Goal: Task Accomplishment & Management: Complete application form

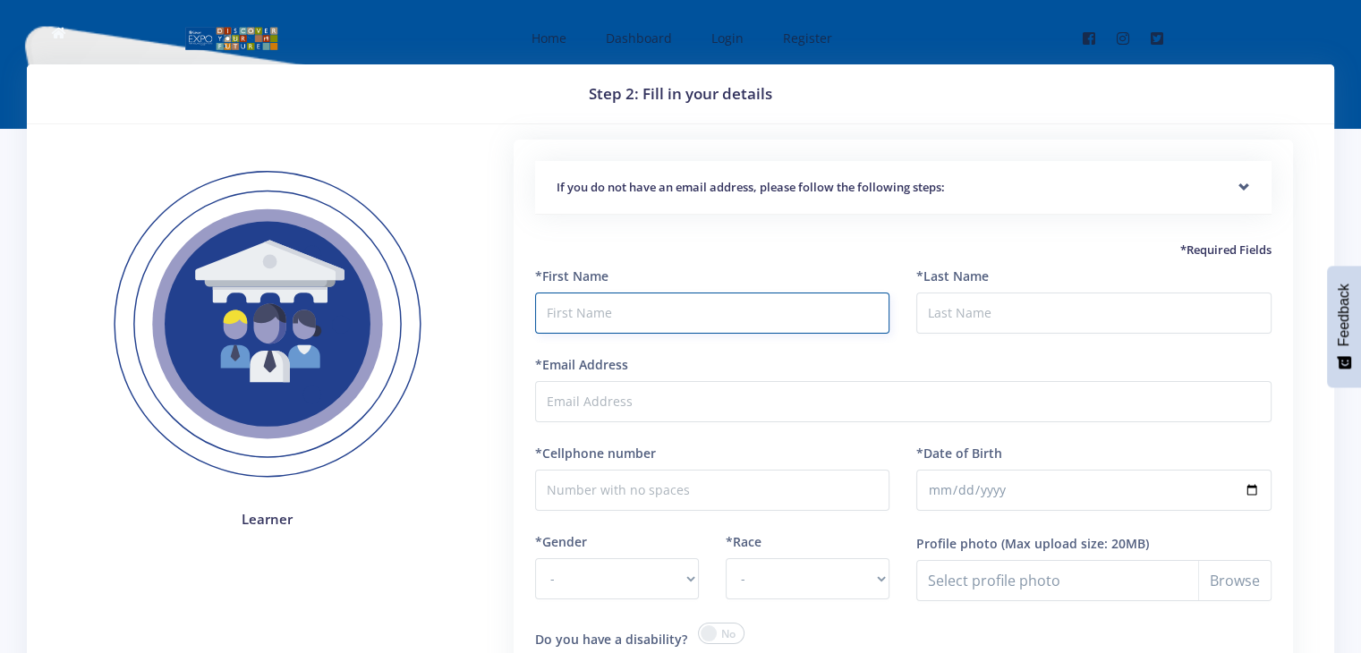
click at [741, 321] on input "text" at bounding box center [712, 313] width 355 height 41
type input "Qailah"
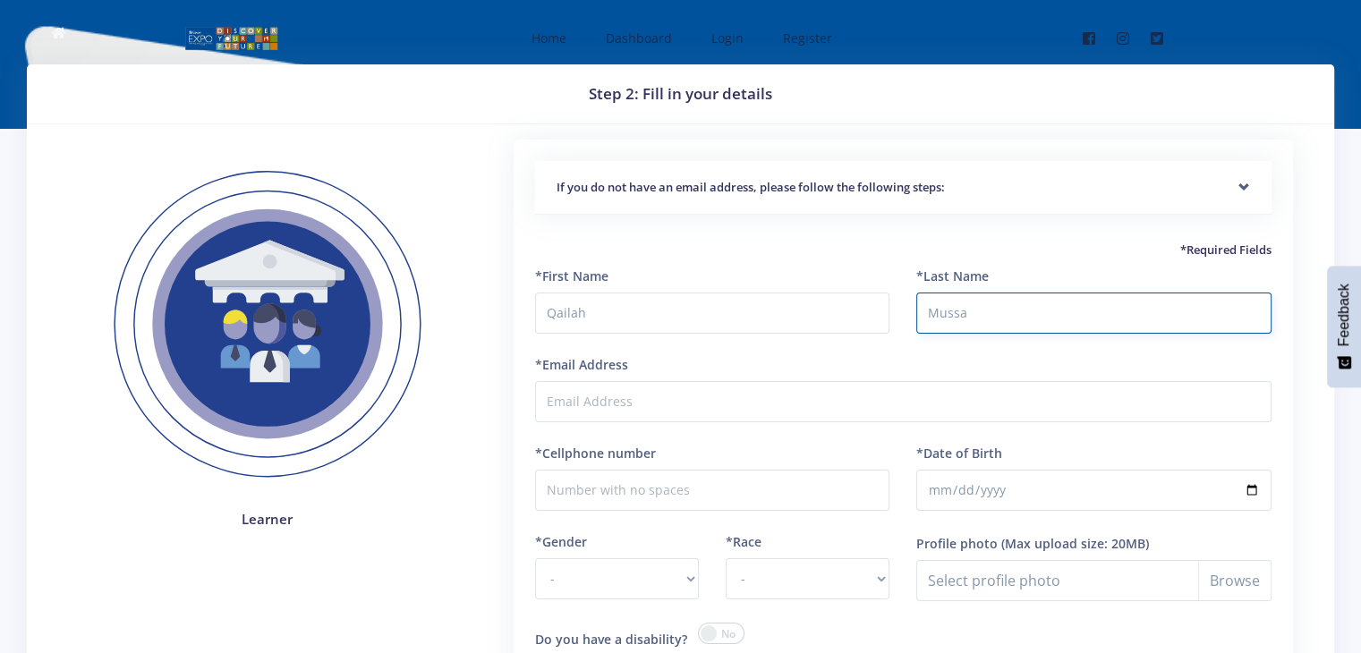
type input "Mussa"
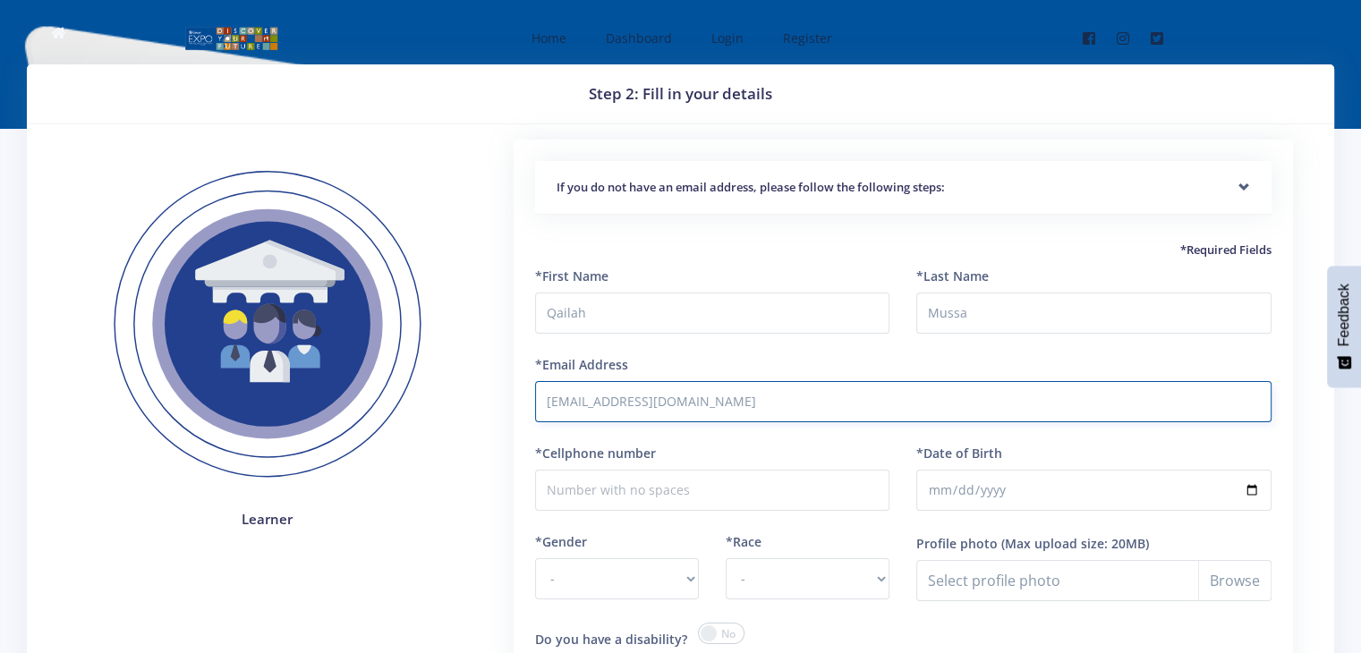
type input "[EMAIL_ADDRESS][DOMAIN_NAME]"
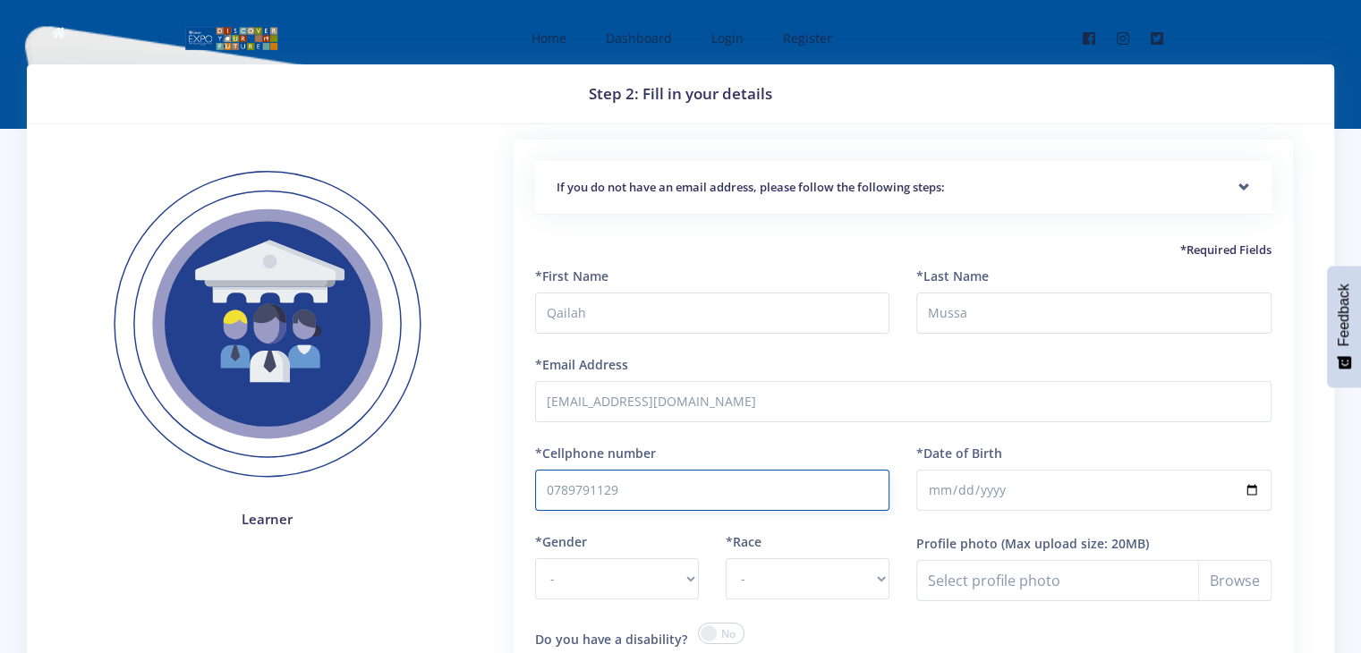
type input "0789791129"
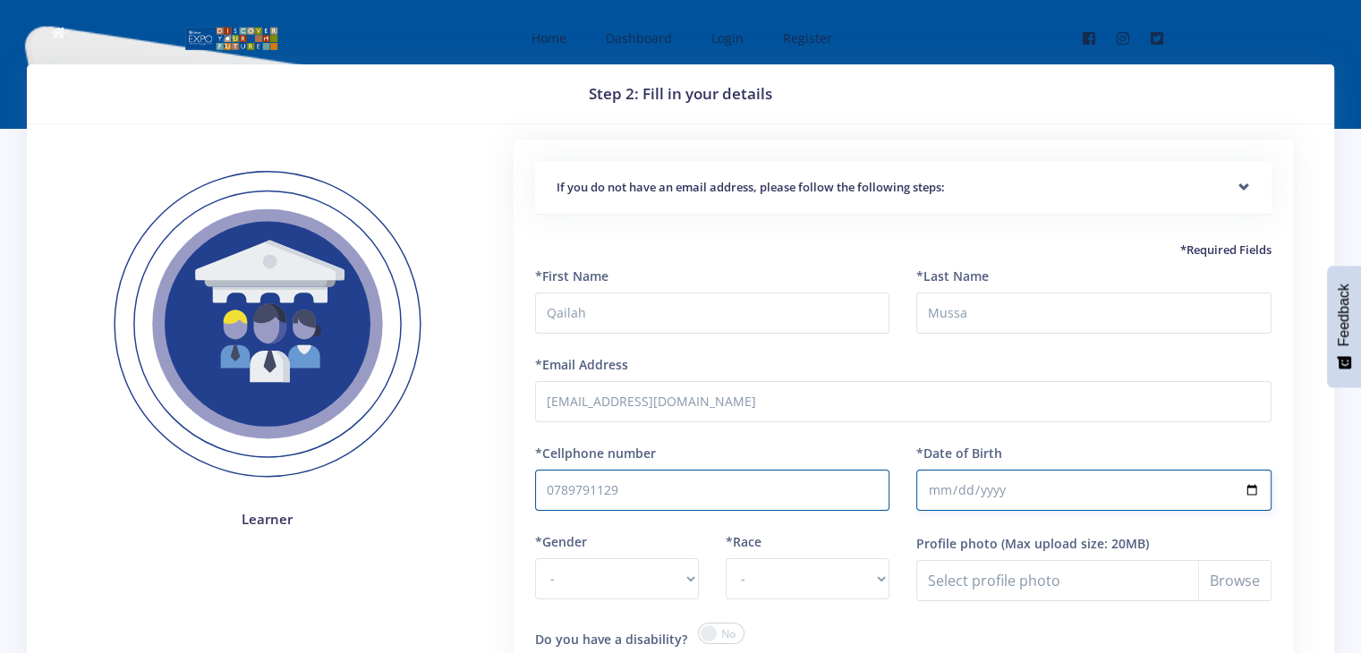
click at [1249, 489] on input "*Date of Birth" at bounding box center [1093, 490] width 355 height 41
click at [1031, 496] on input "*Date of Birth" at bounding box center [1093, 490] width 355 height 41
type input "2013-12-04"
click at [633, 567] on select "- Male Female" at bounding box center [617, 578] width 164 height 41
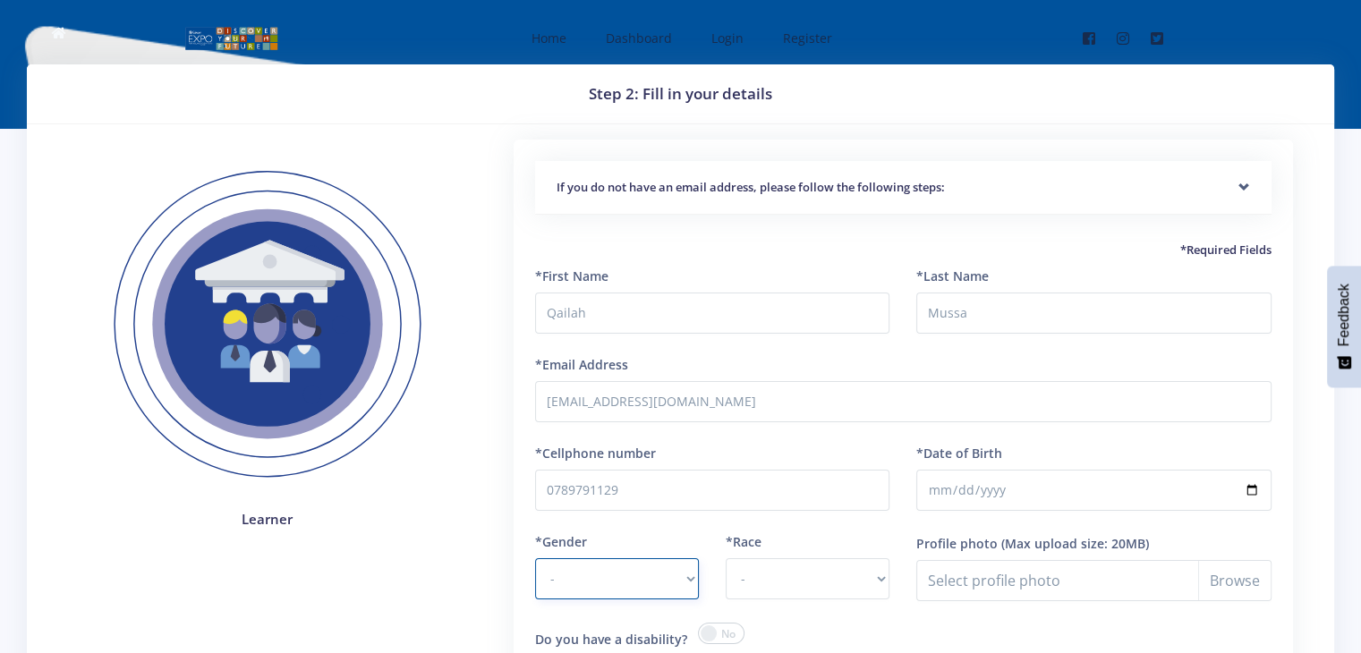
select select "F"
click at [535, 558] on select "- Male Female" at bounding box center [617, 578] width 164 height 41
click at [790, 575] on select "- African Asian Coloured Indian White Other" at bounding box center [808, 578] width 164 height 41
click at [726, 558] on select "- African Asian Coloured Indian White Other" at bounding box center [808, 578] width 164 height 41
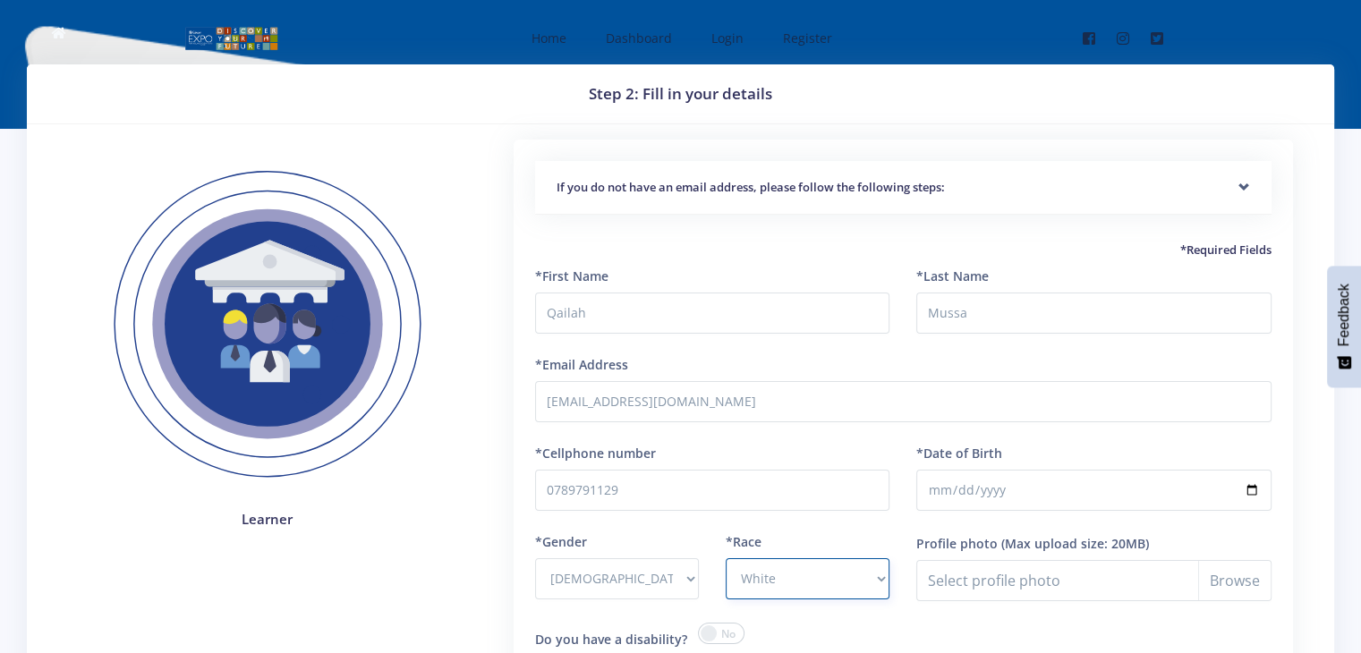
click at [770, 569] on select "- African Asian Coloured Indian White Other" at bounding box center [808, 578] width 164 height 41
select select "Indian"
click at [726, 558] on select "- African Asian Coloured Indian White Other" at bounding box center [808, 578] width 164 height 41
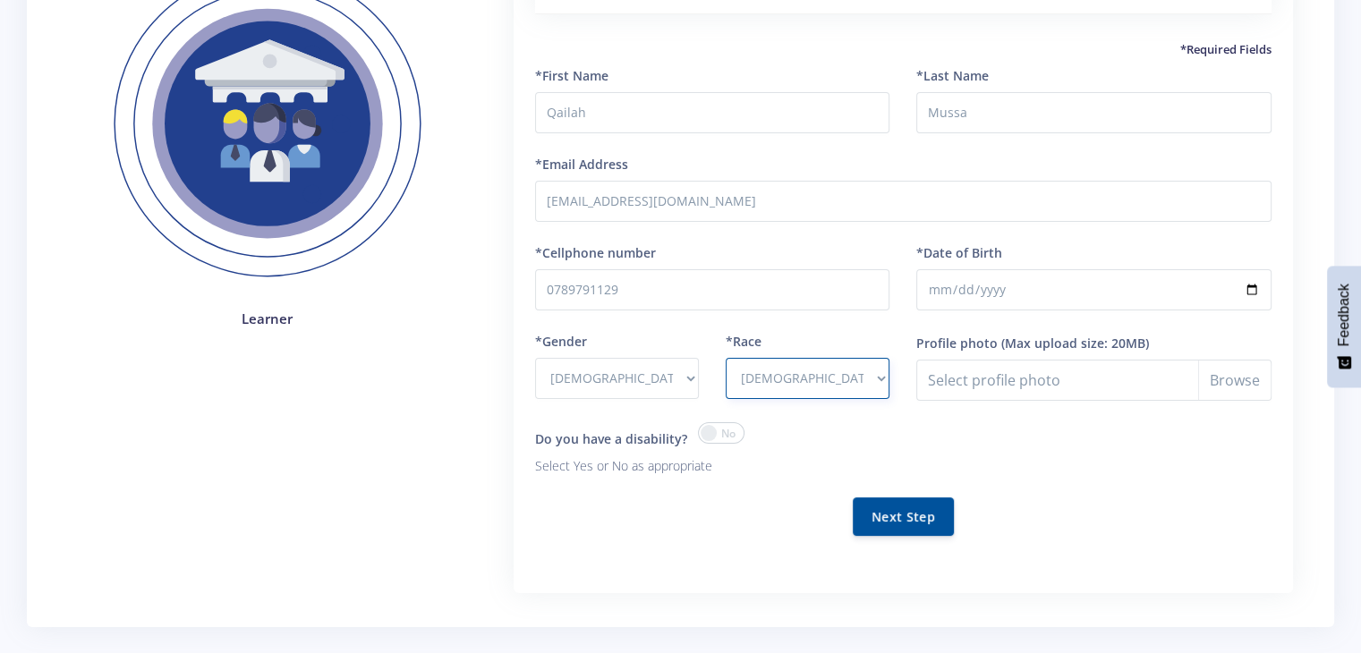
scroll to position [226, 0]
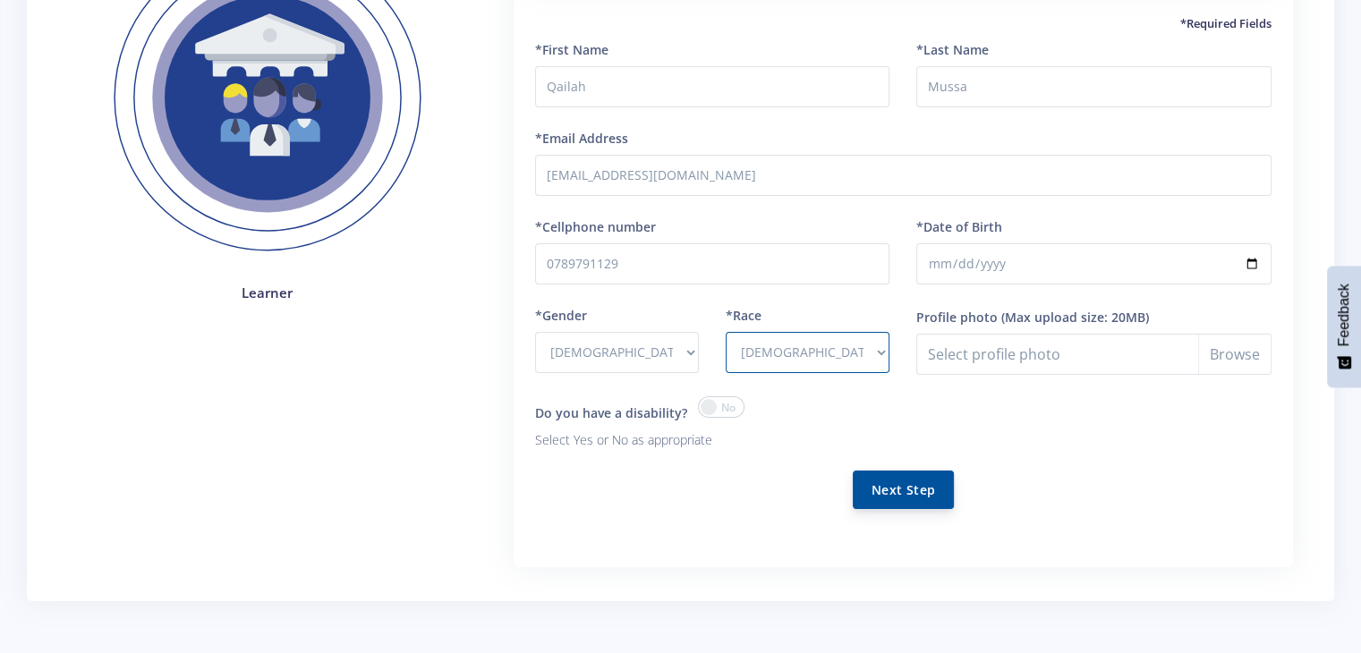
click at [879, 491] on button "Next Step" at bounding box center [903, 490] width 101 height 38
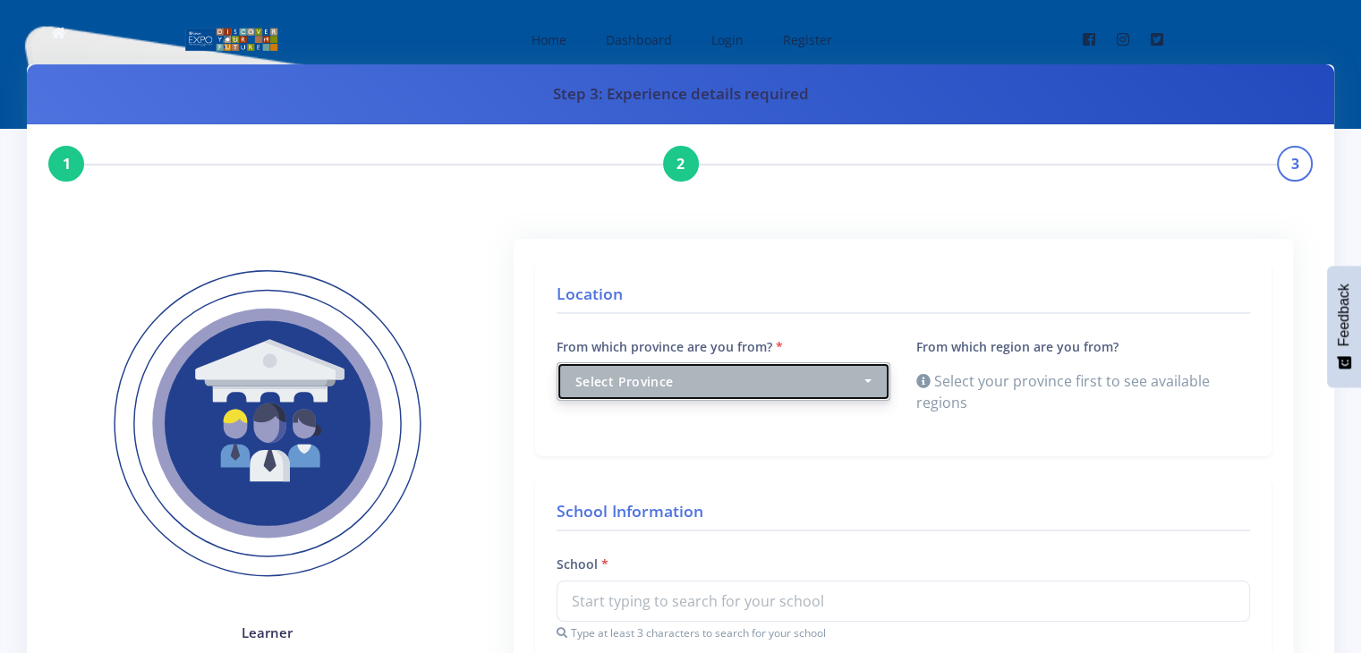
click at [813, 380] on div "Select Province" at bounding box center [718, 381] width 286 height 19
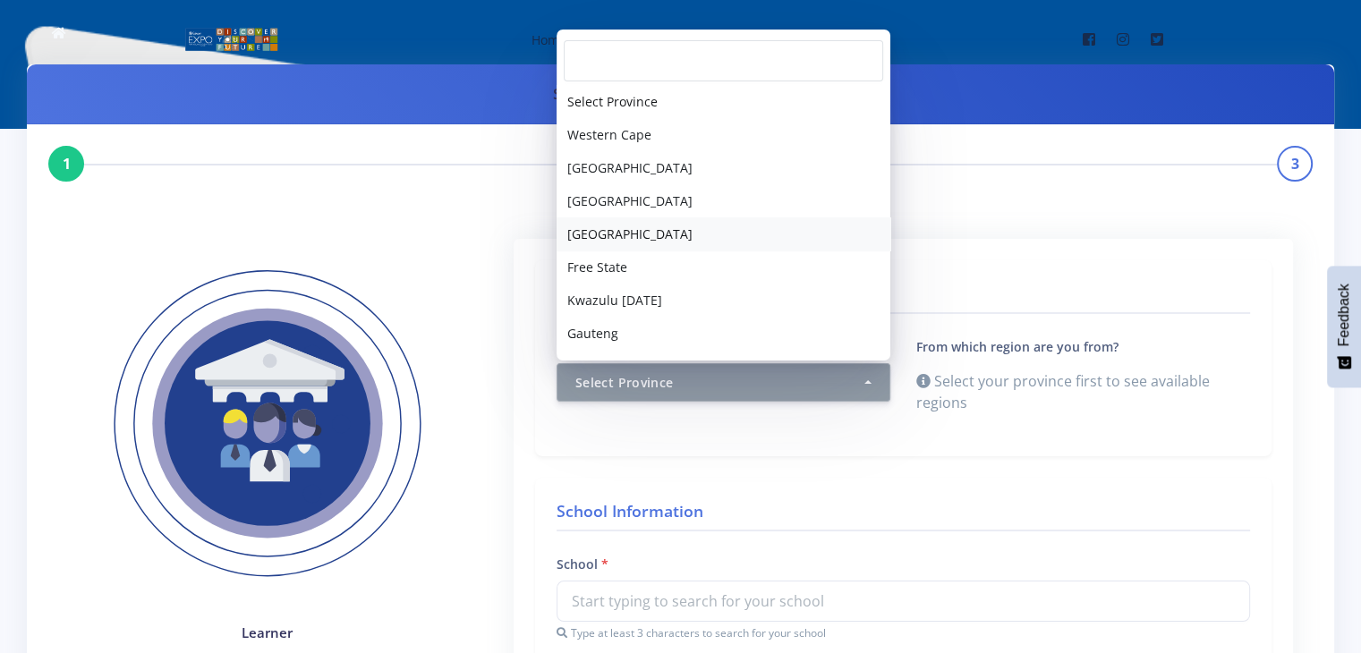
click at [736, 236] on link "North West" at bounding box center [724, 233] width 334 height 33
select select "4"
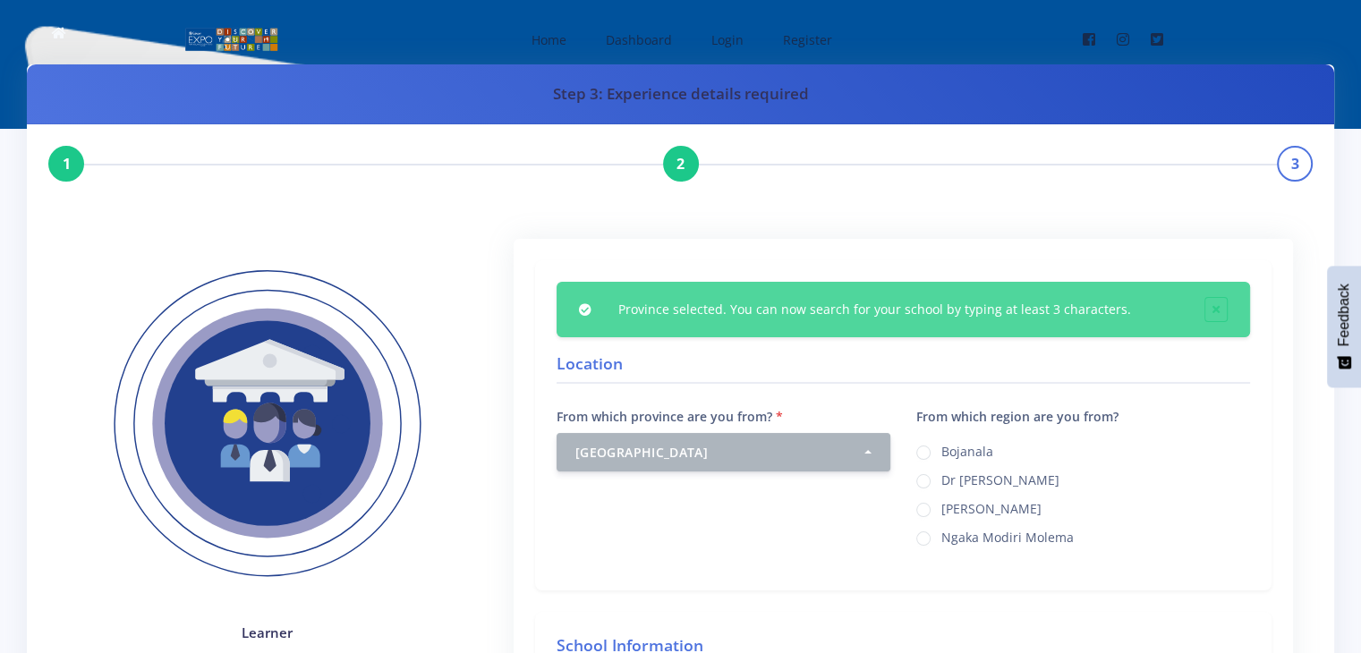
click at [942, 540] on label "Ngaka Modiri Molema" at bounding box center [1008, 535] width 132 height 14
click at [942, 538] on input "Ngaka Modiri Molema" at bounding box center [948, 532] width 12 height 12
radio input "true"
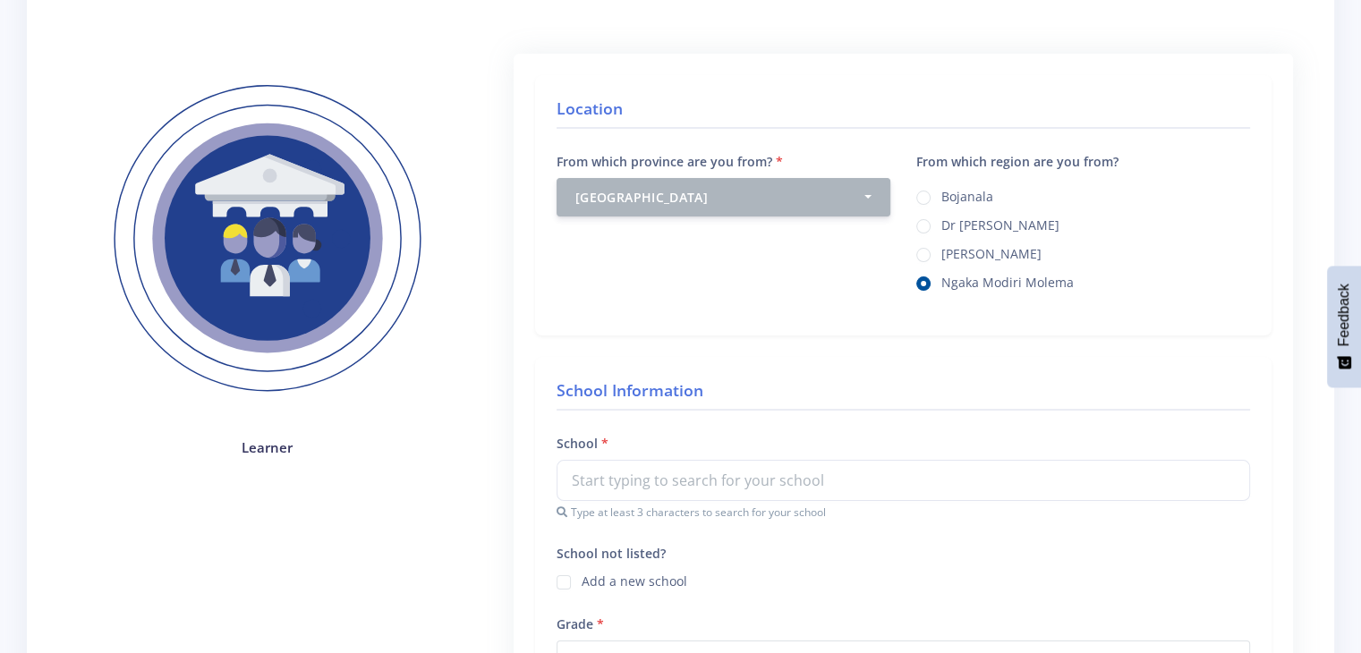
scroll to position [306, 0]
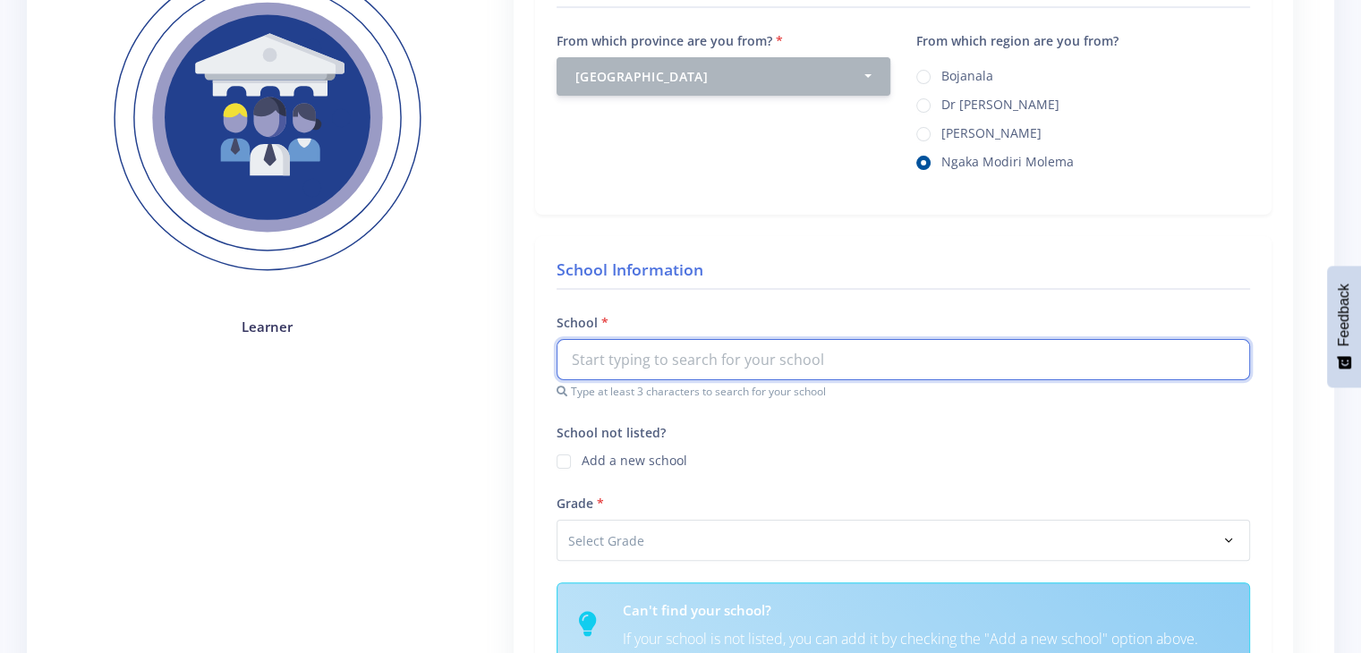
click at [835, 358] on input "text" at bounding box center [904, 359] width 694 height 41
type input "M"
type input "L"
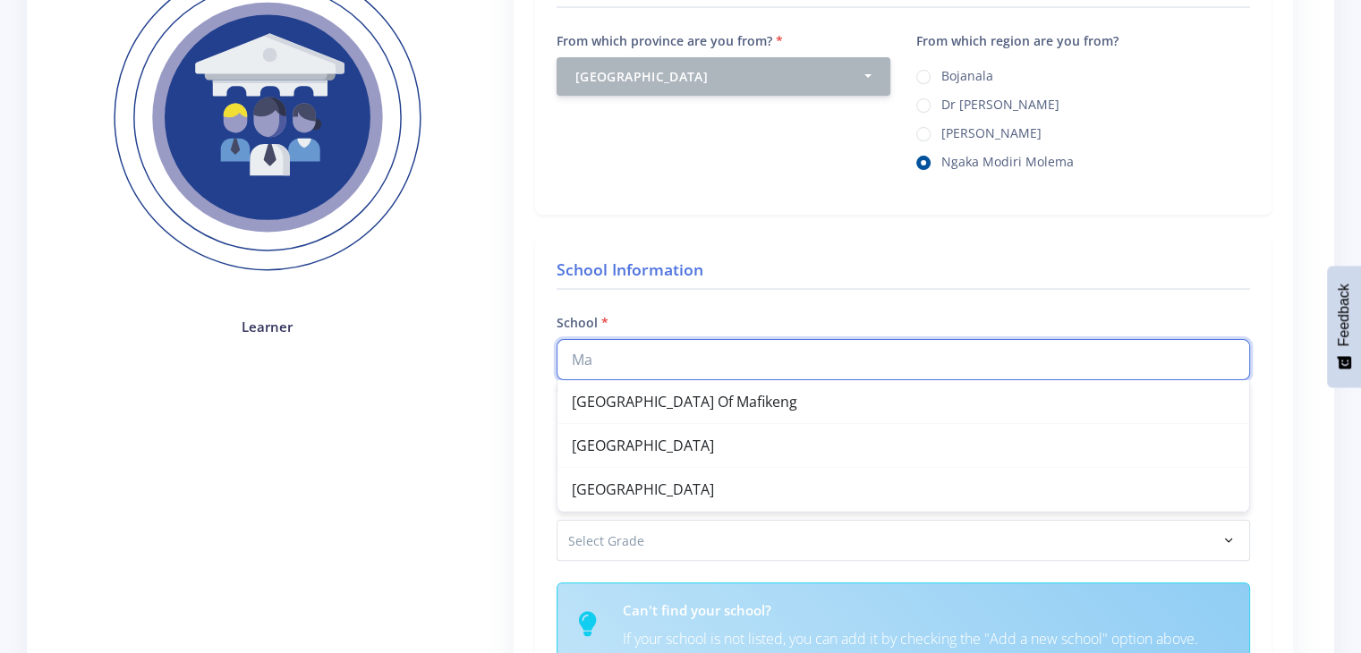
type input "M"
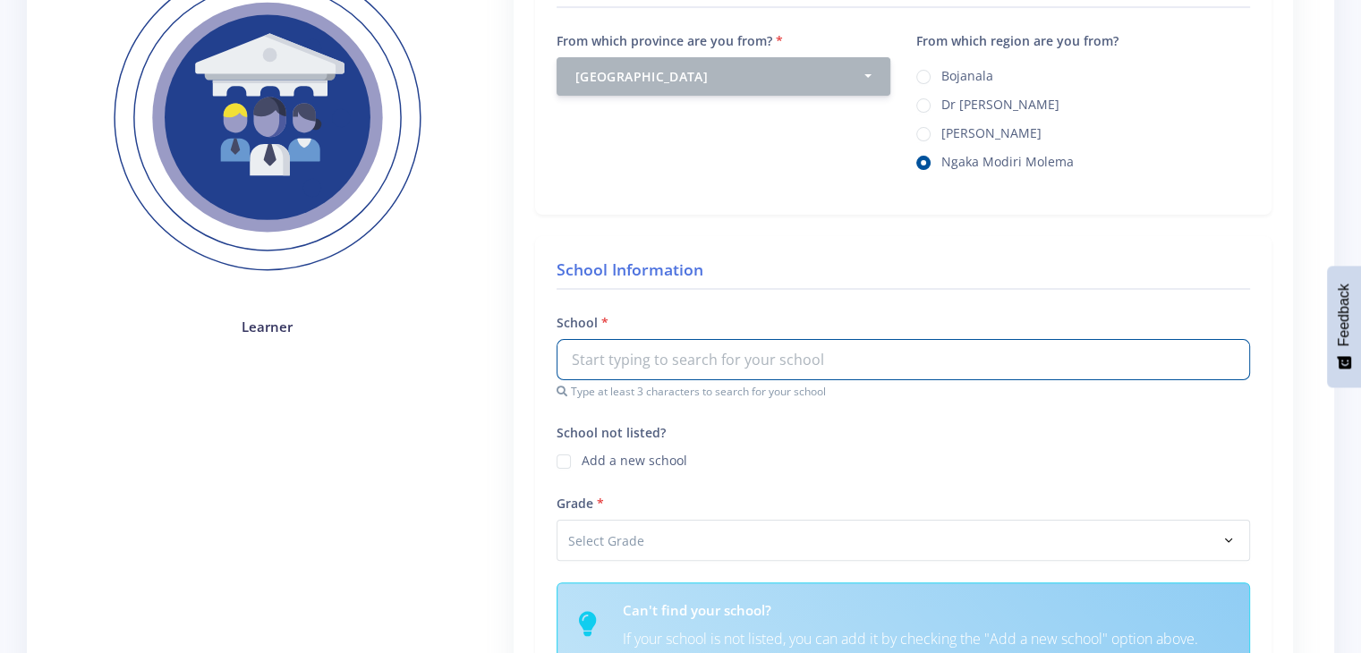
click at [582, 456] on label "Add a new school" at bounding box center [635, 458] width 106 height 14
click at [582, 456] on input "School not listed?" at bounding box center [588, 455] width 12 height 12
checkbox input "true"
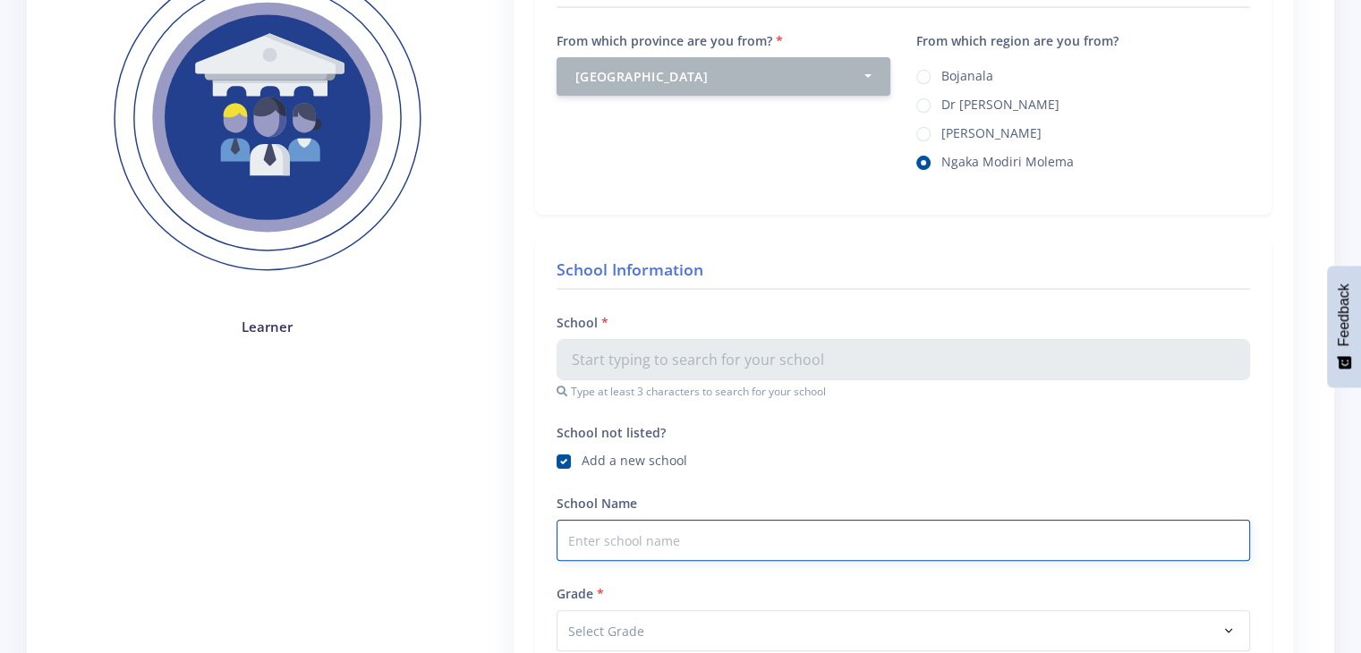
click at [652, 551] on input "School Name" at bounding box center [904, 540] width 694 height 41
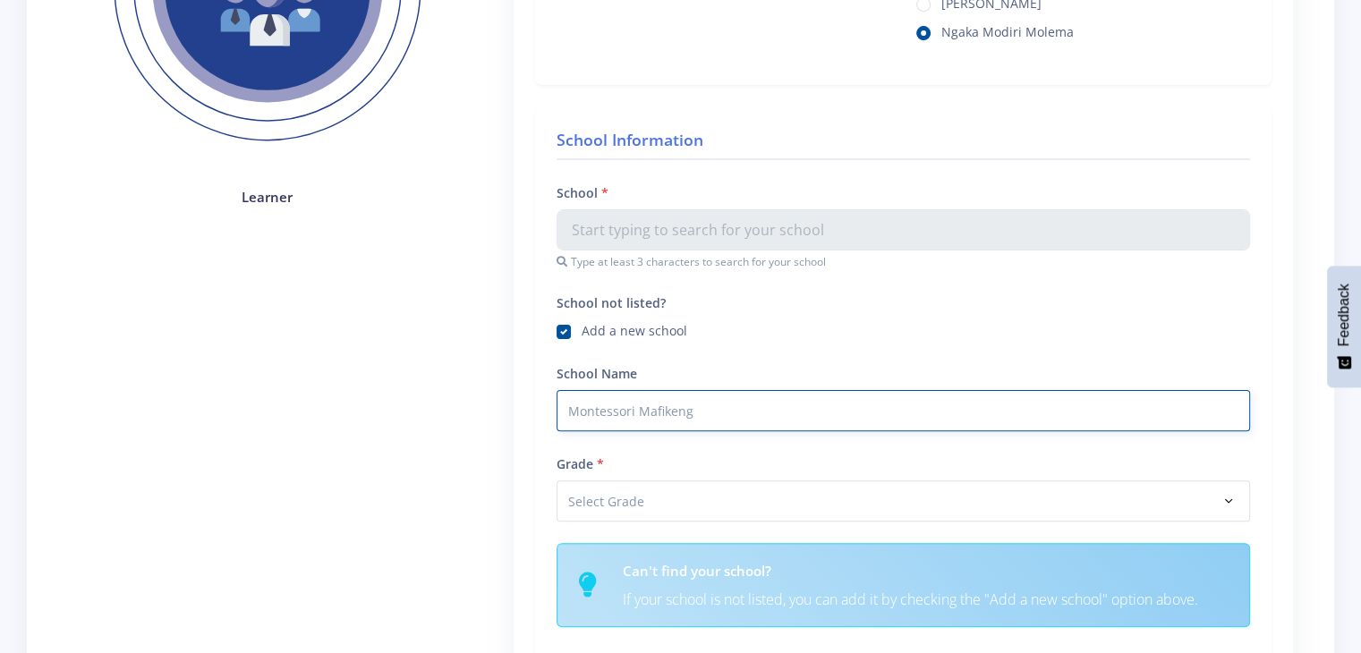
scroll to position [456, 0]
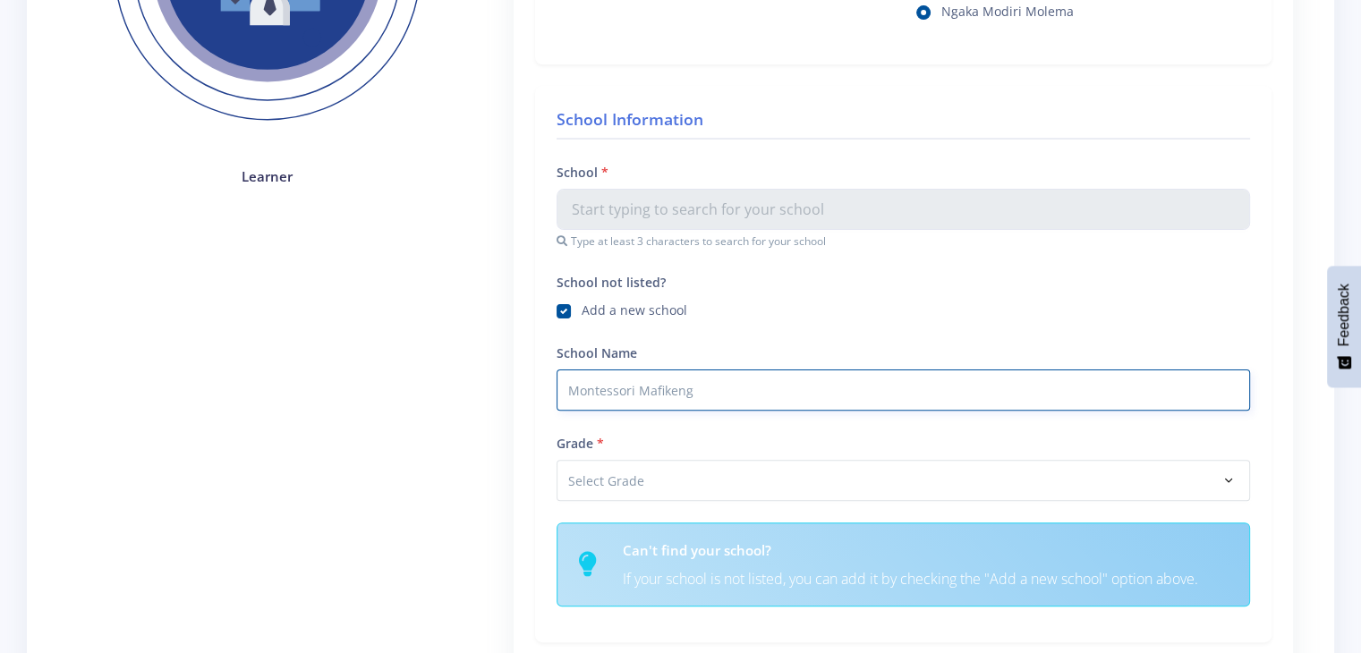
type input "Montessori Mafikeng"
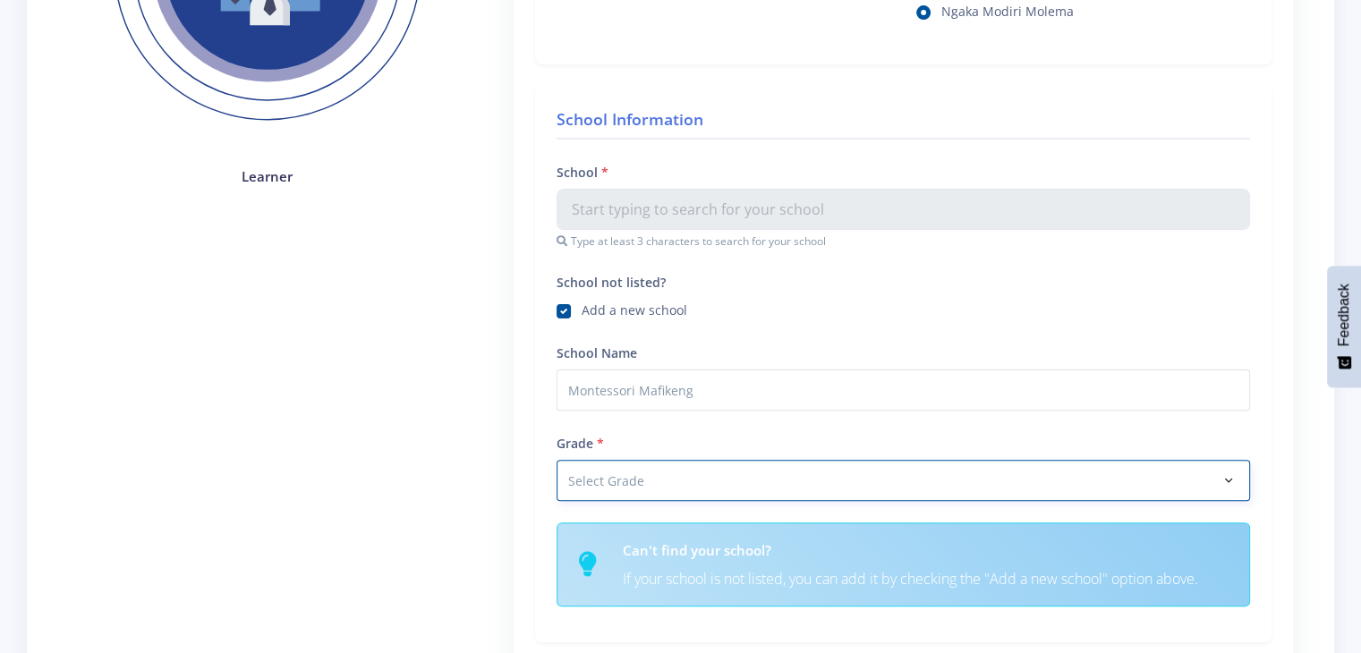
click at [1232, 476] on select "Select Grade Grade 4 Grade 5 Grade 6 Grade 7" at bounding box center [904, 480] width 694 height 41
click at [557, 460] on select "Select Grade Grade 4 Grade 5 Grade 6 Grade 7" at bounding box center [904, 480] width 694 height 41
click at [1187, 466] on select "Select Grade Grade 4 Grade 5 Grade 6 Grade 7" at bounding box center [904, 480] width 694 height 41
select select "Grade 6"
click at [557, 460] on select "Select Grade Grade 4 Grade 5 Grade 6 Grade 7" at bounding box center [904, 480] width 694 height 41
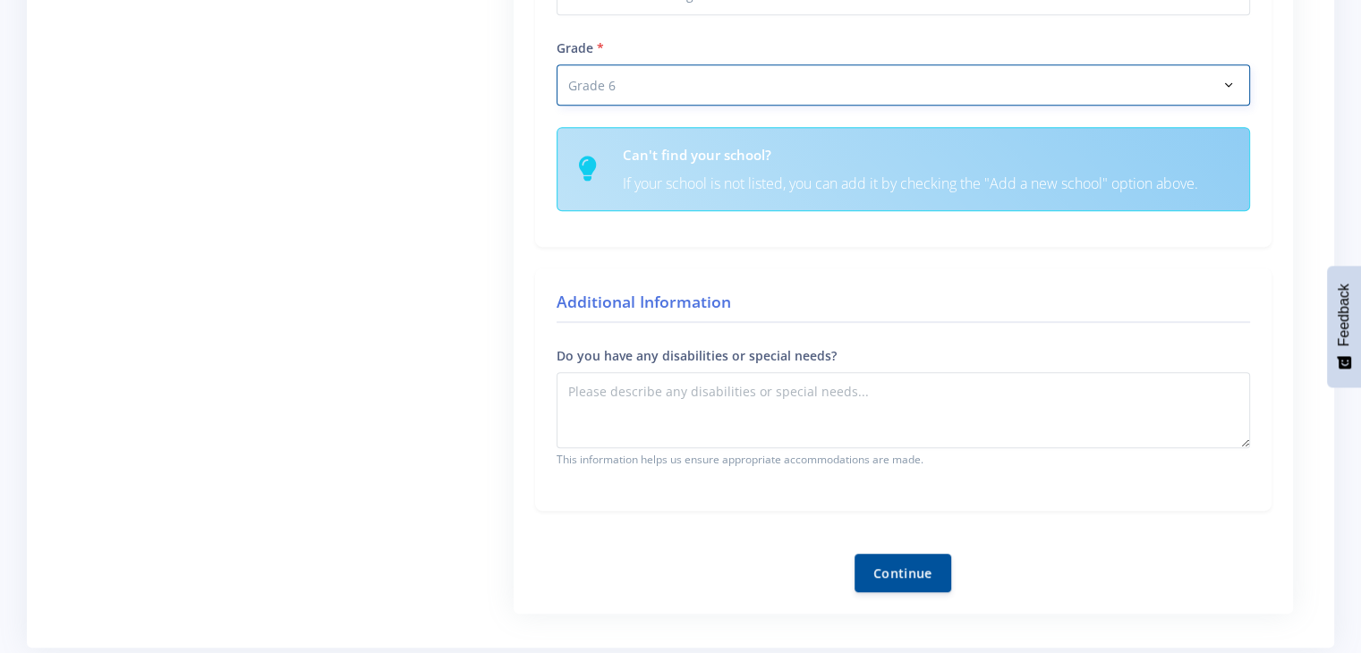
scroll to position [858, 0]
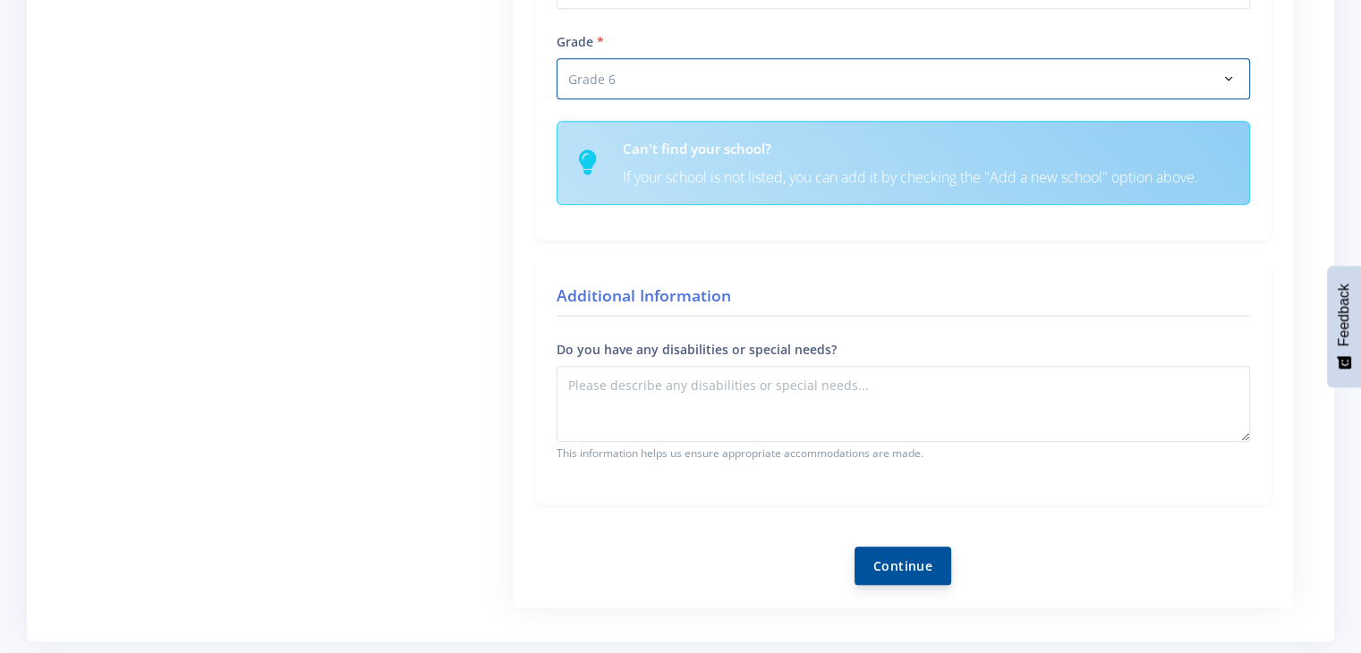
click at [912, 567] on button "Continue" at bounding box center [903, 566] width 97 height 38
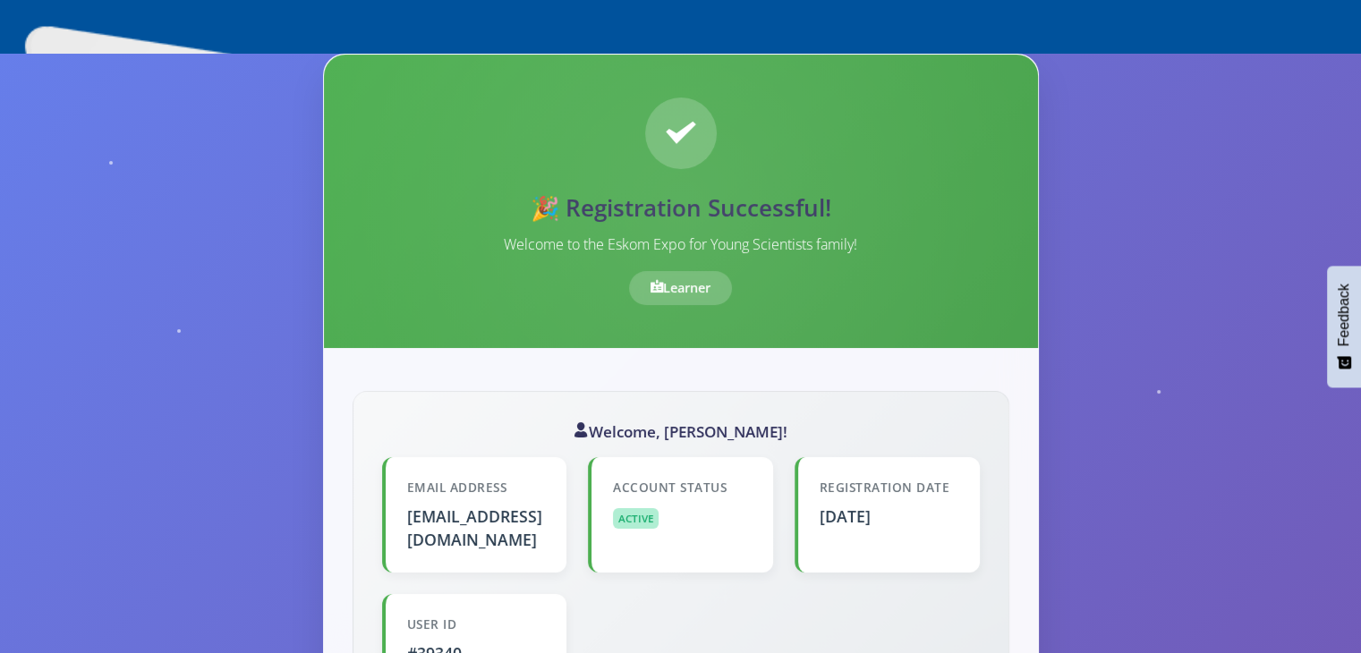
scroll to position [154, 0]
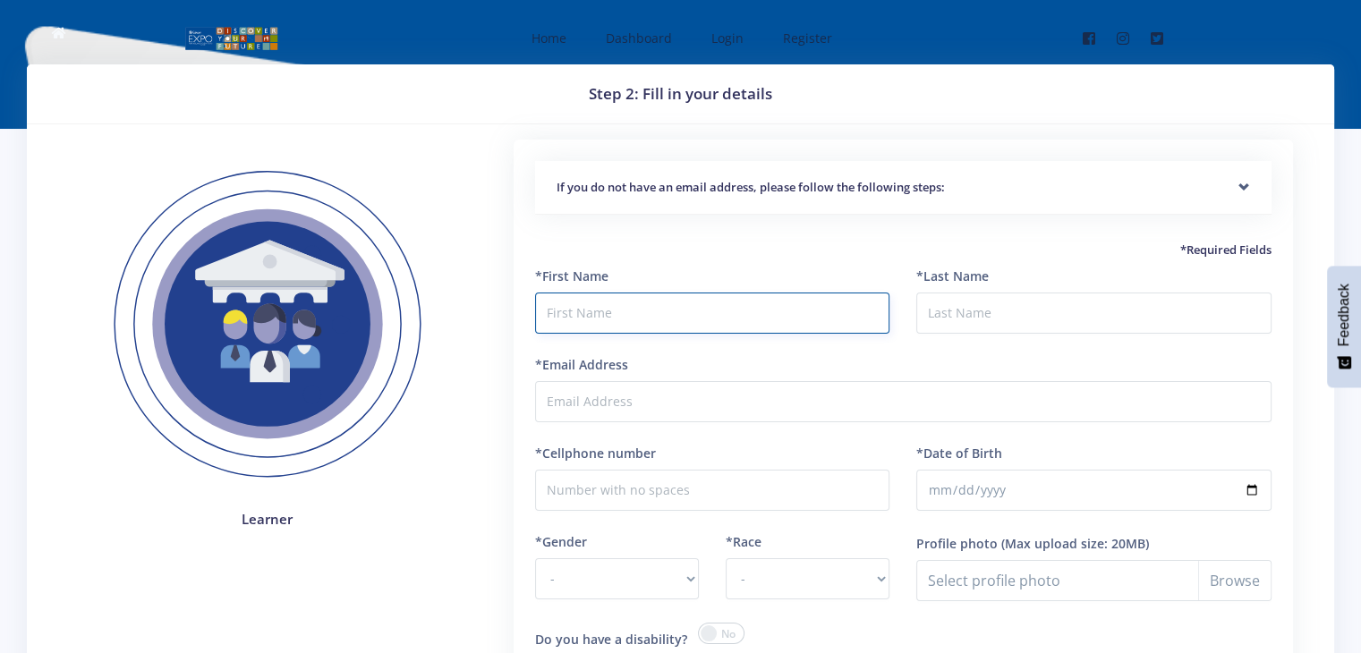
click at [670, 306] on input "text" at bounding box center [712, 313] width 355 height 41
type input "Liyanah"
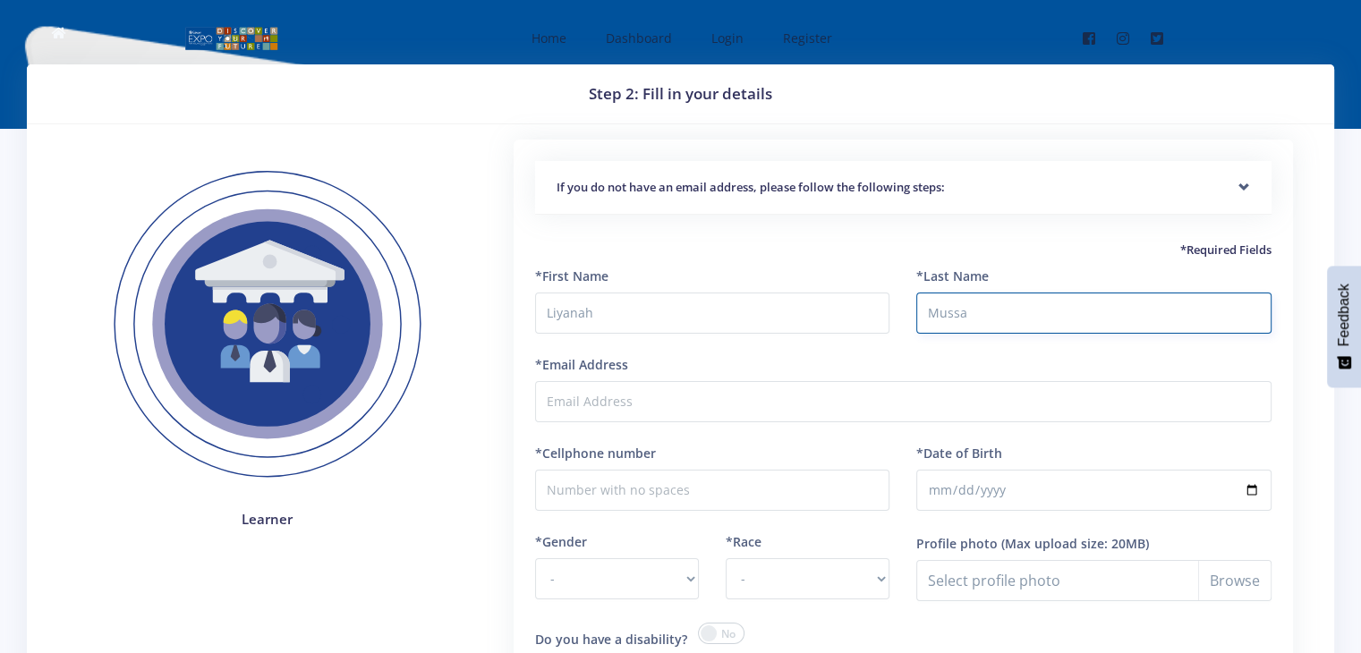
type input "Mussa"
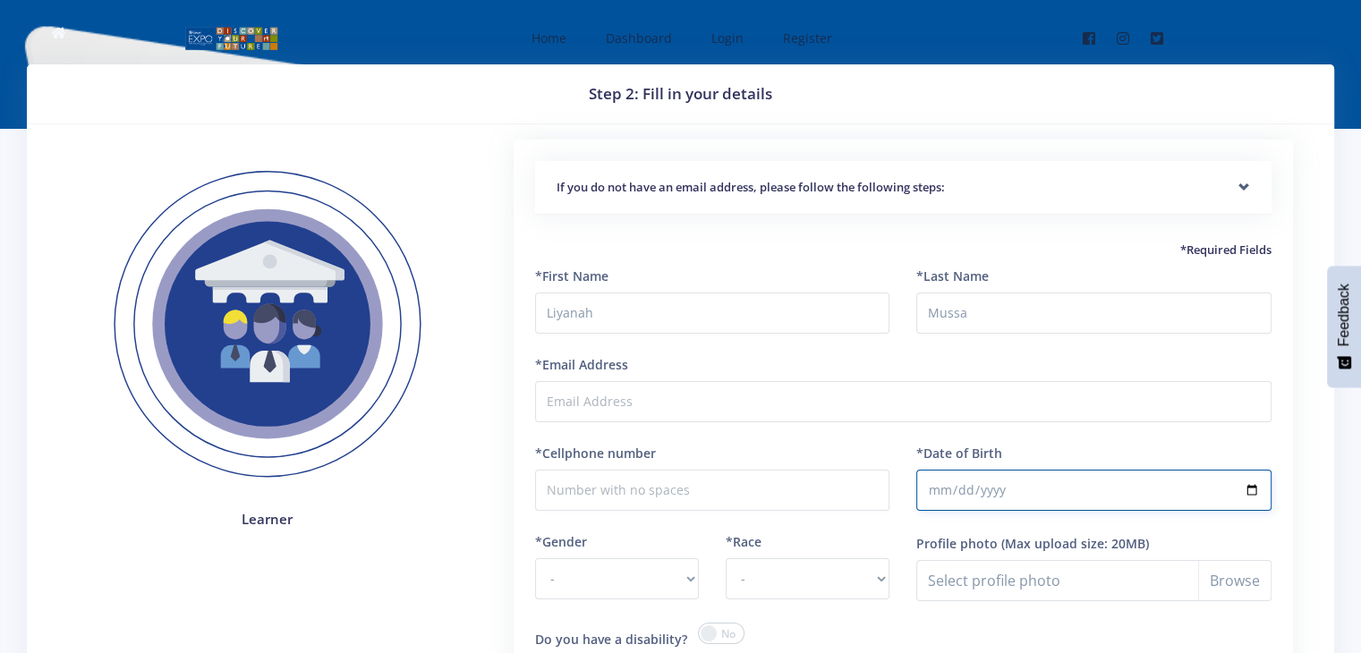
click at [973, 488] on input "*Date of Birth" at bounding box center [1093, 490] width 355 height 41
click at [940, 488] on input "*Date of Birth" at bounding box center [1093, 490] width 355 height 41
type input "2012-01-04"
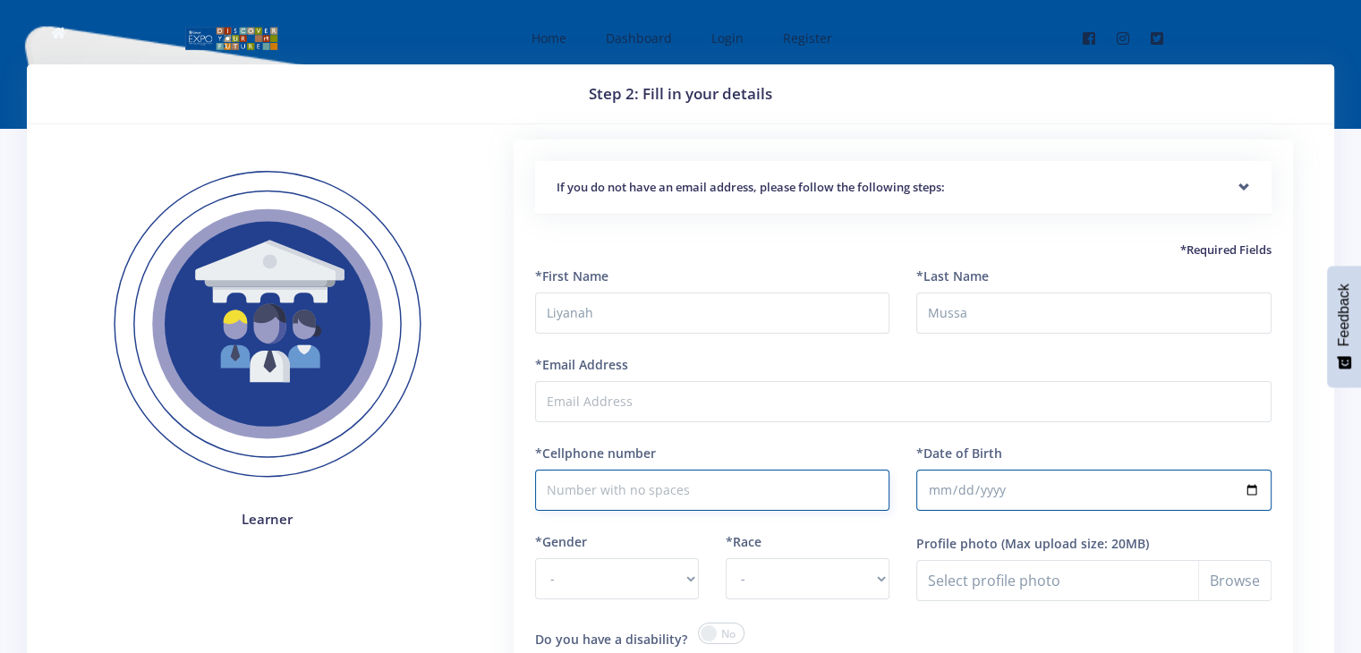
click at [791, 482] on input "*Cellphone number" at bounding box center [712, 490] width 355 height 41
type input "0835999326"
click at [630, 590] on select "- Male Female" at bounding box center [617, 578] width 164 height 41
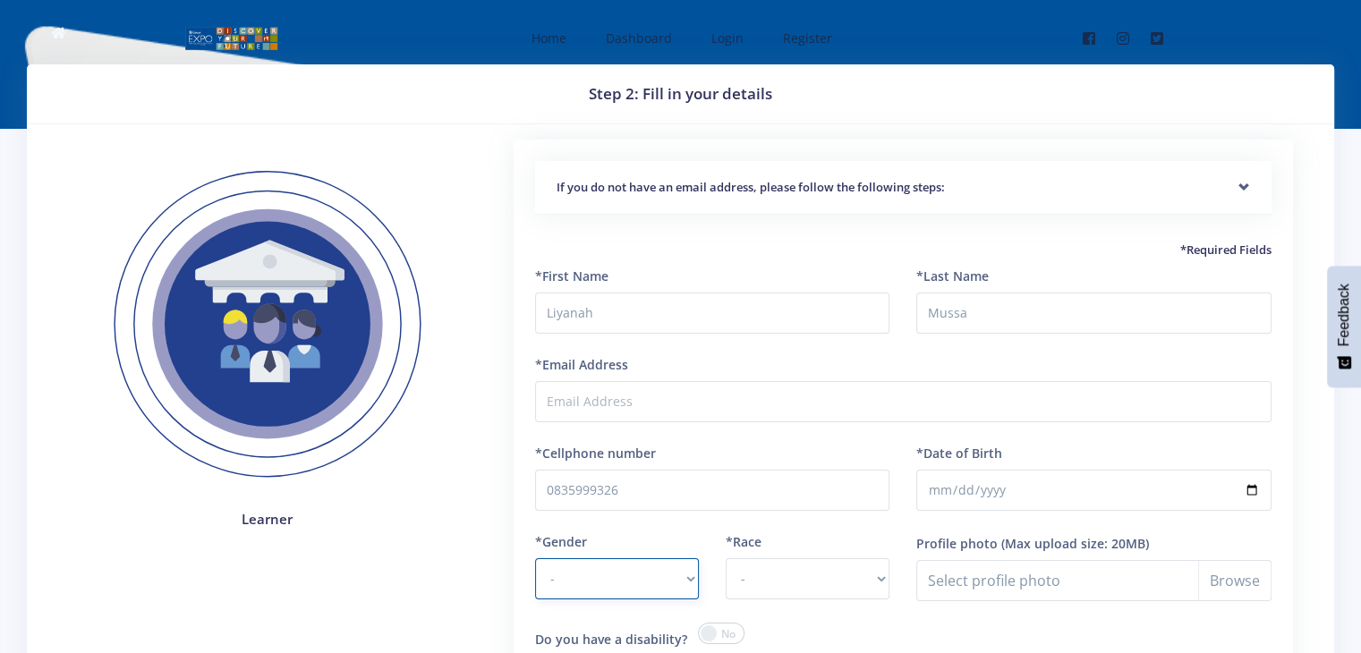
select select "F"
click at [535, 558] on select "- Male Female" at bounding box center [617, 578] width 164 height 41
click at [755, 571] on select "- African Asian Coloured Indian White Other" at bounding box center [808, 578] width 164 height 41
select select "Indian"
click at [726, 558] on select "- African Asian Coloured Indian White Other" at bounding box center [808, 578] width 164 height 41
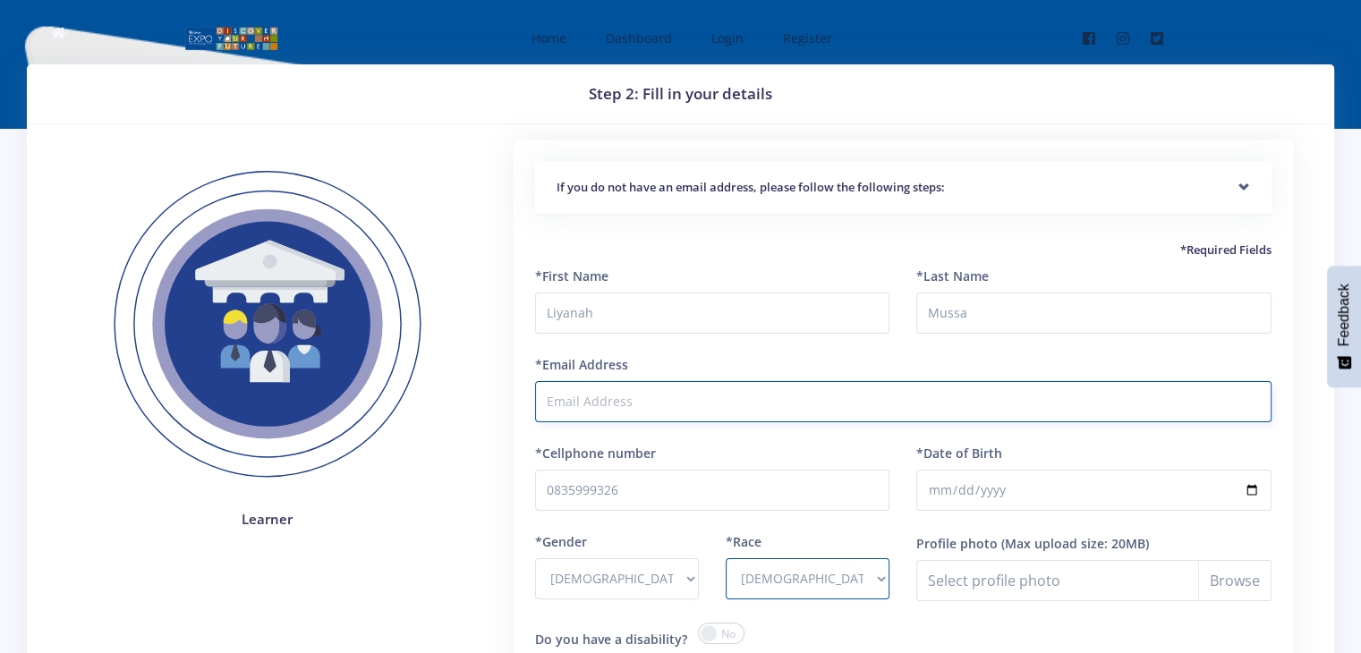
click at [686, 401] on input "*Email Address" at bounding box center [903, 401] width 737 height 41
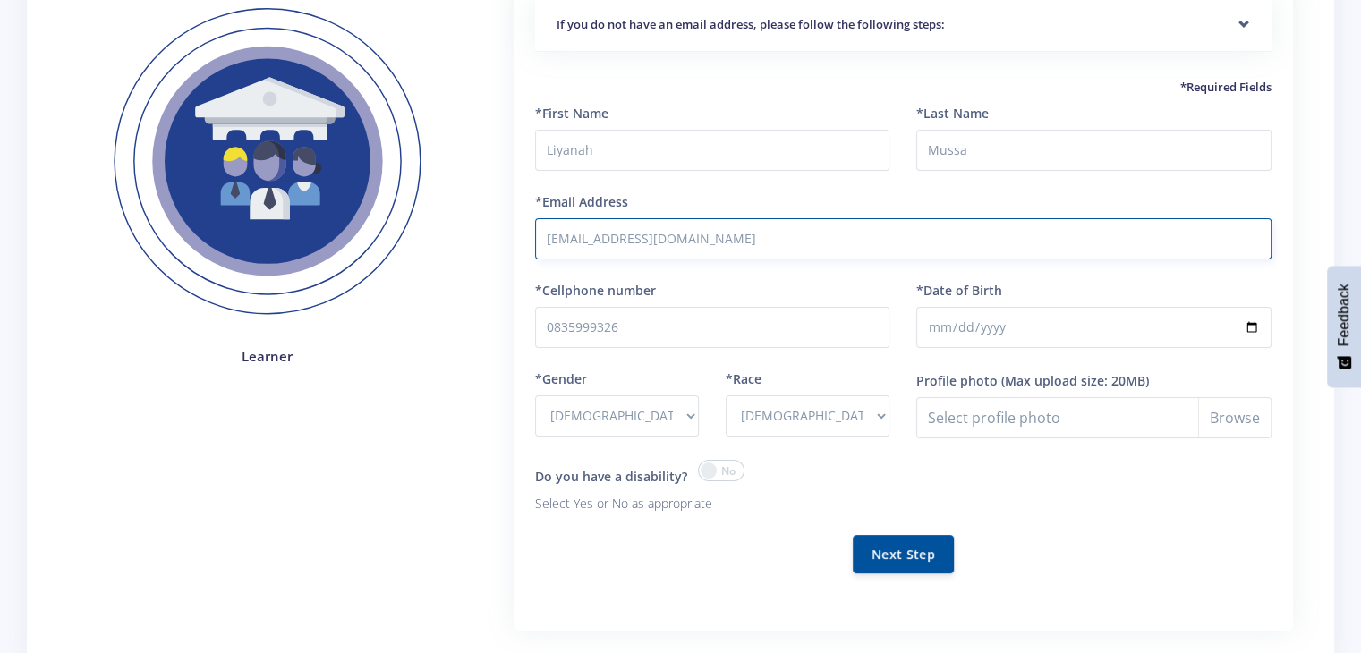
scroll to position [173, 0]
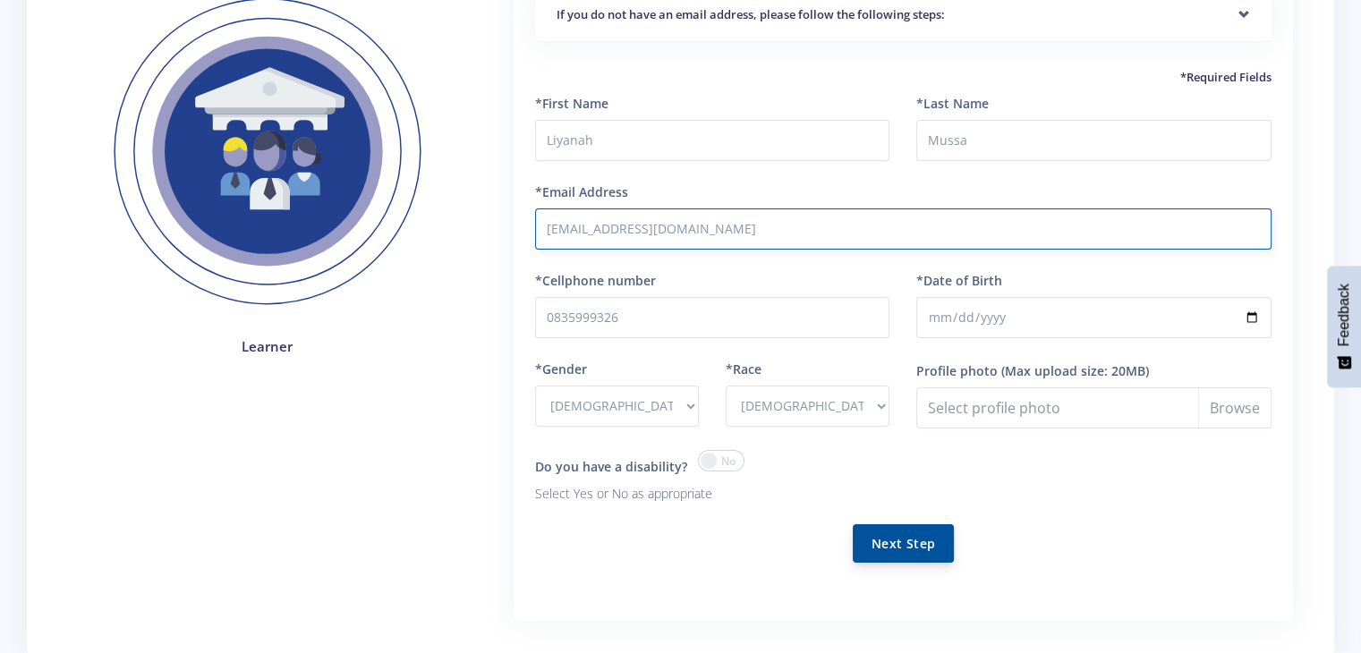
type input "amirahhoosenmia@gmail.com"
click at [926, 539] on button "Next Step" at bounding box center [903, 543] width 101 height 38
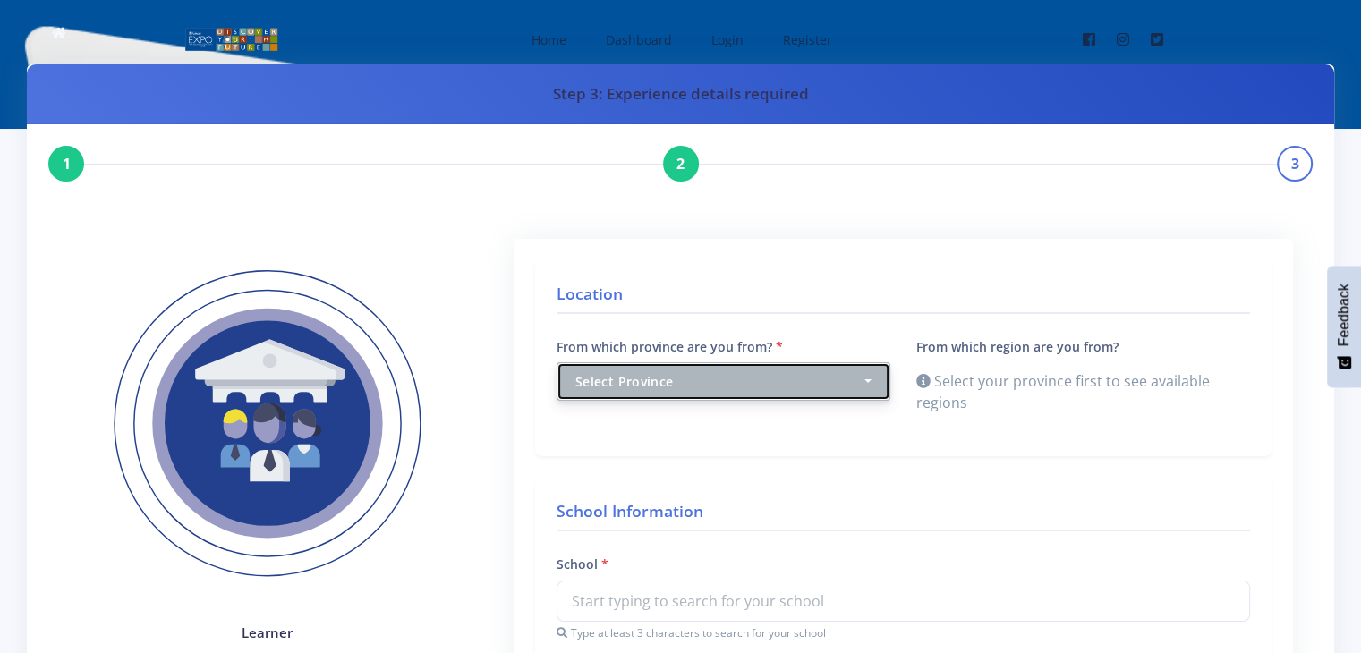
click at [834, 377] on div "Select Province" at bounding box center [718, 381] width 286 height 19
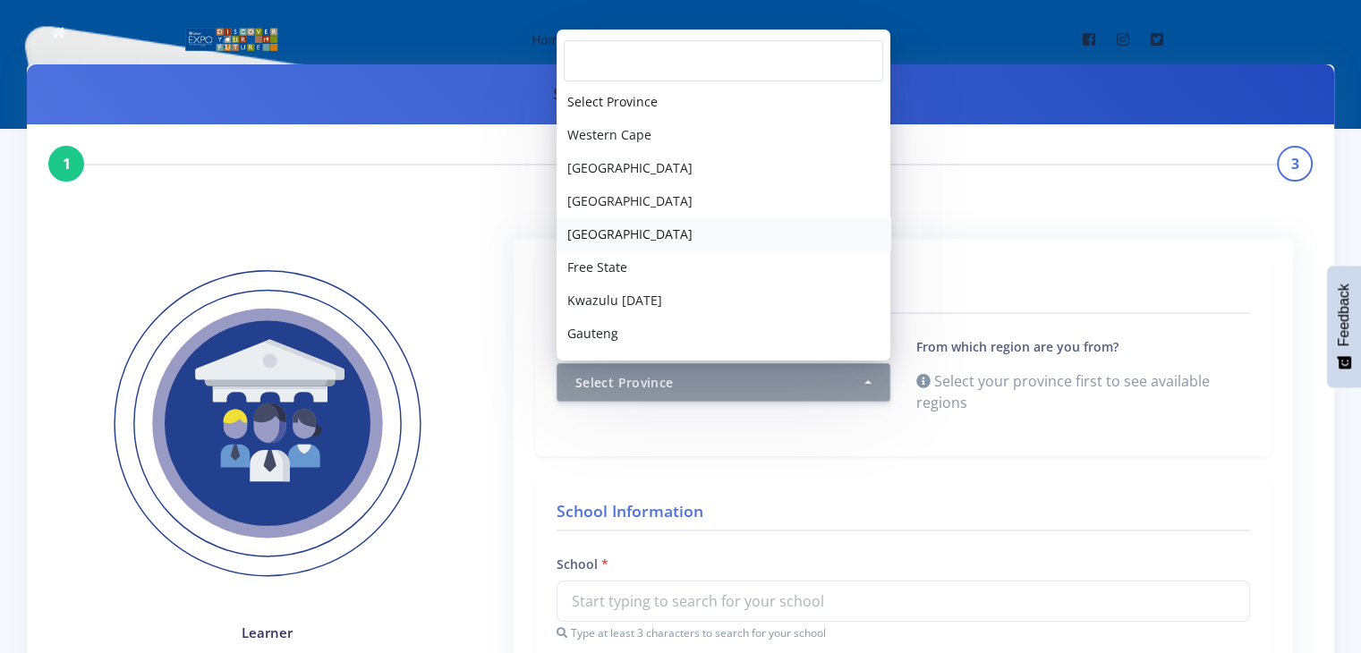
click at [713, 237] on link "[GEOGRAPHIC_DATA]" at bounding box center [724, 233] width 334 height 33
select select "4"
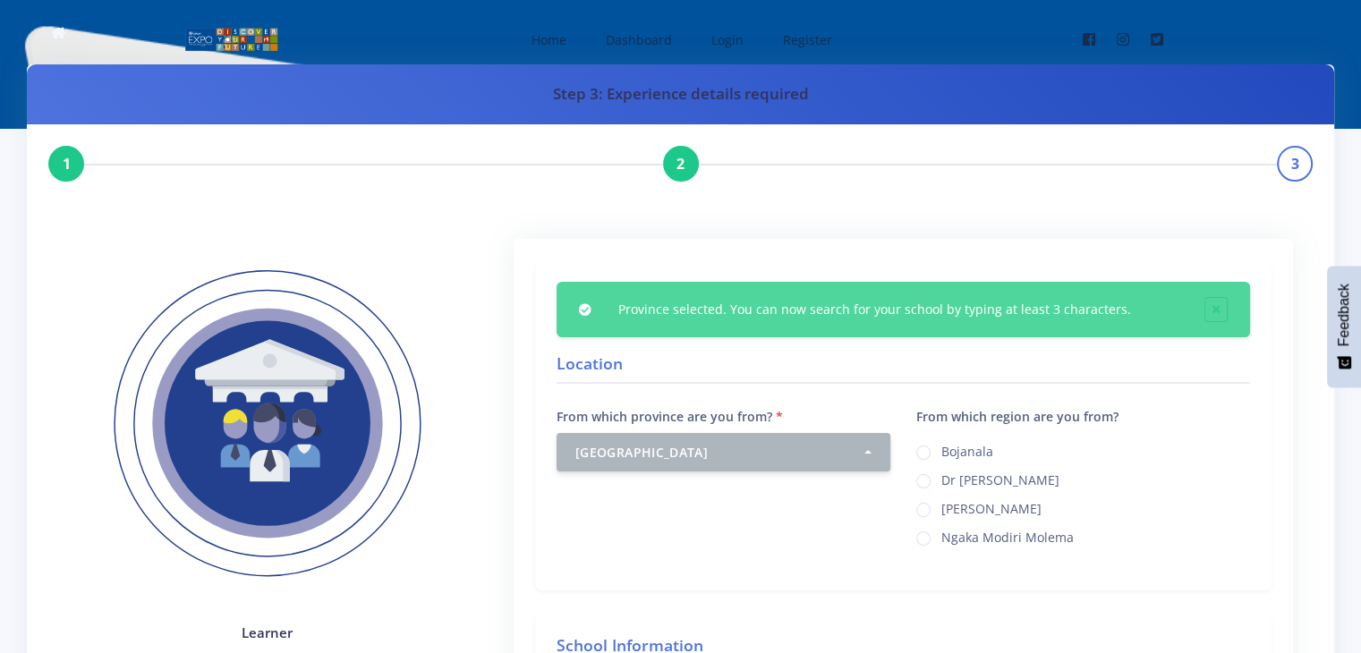
click at [942, 533] on label "Ngaka Modiri Molema" at bounding box center [1008, 535] width 132 height 14
click at [942, 533] on input "Ngaka Modiri Molema" at bounding box center [948, 532] width 12 height 12
radio input "true"
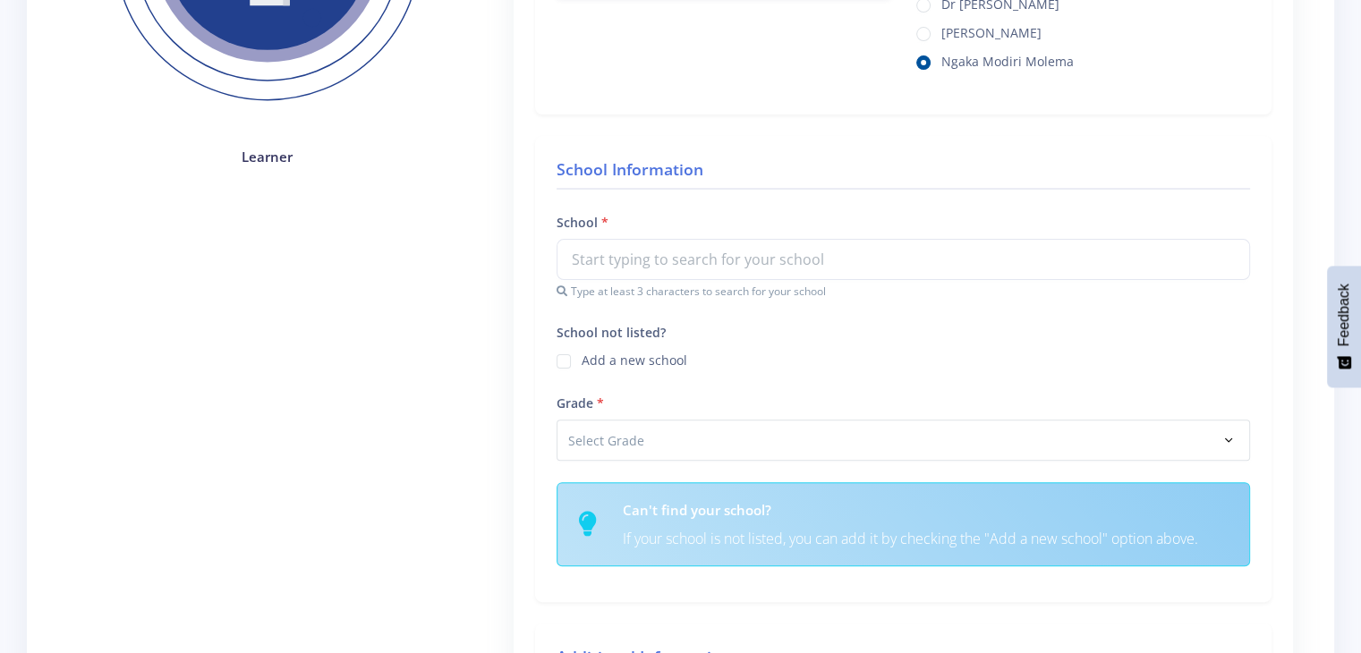
scroll to position [486, 0]
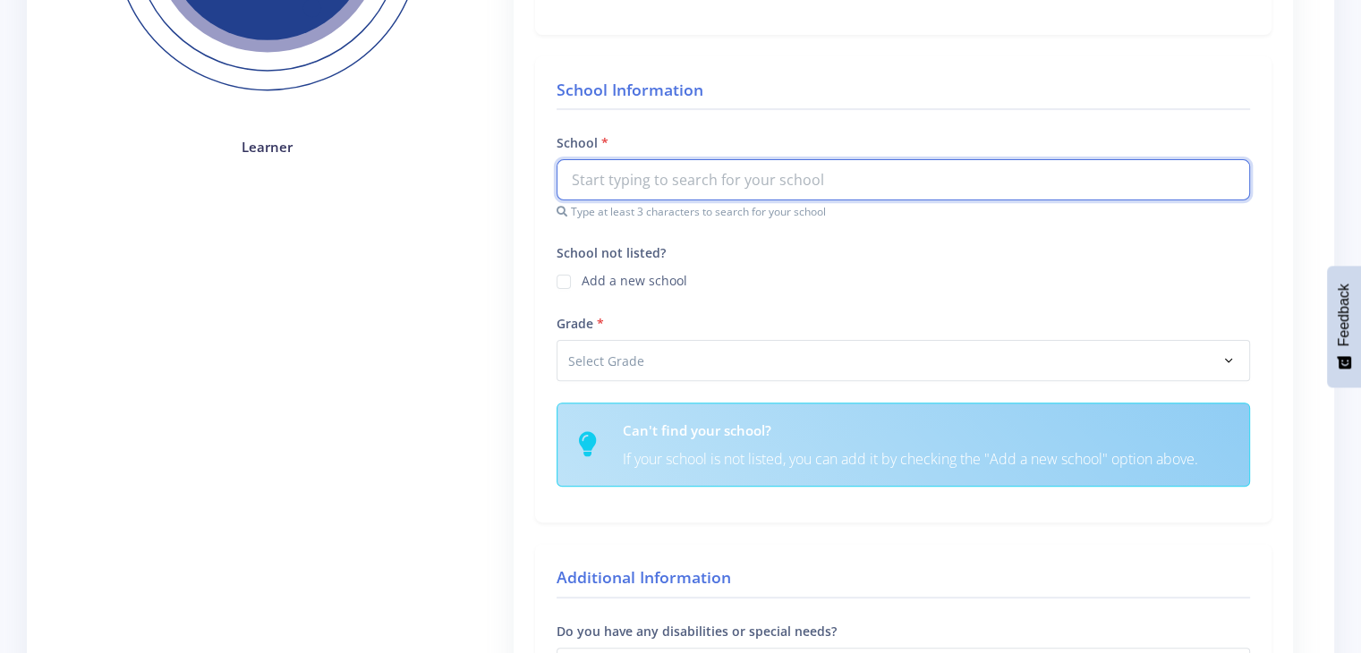
click at [673, 183] on input "text" at bounding box center [904, 179] width 694 height 41
type input "Monte"
click at [582, 277] on label "Add a new school" at bounding box center [635, 278] width 106 height 14
click at [582, 277] on input "School not listed?" at bounding box center [588, 275] width 12 height 12
checkbox input "true"
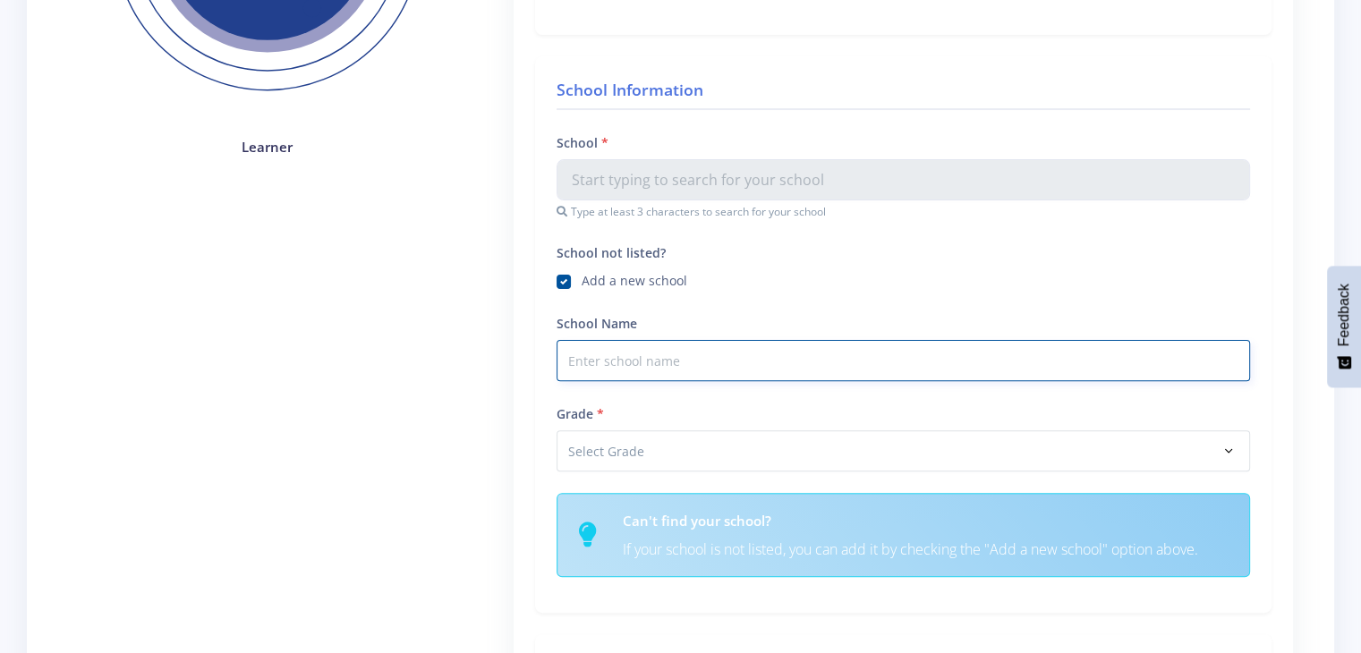
click at [611, 358] on input "School Name" at bounding box center [904, 360] width 694 height 41
type input "Montessori Mafikeng"
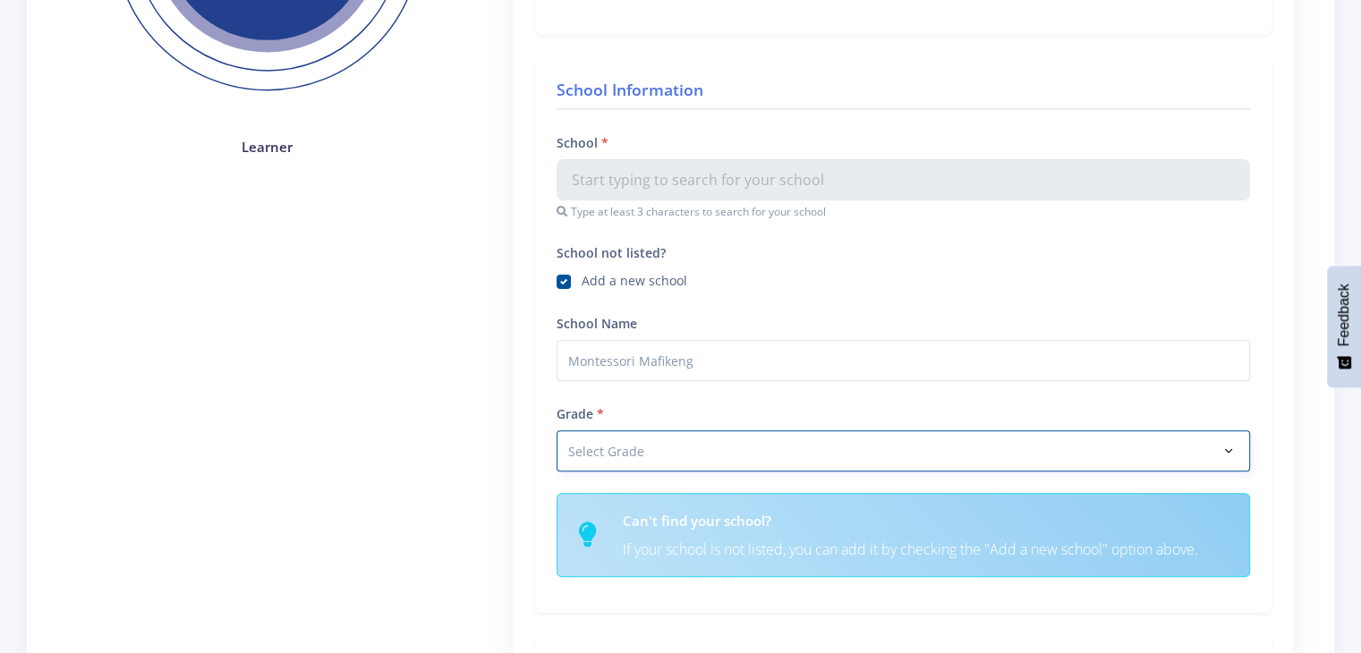
click at [610, 448] on select "Select Grade Grade 4 Grade 5 Grade 6 Grade 7" at bounding box center [904, 451] width 694 height 41
select select "Grade 7"
click at [557, 431] on select "Select Grade Grade 4 Grade 5 Grade 6 Grade 7" at bounding box center [904, 451] width 694 height 41
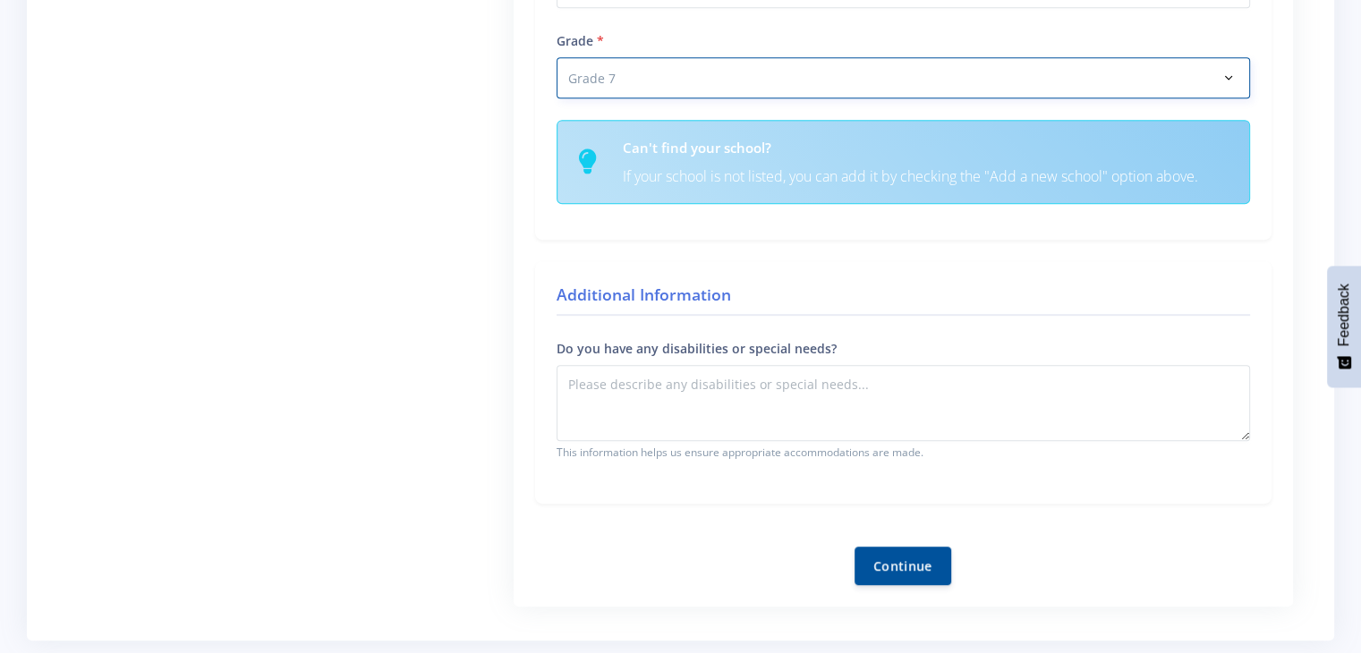
scroll to position [902, 0]
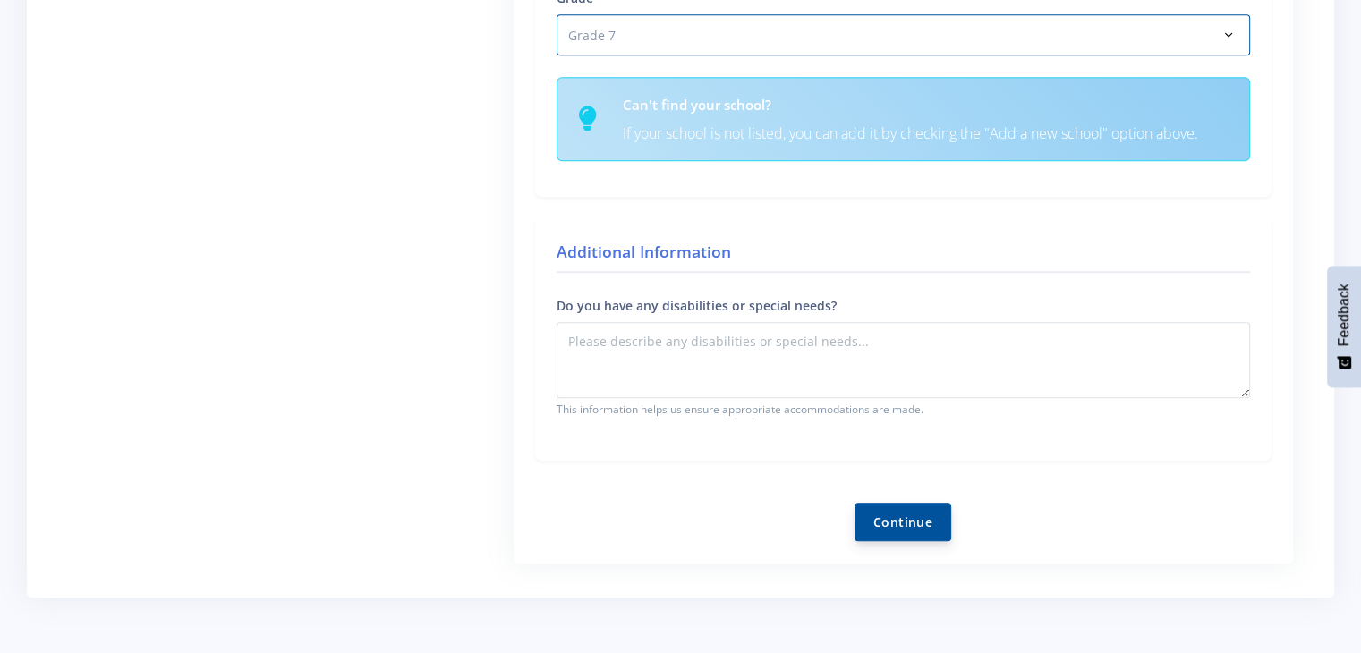
click at [927, 509] on button "Continue" at bounding box center [903, 522] width 97 height 38
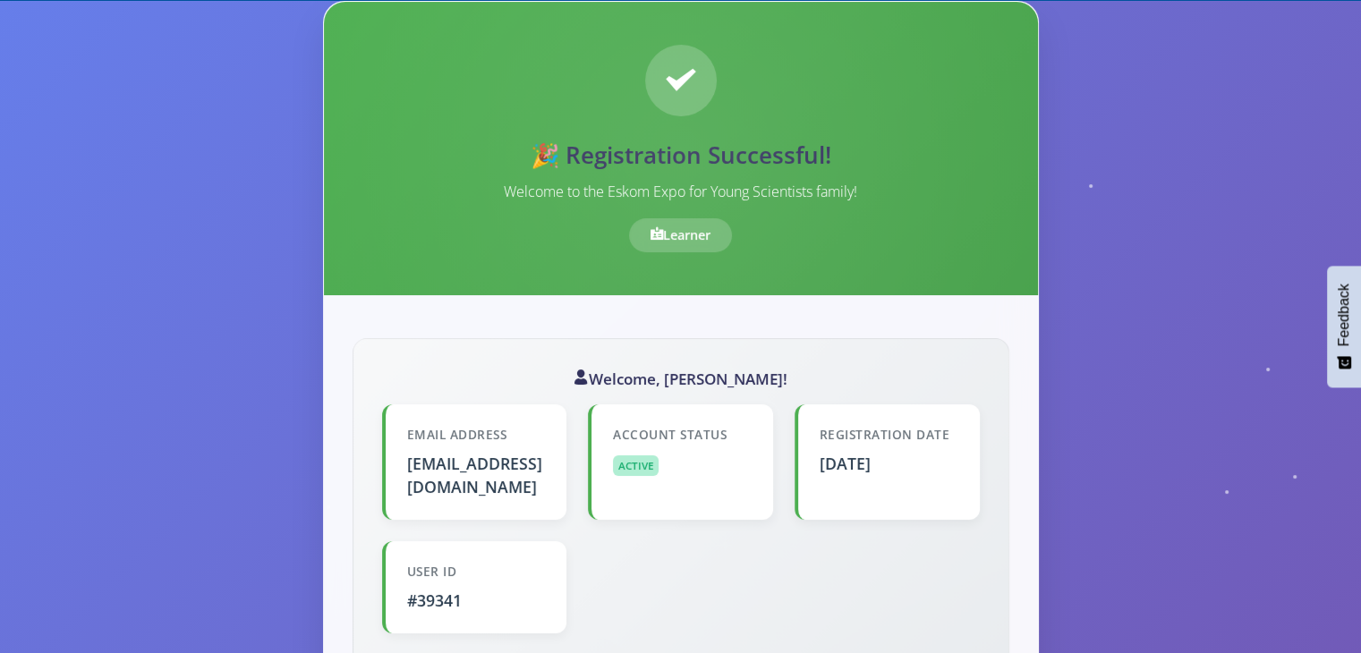
scroll to position [143, 0]
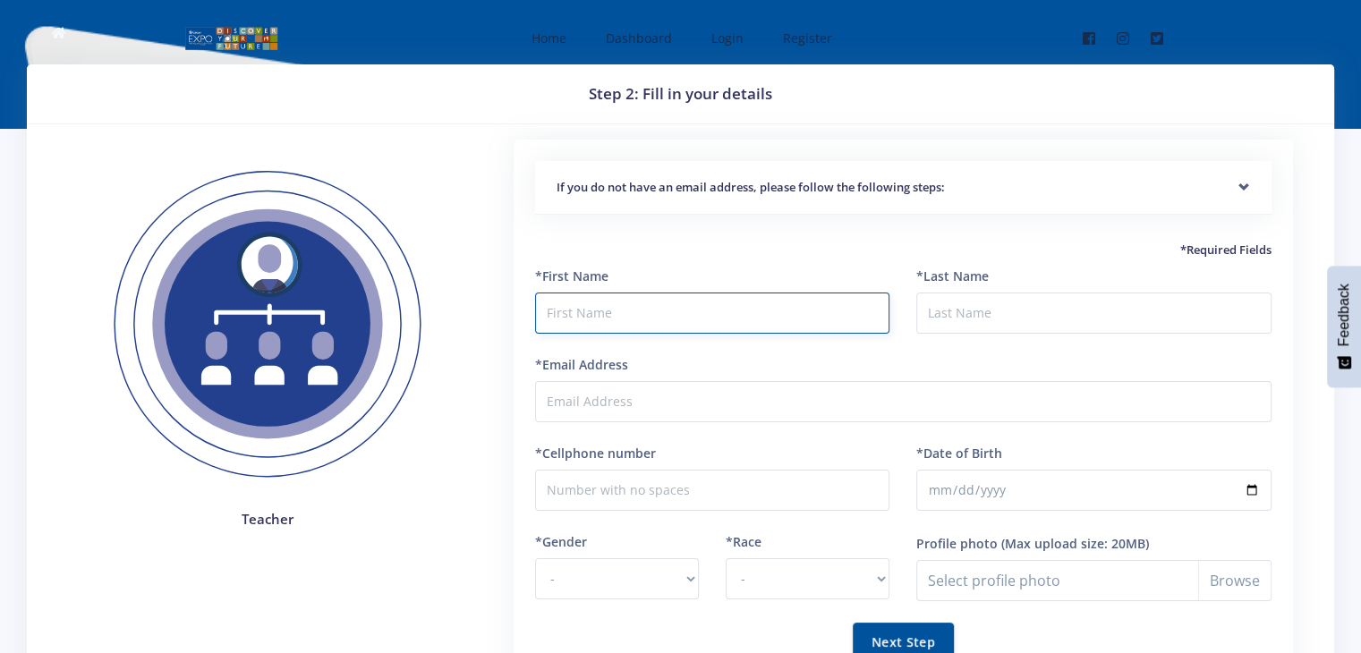
click at [571, 309] on input "text" at bounding box center [712, 313] width 355 height 41
type input "Abraar"
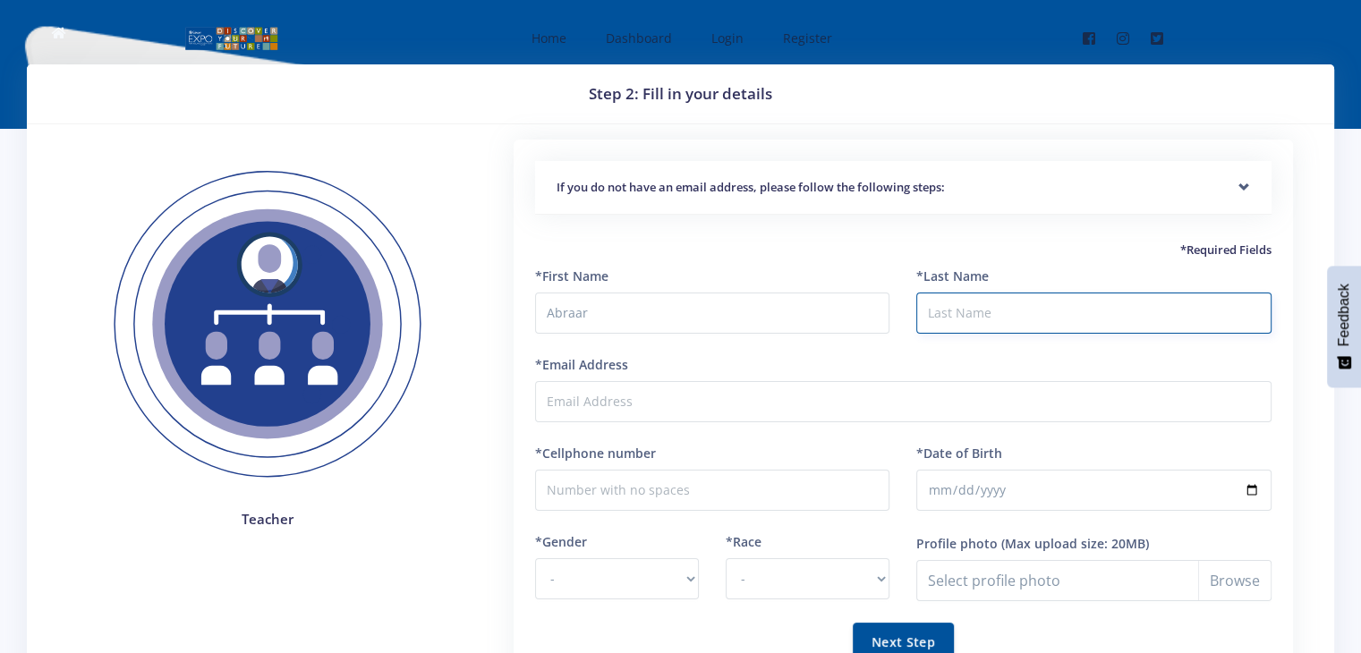
type input "m"
type input "Malek"
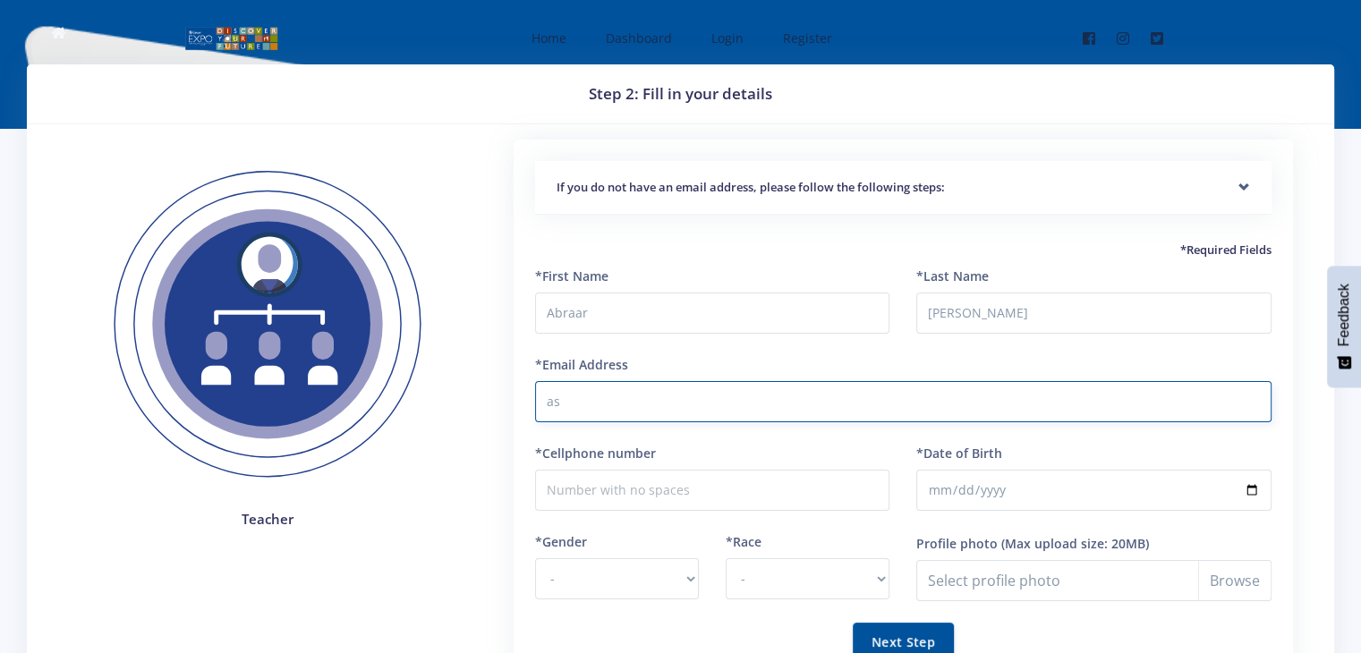
type input "a"
type input "abraarmalek707@gmail.com"
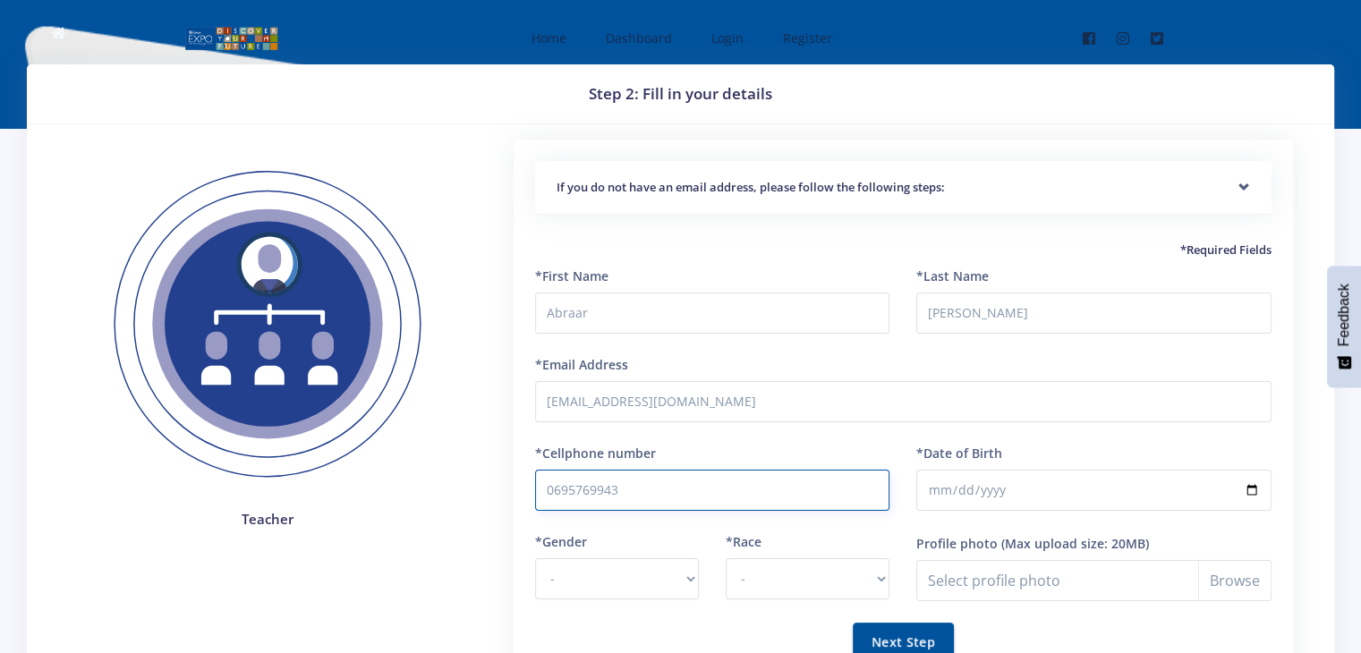
type input "0695769943"
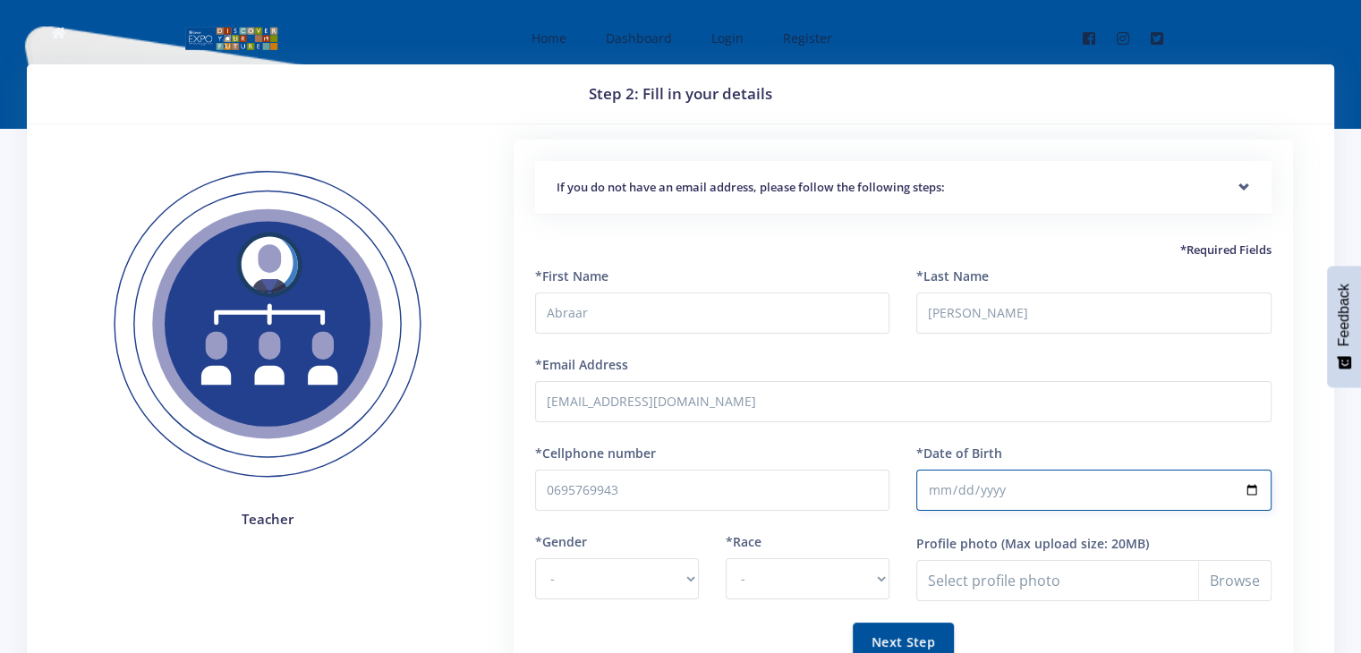
type input "2005-07-17"
click at [644, 571] on select "- [DEMOGRAPHIC_DATA] [DEMOGRAPHIC_DATA]" at bounding box center [617, 578] width 164 height 41
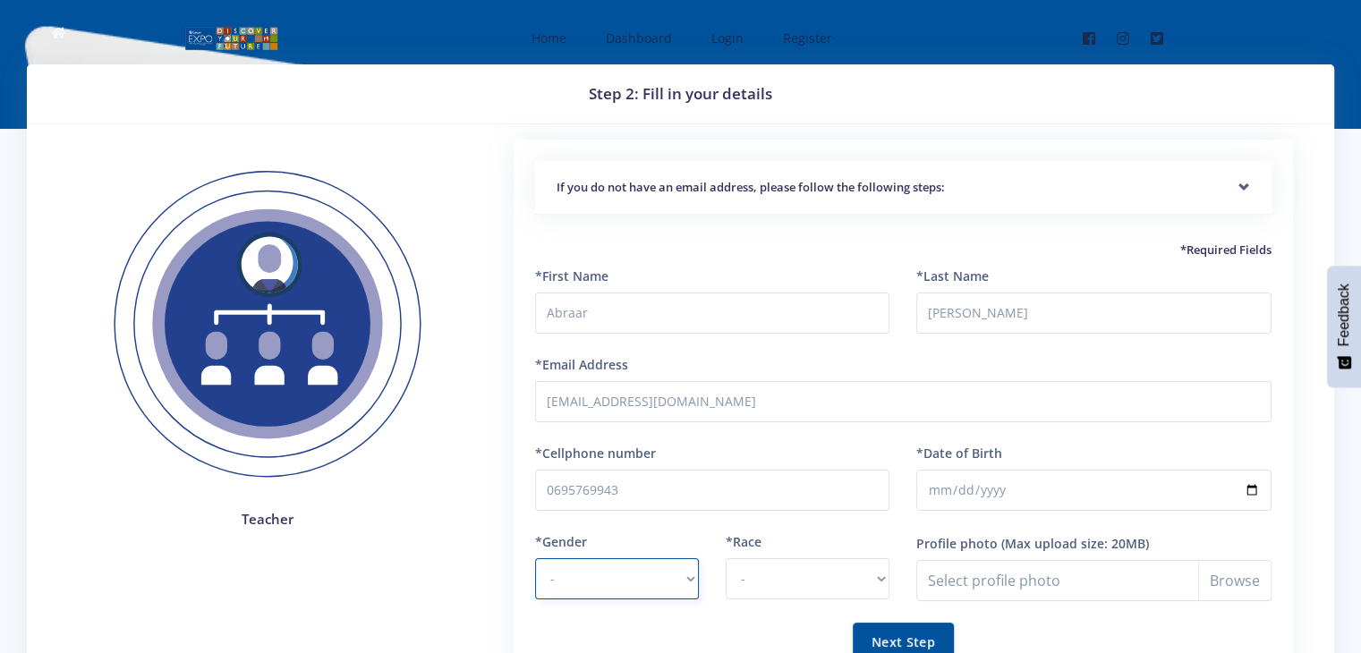
select select "M"
click at [535, 558] on select "- [DEMOGRAPHIC_DATA] [DEMOGRAPHIC_DATA]" at bounding box center [617, 578] width 164 height 41
click at [774, 584] on select "- [DEMOGRAPHIC_DATA] Coloured Indian White Other" at bounding box center [808, 578] width 164 height 41
select select "[DEMOGRAPHIC_DATA]"
click at [726, 558] on select "- [DEMOGRAPHIC_DATA] Coloured Indian White Other" at bounding box center [808, 578] width 164 height 41
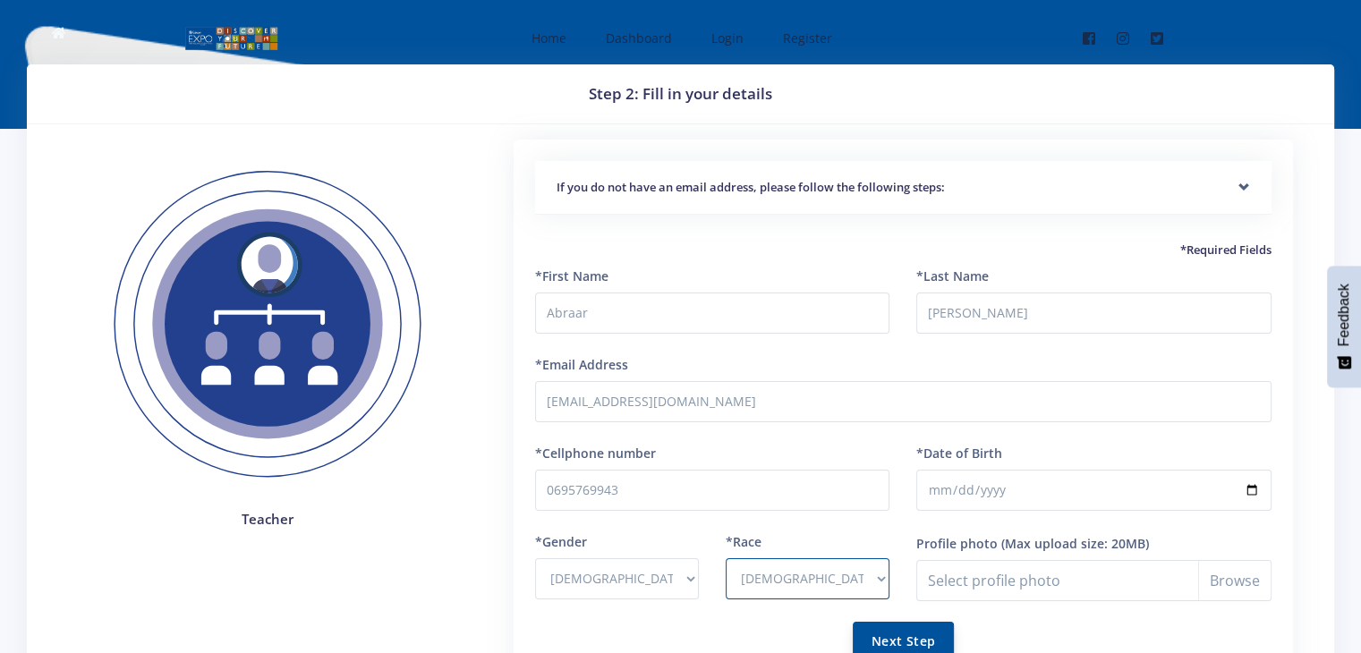
click at [874, 627] on button "Next Step" at bounding box center [903, 641] width 101 height 38
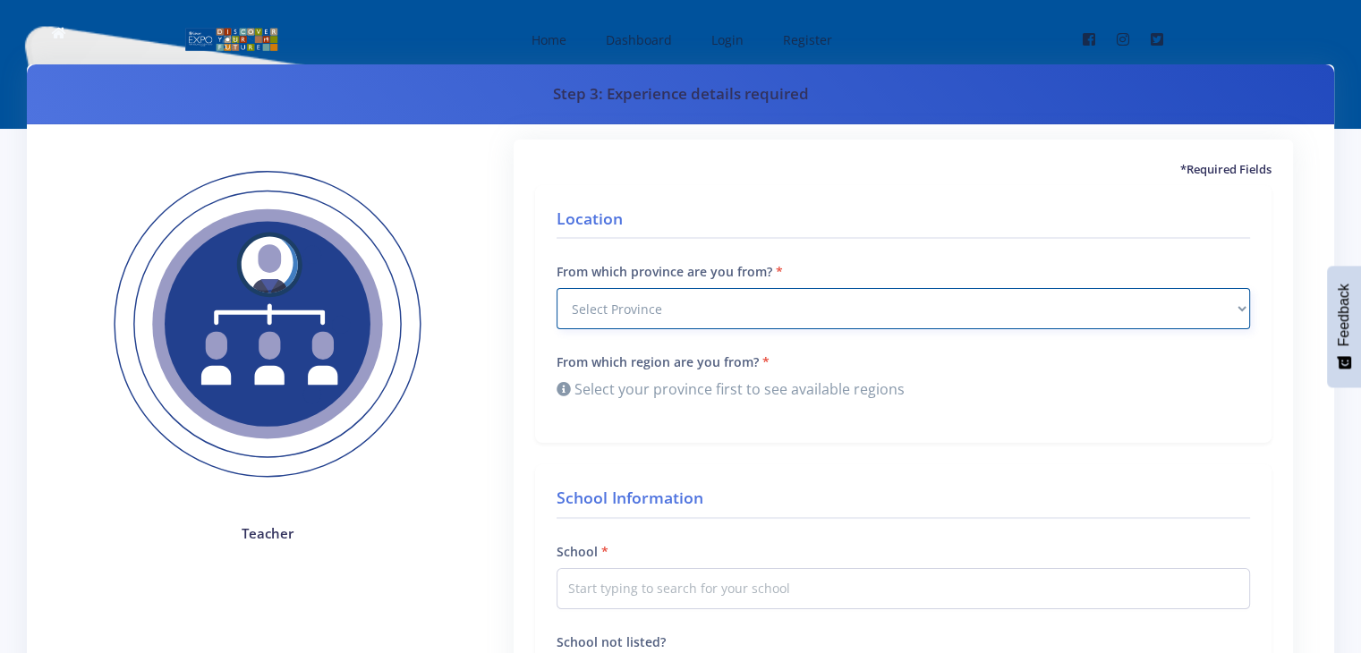
click at [806, 316] on select "Select Province Western Cape Eastern Cape Northern Cape North West Free State" at bounding box center [904, 308] width 694 height 41
select select "4"
click at [557, 288] on select "Select Province Western Cape Eastern Cape Northern Cape North West Free State" at bounding box center [904, 308] width 694 height 41
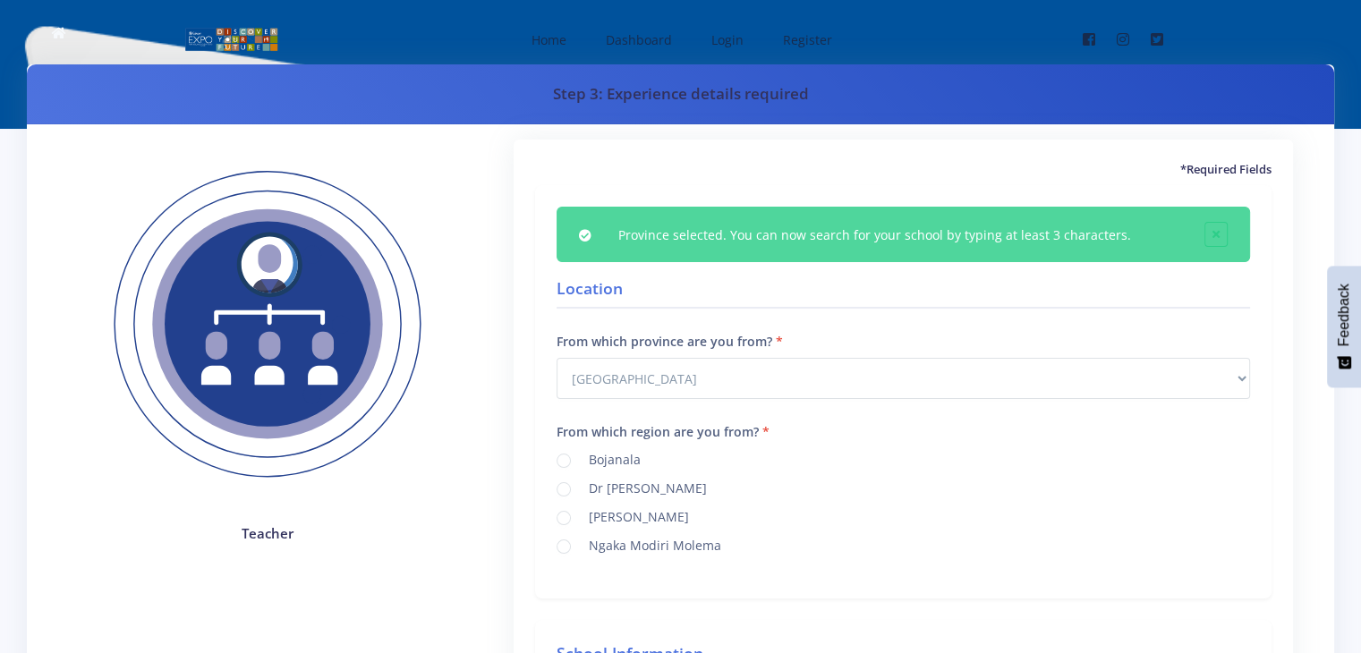
click at [582, 543] on label "Ngaka Modiri Molema" at bounding box center [652, 543] width 140 height 14
click at [582, 543] on input "Ngaka Modiri Molema" at bounding box center [588, 540] width 12 height 12
radio input "true"
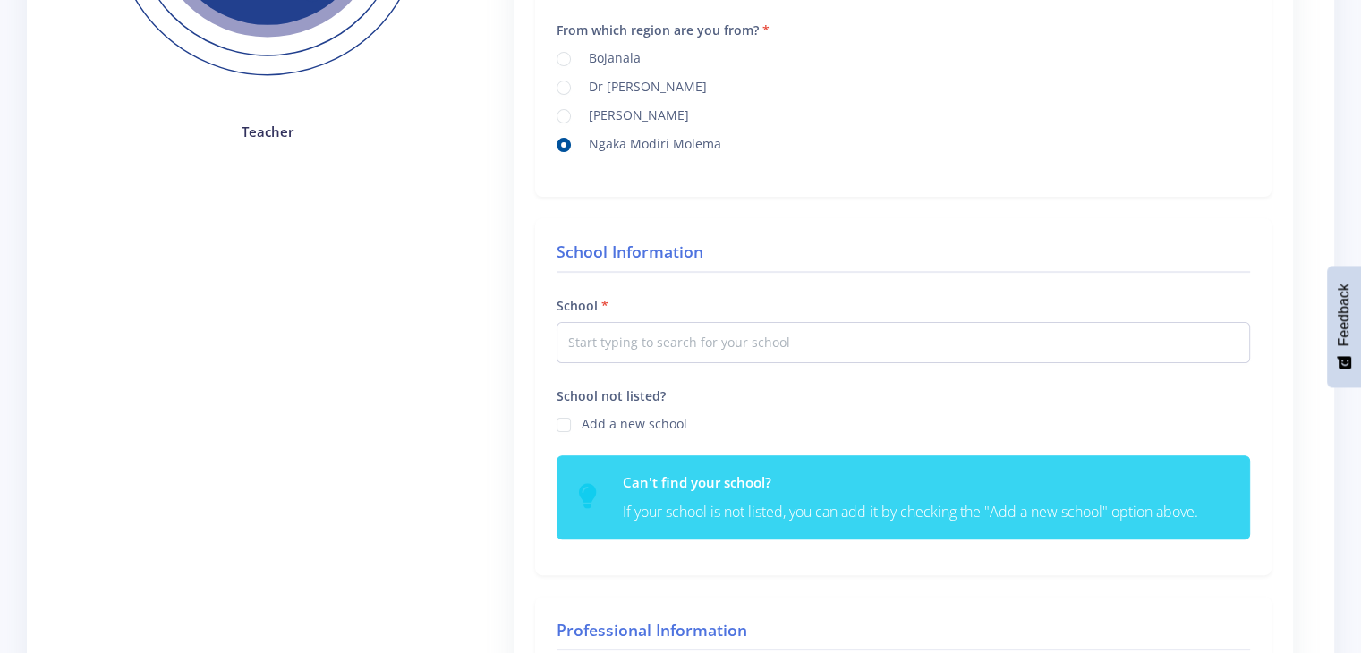
scroll to position [405, 0]
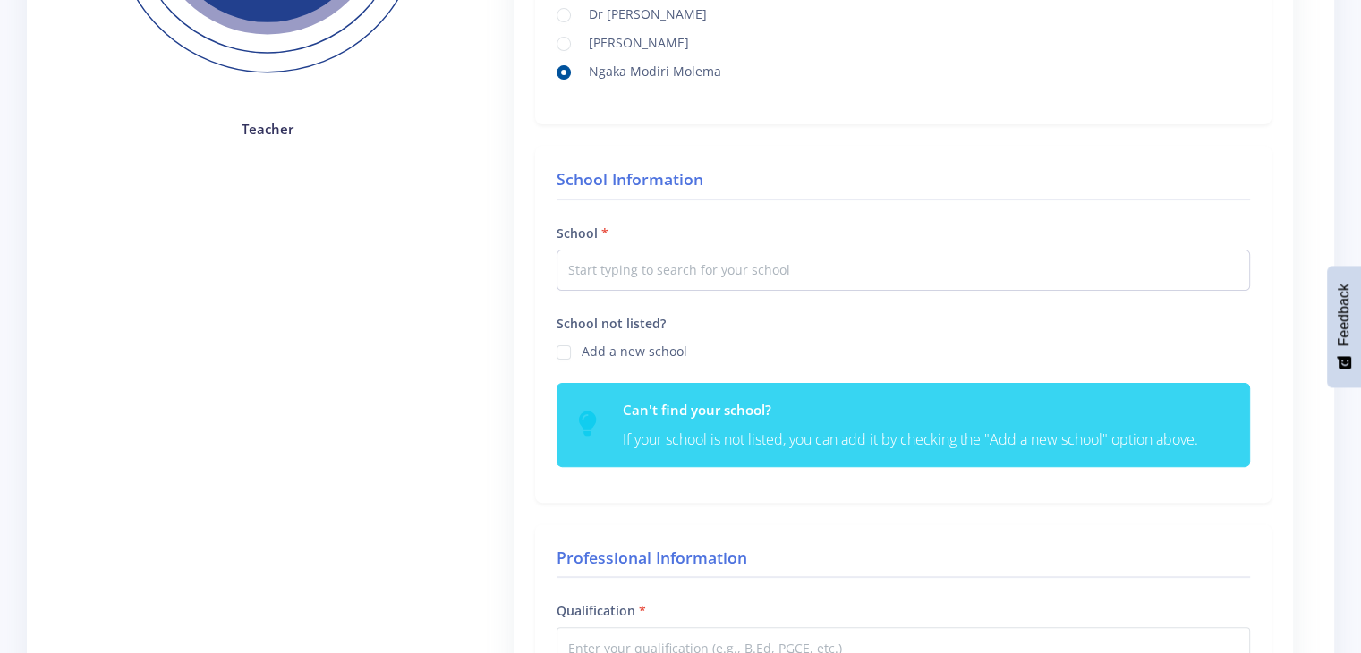
click at [582, 348] on label "Add a new school" at bounding box center [635, 349] width 106 height 14
click at [582, 348] on input "School not listed?" at bounding box center [588, 346] width 12 height 12
checkbox input "true"
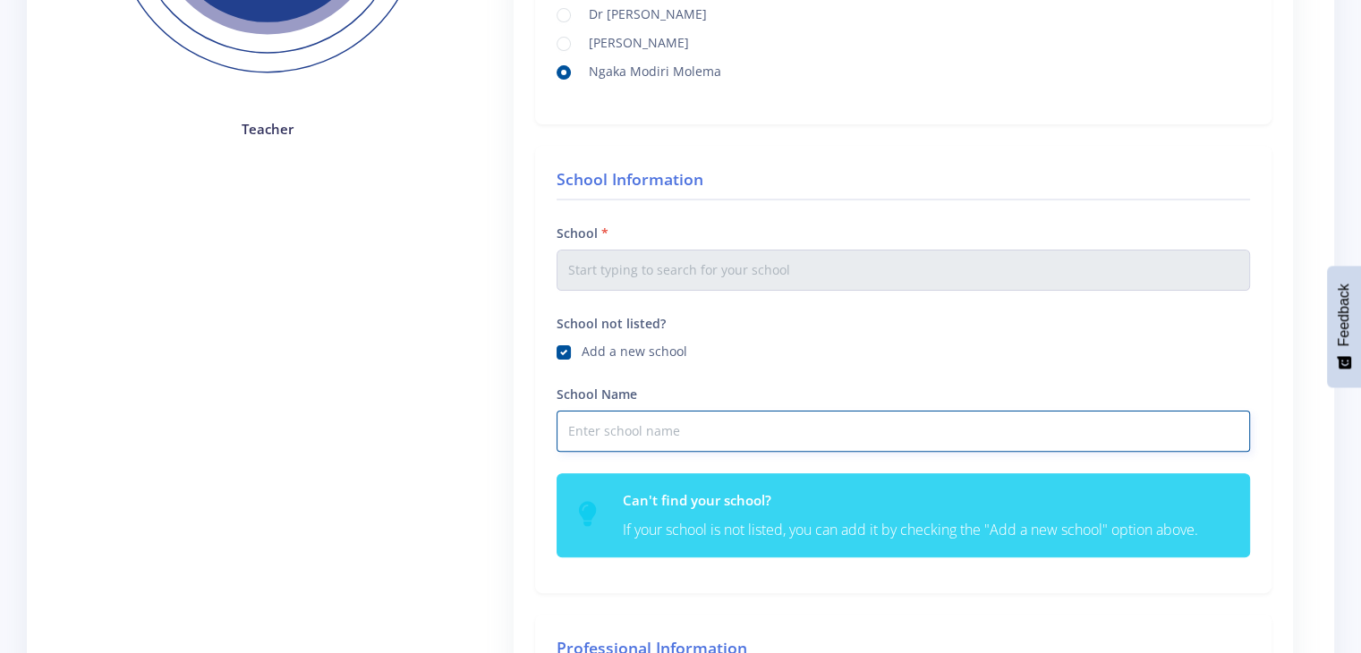
click at [645, 427] on input "School Name" at bounding box center [904, 431] width 694 height 41
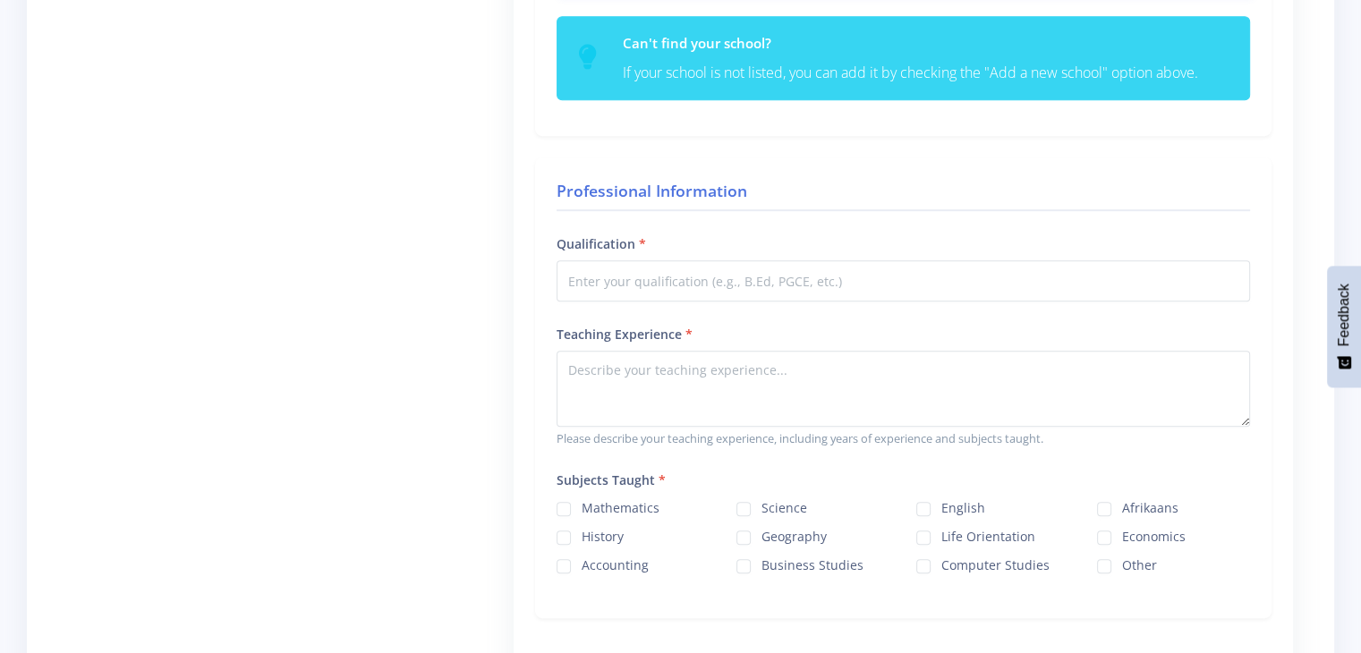
scroll to position [868, 0]
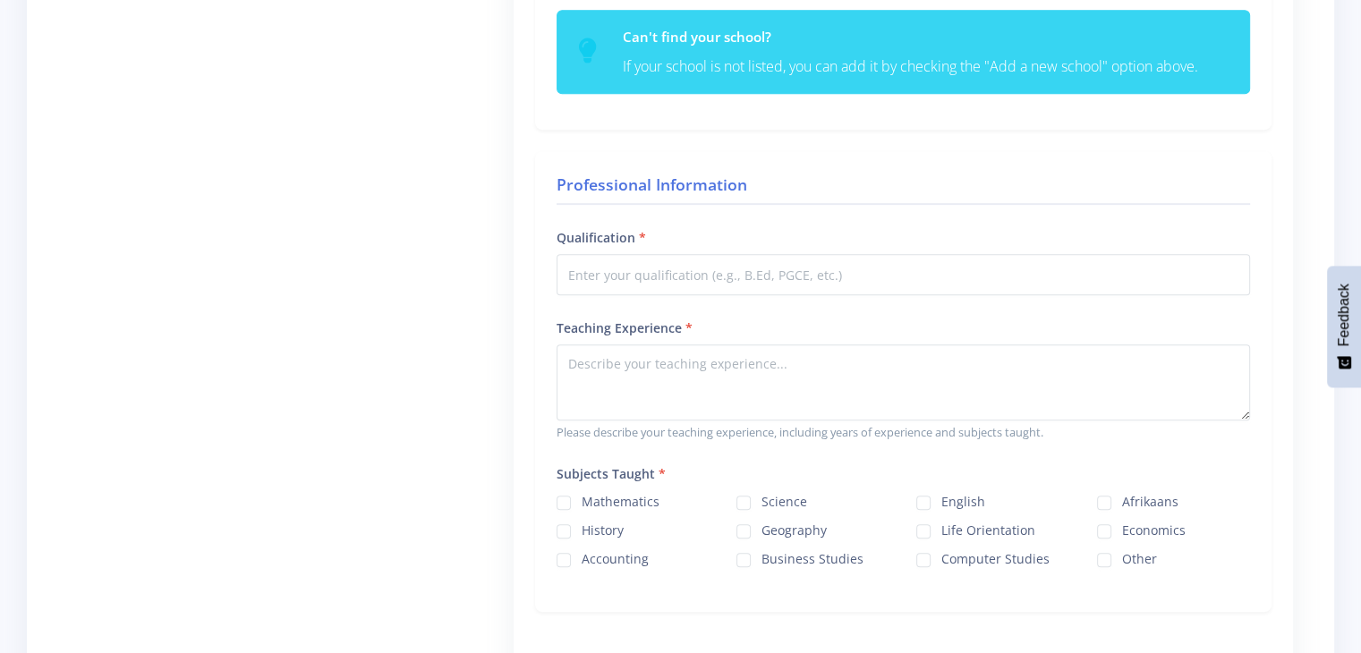
type input "Montessori Mafikeng"
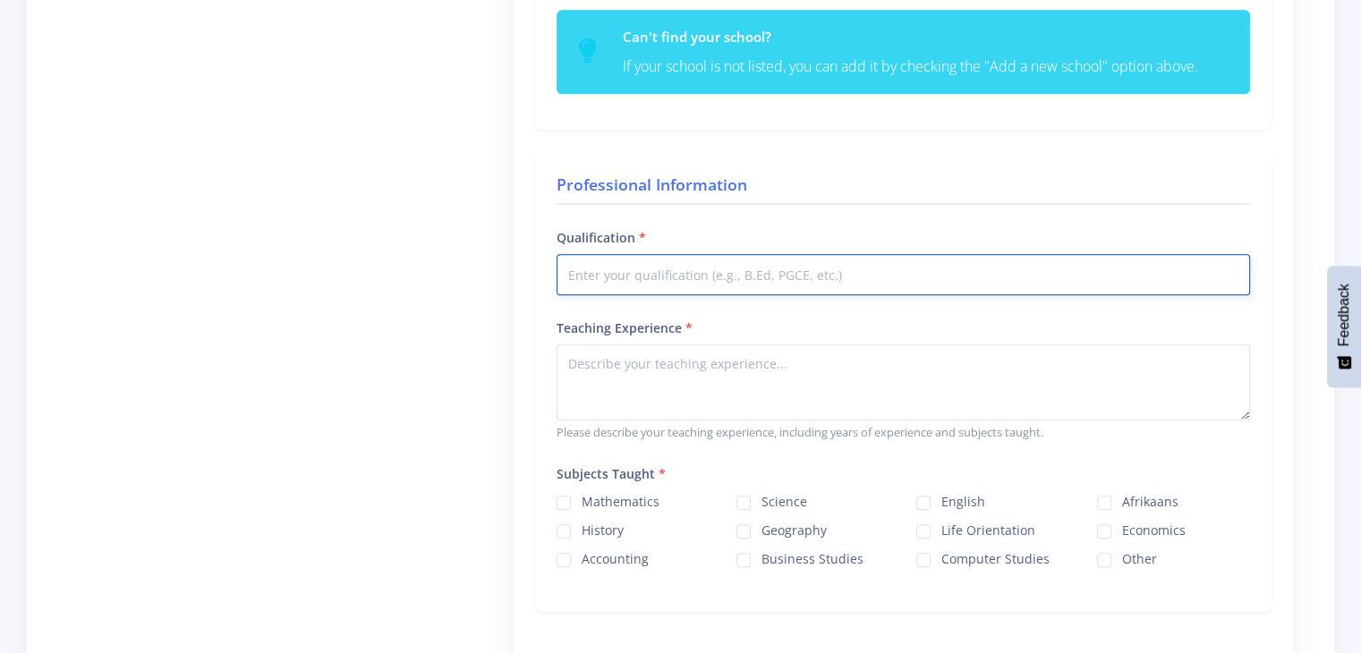
click at [819, 277] on input "Qualification" at bounding box center [904, 274] width 694 height 41
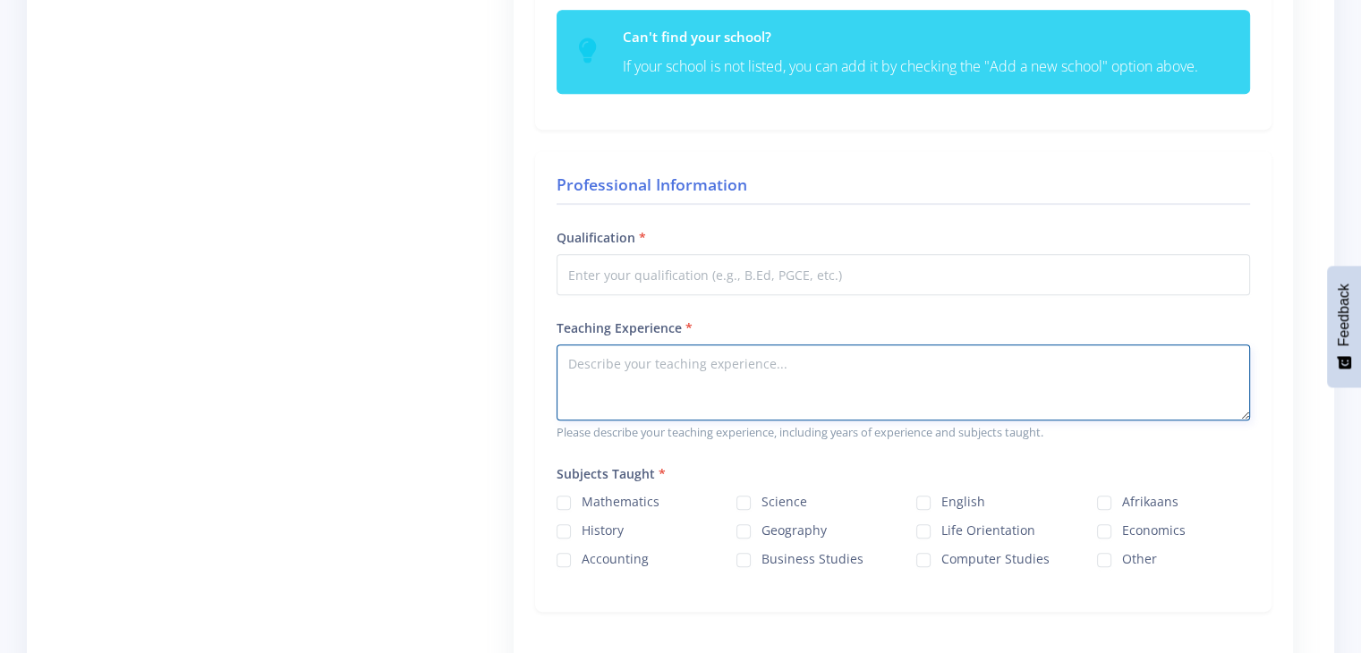
click at [745, 360] on textarea "Teaching Experience" at bounding box center [904, 383] width 694 height 76
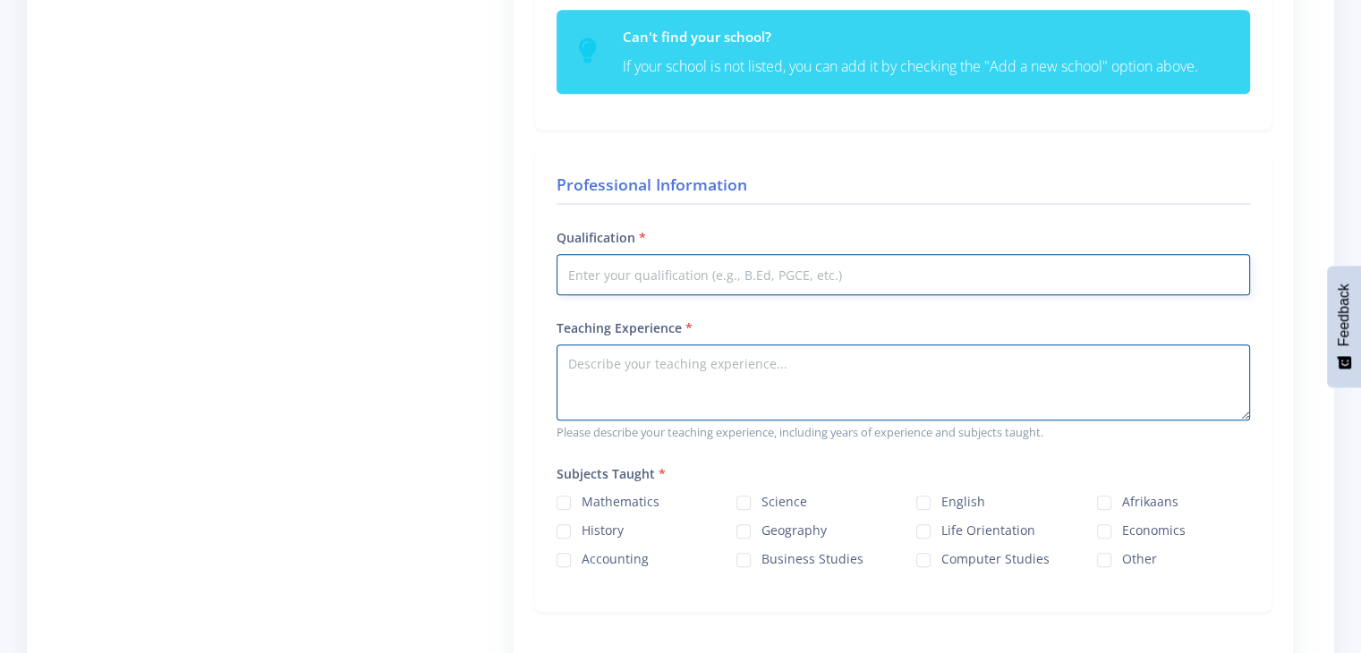
click at [720, 280] on input "Qualification" at bounding box center [904, 274] width 694 height 41
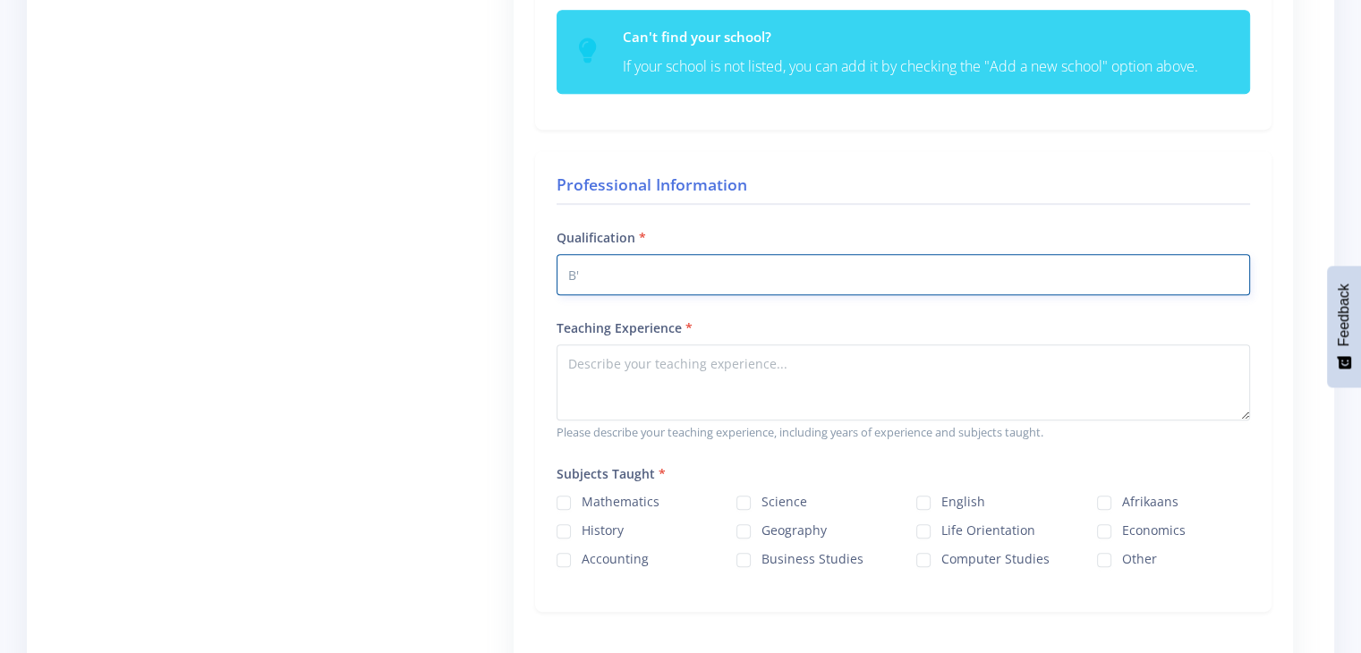
type input "B"
type input "b"
type input "B"
type input "B.Ed Intermediate phase year 4 student"
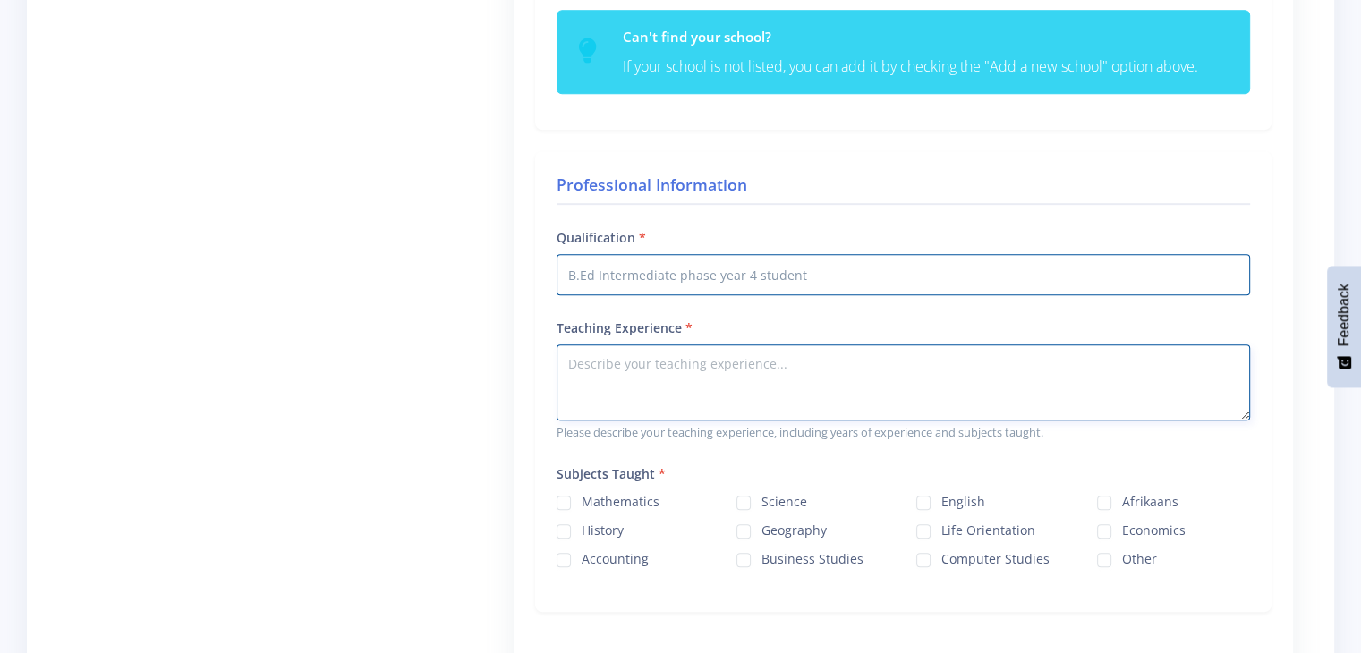
click at [704, 358] on textarea "Teaching Experience" at bounding box center [904, 383] width 694 height 76
click at [712, 357] on textarea "Student teacher in year 4 of their studies" at bounding box center [904, 383] width 694 height 76
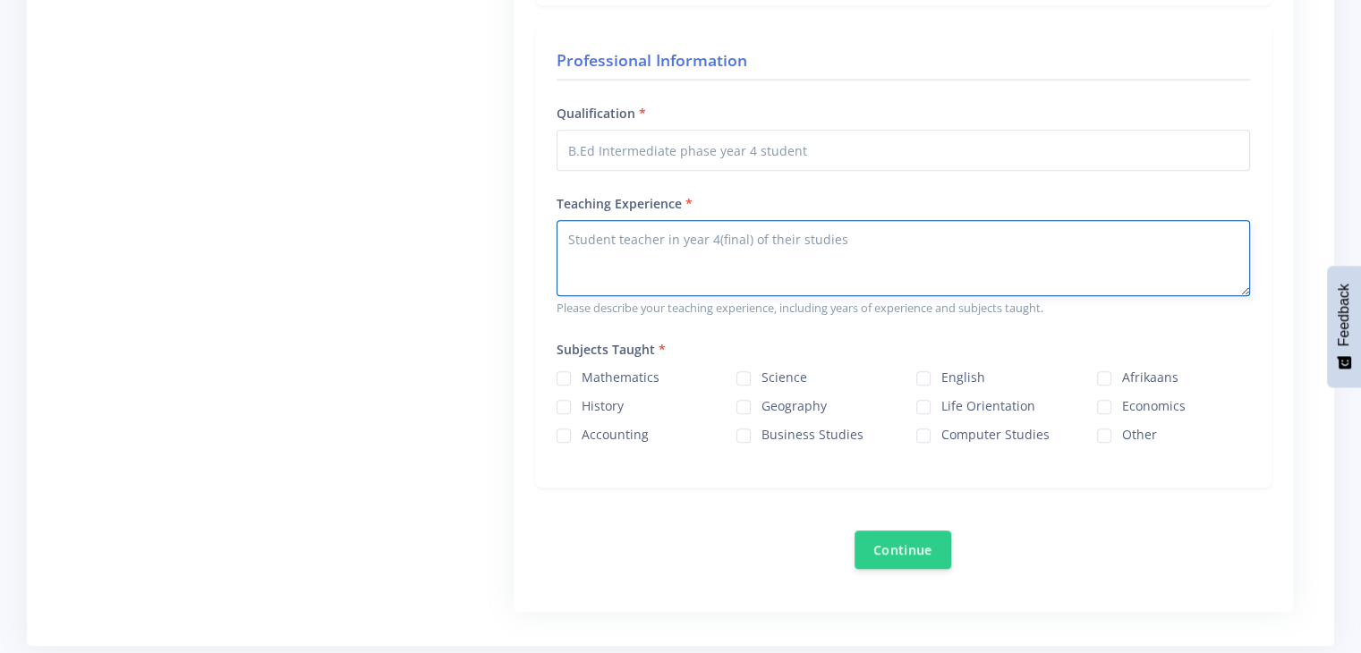
scroll to position [999, 0]
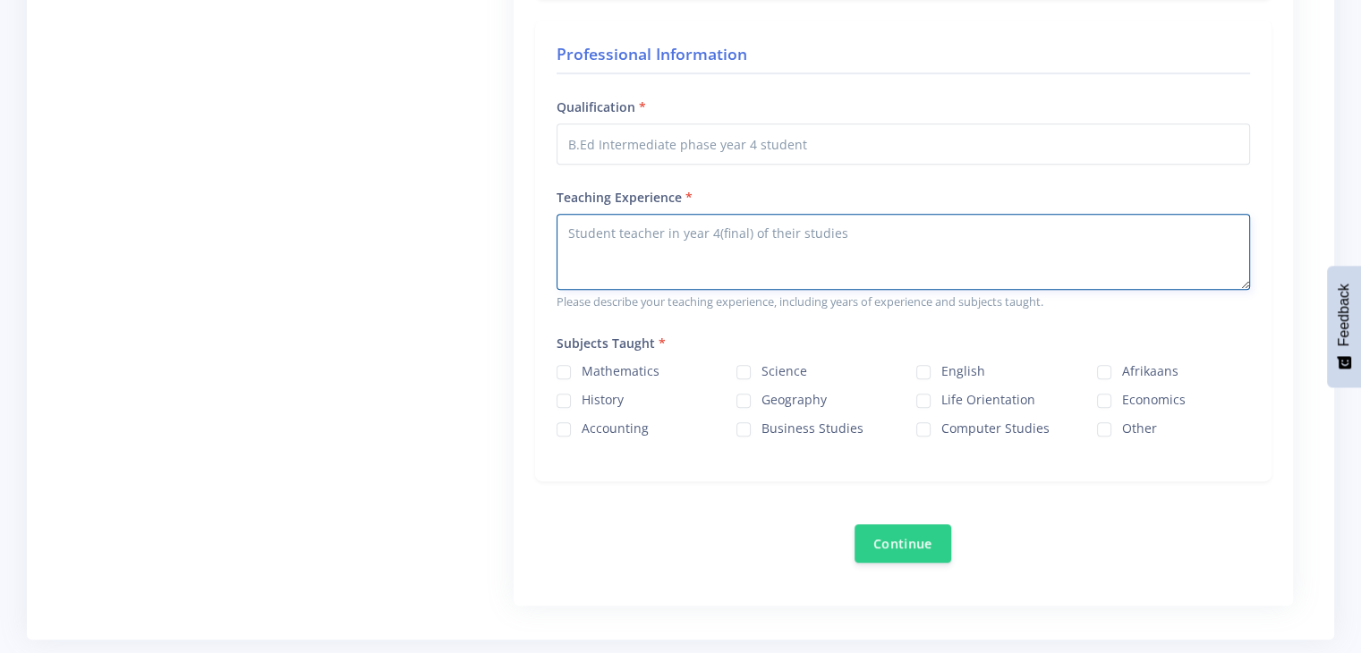
type textarea "Student teacher in year 4(final) of their studies"
click at [1122, 423] on label "Other" at bounding box center [1139, 426] width 35 height 14
click at [1122, 423] on input "Other" at bounding box center [1128, 423] width 12 height 12
checkbox input "true"
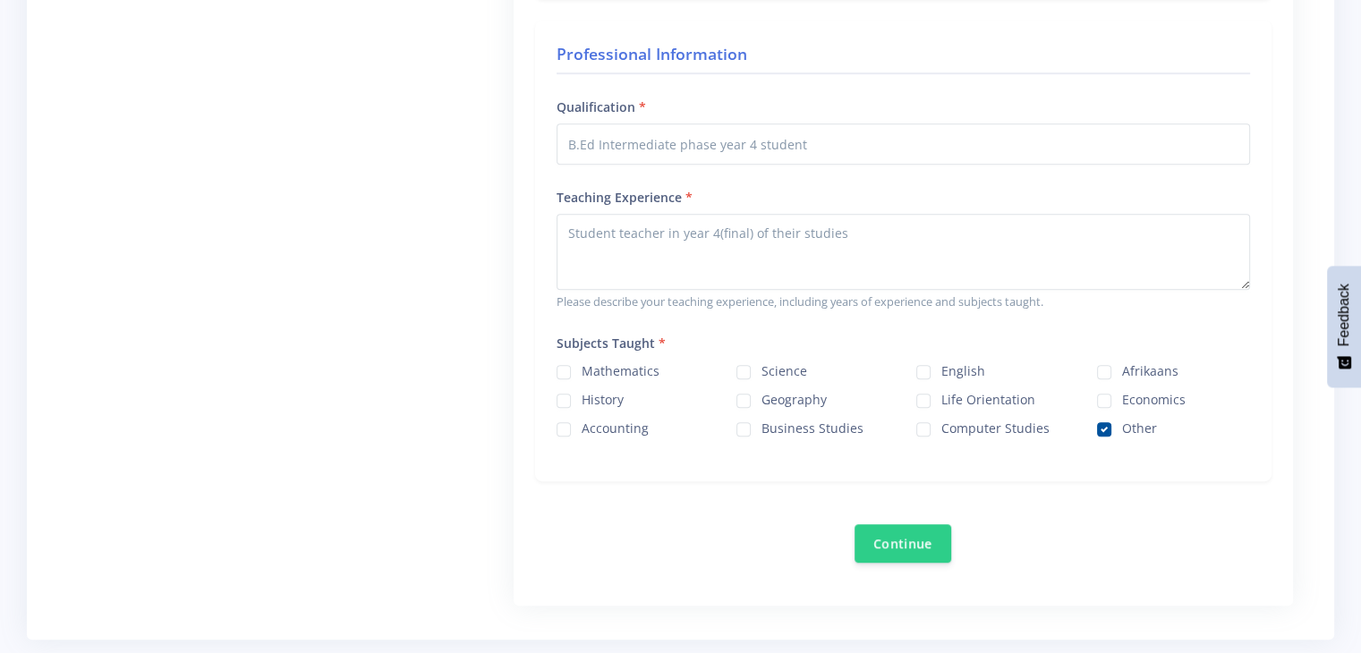
click at [942, 427] on label "Computer Studies" at bounding box center [996, 426] width 108 height 14
click at [942, 427] on input "Computer Studies" at bounding box center [948, 423] width 12 height 12
checkbox input "true"
click at [1122, 423] on label "Other" at bounding box center [1139, 426] width 35 height 14
click at [1122, 423] on input "Other" at bounding box center [1128, 423] width 12 height 12
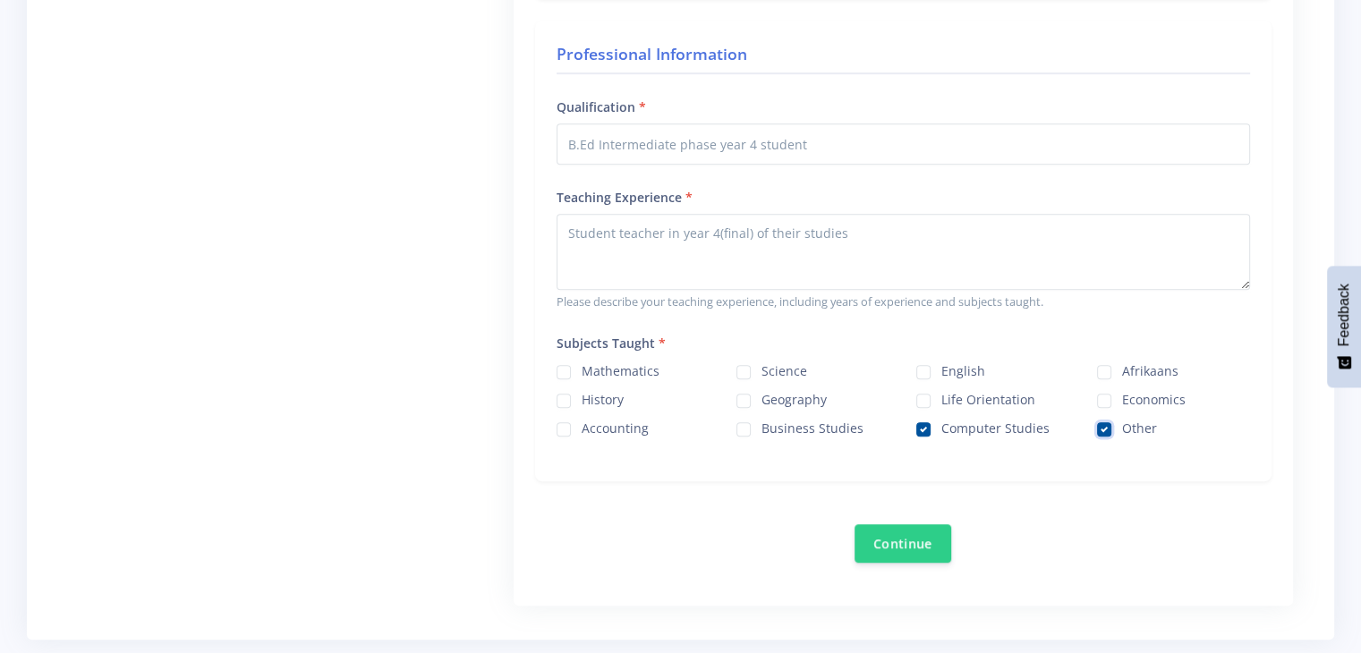
checkbox input "false"
click at [889, 536] on button "Continue" at bounding box center [903, 543] width 97 height 38
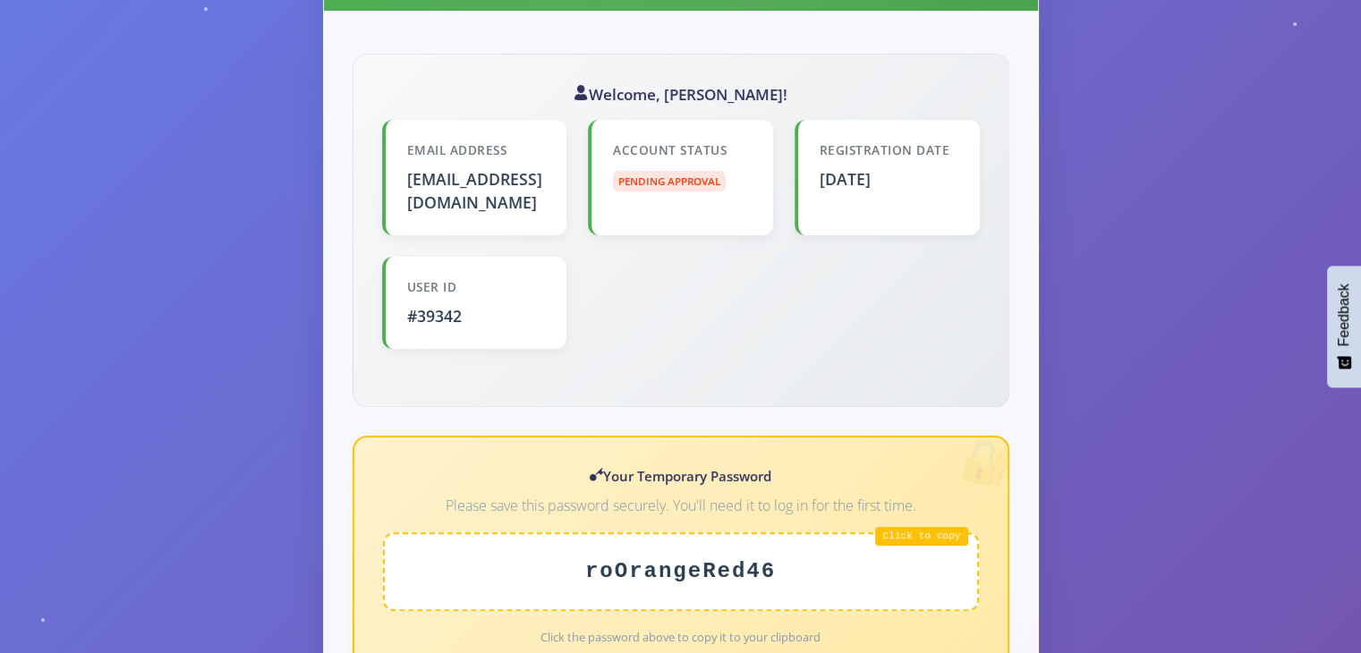
scroll to position [428, 0]
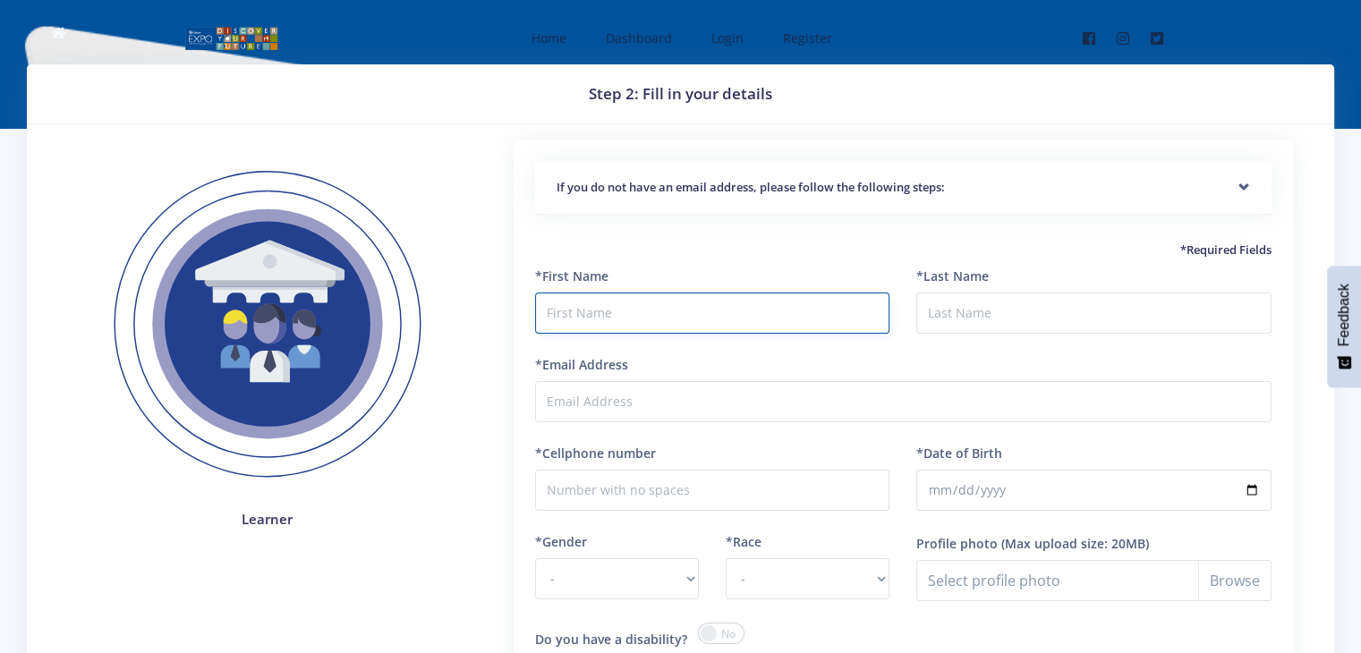
click at [618, 315] on input "text" at bounding box center [712, 313] width 355 height 41
type input "Omphemetse"
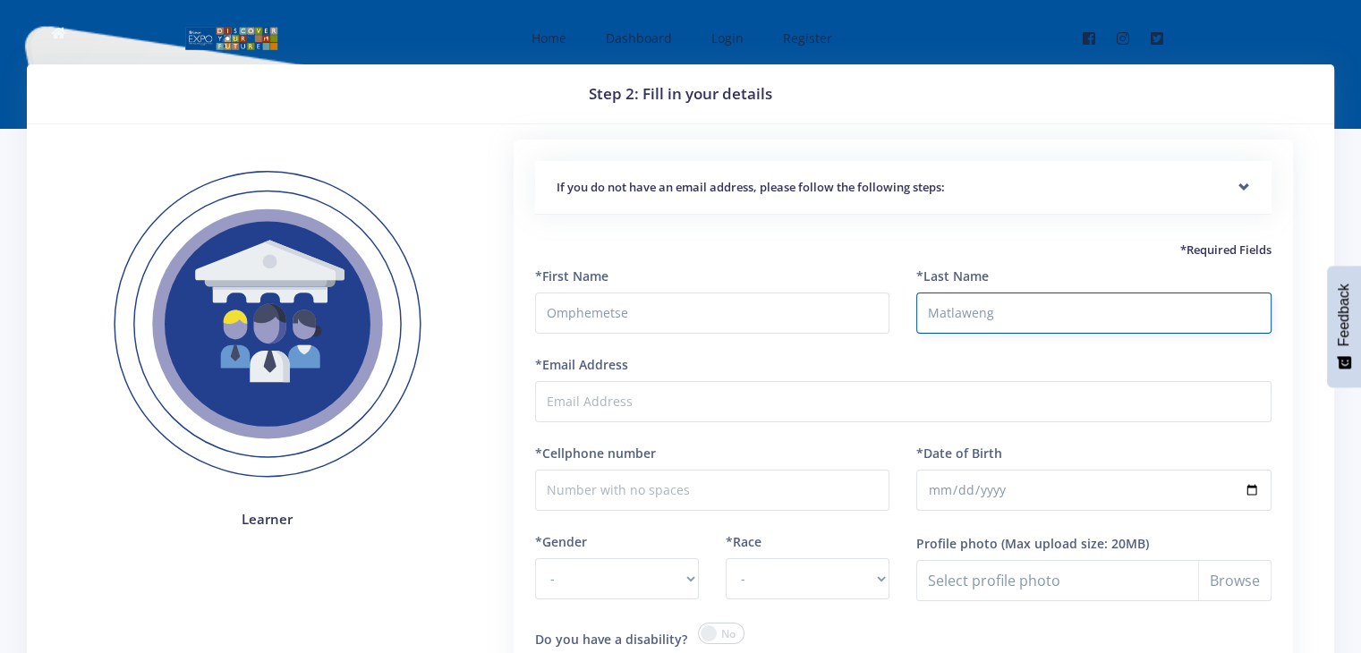
type input "Matlaweng"
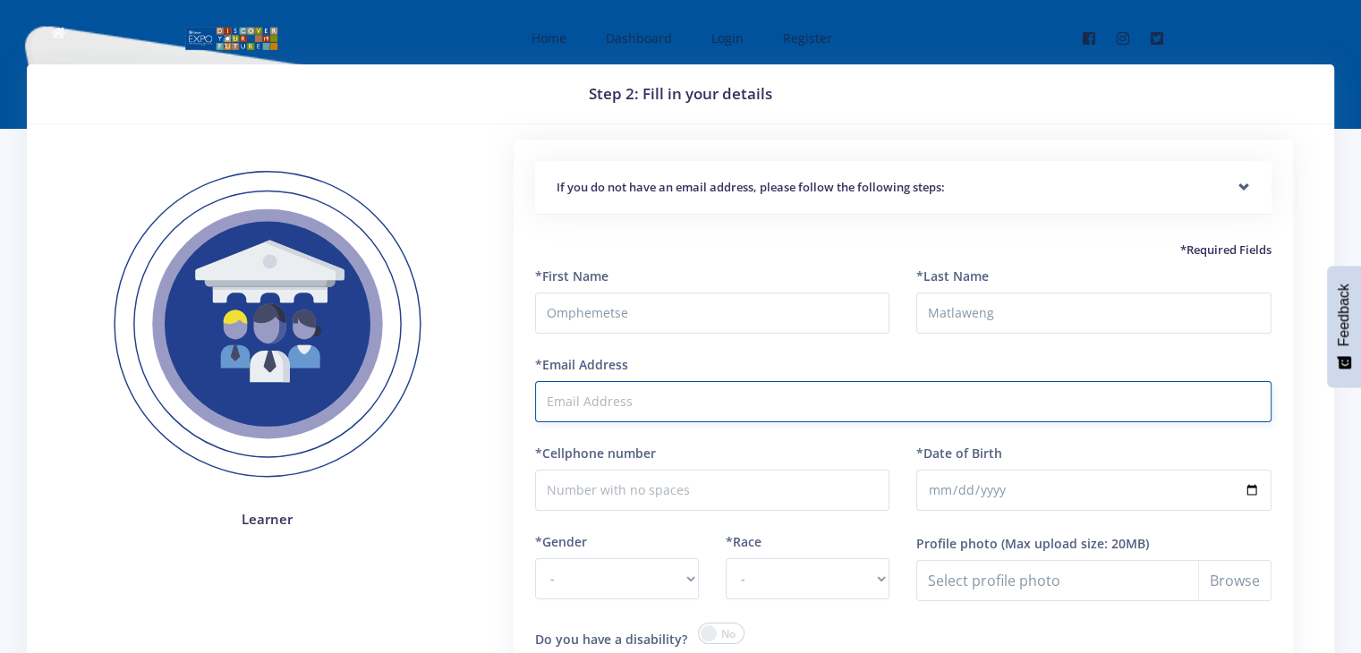
paste input "[EMAIL_ADDRESS][DOMAIN_NAME]"
type input "[EMAIL_ADDRESS][DOMAIN_NAME]"
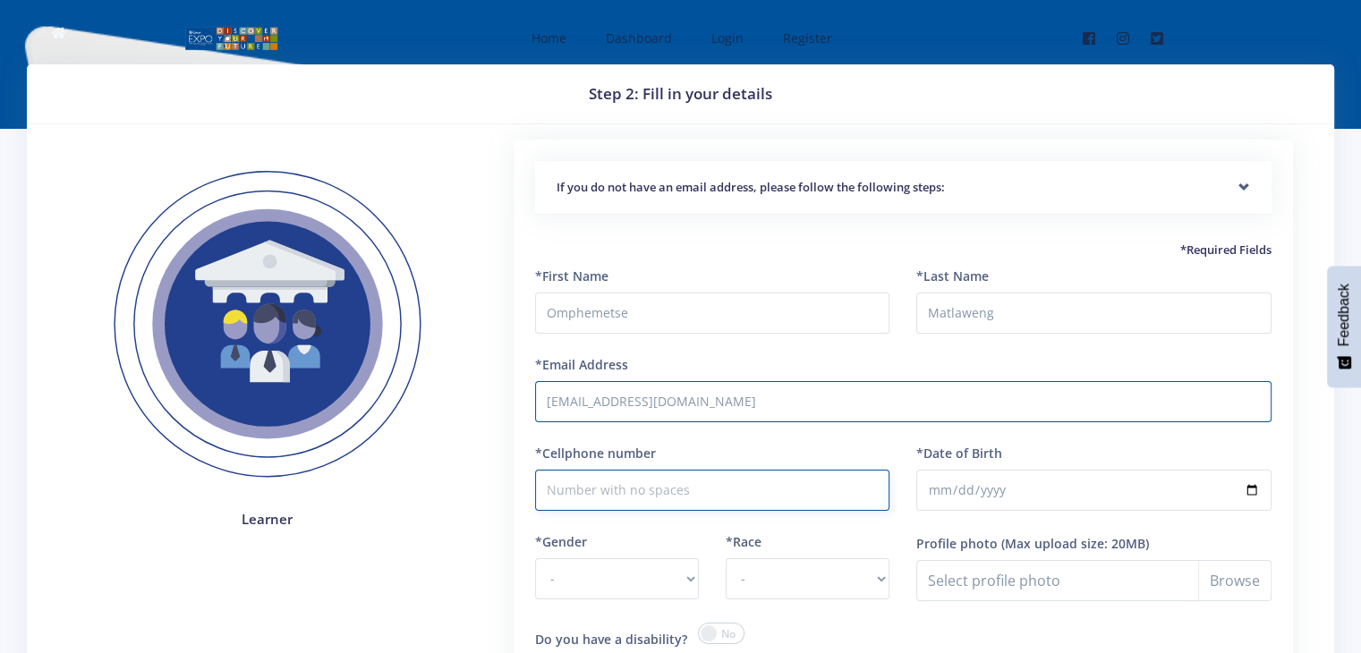
click at [661, 476] on input "*Cellphone number" at bounding box center [712, 490] width 355 height 41
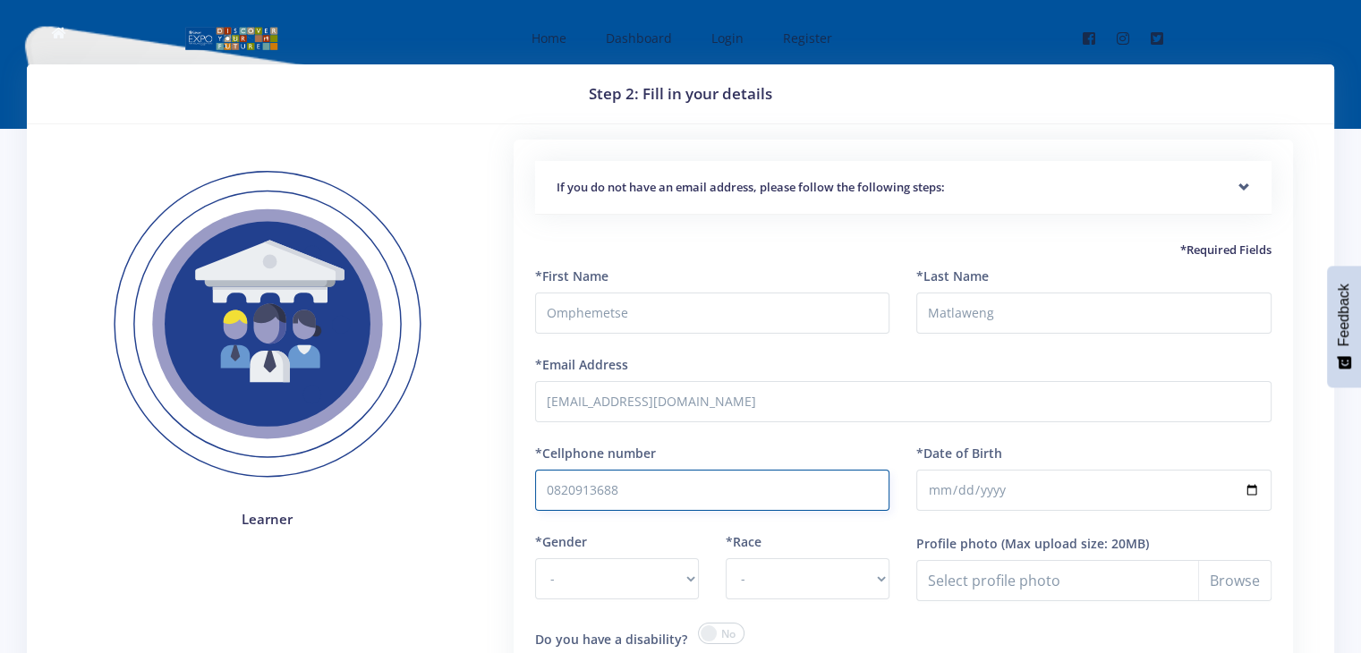
type input "0820913688"
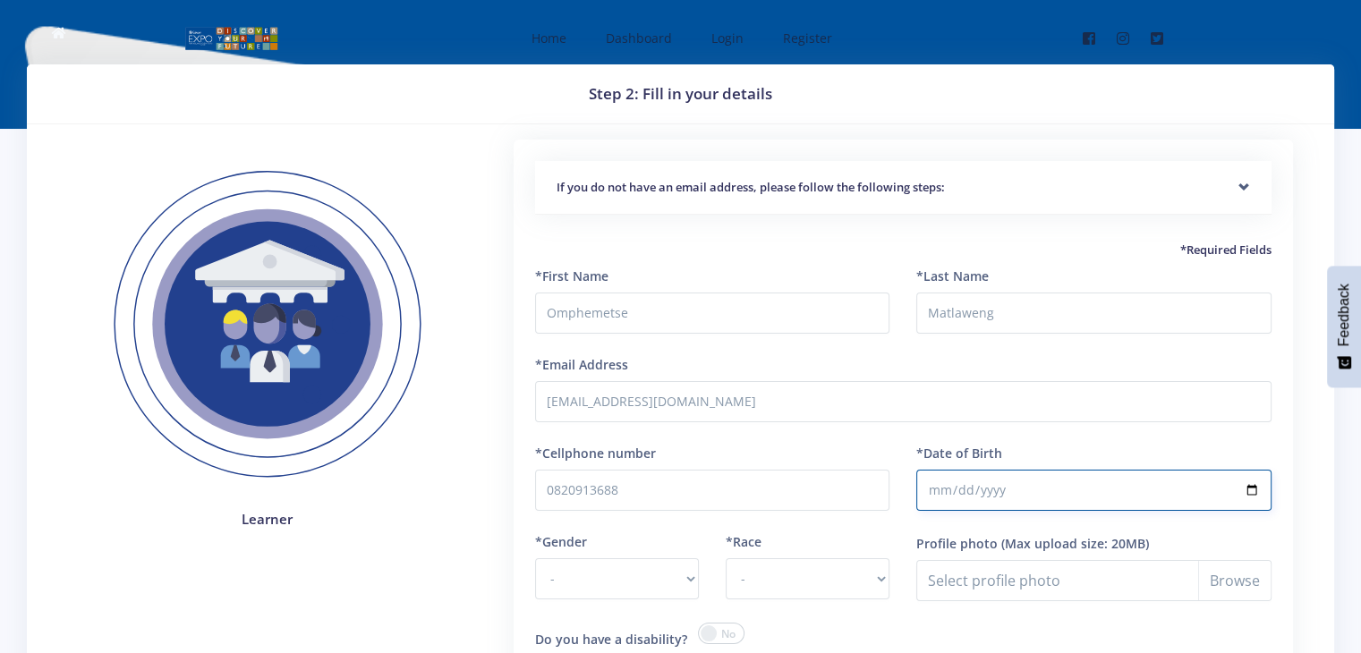
type input "[DATE]"
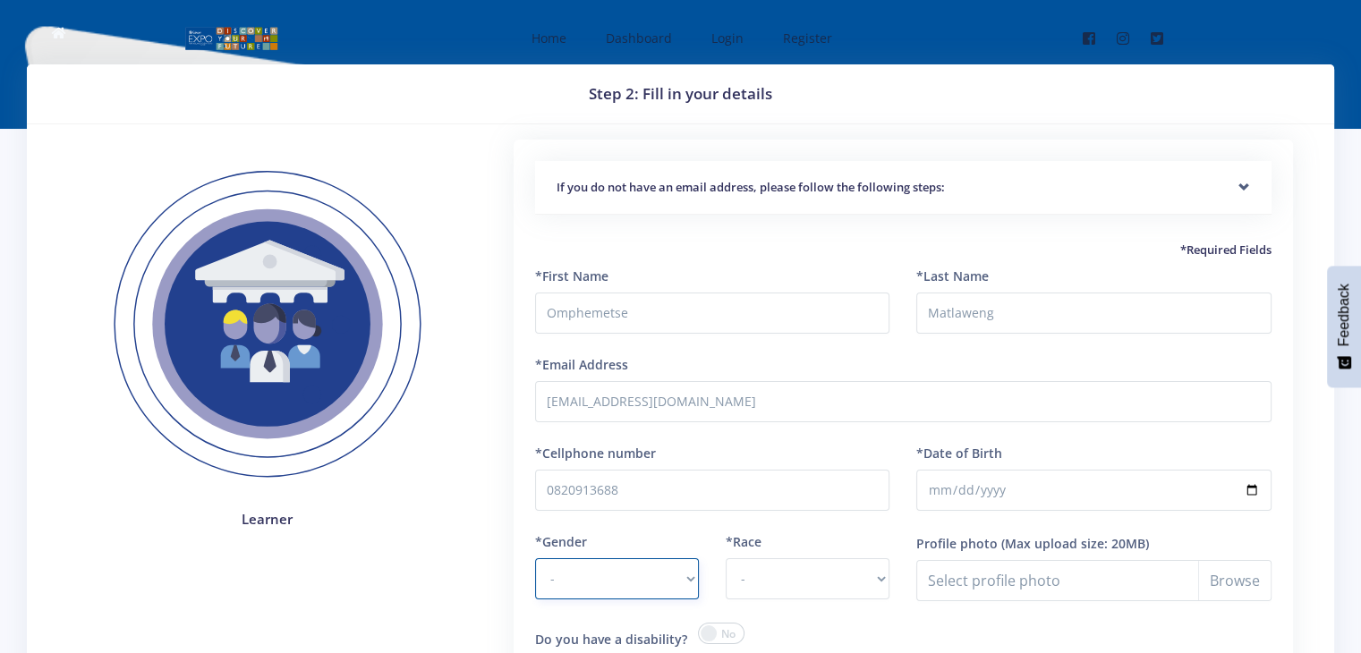
click at [685, 574] on select "- [DEMOGRAPHIC_DATA] [DEMOGRAPHIC_DATA]" at bounding box center [617, 578] width 164 height 41
select select "F"
click at [535, 558] on select "- [DEMOGRAPHIC_DATA] [DEMOGRAPHIC_DATA]" at bounding box center [617, 578] width 164 height 41
click at [773, 583] on select "- [DEMOGRAPHIC_DATA] Coloured Indian White Other" at bounding box center [808, 578] width 164 height 41
select select "[DEMOGRAPHIC_DATA]"
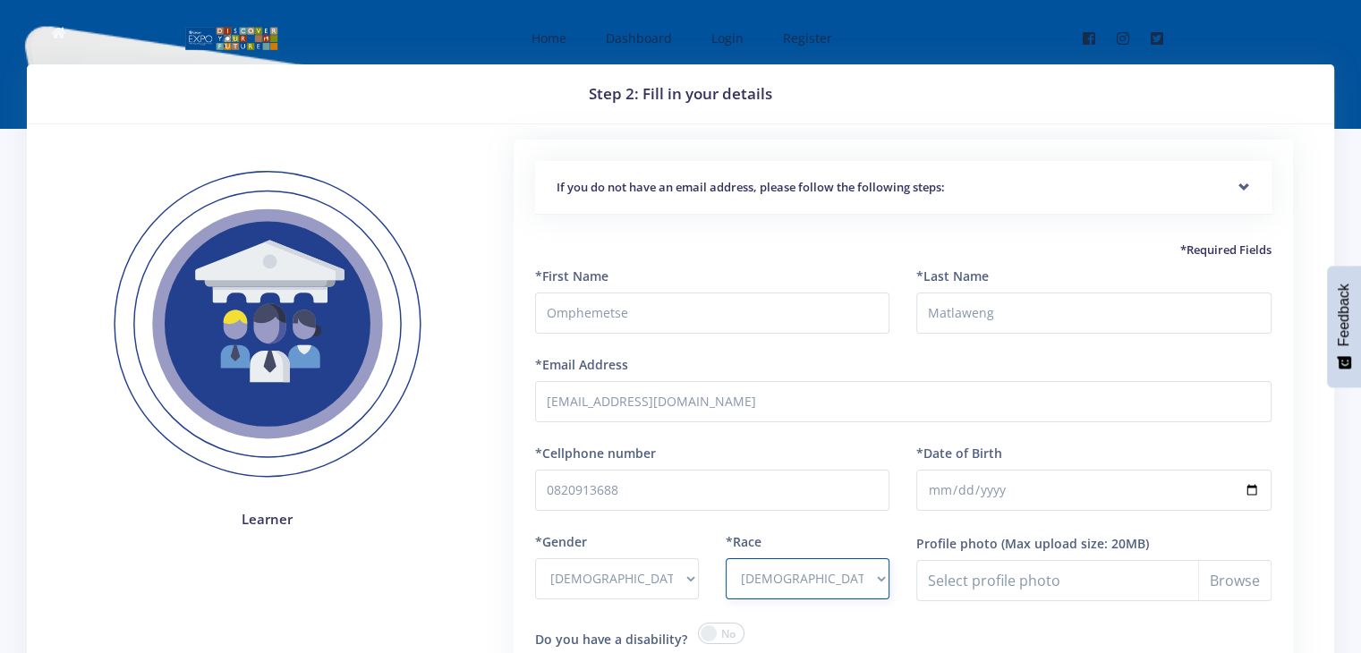
click at [726, 558] on select "- [DEMOGRAPHIC_DATA] Coloured Indian White Other" at bounding box center [808, 578] width 164 height 41
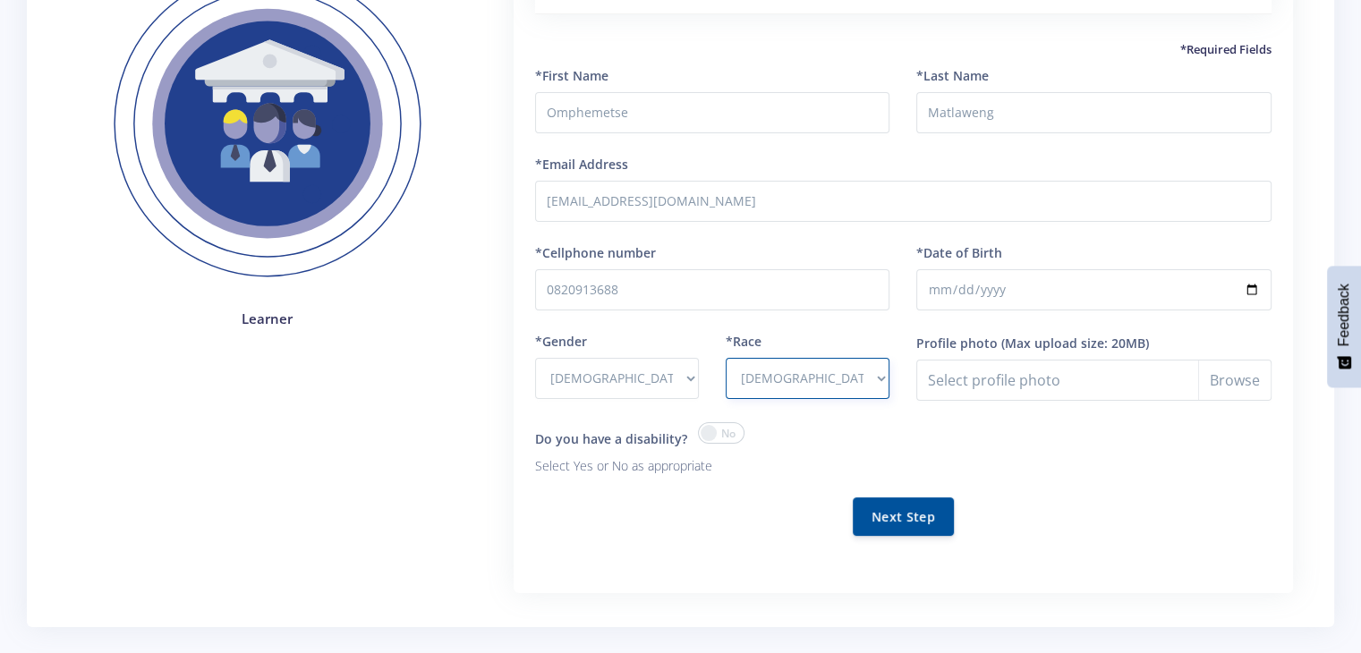
scroll to position [217, 0]
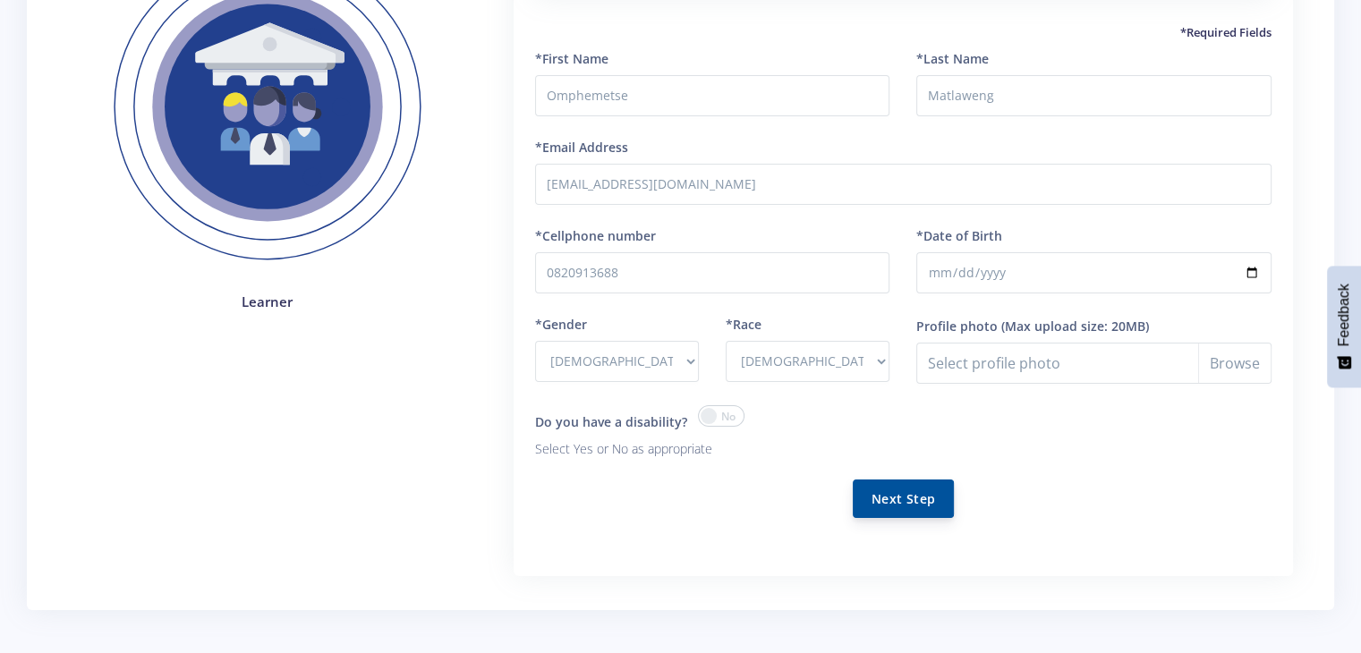
click at [908, 506] on button "Next Step" at bounding box center [903, 499] width 101 height 38
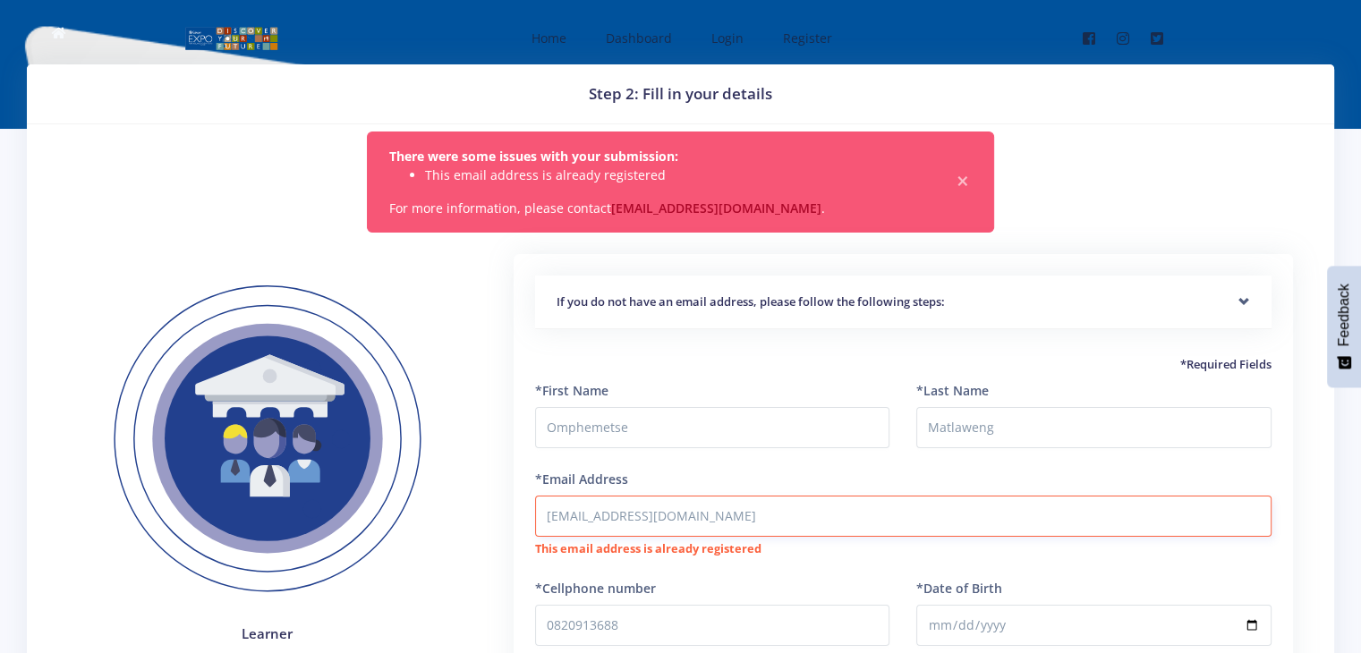
drag, startPoint x: 695, startPoint y: 523, endPoint x: 525, endPoint y: 506, distance: 170.9
click at [525, 506] on div "If you do not have an email address, please follow the following steps: Start b…" at bounding box center [904, 592] width 780 height 676
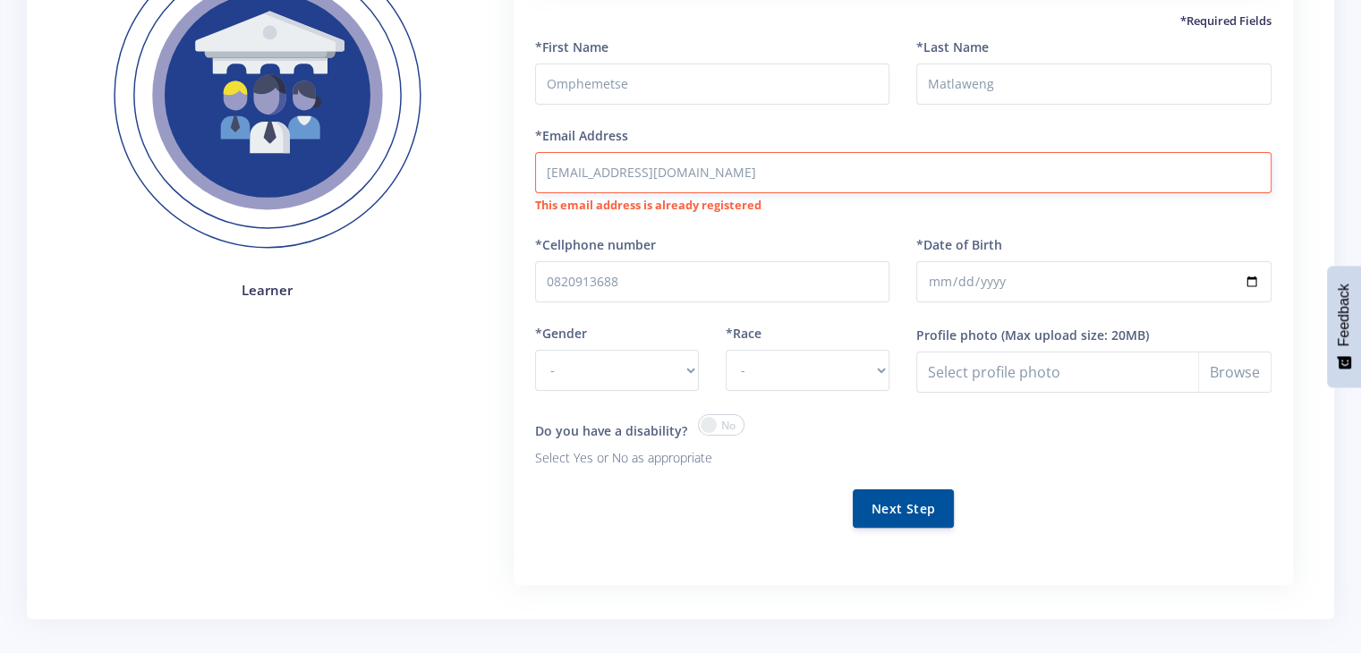
scroll to position [371, 0]
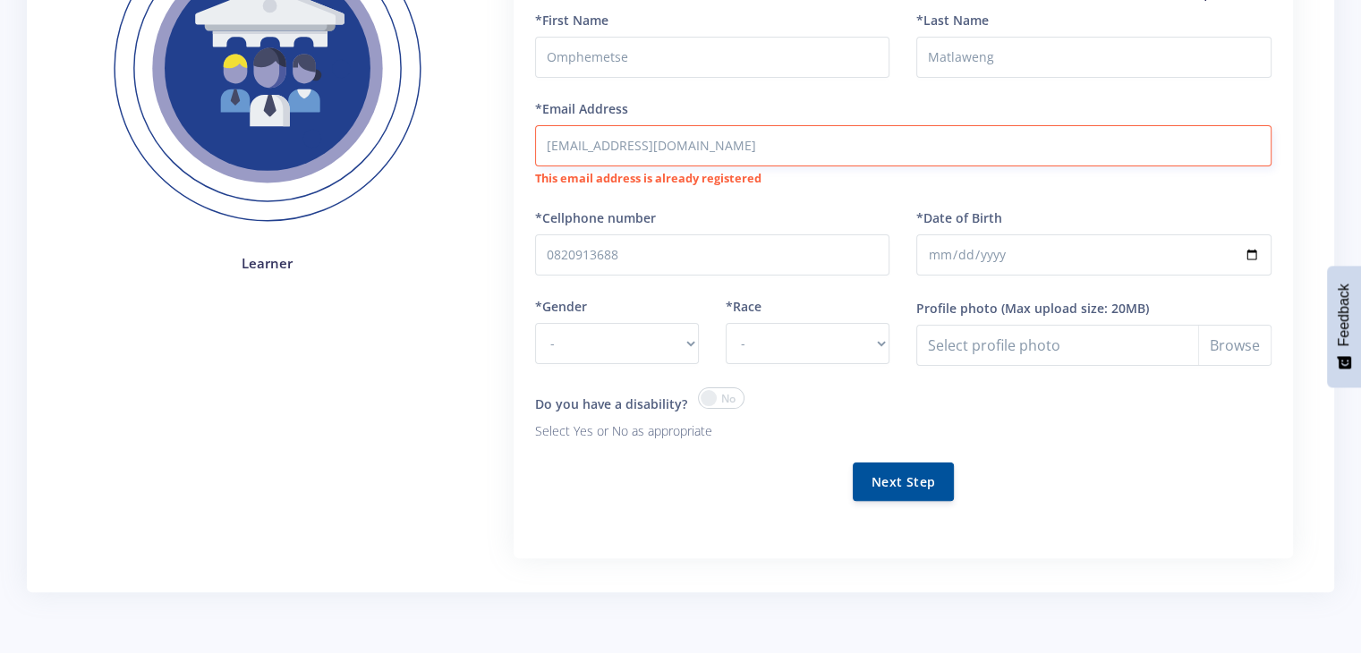
type input "montessorimafikeng@gmail.com"
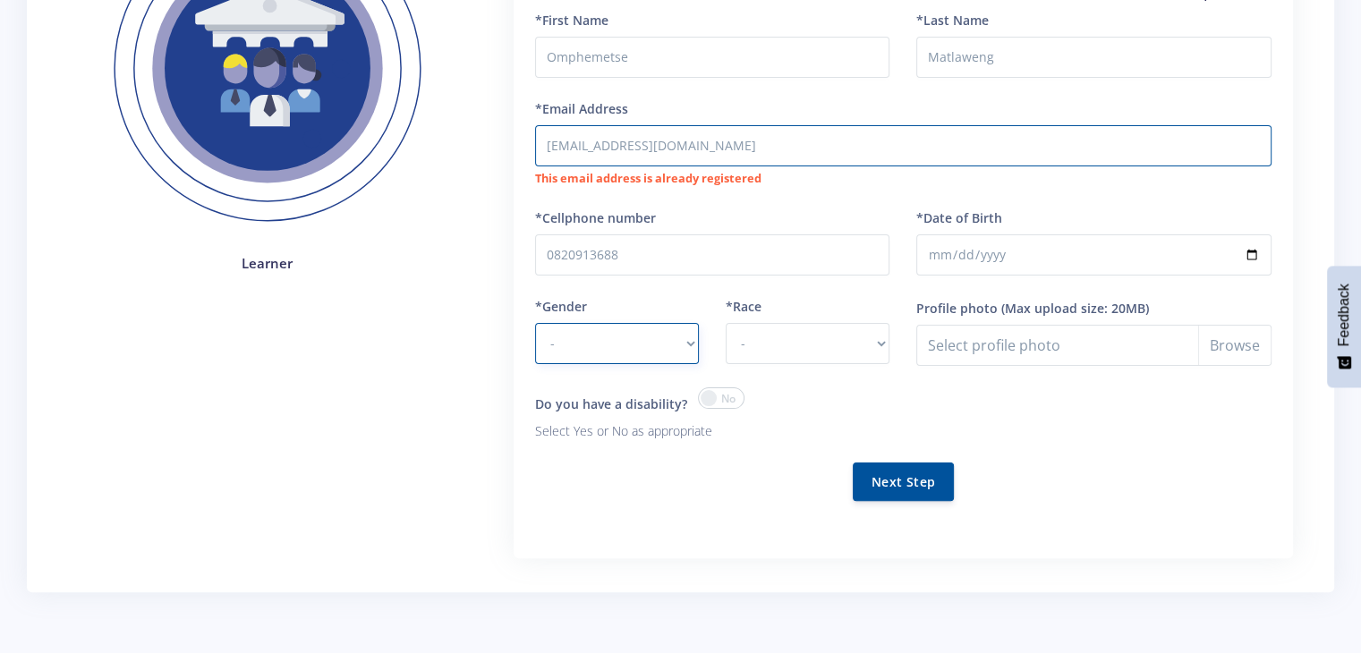
click at [679, 337] on select "- Male Female" at bounding box center [617, 343] width 164 height 41
select select "F"
click at [535, 323] on select "- Male Female" at bounding box center [617, 343] width 164 height 41
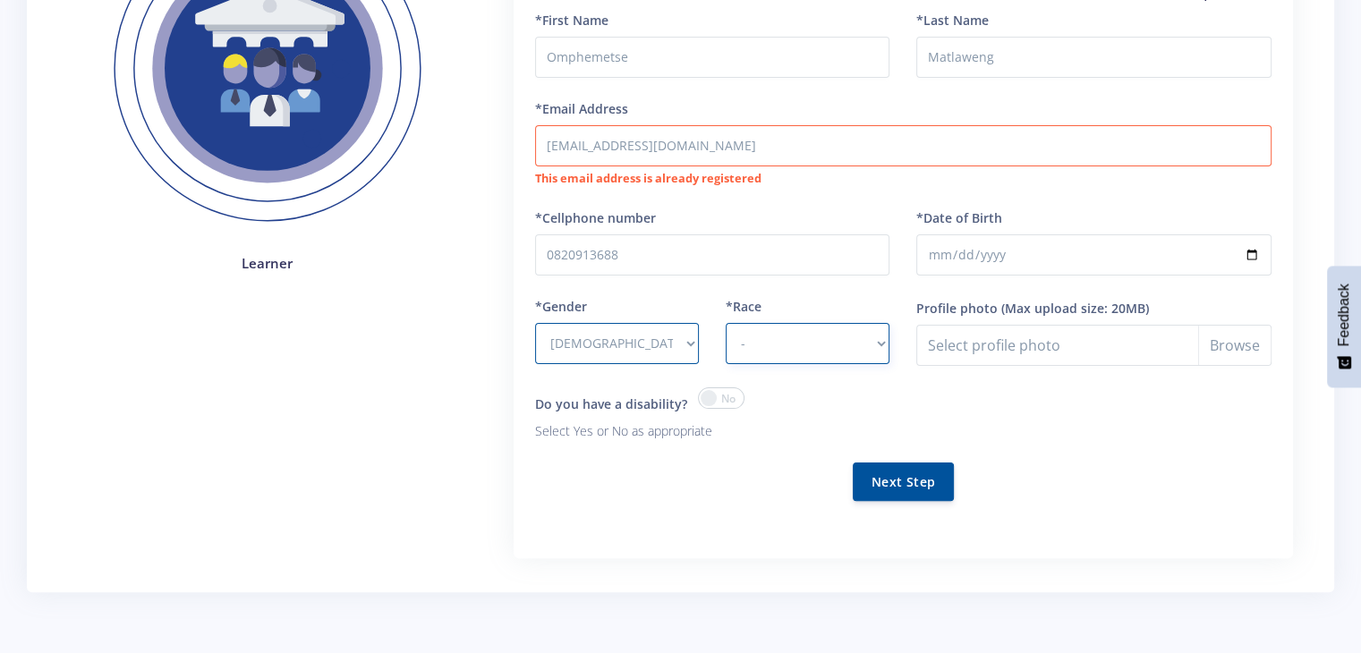
click at [753, 345] on select "- African Asian Coloured Indian White Other" at bounding box center [808, 343] width 164 height 41
select select "African"
click at [726, 323] on select "- African Asian Coloured Indian White Other" at bounding box center [808, 343] width 164 height 41
click at [876, 470] on button "Next Step" at bounding box center [903, 481] width 101 height 38
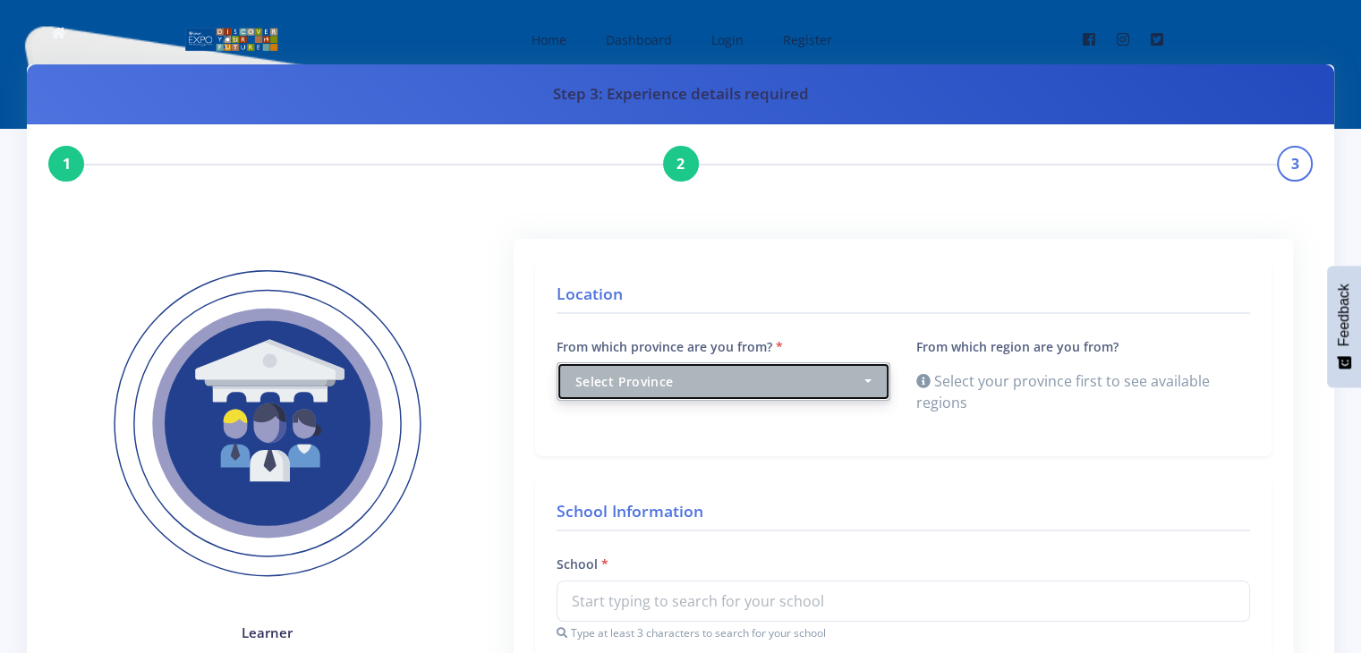
click at [802, 373] on div "Select Province" at bounding box center [718, 381] width 286 height 19
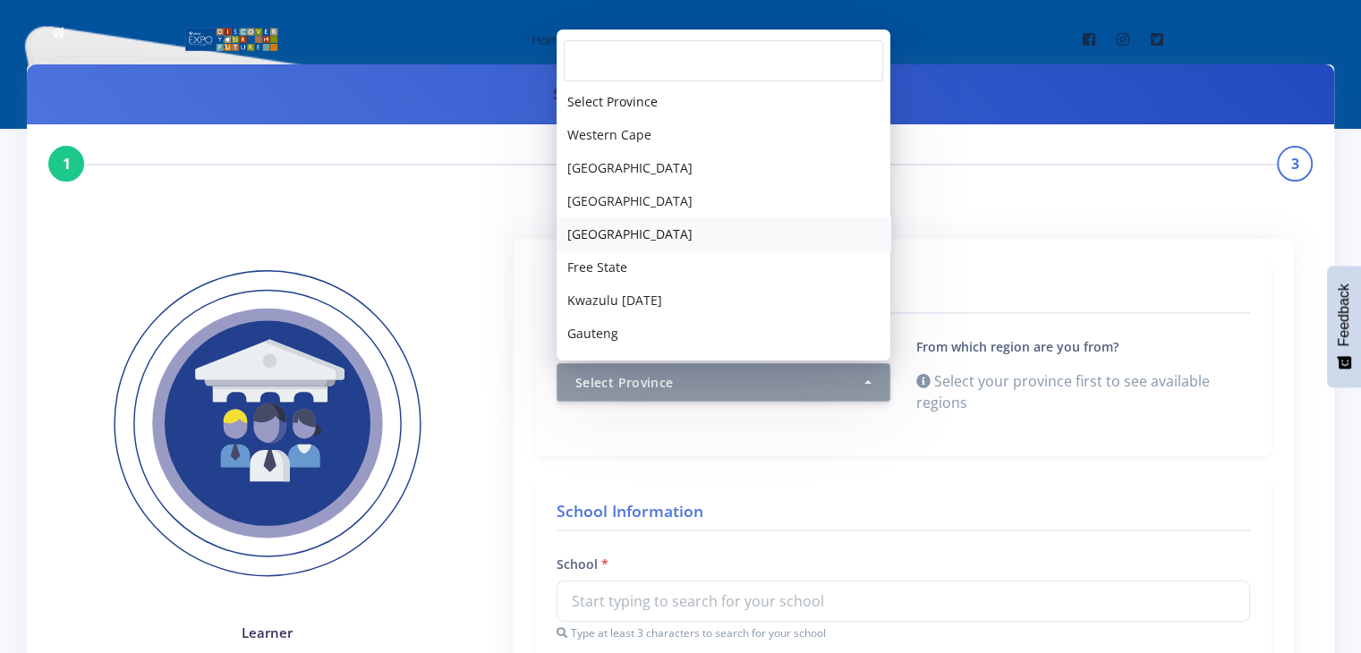
click at [708, 241] on link "North West" at bounding box center [724, 233] width 334 height 33
select select "4"
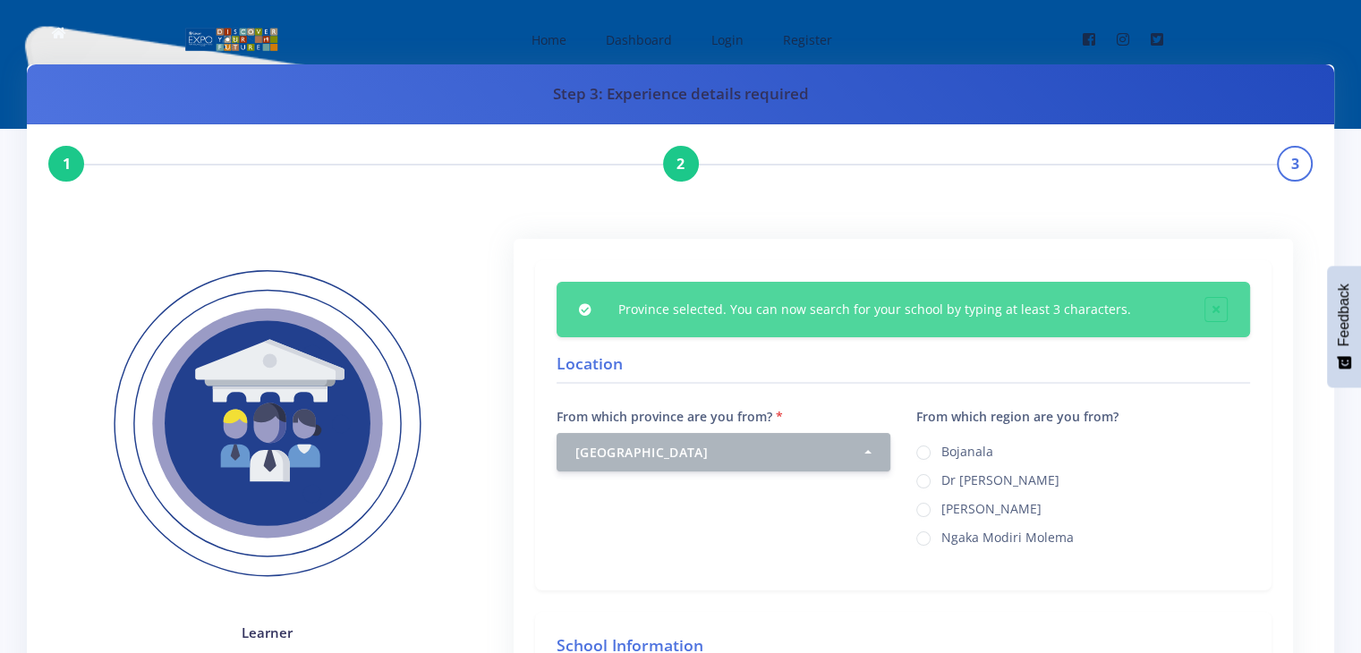
click at [931, 534] on div "Ngaka Modiri Molema" at bounding box center [1083, 536] width 334 height 21
click at [942, 531] on label "Ngaka Modiri Molema" at bounding box center [1008, 535] width 132 height 14
click at [942, 531] on input "Ngaka Modiri Molema" at bounding box center [948, 532] width 12 height 12
radio input "true"
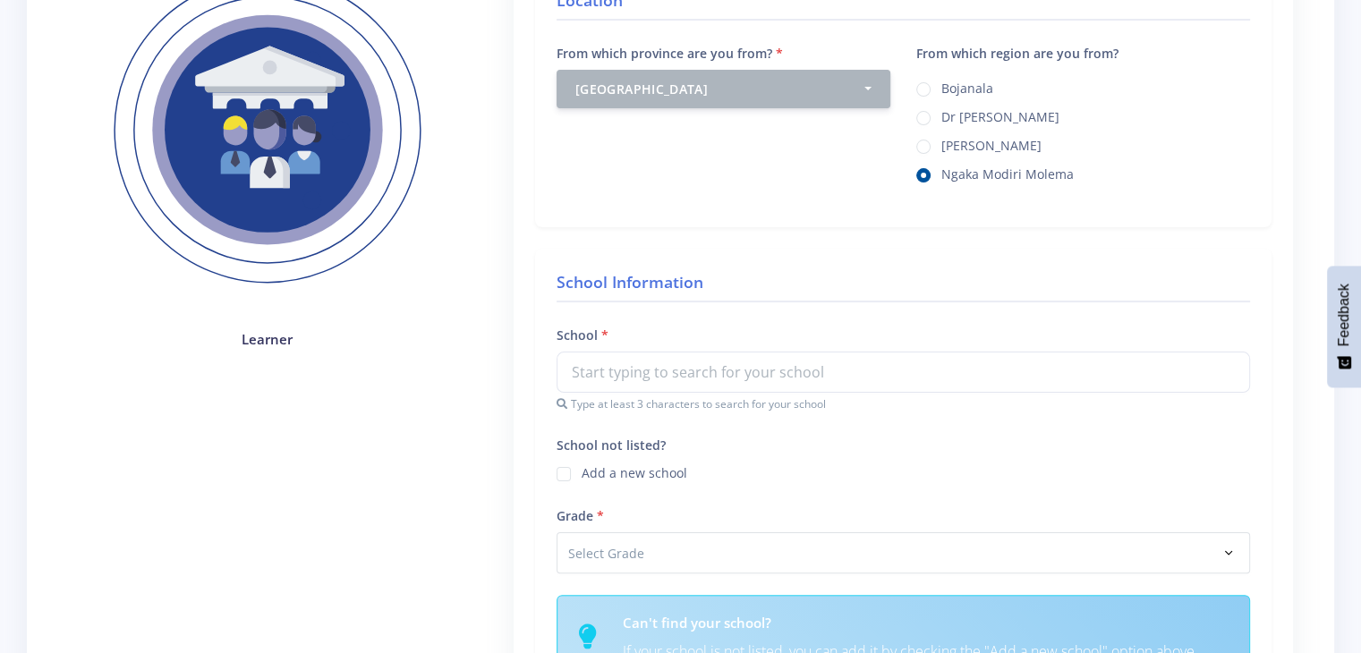
scroll to position [420, 0]
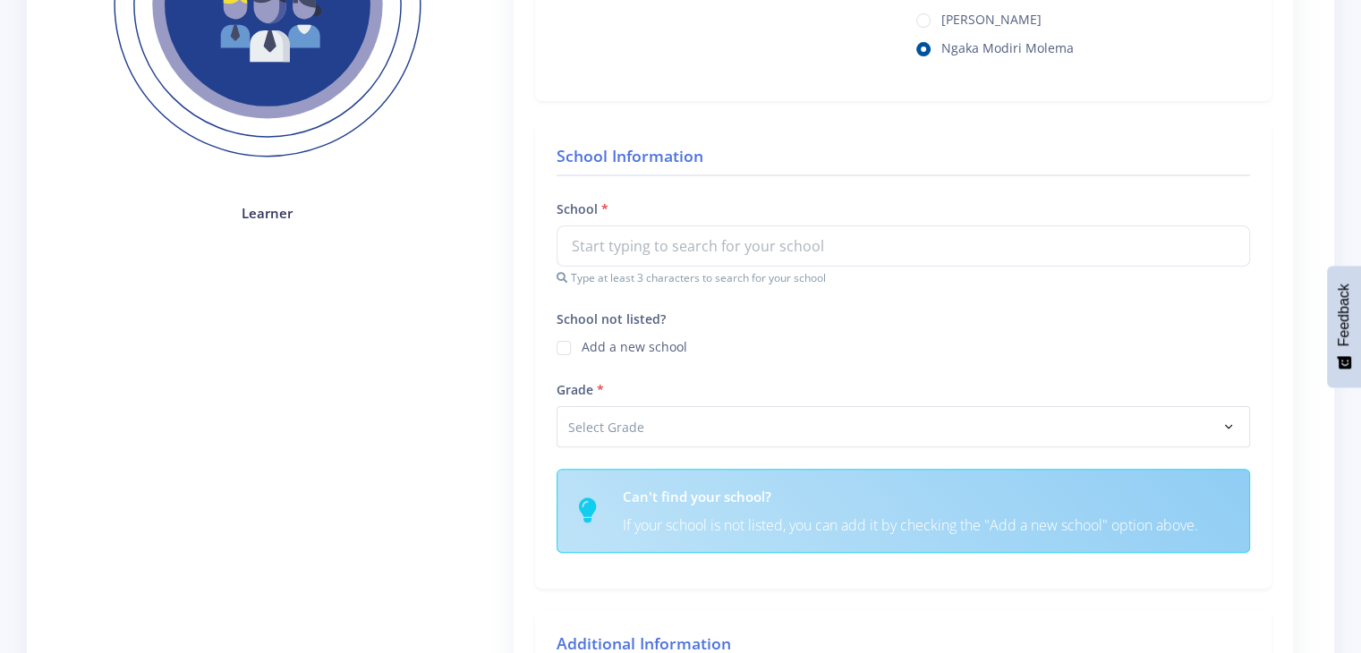
click at [582, 343] on label "Add a new school" at bounding box center [635, 344] width 106 height 14
click at [582, 343] on input "School not listed?" at bounding box center [588, 342] width 12 height 12
checkbox input "true"
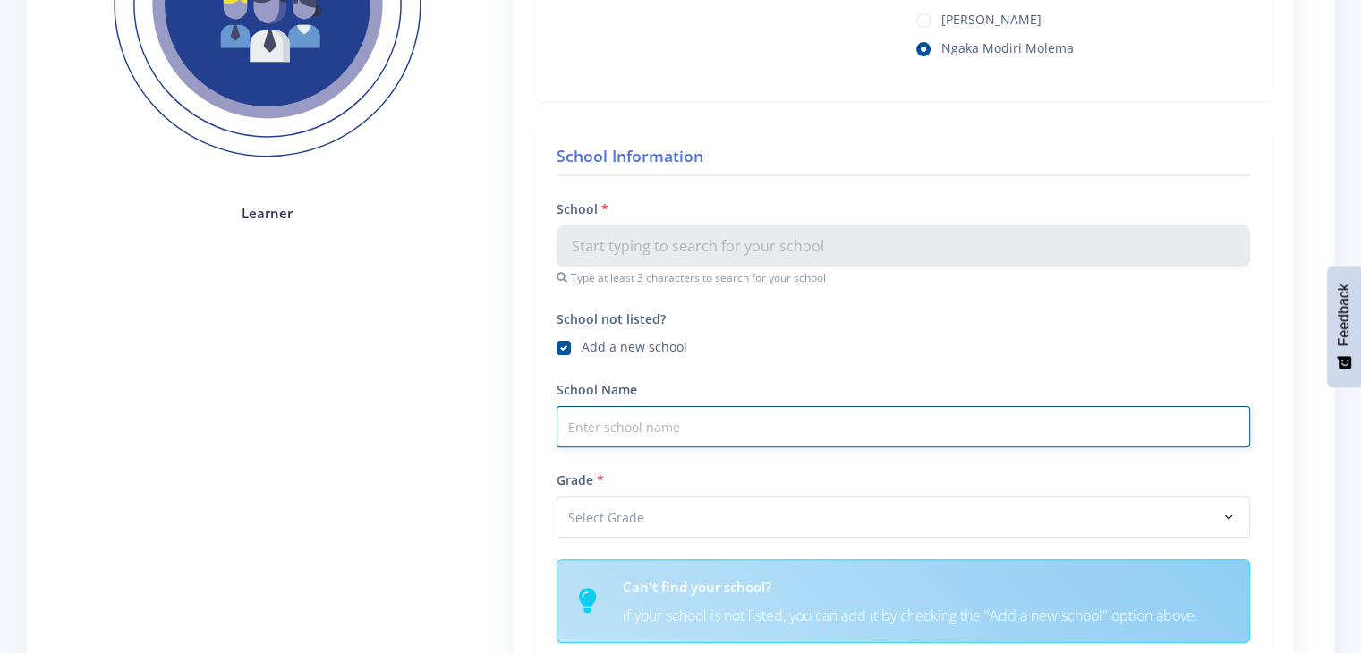
click at [594, 440] on input "School Name" at bounding box center [904, 426] width 694 height 41
type input "Montessori Mafikeng"
click at [595, 501] on select "Select Grade Grade 4 Grade 5 Grade 6 Grade 7" at bounding box center [904, 517] width 694 height 41
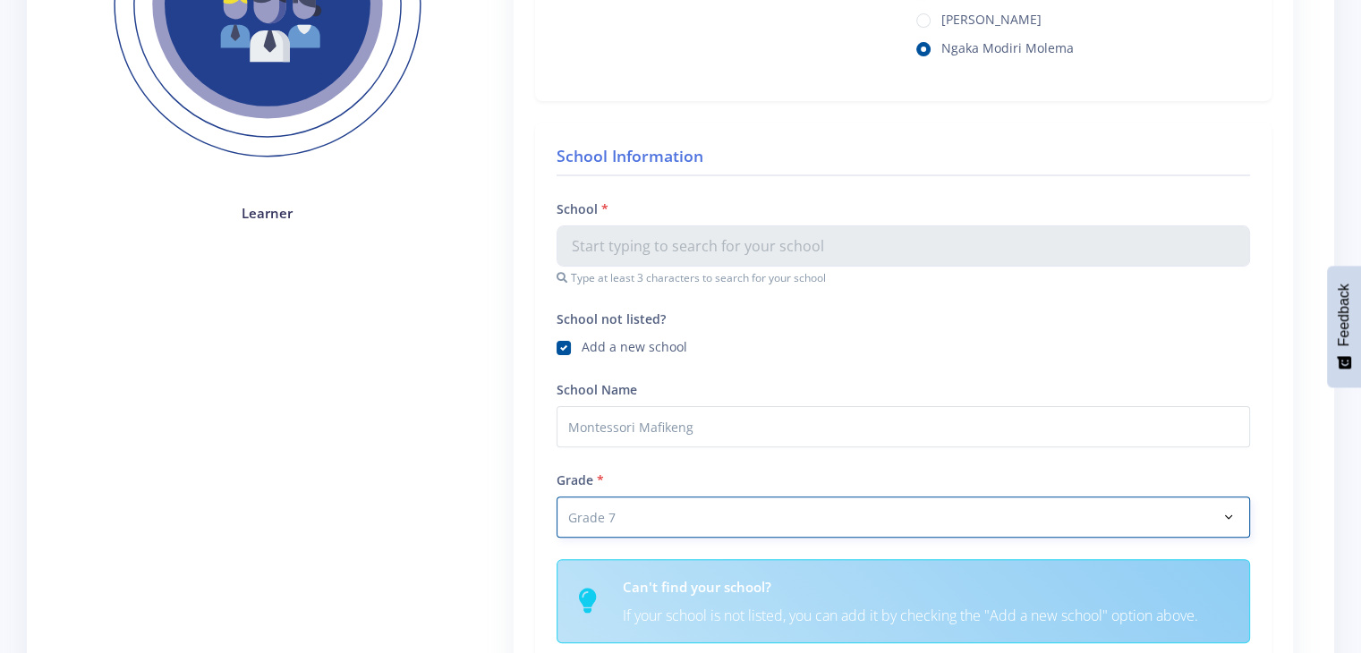
click at [557, 497] on select "Select Grade Grade 4 Grade 5 Grade 6 Grade 7" at bounding box center [904, 517] width 694 height 41
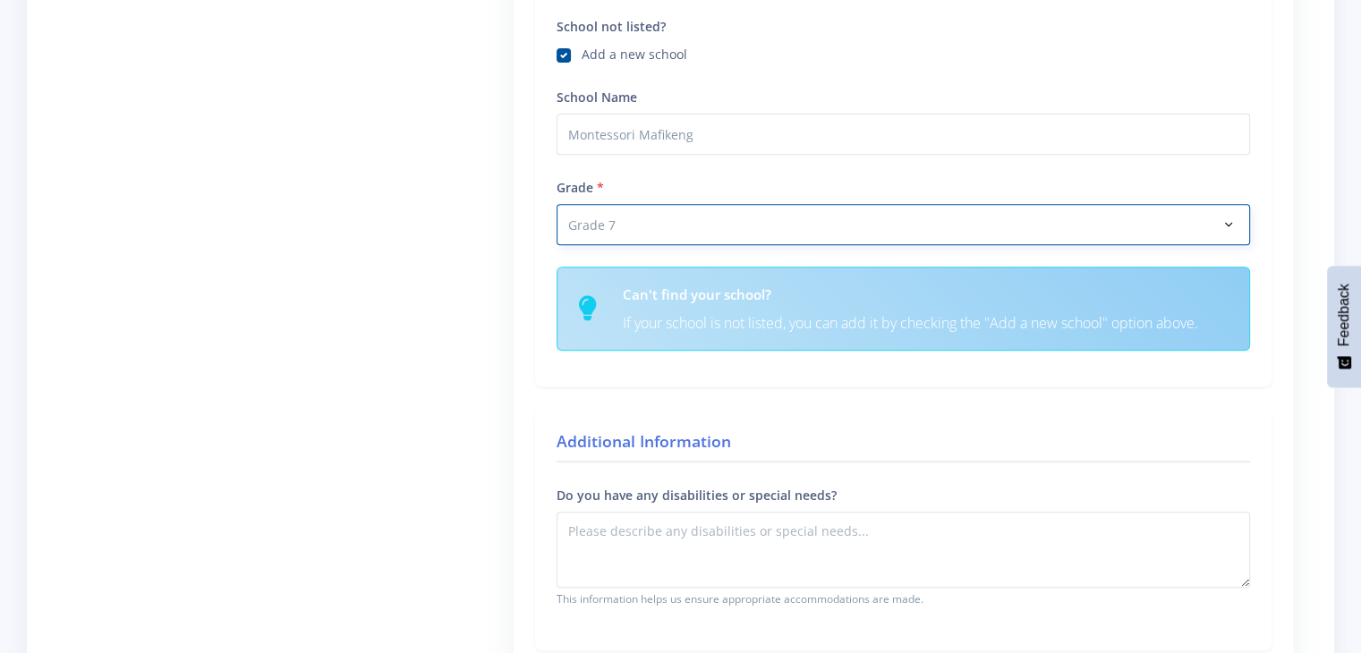
scroll to position [742, 0]
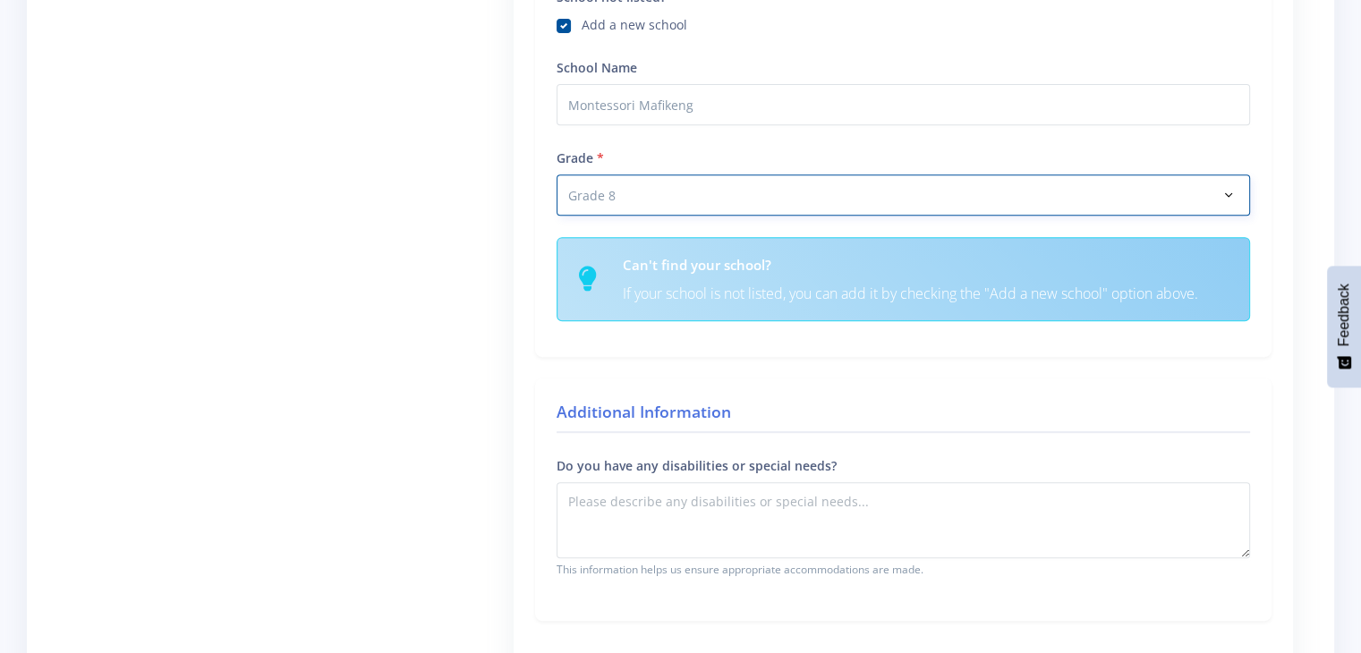
select select "Grade 7"
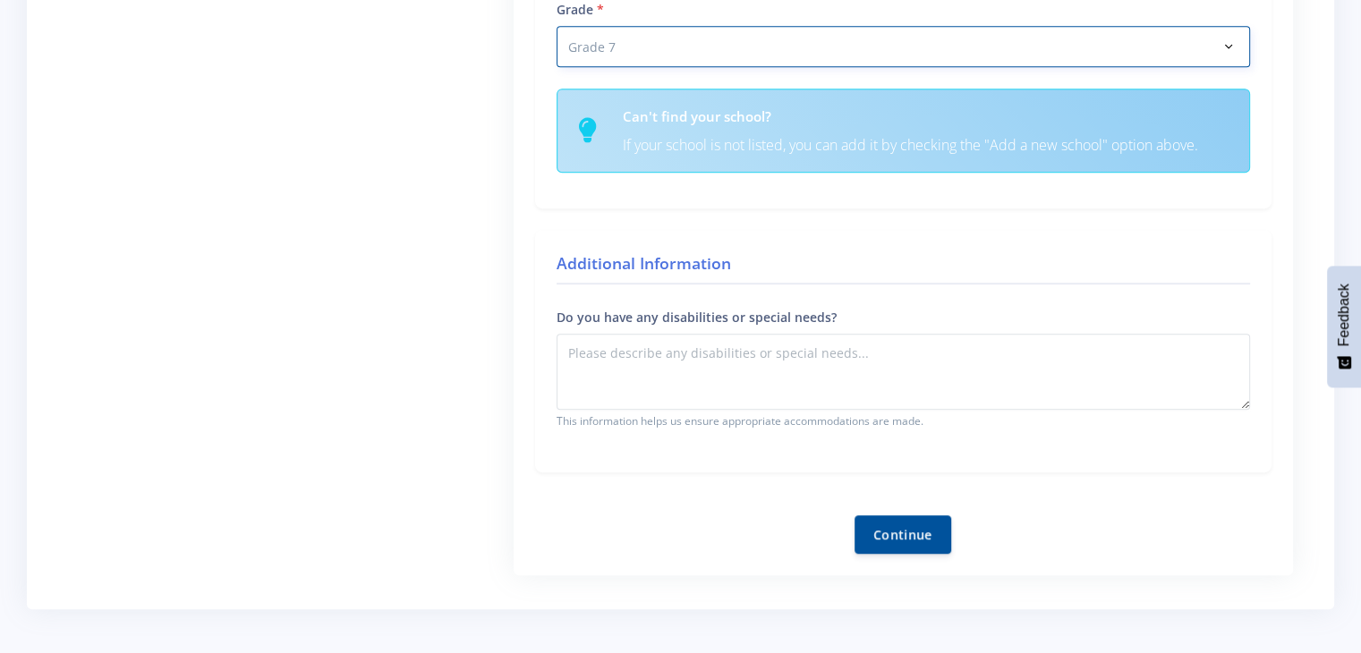
scroll to position [981, 0]
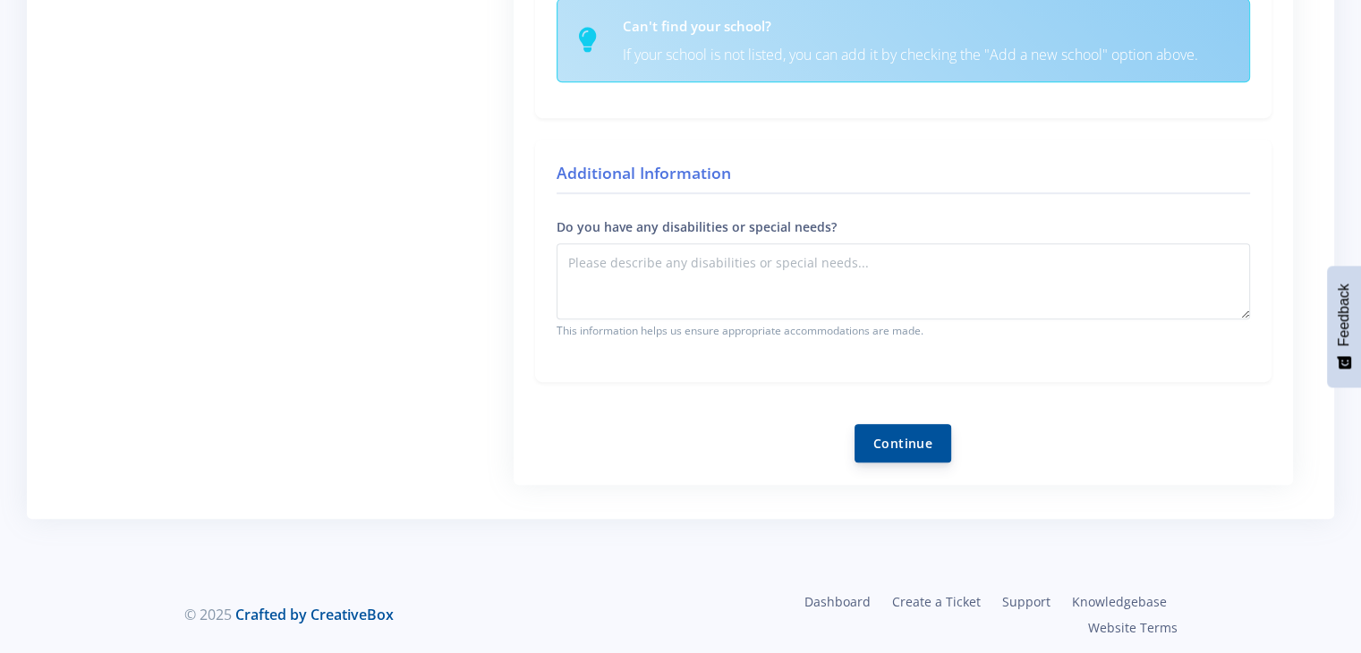
click at [930, 438] on button "Continue" at bounding box center [903, 443] width 97 height 38
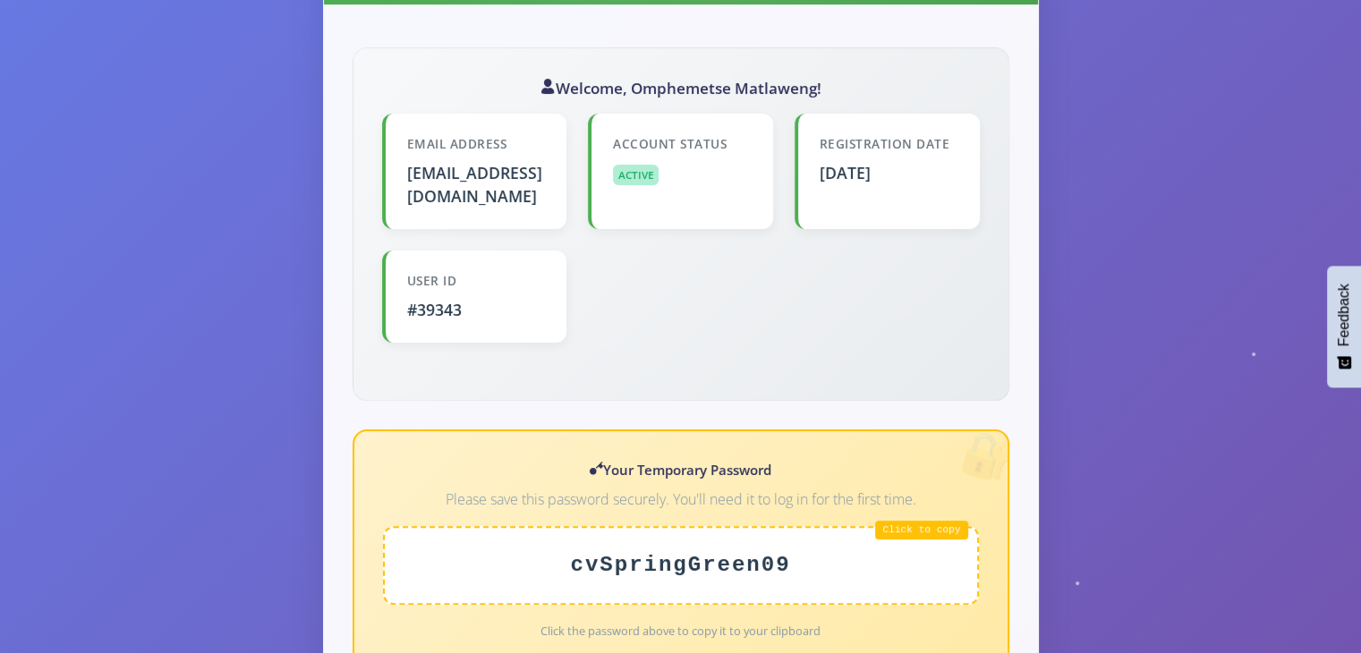
scroll to position [430, 0]
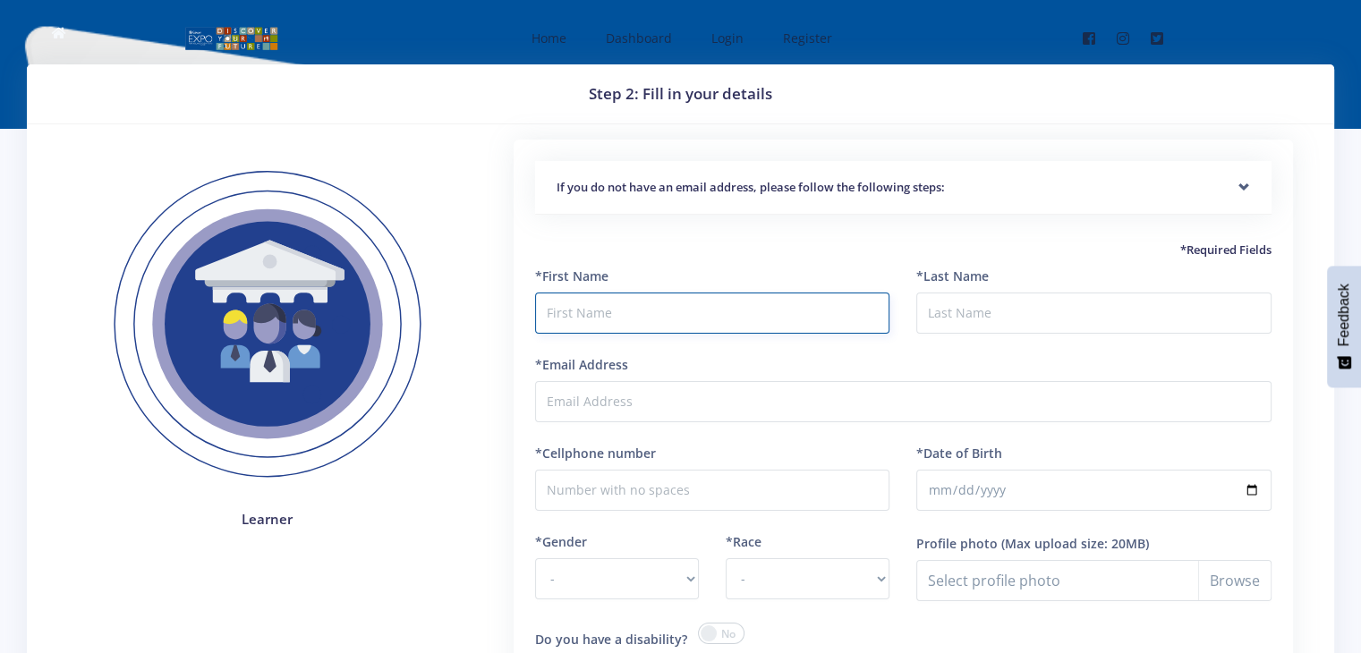
click at [598, 305] on input "text" at bounding box center [712, 313] width 355 height 41
type input "Khanya"
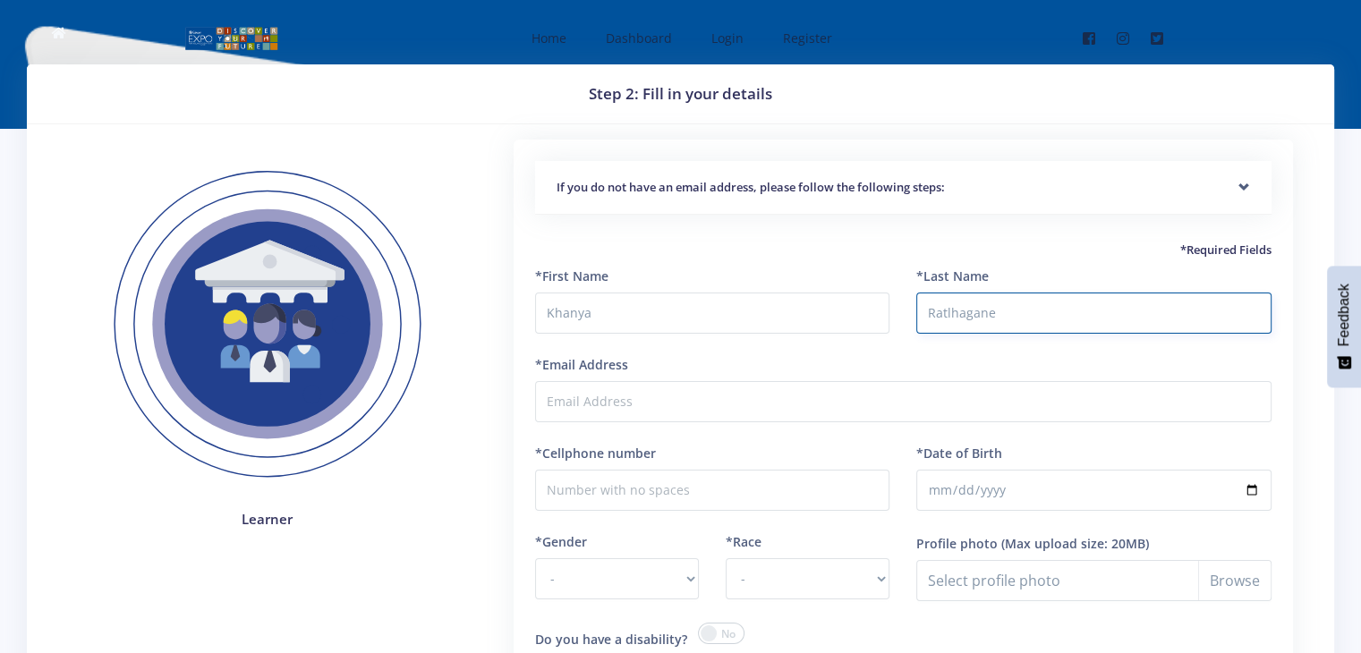
type input "Ratlhagane"
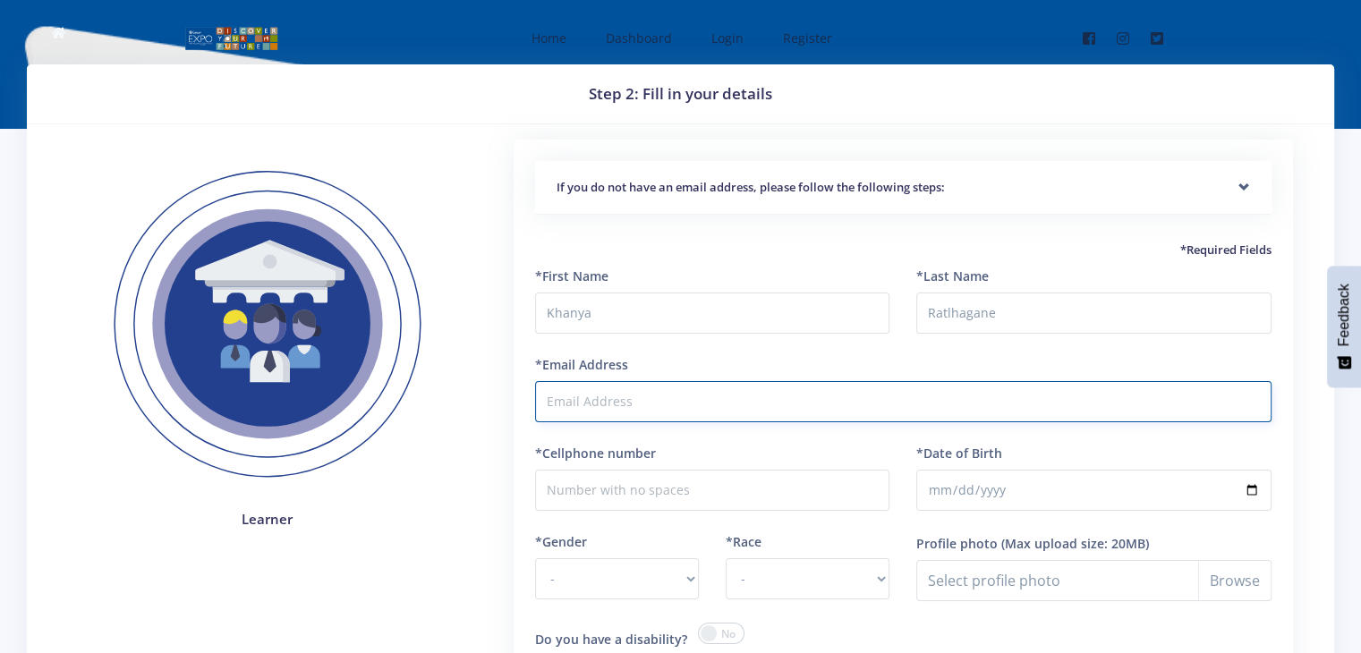
paste input "keletso815@gmail.com"
type input "keletso815@gmail.com"
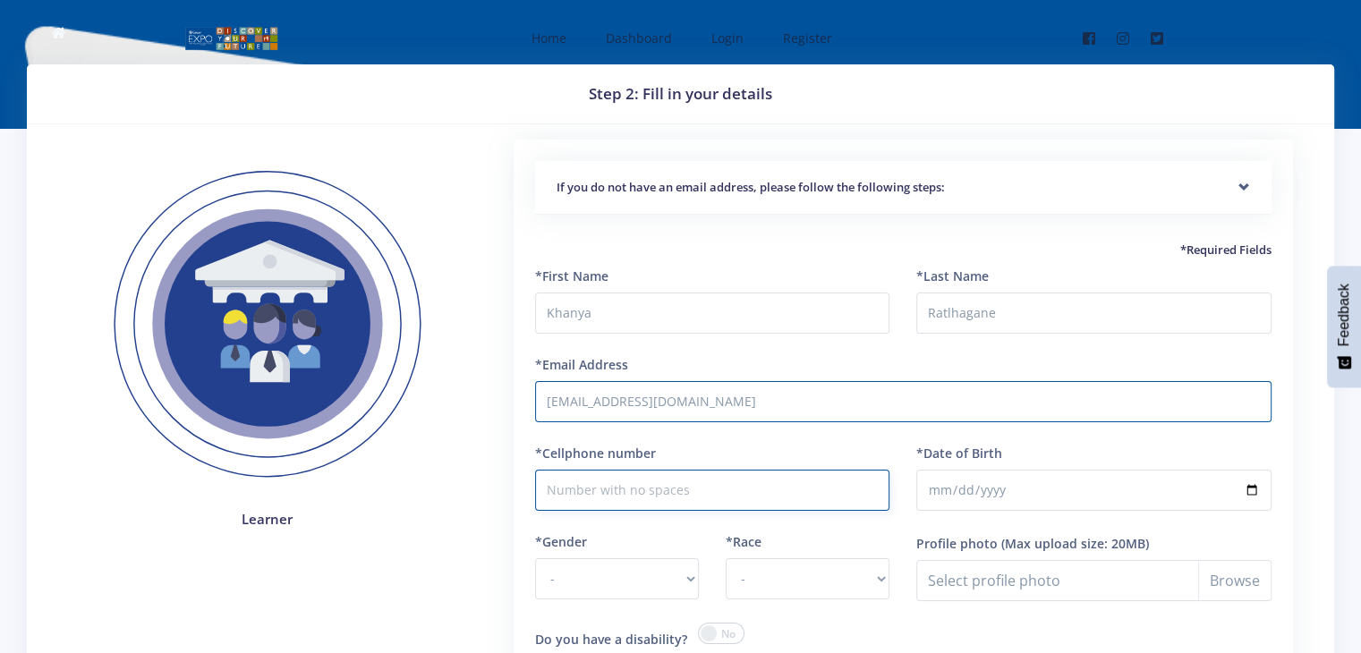
click at [575, 497] on input "*Cellphone number" at bounding box center [712, 490] width 355 height 41
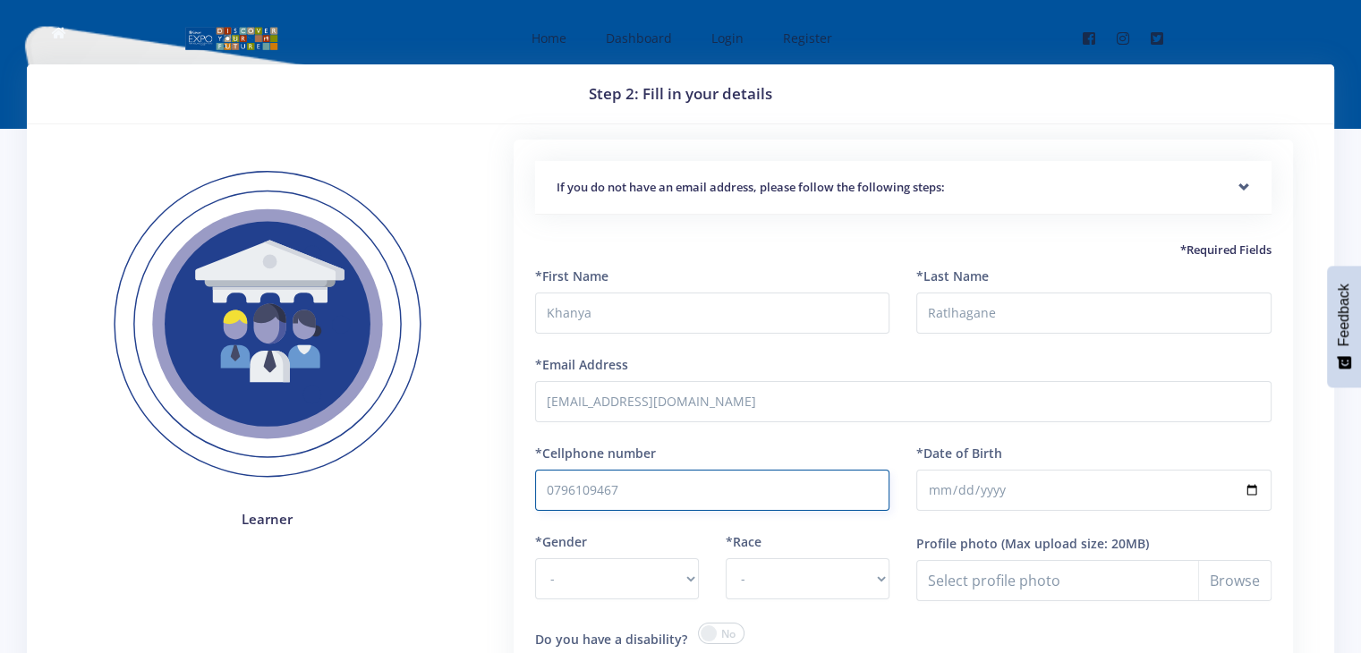
type input "0796109467"
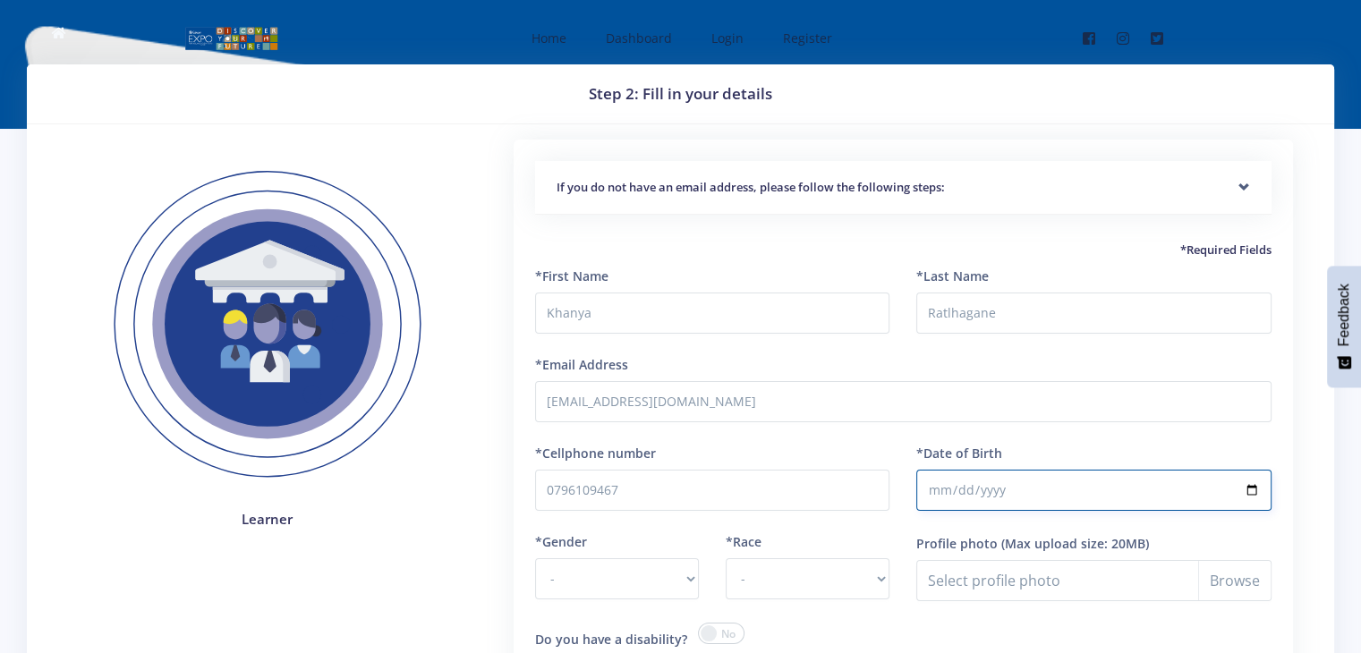
type input "2012-10-23"
click at [634, 573] on select "- Male Female" at bounding box center [617, 578] width 164 height 41
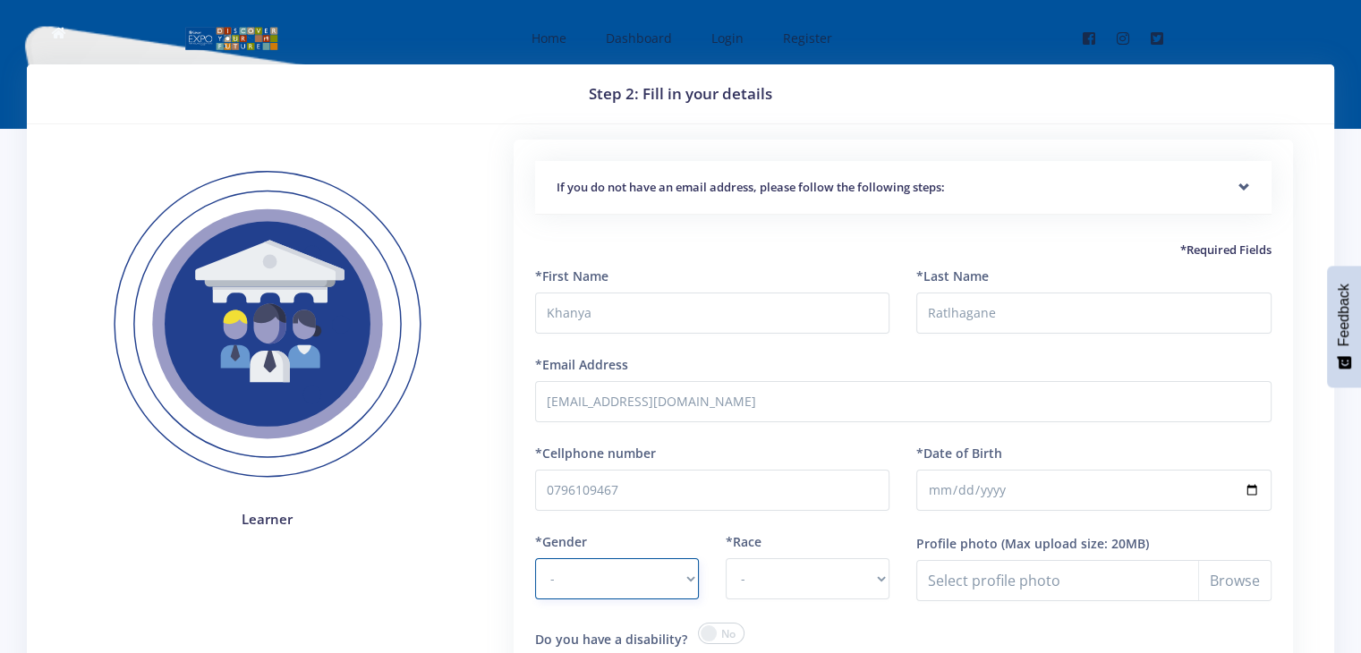
select select "M"
click at [535, 558] on select "- Male Female" at bounding box center [617, 578] width 164 height 41
click at [761, 587] on select "- African Asian Coloured Indian White Other" at bounding box center [808, 578] width 164 height 41
select select "African"
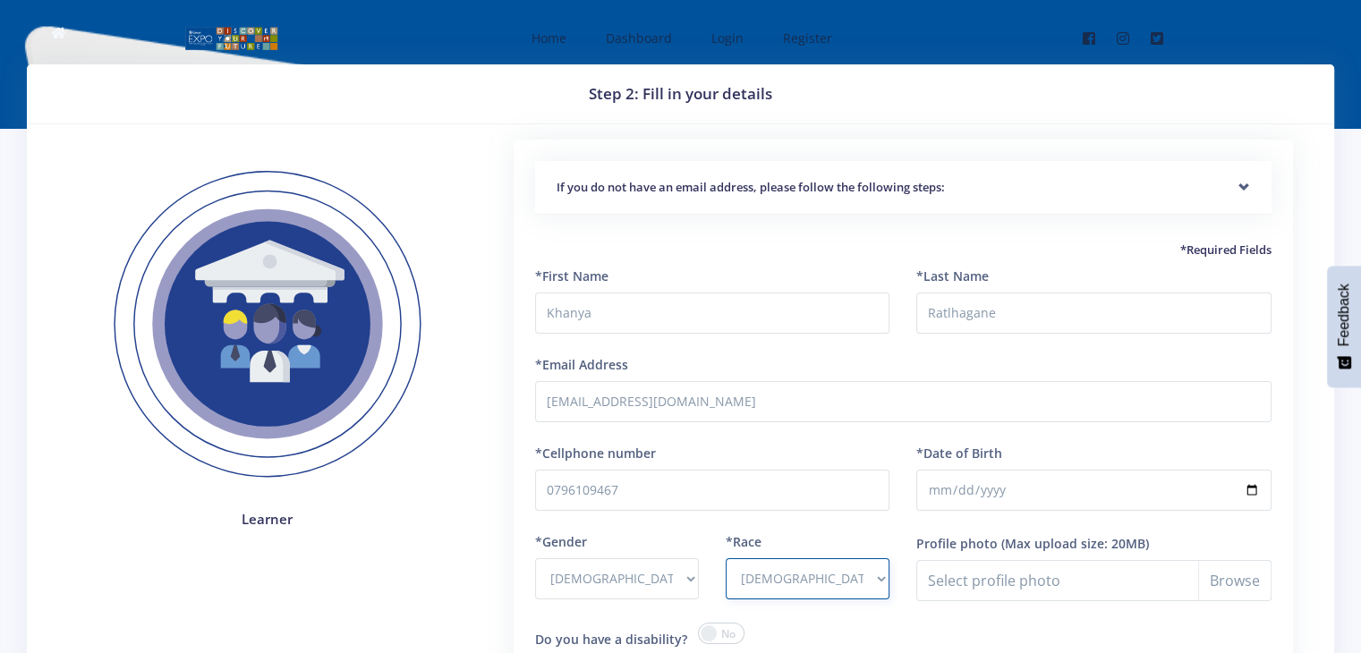
click at [726, 558] on select "- African Asian Coloured Indian White Other" at bounding box center [808, 578] width 164 height 41
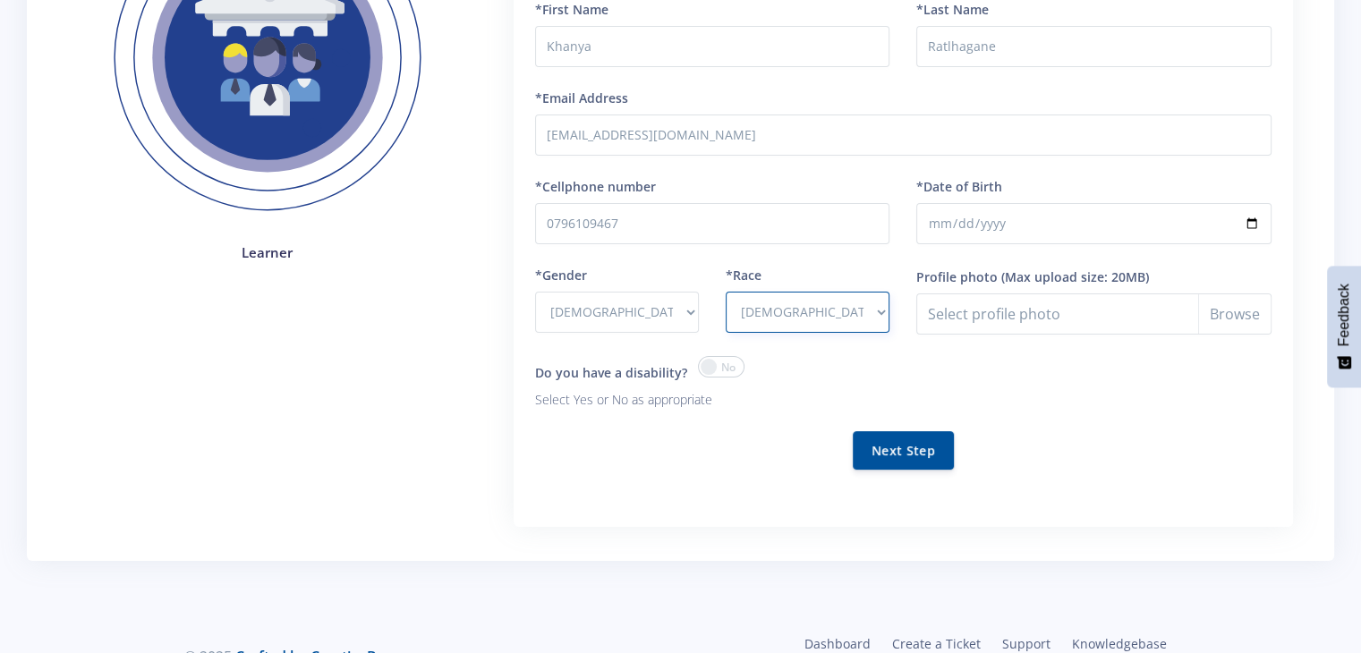
scroll to position [297, 0]
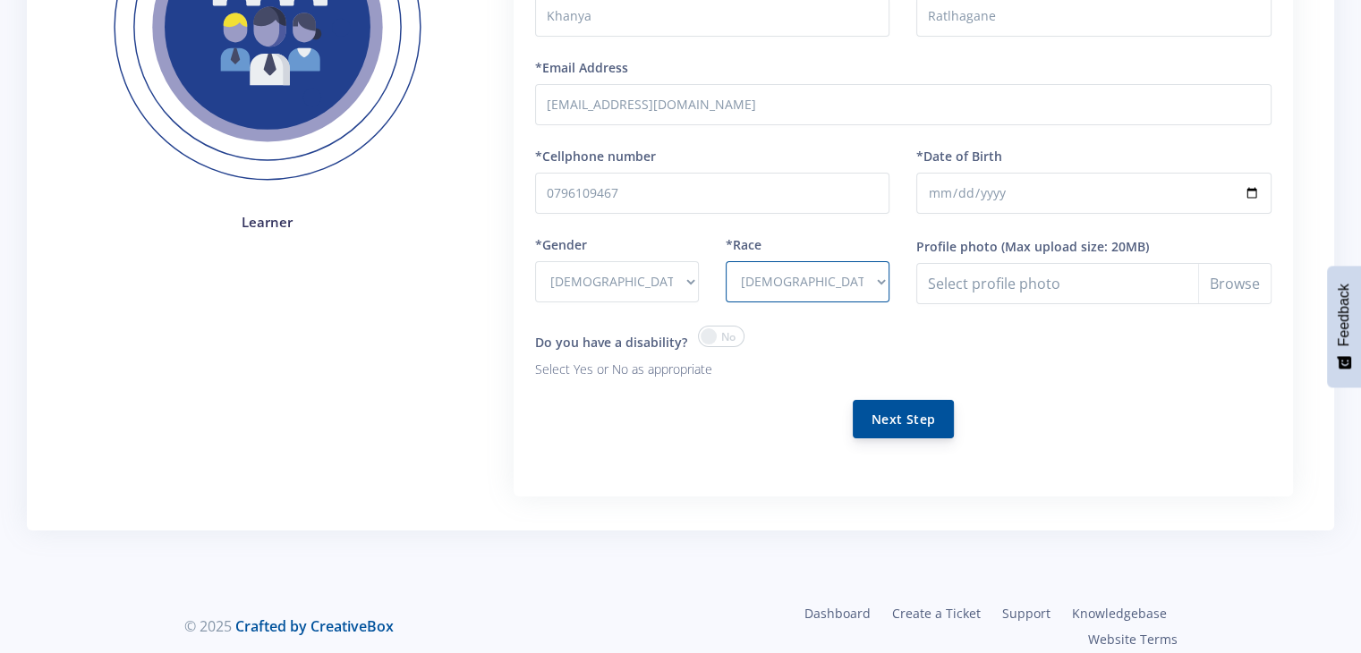
click at [895, 432] on button "Next Step" at bounding box center [903, 419] width 101 height 38
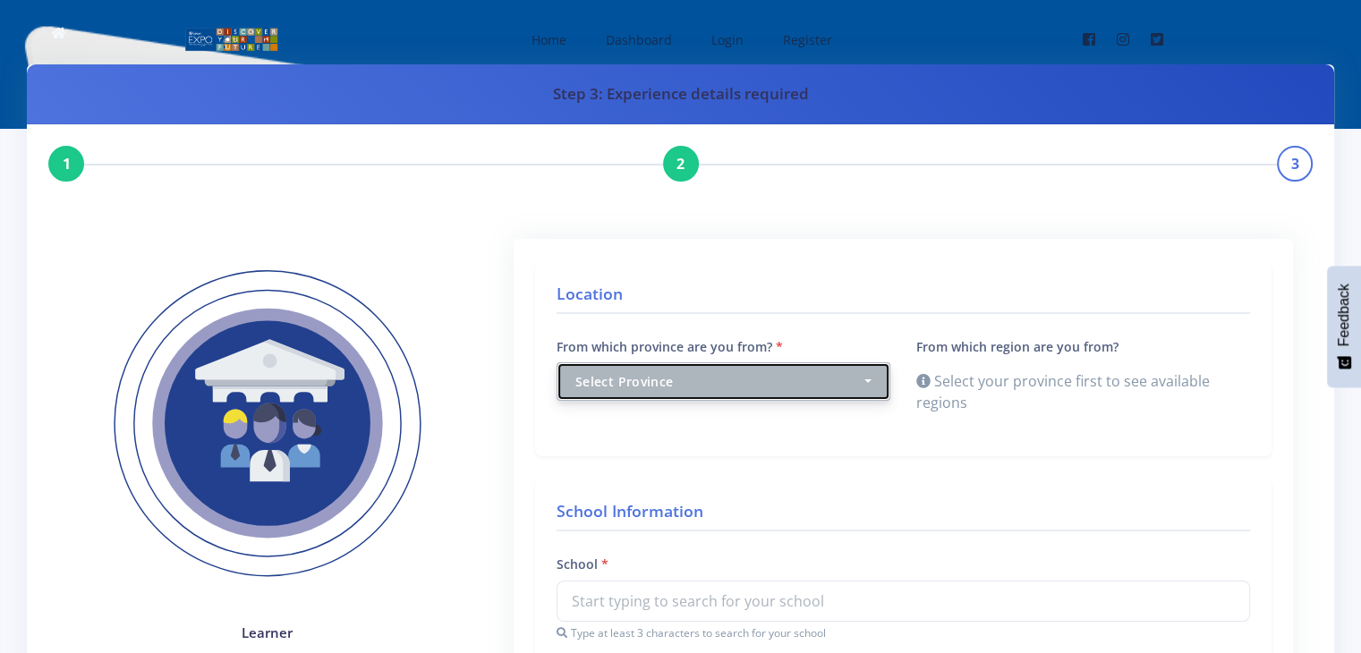
click at [844, 388] on div "Select Province" at bounding box center [718, 381] width 286 height 19
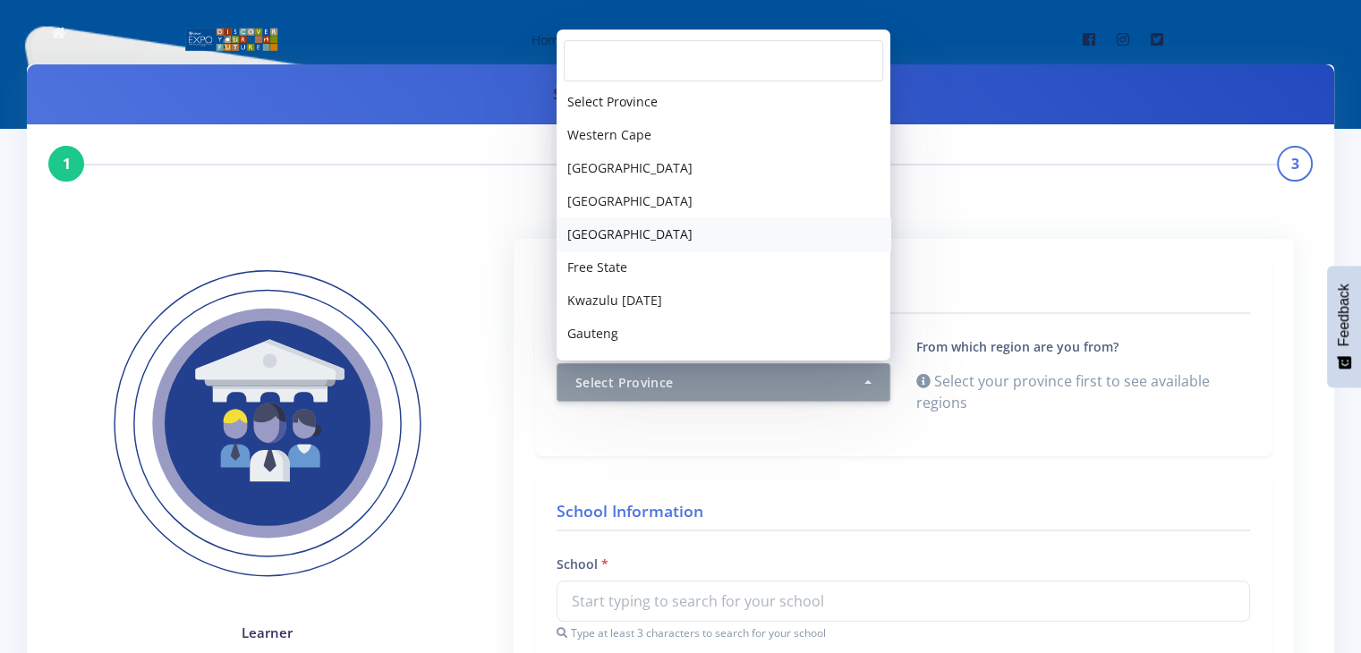
click at [633, 230] on span "[GEOGRAPHIC_DATA]" at bounding box center [629, 234] width 125 height 19
select select "4"
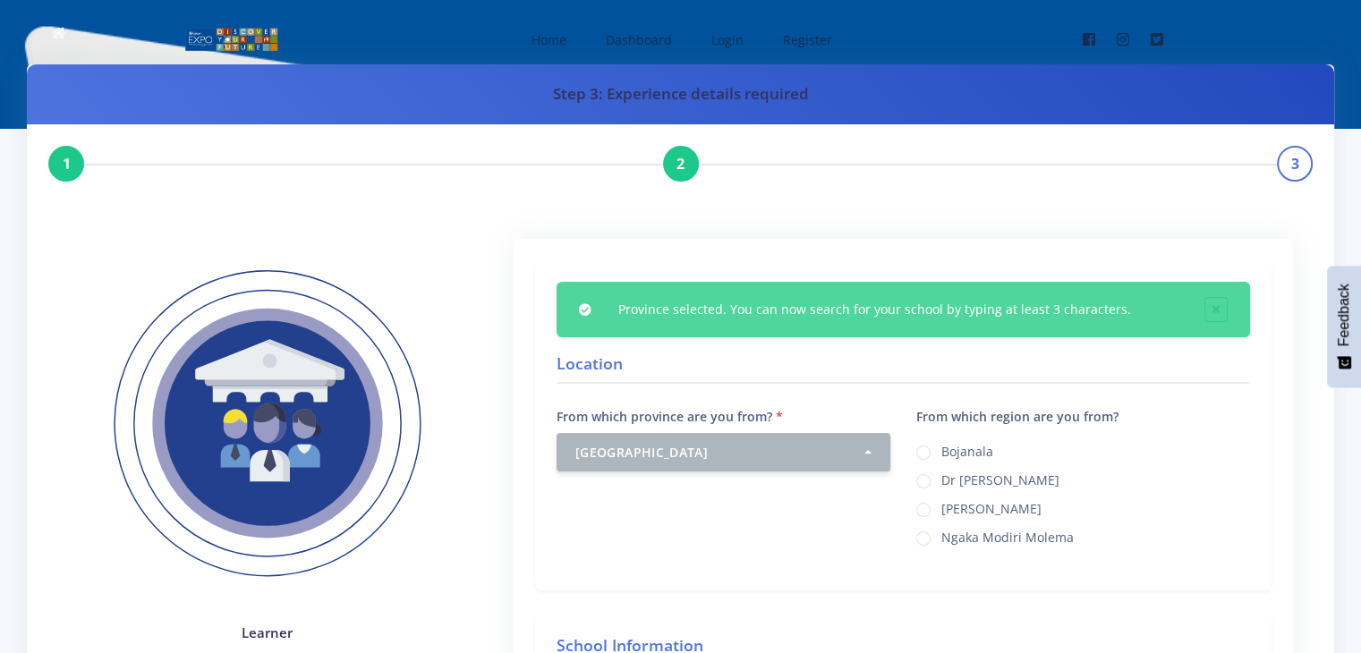
click at [942, 537] on label "Ngaka Modiri Molema" at bounding box center [1008, 535] width 132 height 14
click at [942, 537] on input "Ngaka Modiri Molema" at bounding box center [948, 532] width 12 height 12
radio input "true"
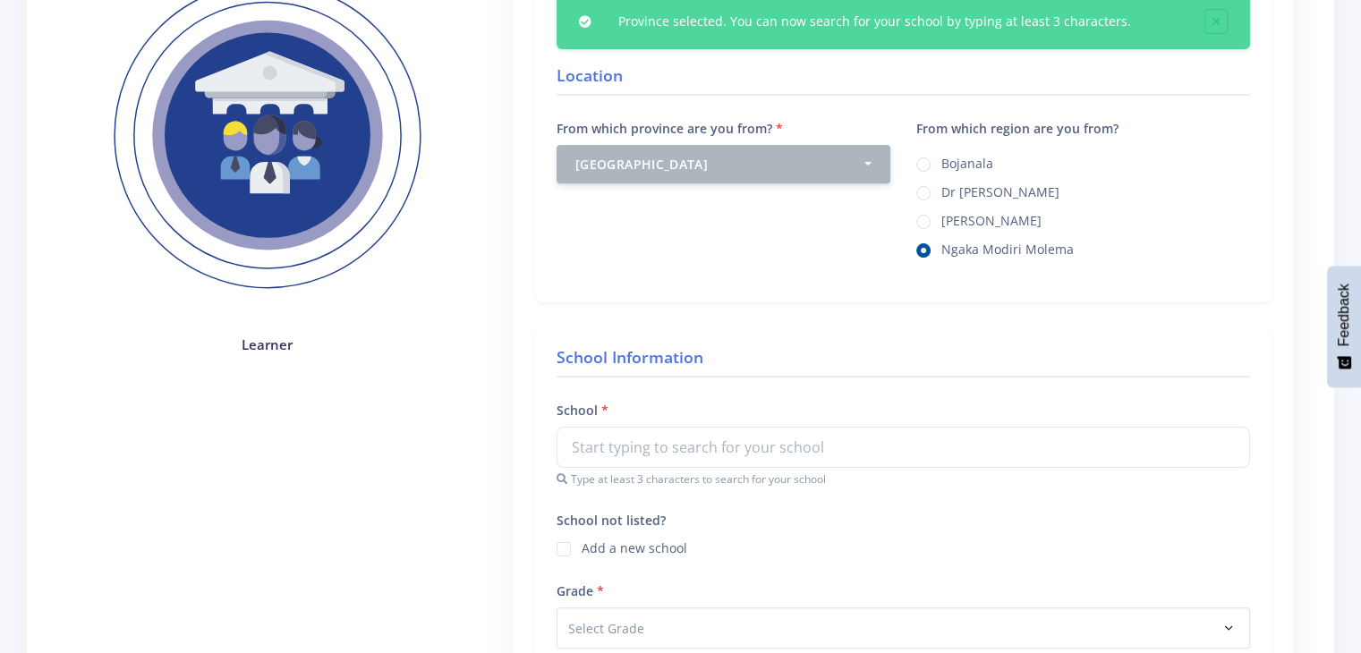
scroll to position [419, 0]
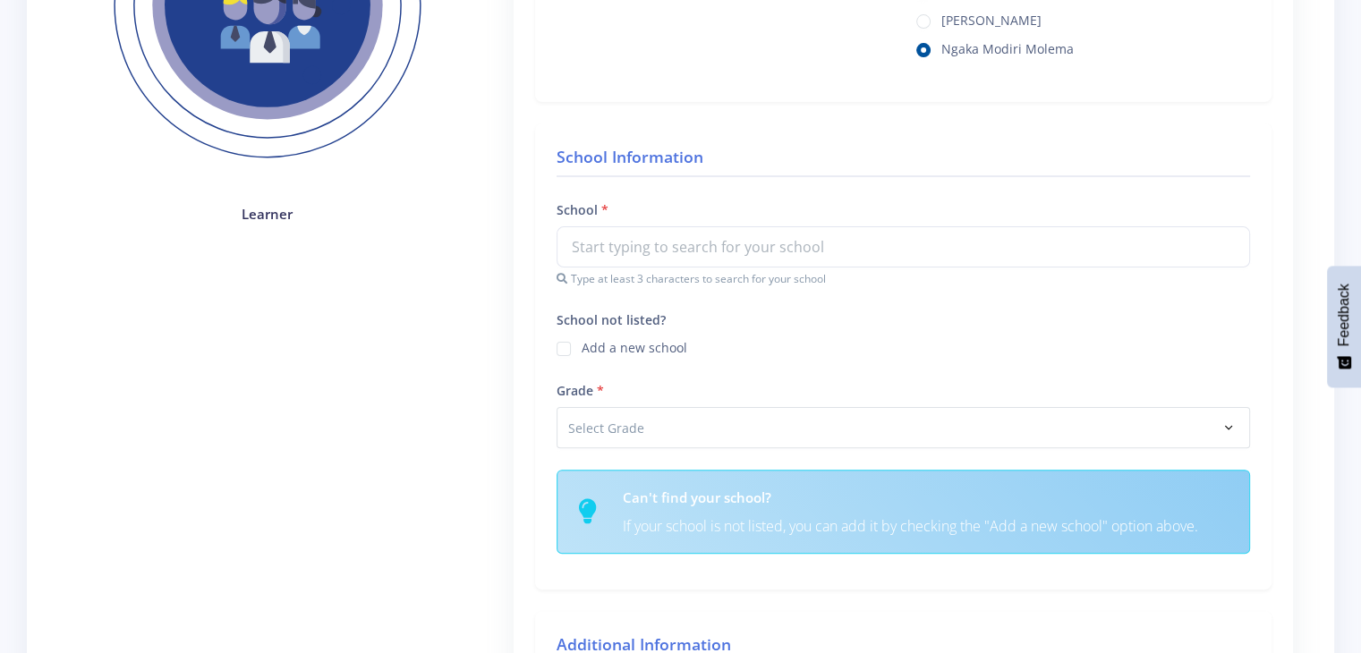
click at [582, 351] on label "Add a new school" at bounding box center [635, 345] width 106 height 14
click at [582, 348] on input "School not listed?" at bounding box center [588, 343] width 12 height 12
checkbox input "true"
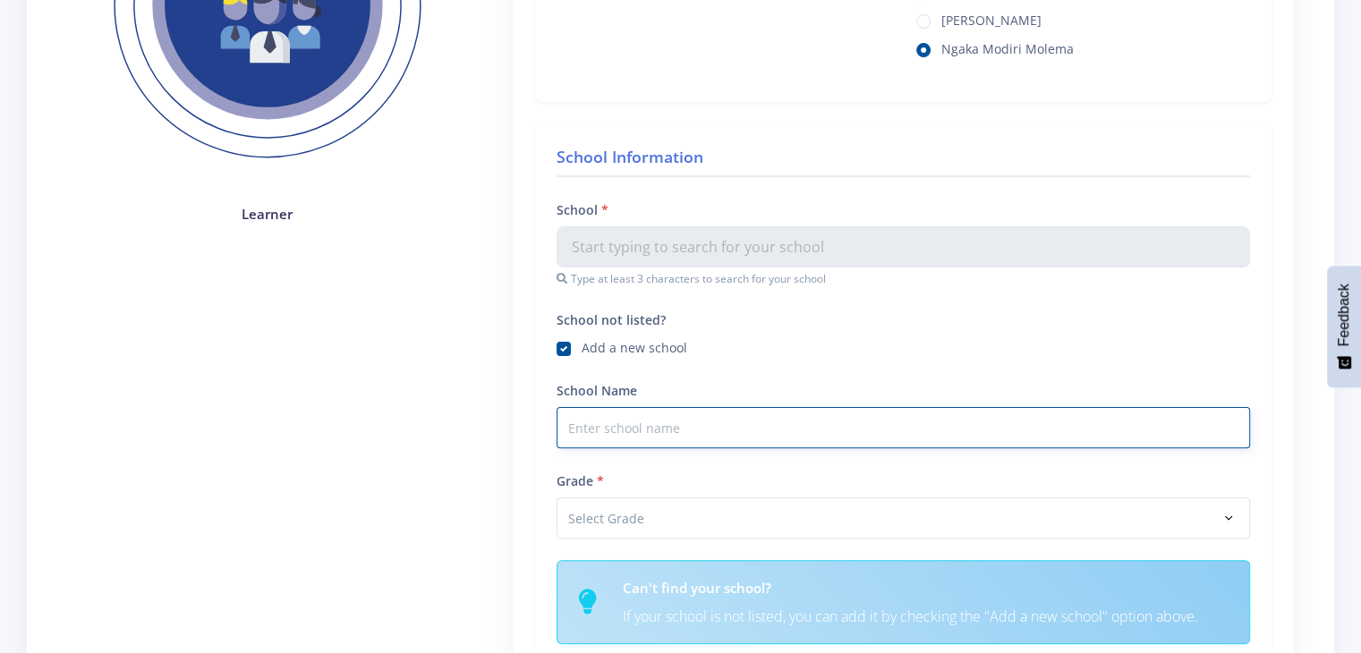
click at [627, 431] on input "School Name" at bounding box center [904, 427] width 694 height 41
type input "Montessori Mafikeng"
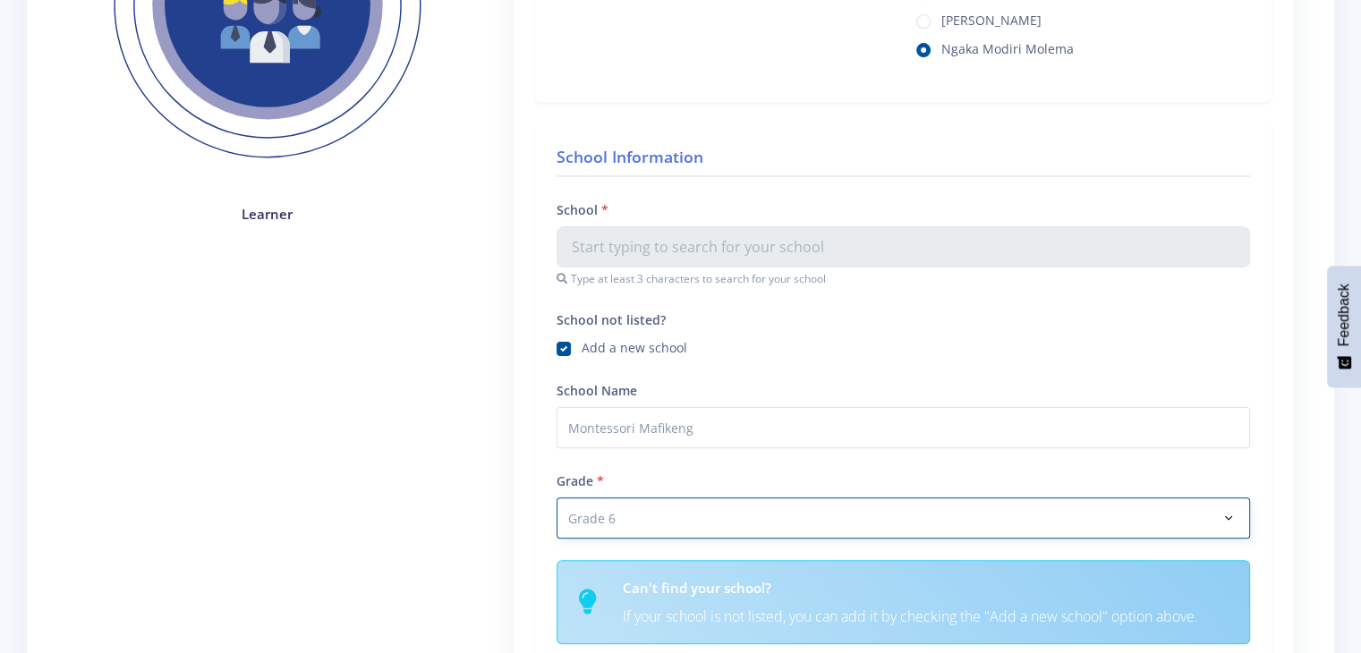
select select "Grade 7"
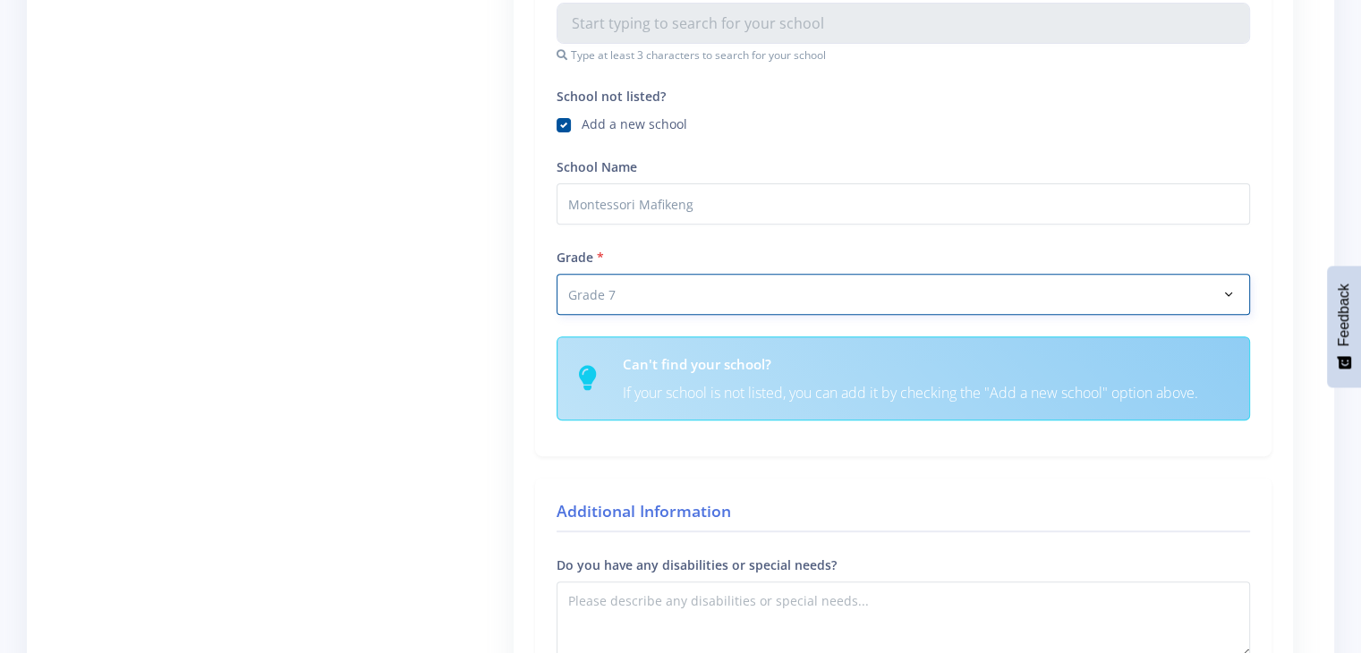
scroll to position [784, 0]
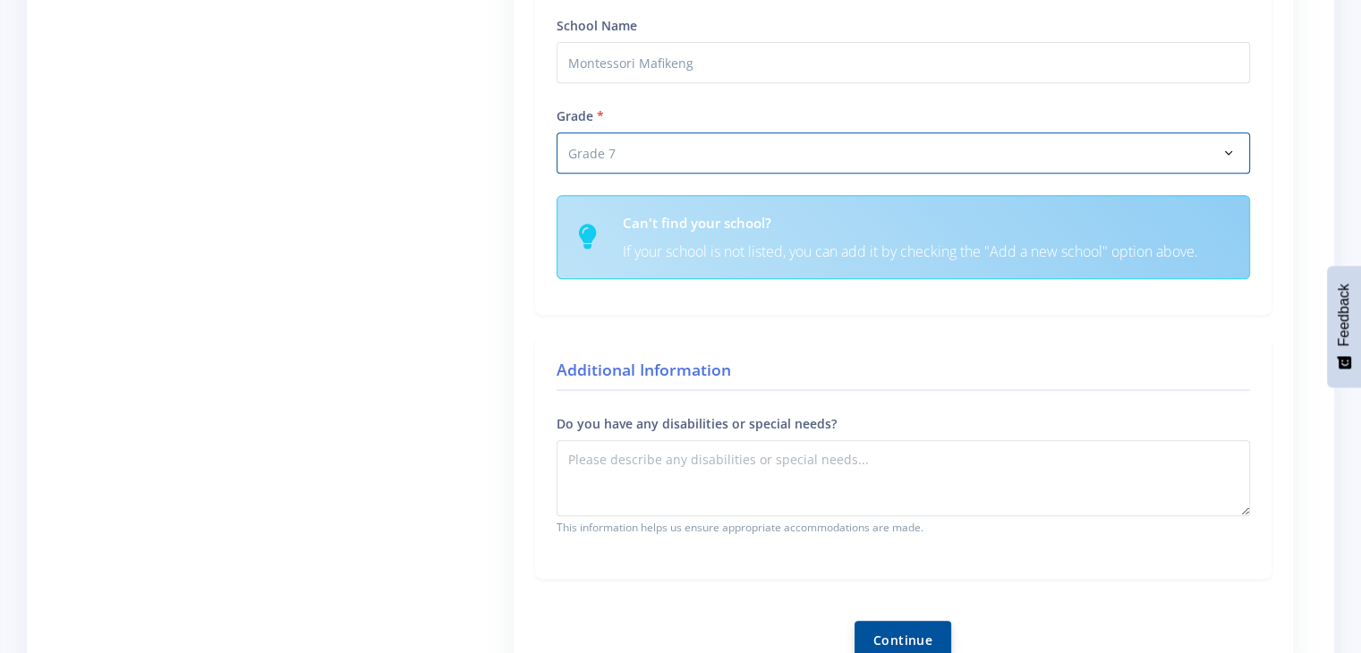
click at [926, 633] on button "Continue" at bounding box center [903, 640] width 97 height 38
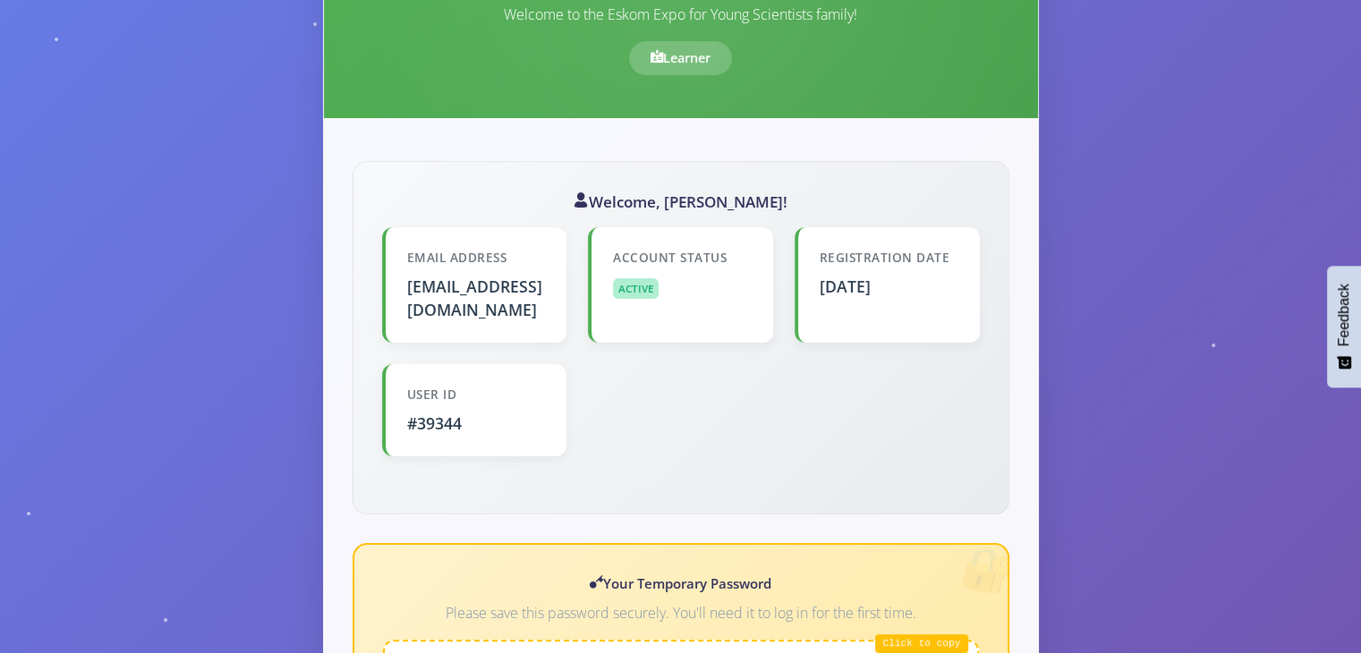
scroll to position [322, 0]
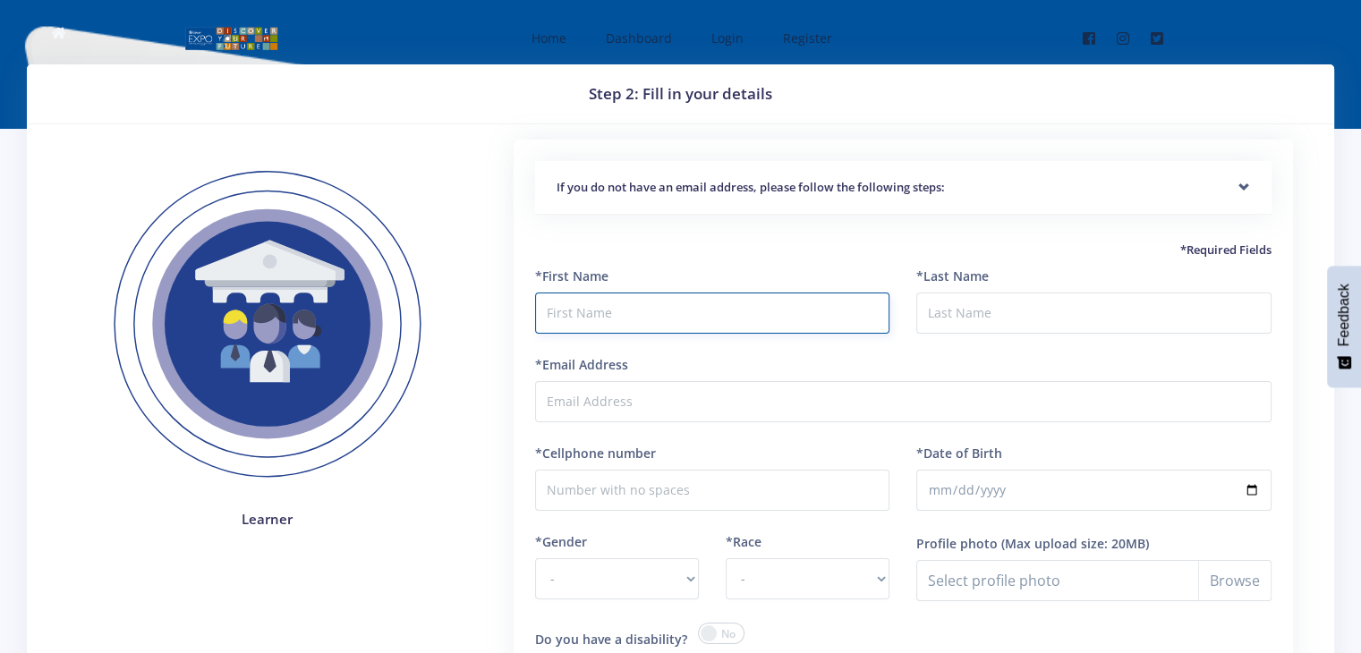
click at [685, 296] on input "text" at bounding box center [712, 313] width 355 height 41
type input "Alvina"
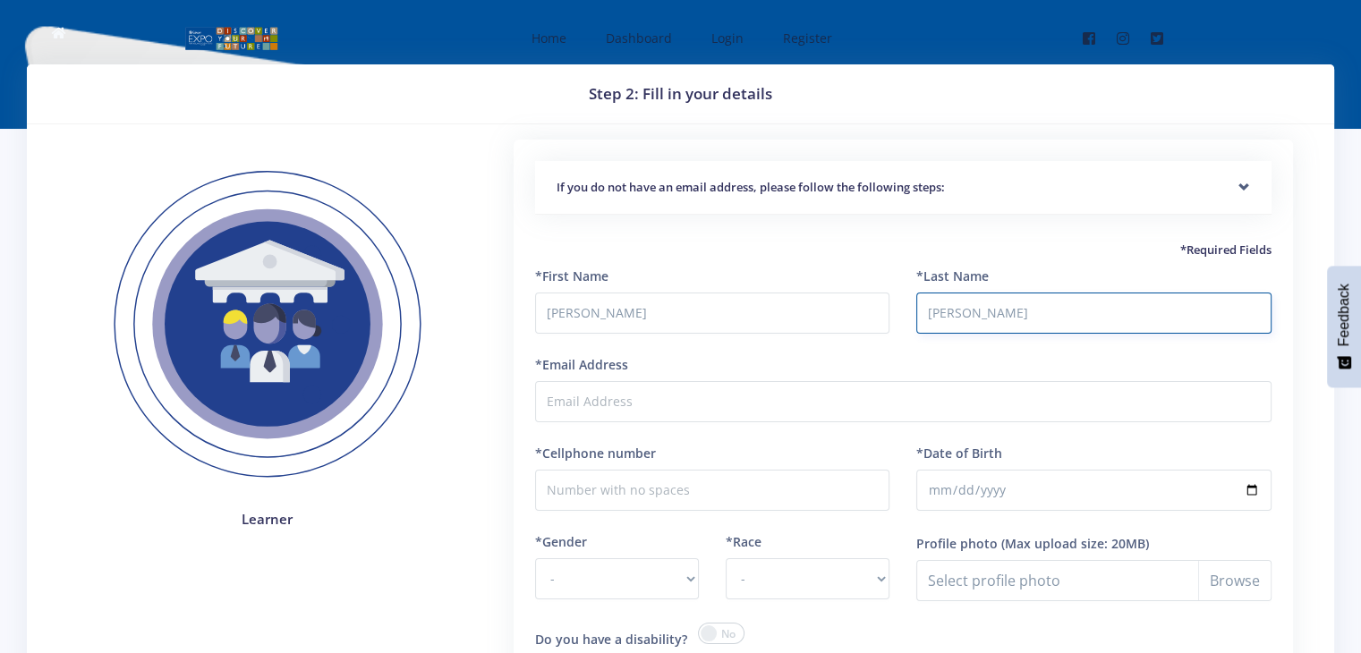
type input "Syed"
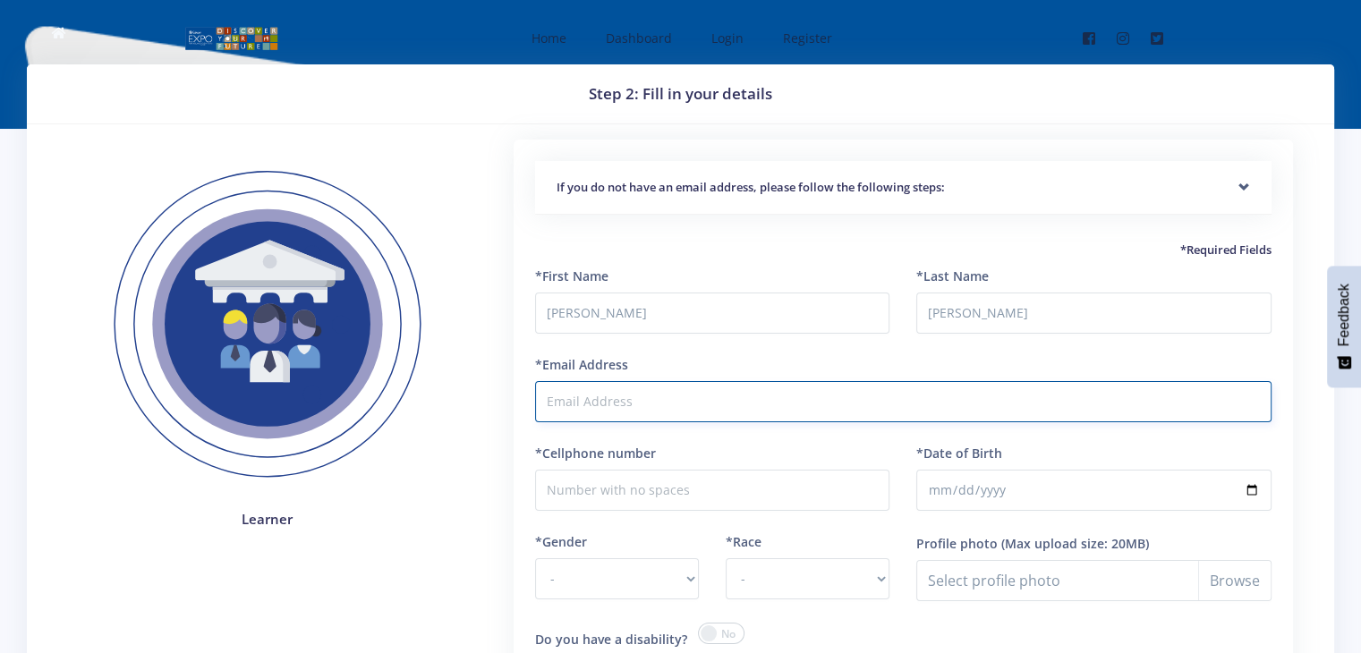
paste input "saiyed_tanzim@yahoo.com"
type input "saiyed_tanzim@yahoo.com"
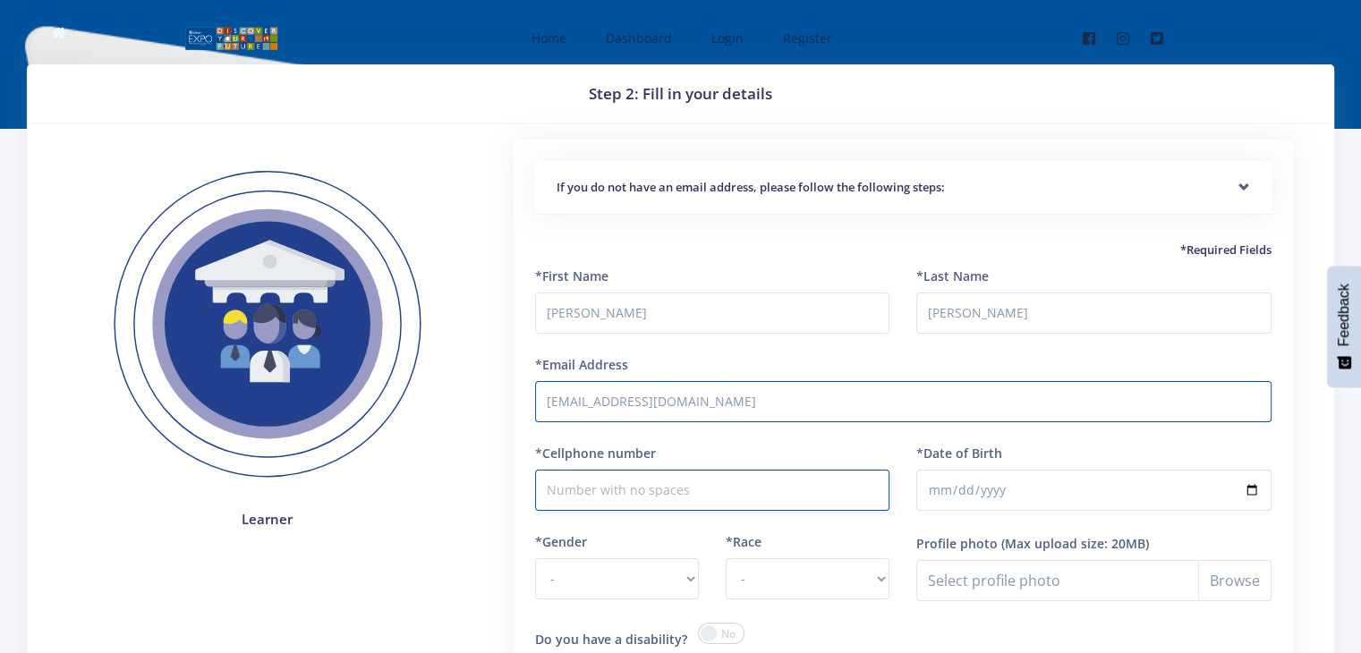
click at [649, 500] on input "*Cellphone number" at bounding box center [712, 490] width 355 height 41
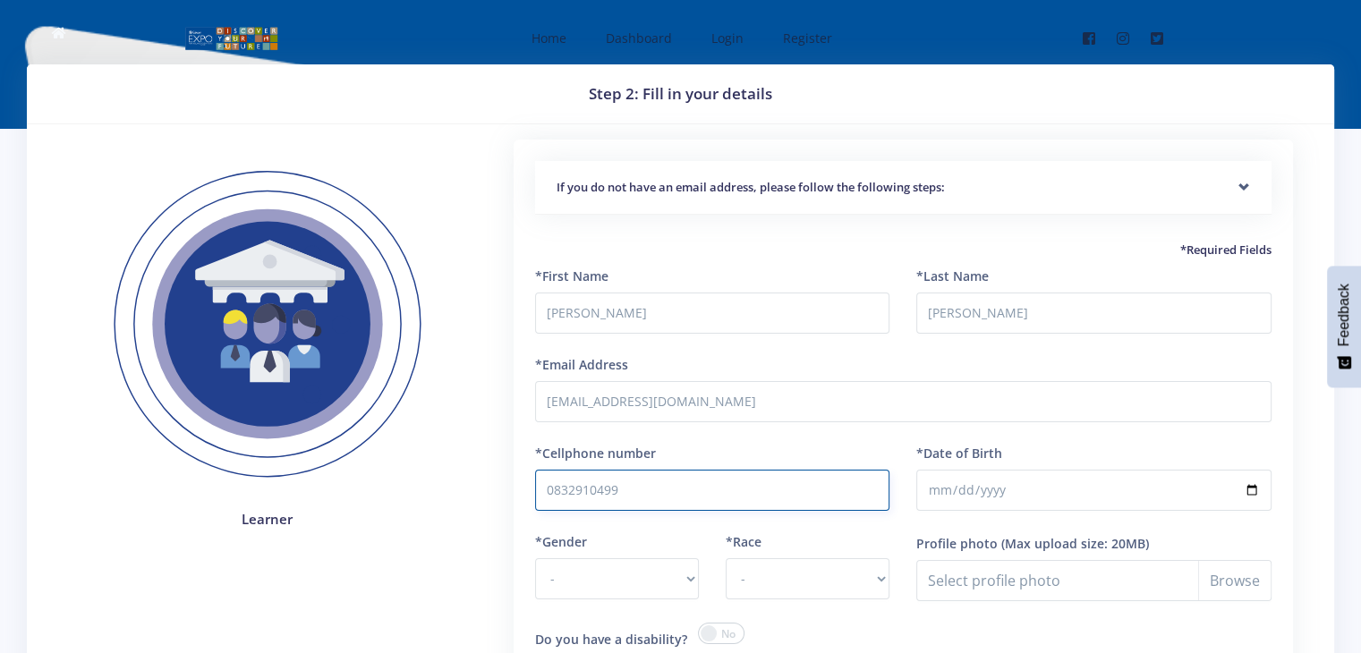
type input "0832910499"
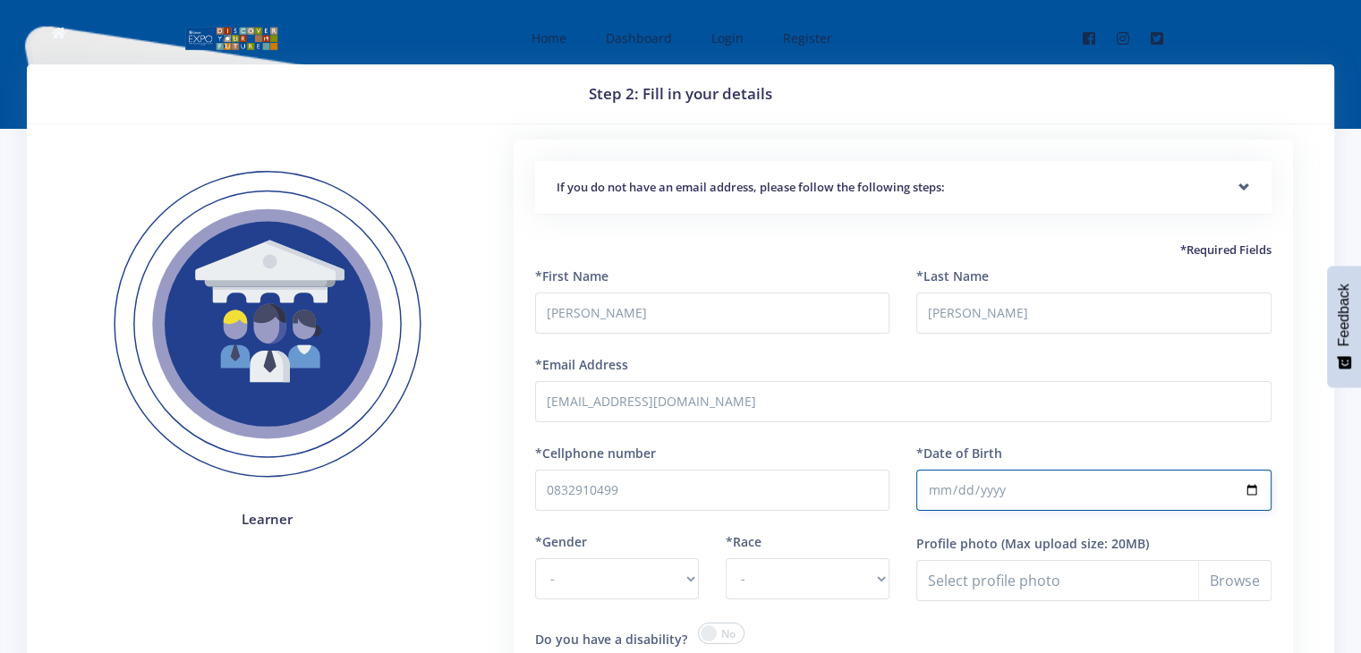
type input "2014-06-27"
click at [666, 572] on select "- Male Female" at bounding box center [617, 578] width 164 height 41
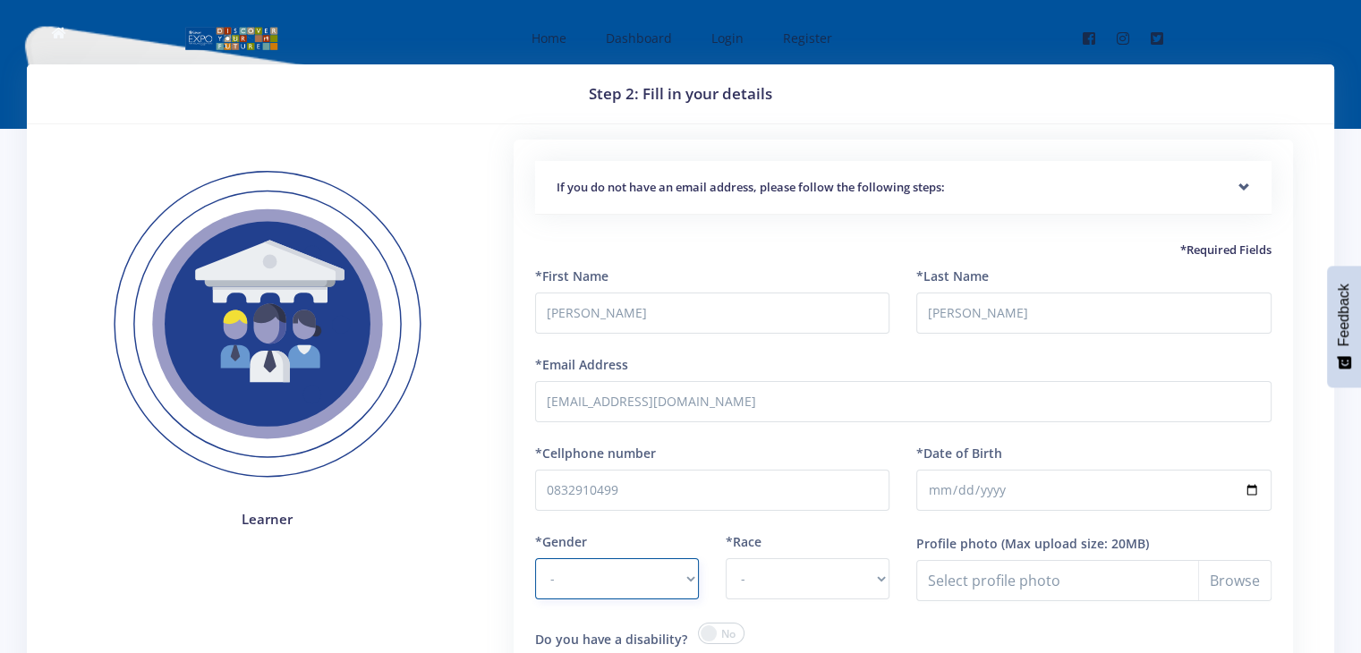
select select "F"
click at [535, 558] on select "- Male Female" at bounding box center [617, 578] width 164 height 41
click at [749, 570] on select "- African Asian Coloured Indian White Other" at bounding box center [808, 578] width 164 height 41
select select "Indian"
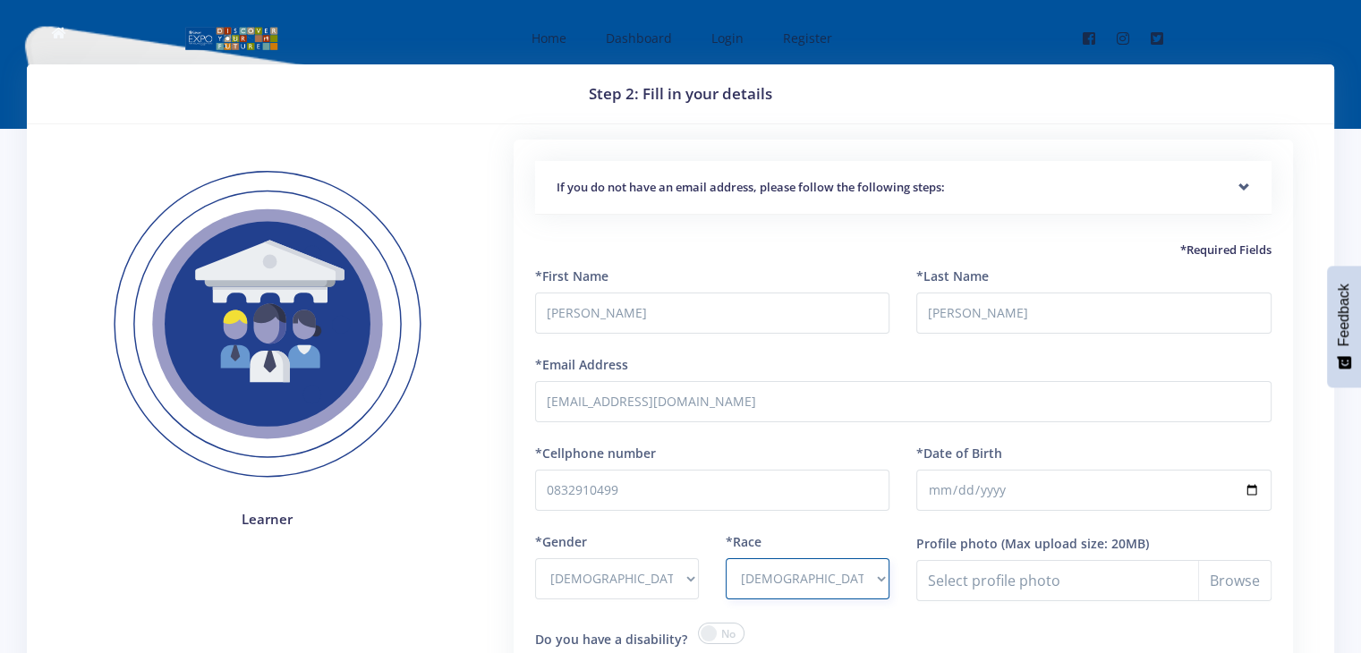
click at [726, 558] on select "- African Asian Coloured Indian White Other" at bounding box center [808, 578] width 164 height 41
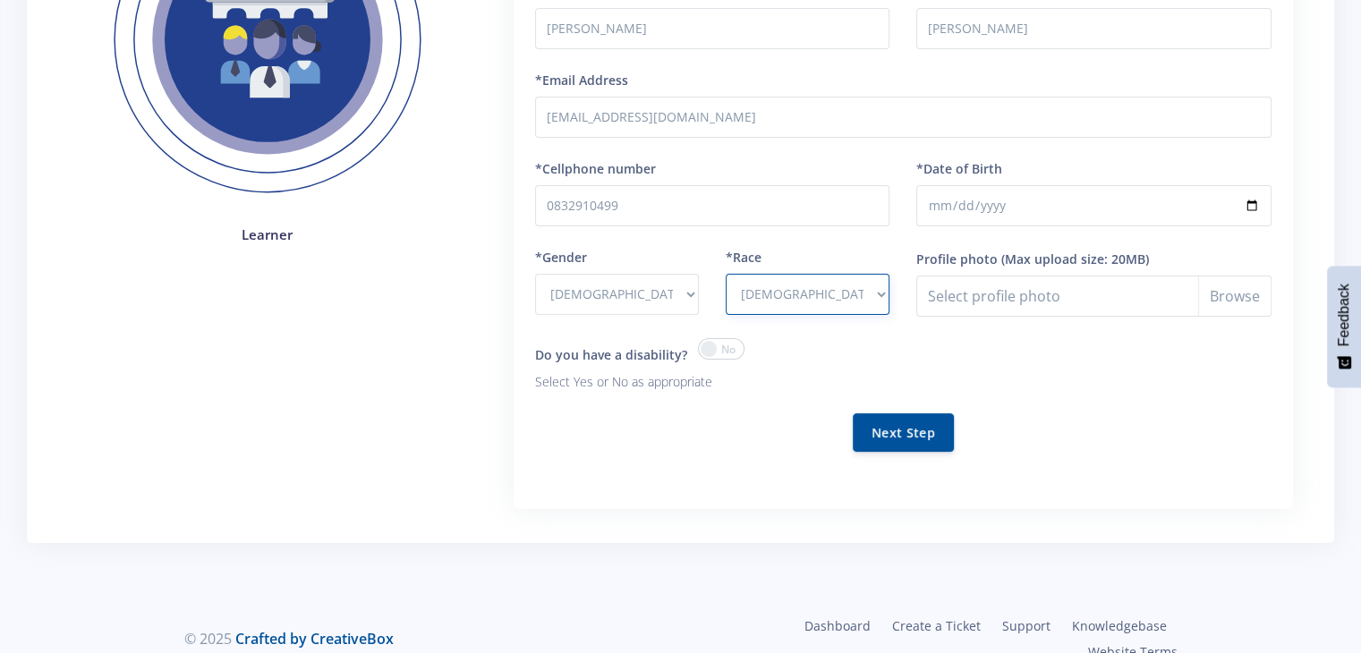
scroll to position [312, 0]
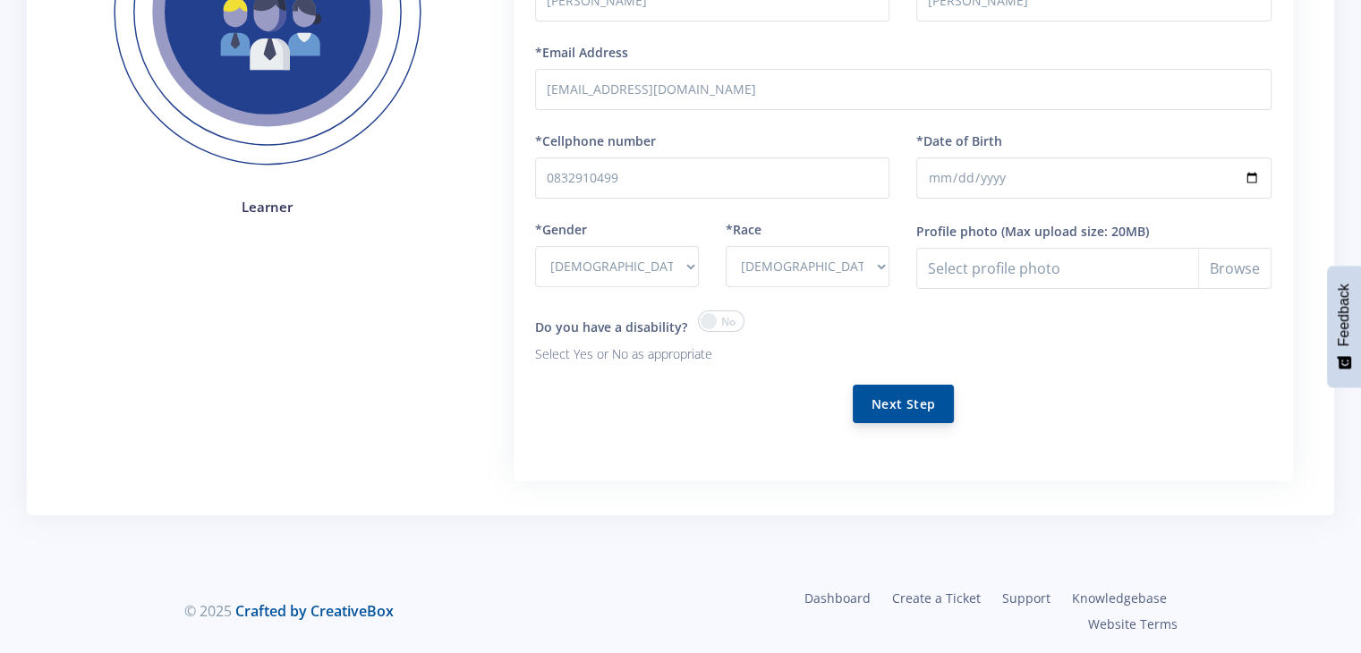
click at [891, 402] on button "Next Step" at bounding box center [903, 404] width 101 height 38
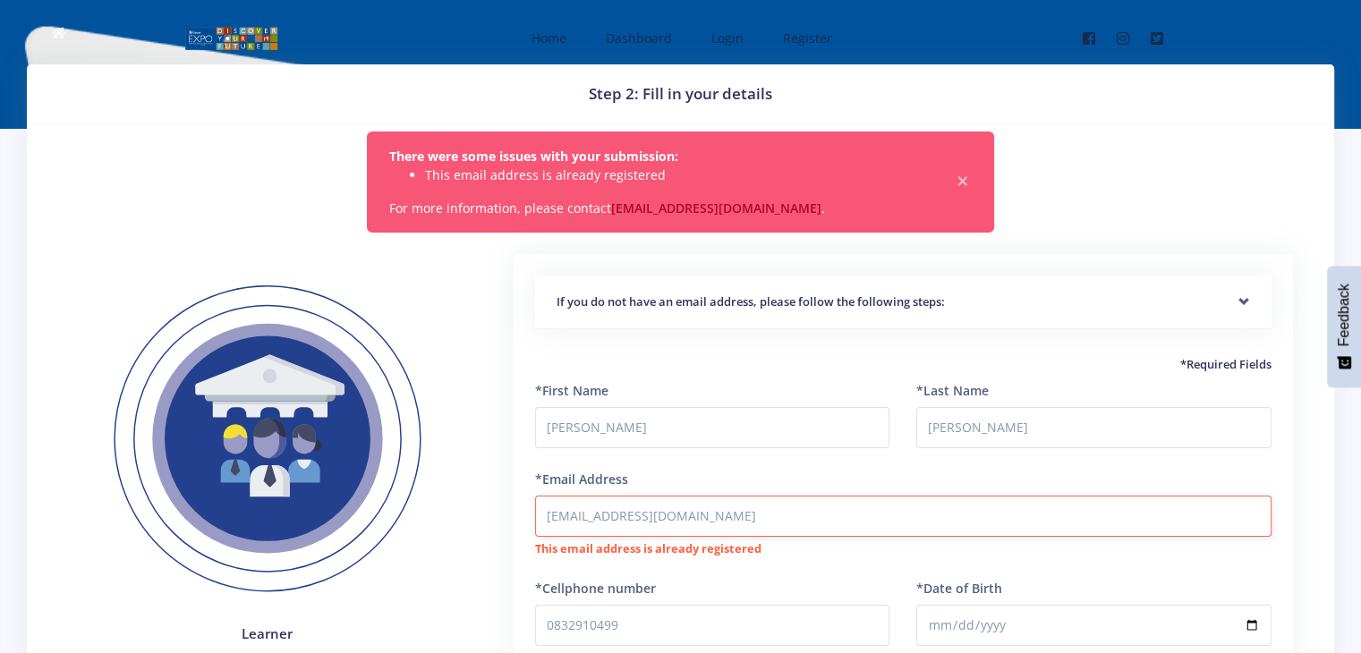
drag, startPoint x: 737, startPoint y: 502, endPoint x: 550, endPoint y: 506, distance: 187.1
click at [550, 506] on input "[EMAIL_ADDRESS][DOMAIN_NAME]" at bounding box center [903, 516] width 737 height 41
type input "s"
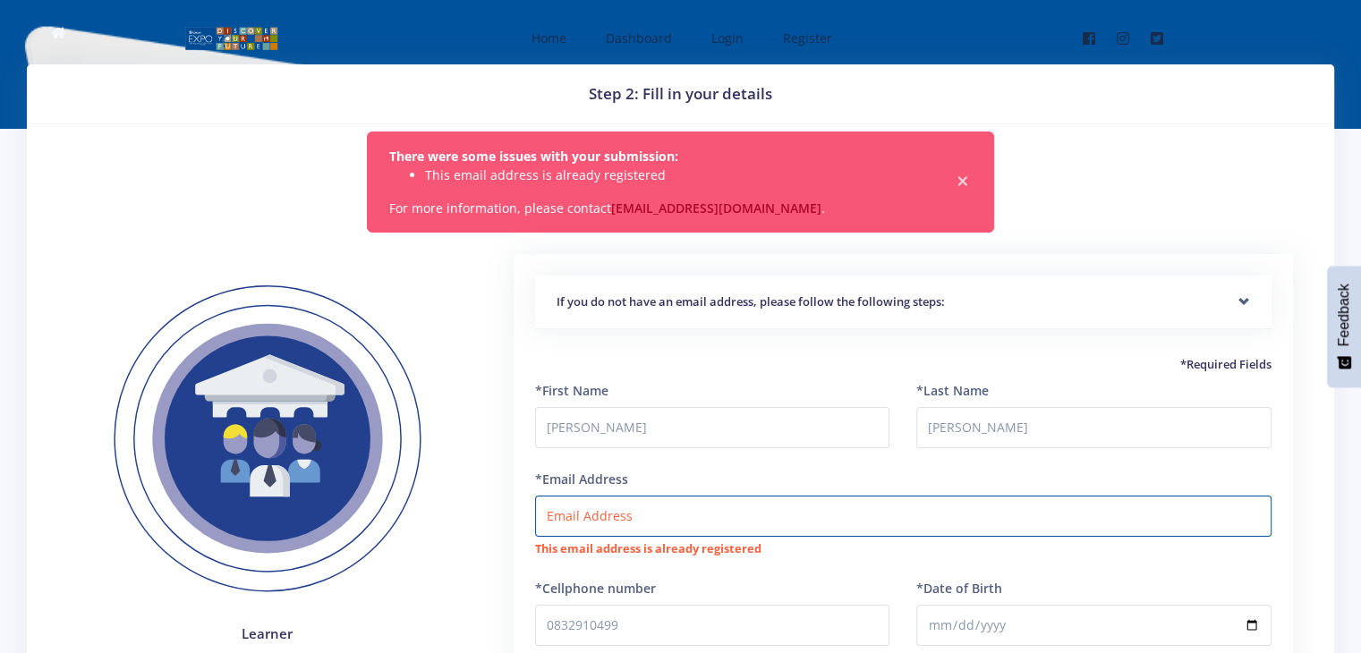
click at [963, 180] on span "×" at bounding box center [963, 182] width 18 height 18
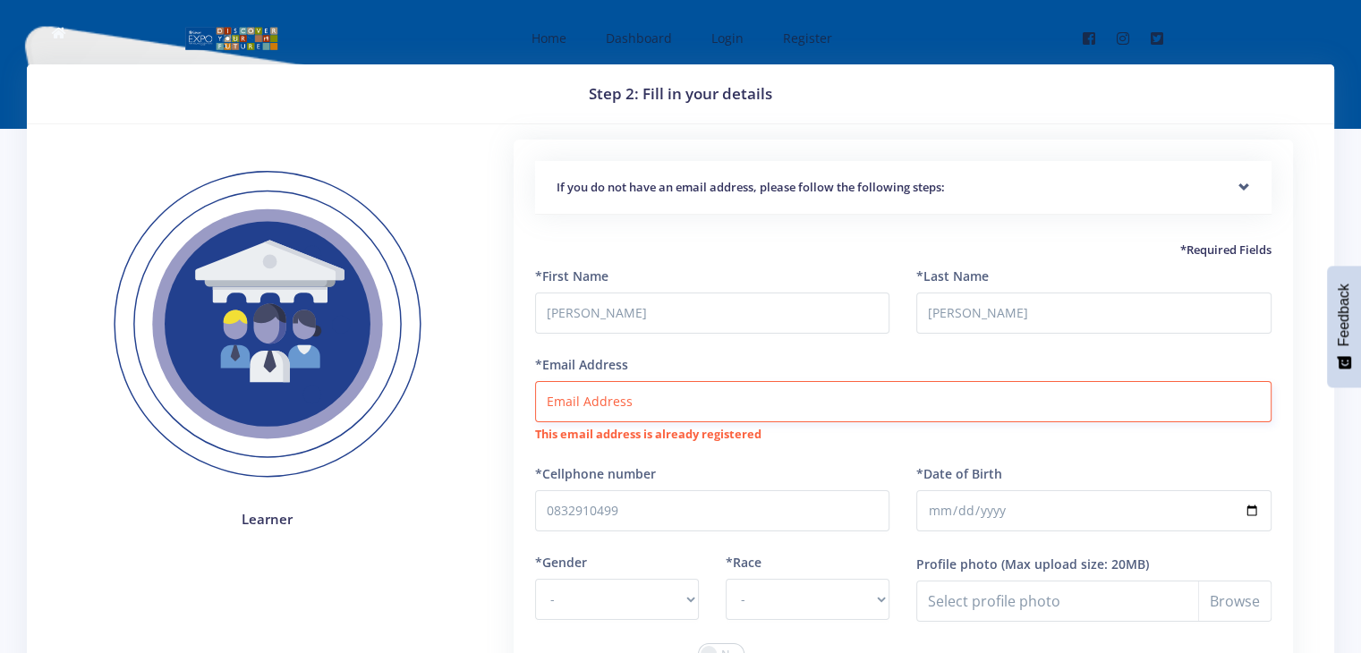
click at [748, 393] on input "*Email Address" at bounding box center [903, 401] width 737 height 41
click at [884, 352] on div "*First Name Alvina" at bounding box center [713, 311] width 382 height 89
click at [848, 320] on input "Alvina" at bounding box center [712, 313] width 355 height 41
type input "A"
type input "Zaynah"
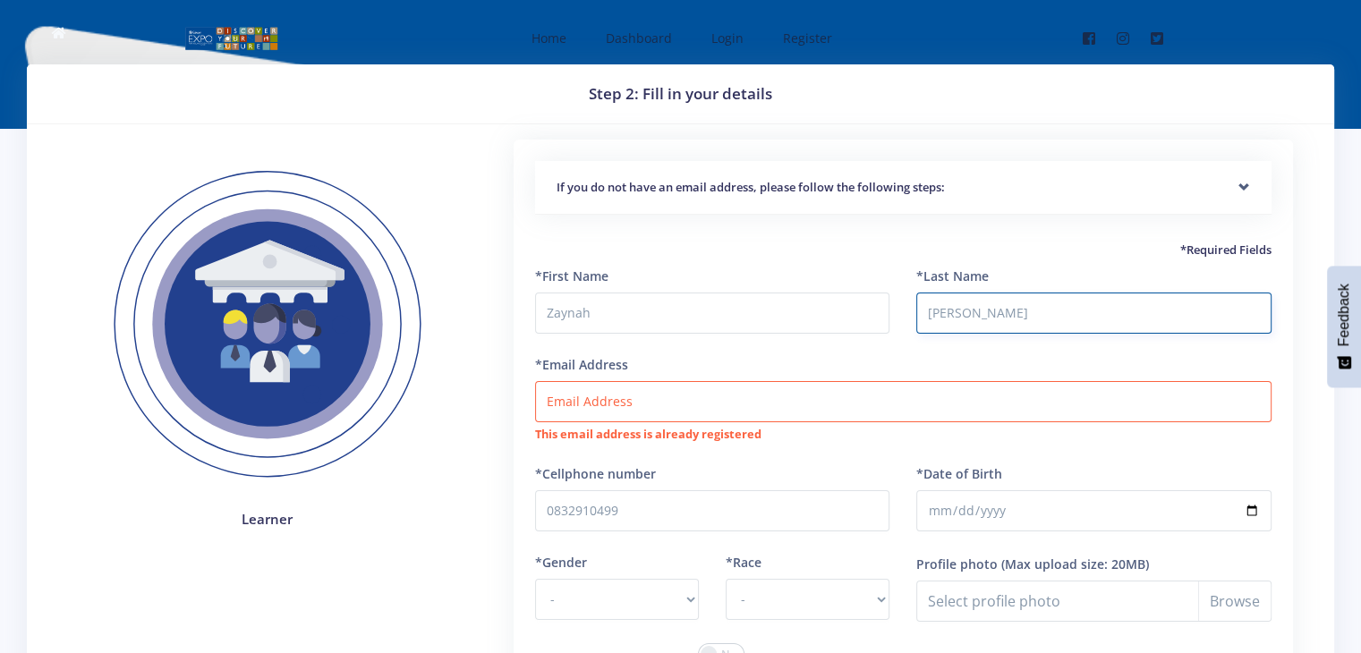
type input "Mohamed"
click at [636, 409] on input "*Email Address" at bounding box center [903, 401] width 737 height 41
paste input "amoosa@nwpg.gov.za"
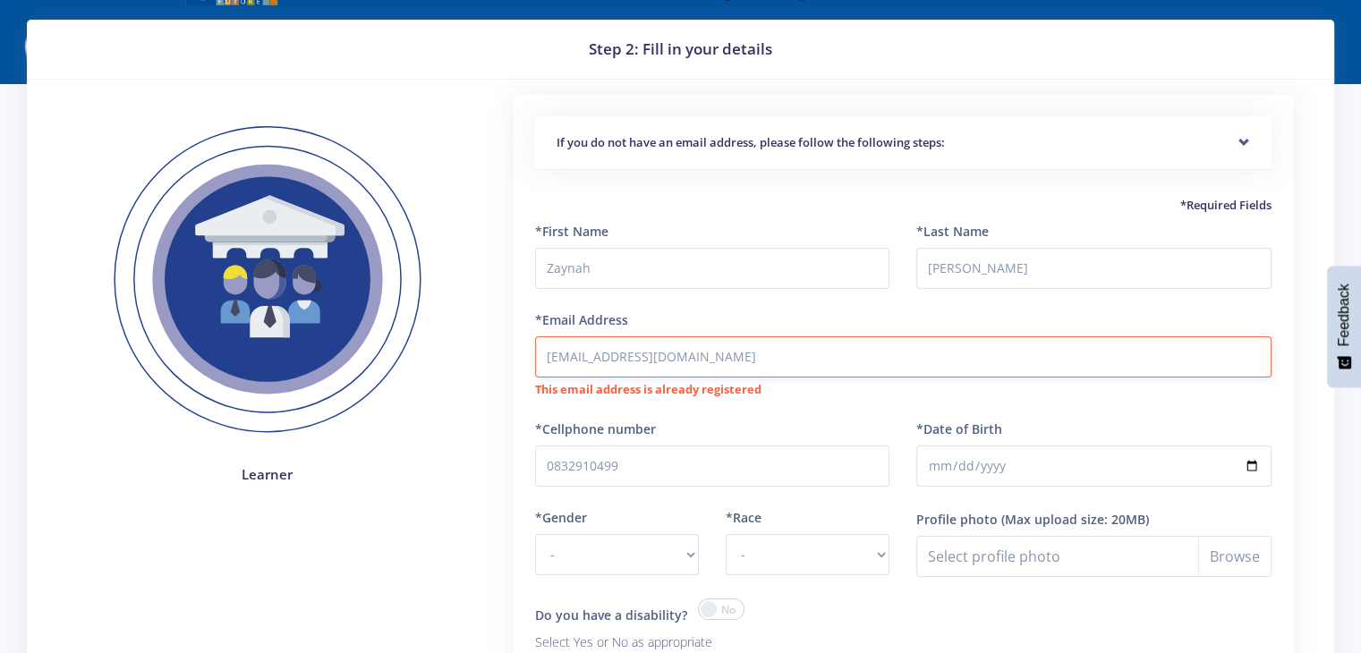
scroll to position [47, 0]
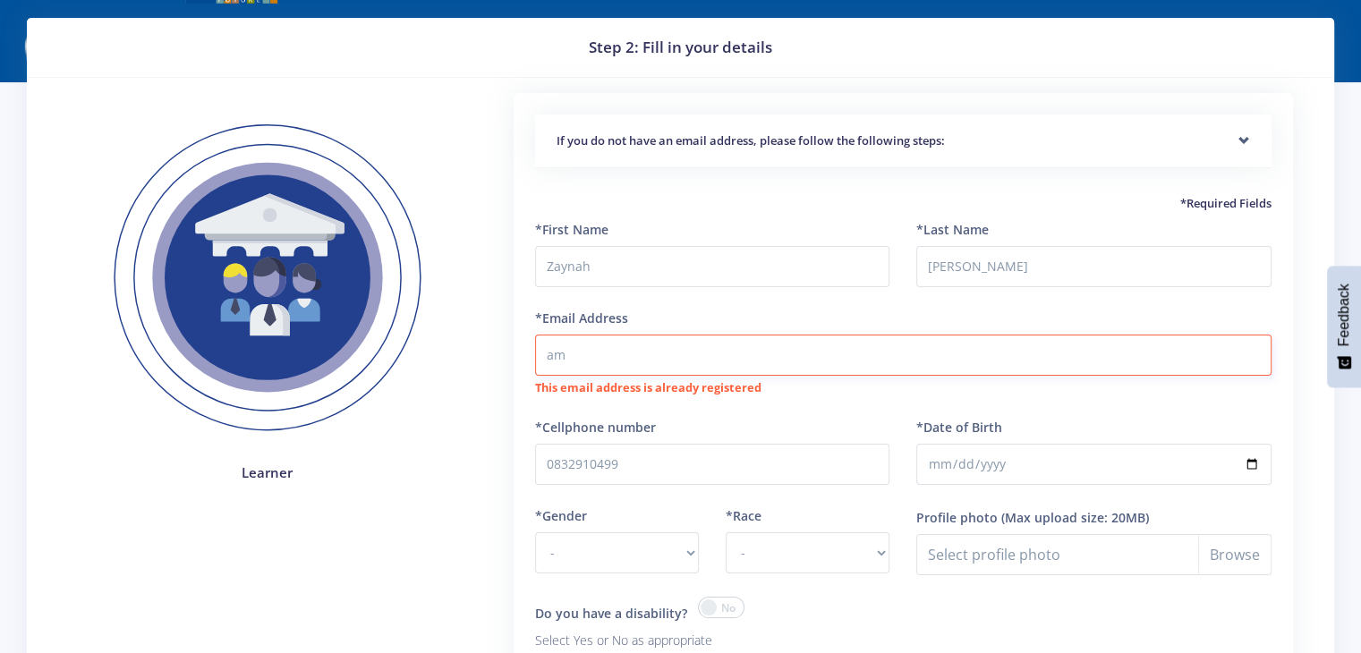
type input "a"
paste input "aadila254@gmail.com"
type input "aadila254@gmail.com"
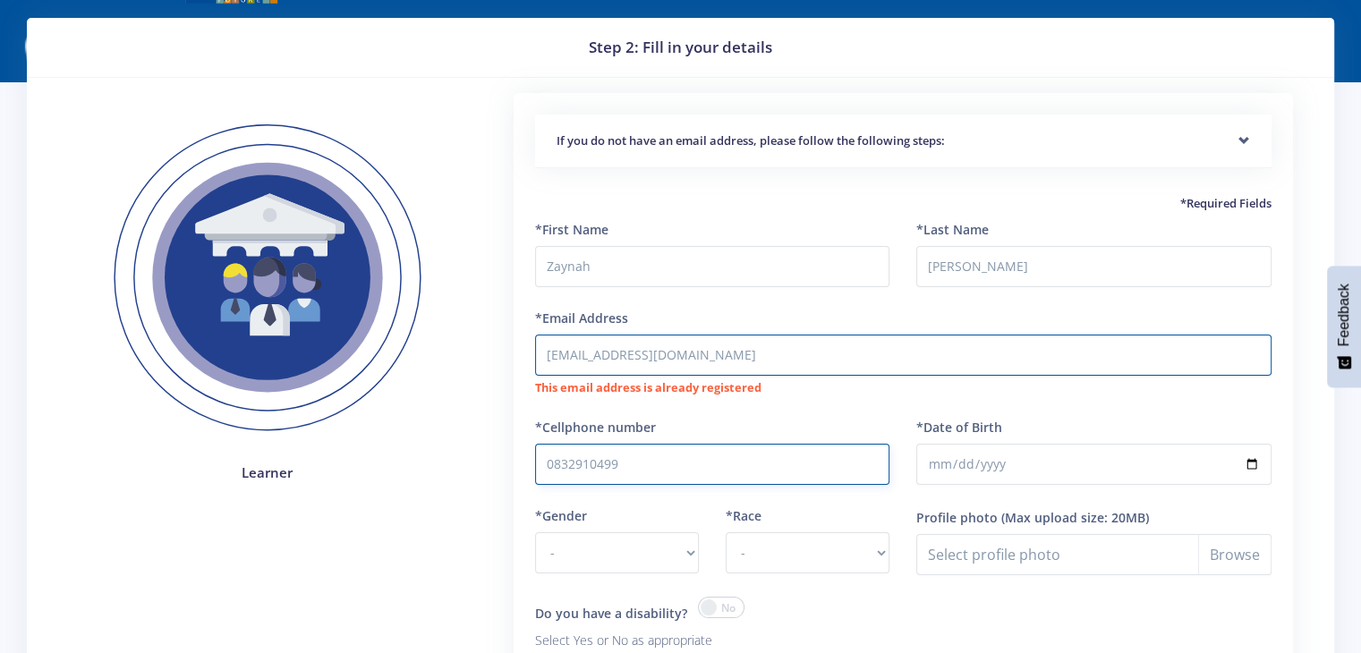
click at [741, 477] on input "0832910499" at bounding box center [712, 464] width 355 height 41
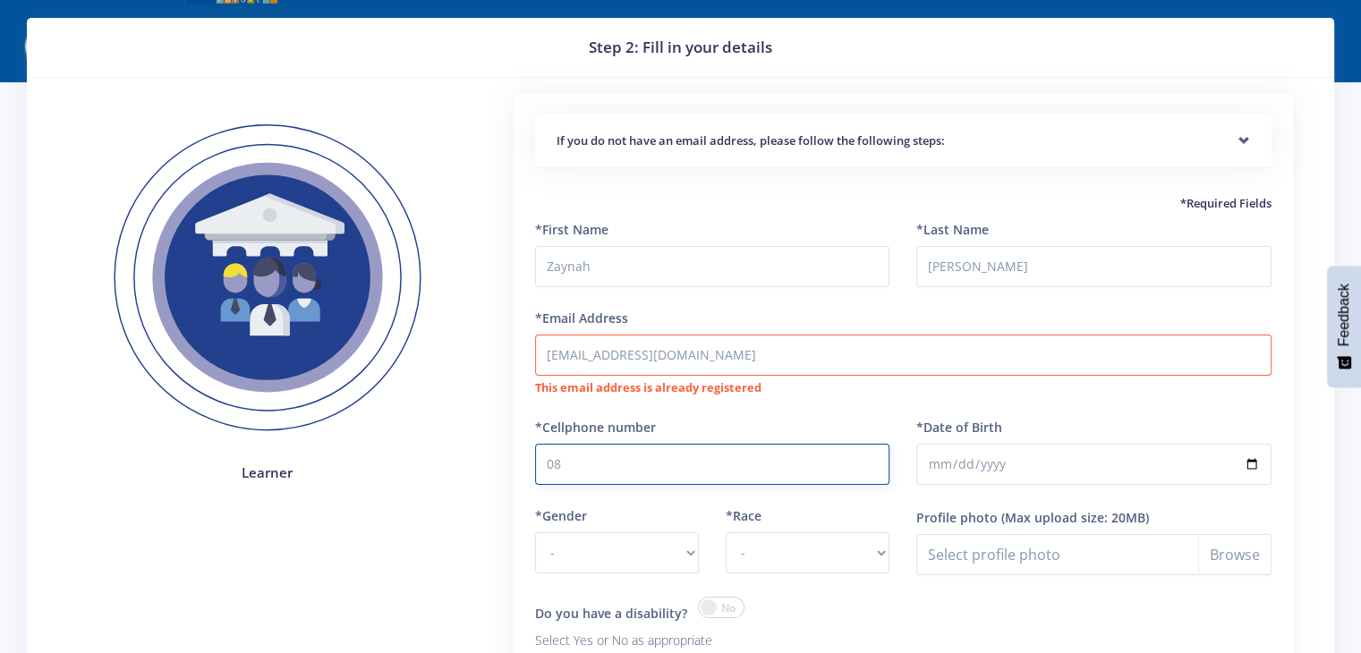
type input "0"
click at [548, 354] on input "aadila254@gmail.com" at bounding box center [903, 355] width 737 height 41
click at [579, 456] on input "*Cellphone number" at bounding box center [712, 464] width 355 height 41
type input "0762323947"
click at [1051, 468] on input "[DATE]" at bounding box center [1093, 464] width 355 height 41
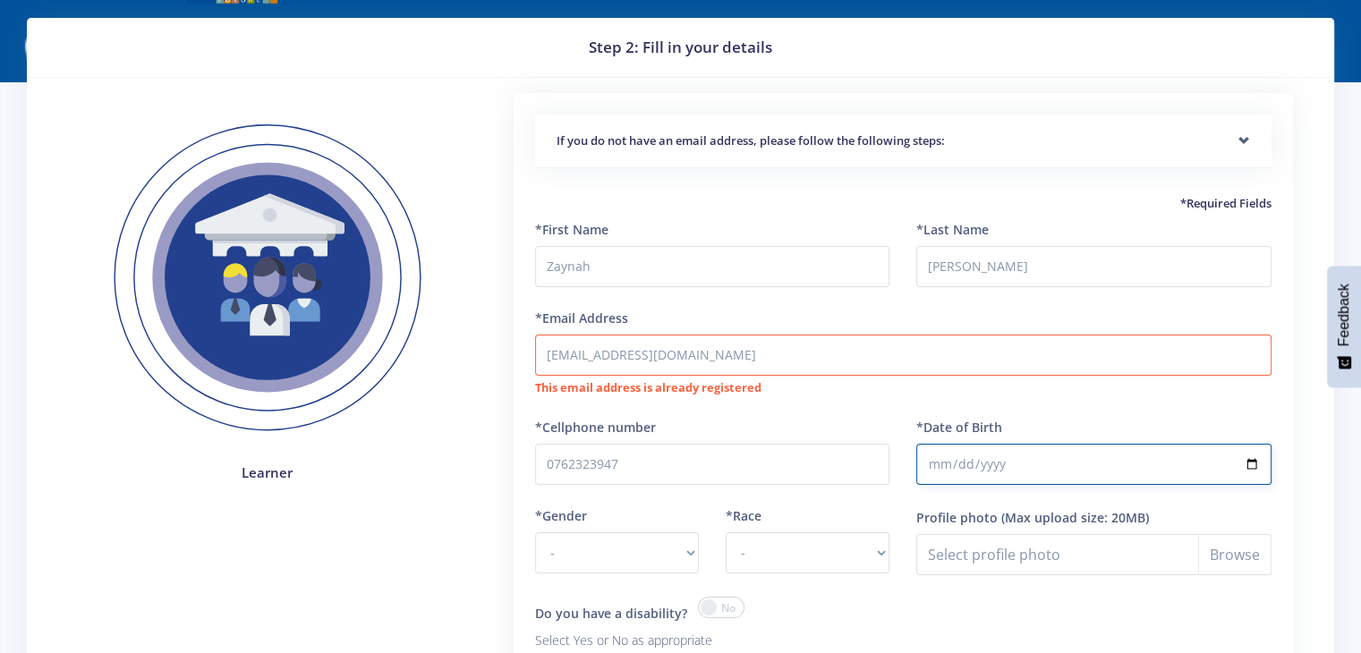
click at [1002, 466] on input "[DATE]" at bounding box center [1093, 464] width 355 height 41
type input "[DATE]"
click at [661, 549] on select "- [DEMOGRAPHIC_DATA] [DEMOGRAPHIC_DATA]" at bounding box center [617, 553] width 164 height 41
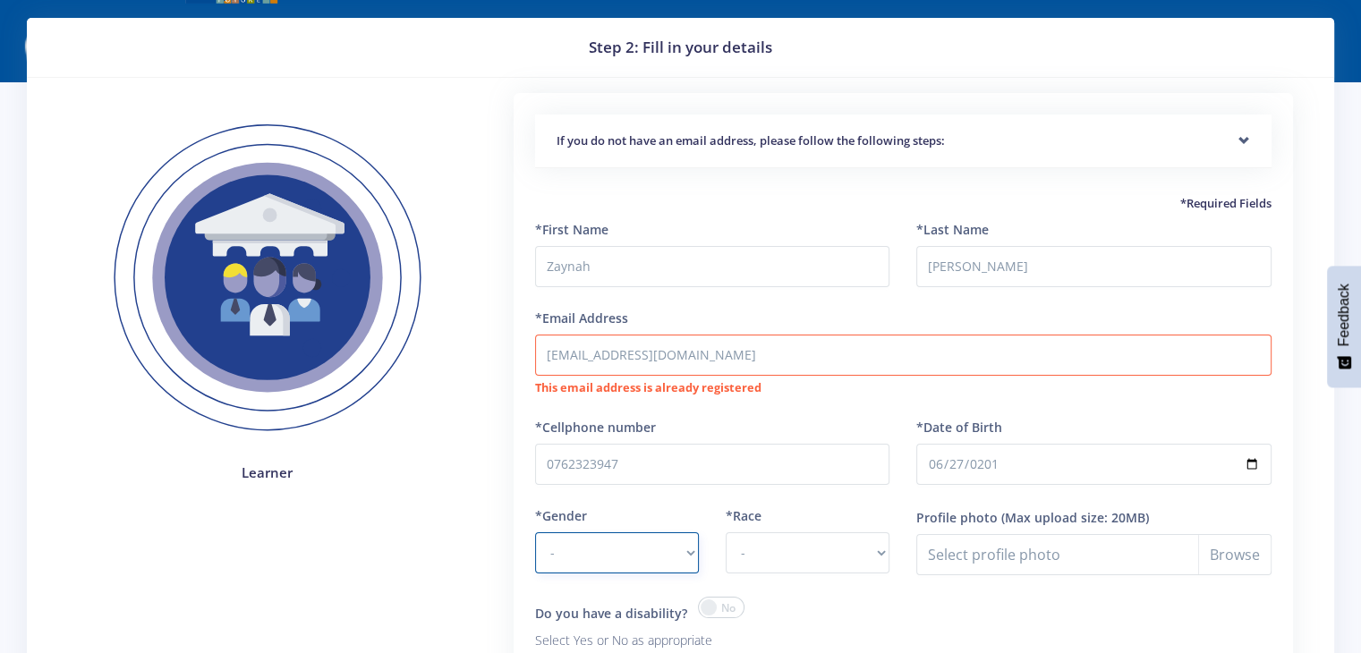
select select "F"
click at [535, 533] on select "- [DEMOGRAPHIC_DATA] [DEMOGRAPHIC_DATA]" at bounding box center [617, 553] width 164 height 41
click at [780, 552] on select "- [DEMOGRAPHIC_DATA] Coloured Indian White Other" at bounding box center [808, 553] width 164 height 41
select select "[DEMOGRAPHIC_DATA]"
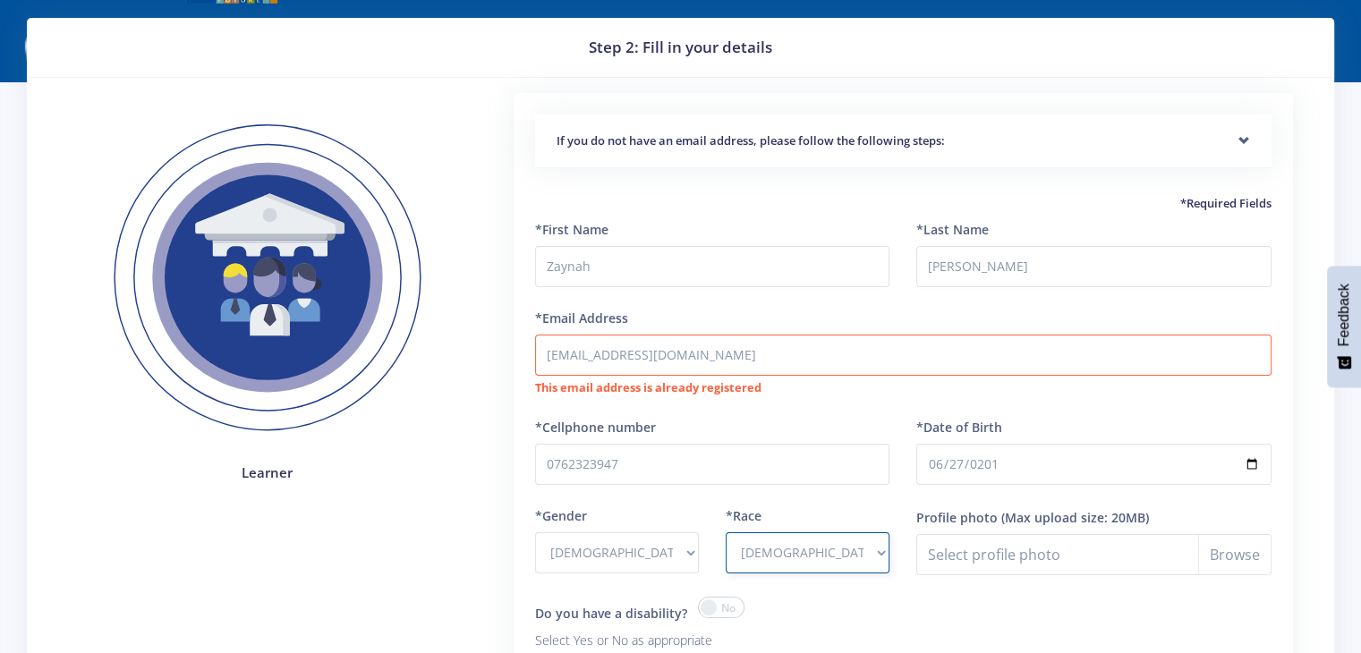
click at [726, 533] on select "- [DEMOGRAPHIC_DATA] Coloured Indian White Other" at bounding box center [808, 553] width 164 height 41
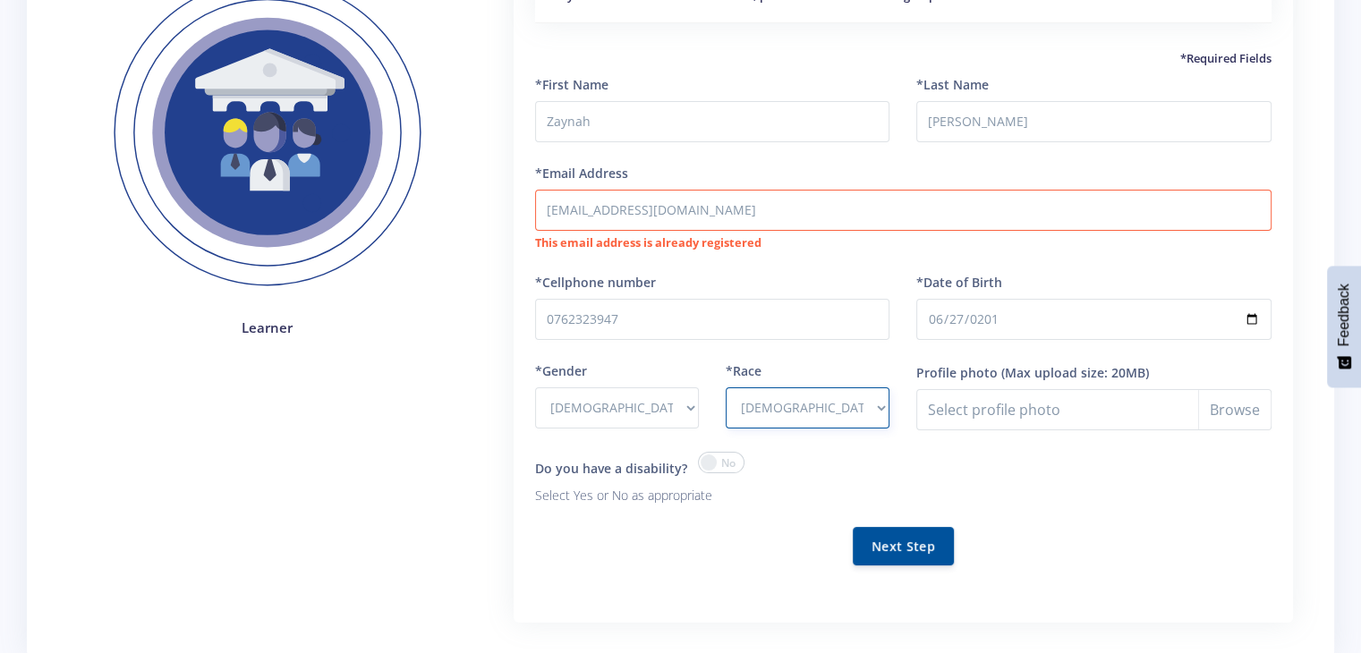
scroll to position [221, 0]
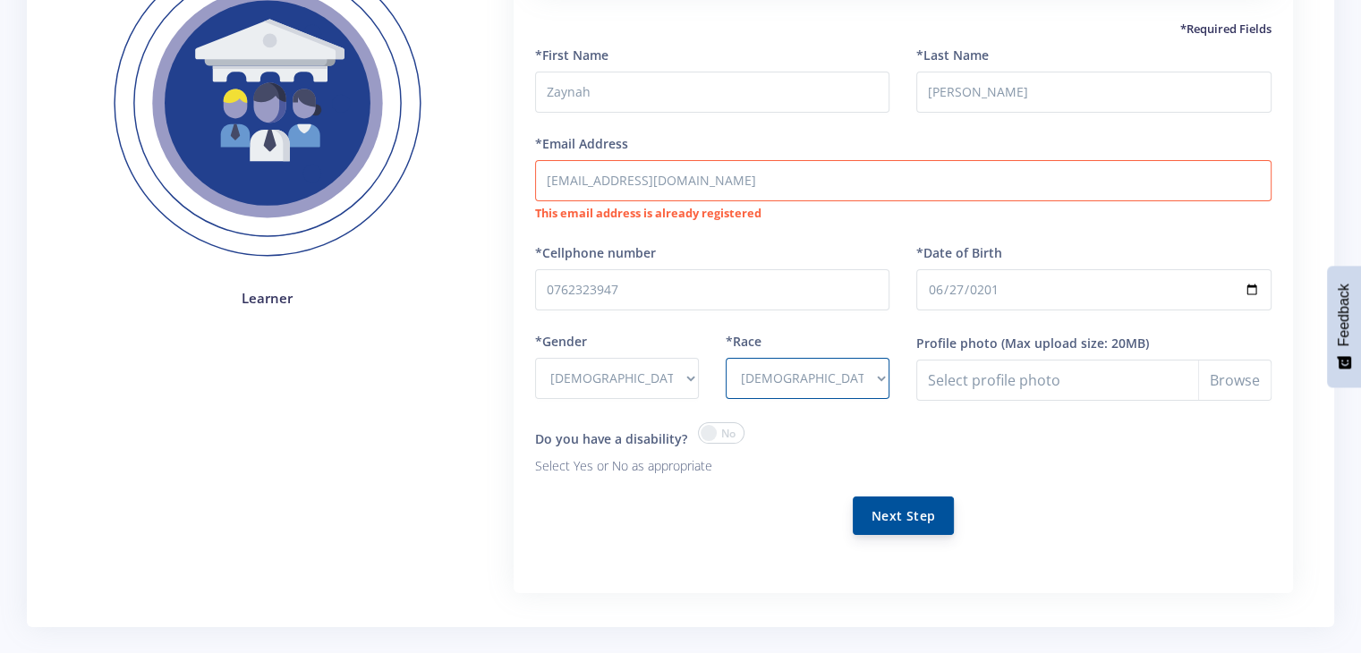
click at [914, 520] on button "Next Step" at bounding box center [903, 516] width 101 height 38
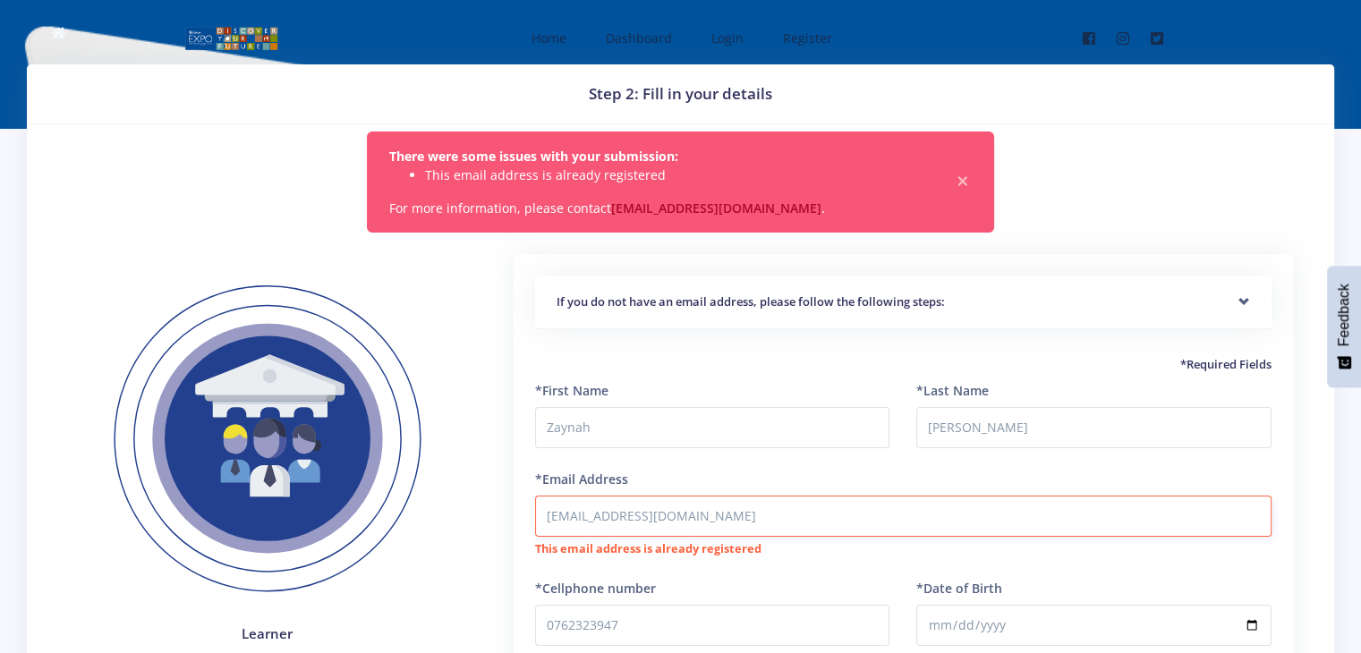
drag, startPoint x: 687, startPoint y: 524, endPoint x: 479, endPoint y: 542, distance: 209.4
click at [480, 542] on div "If you do not have an email address, please follow the following steps: Start b…" at bounding box center [904, 605] width 848 height 703
paste input "[EMAIL_ADDRESS][DOMAIN_NAME]"
type input "[EMAIL_ADDRESS][DOMAIN_NAME]"
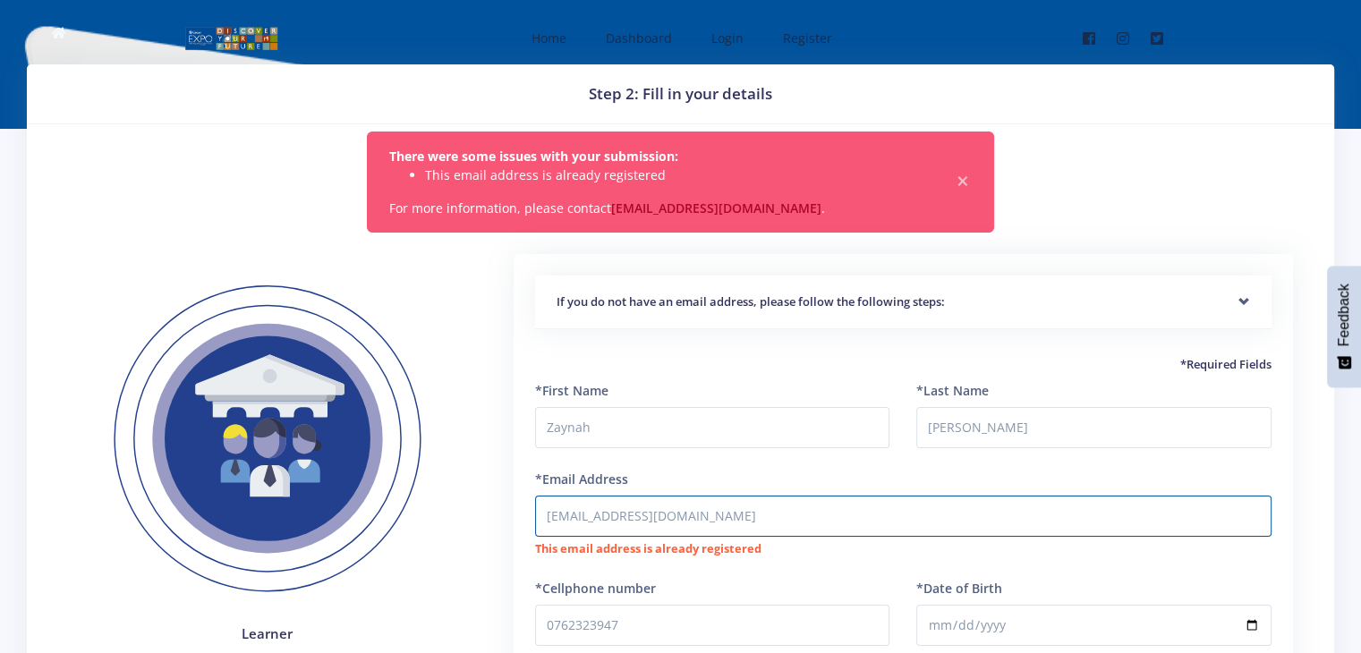
click at [1215, 560] on form "*First Name [PERSON_NAME] *Last Name [PERSON_NAME] *Email Address [EMAIL_ADDRES…" at bounding box center [903, 637] width 737 height 513
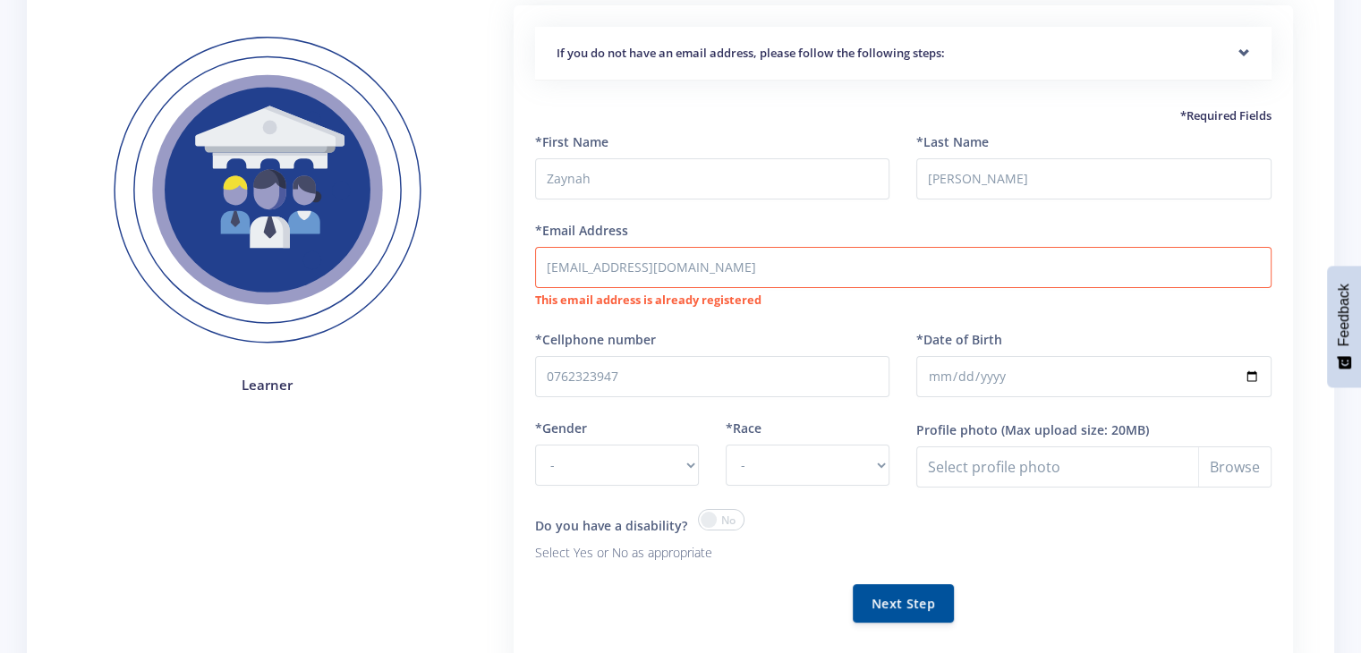
scroll to position [250, 0]
click at [637, 470] on select "- [DEMOGRAPHIC_DATA] [DEMOGRAPHIC_DATA]" at bounding box center [617, 464] width 164 height 41
select select "F"
click at [535, 444] on select "- [DEMOGRAPHIC_DATA] [DEMOGRAPHIC_DATA]" at bounding box center [617, 464] width 164 height 41
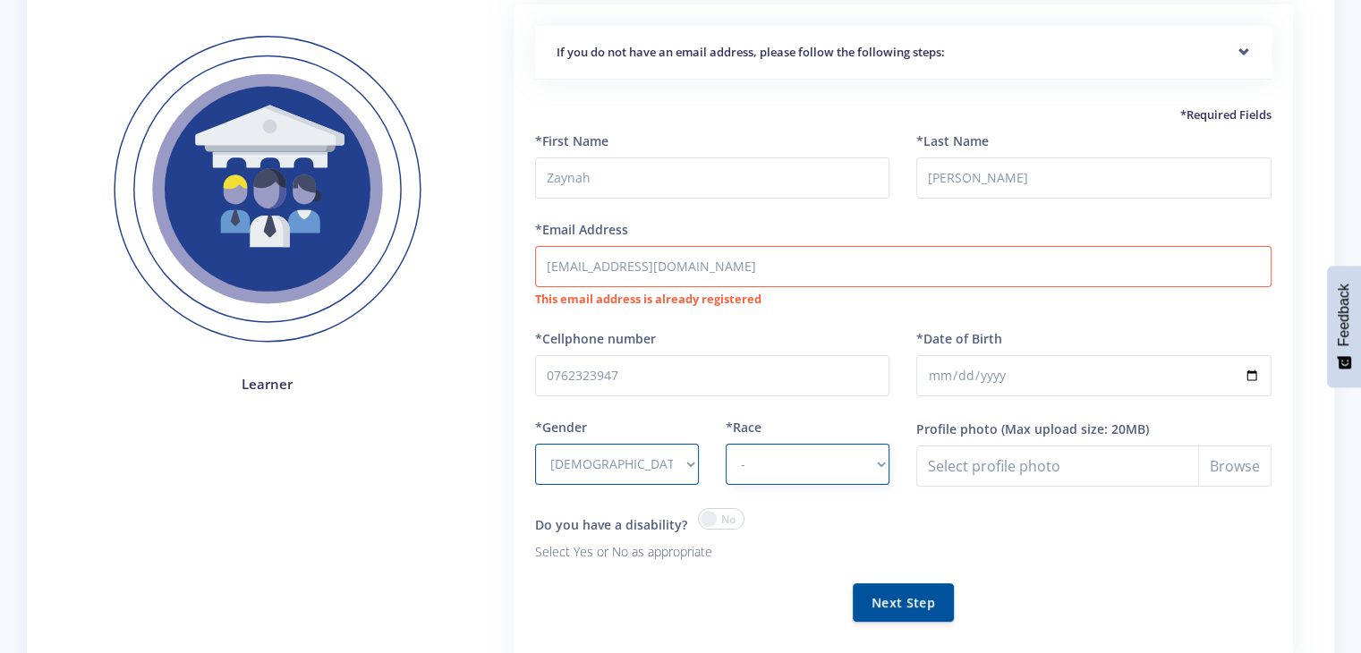
click at [748, 459] on select "- African Asian Coloured Indian White Other" at bounding box center [808, 464] width 164 height 41
select select "Indian"
click at [726, 444] on select "- African Asian Coloured Indian White Other" at bounding box center [808, 464] width 164 height 41
click at [906, 602] on button "Next Step" at bounding box center [903, 602] width 101 height 38
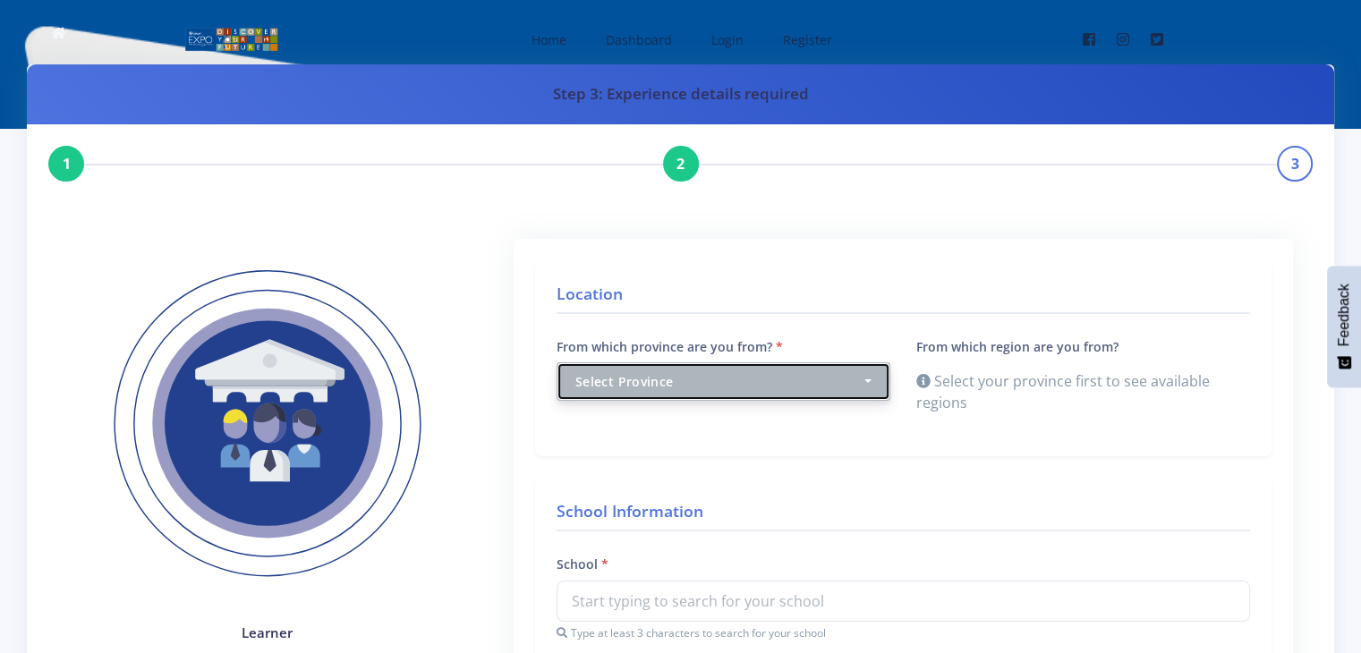
click at [840, 379] on div "Select Province" at bounding box center [718, 381] width 286 height 19
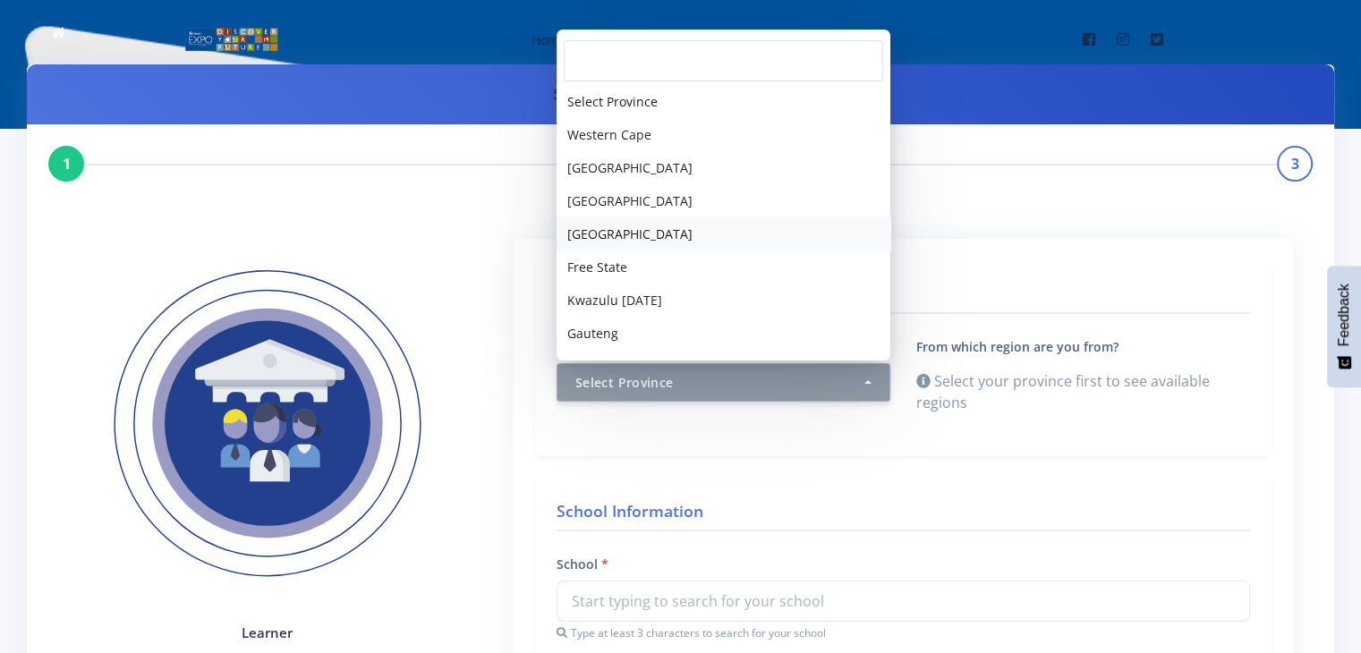
click at [628, 230] on span "[GEOGRAPHIC_DATA]" at bounding box center [629, 234] width 125 height 19
select select "4"
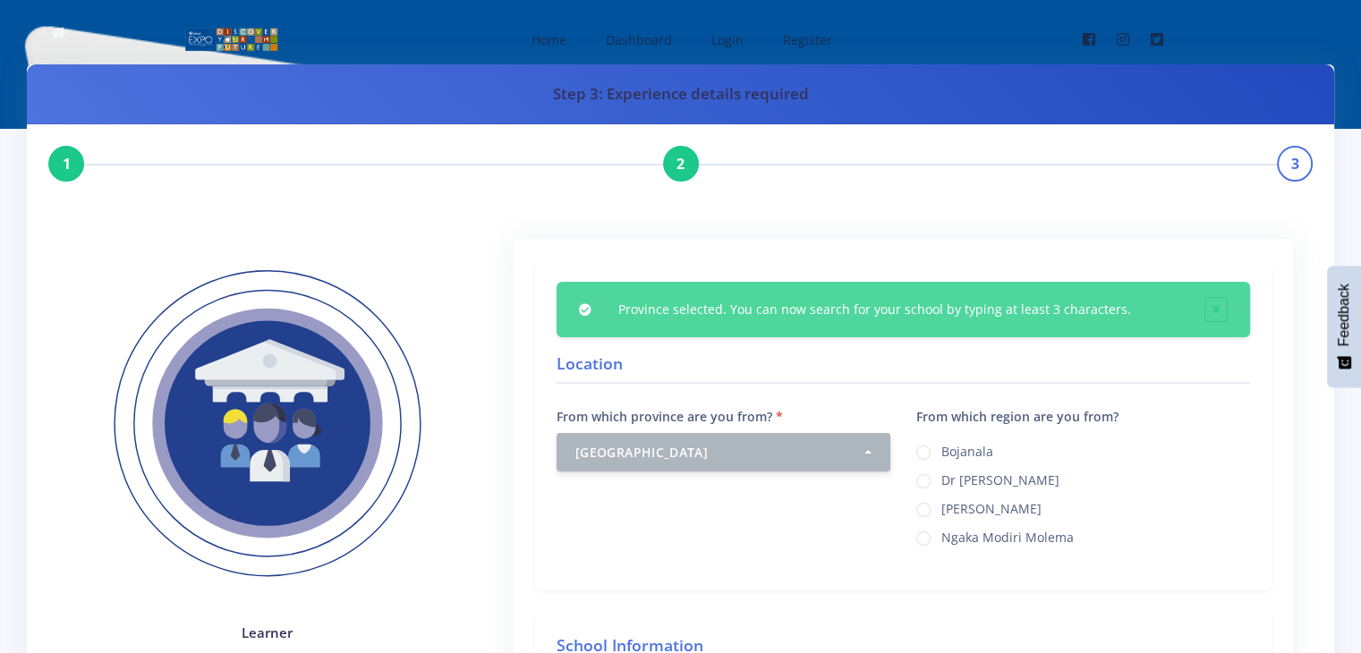
click at [942, 541] on label "Ngaka Modiri Molema" at bounding box center [1008, 535] width 132 height 14
click at [942, 538] on input "Ngaka Modiri Molema" at bounding box center [948, 532] width 12 height 12
radio input "true"
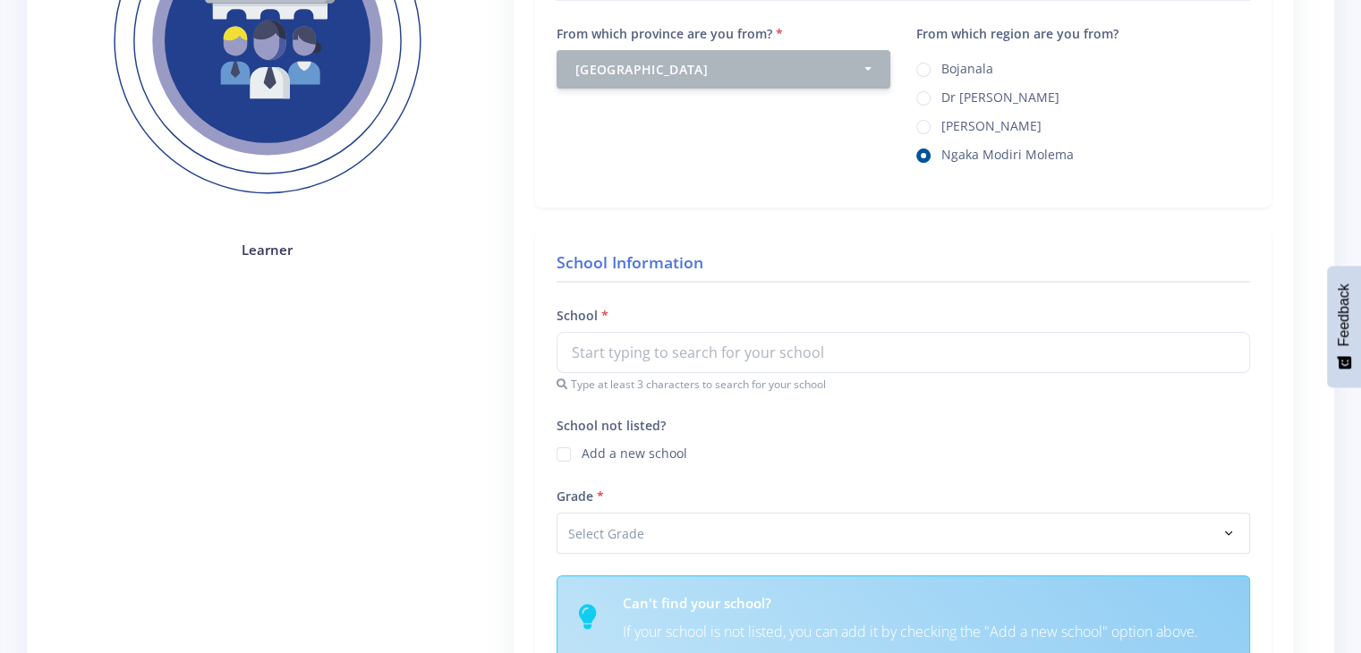
scroll to position [458, 0]
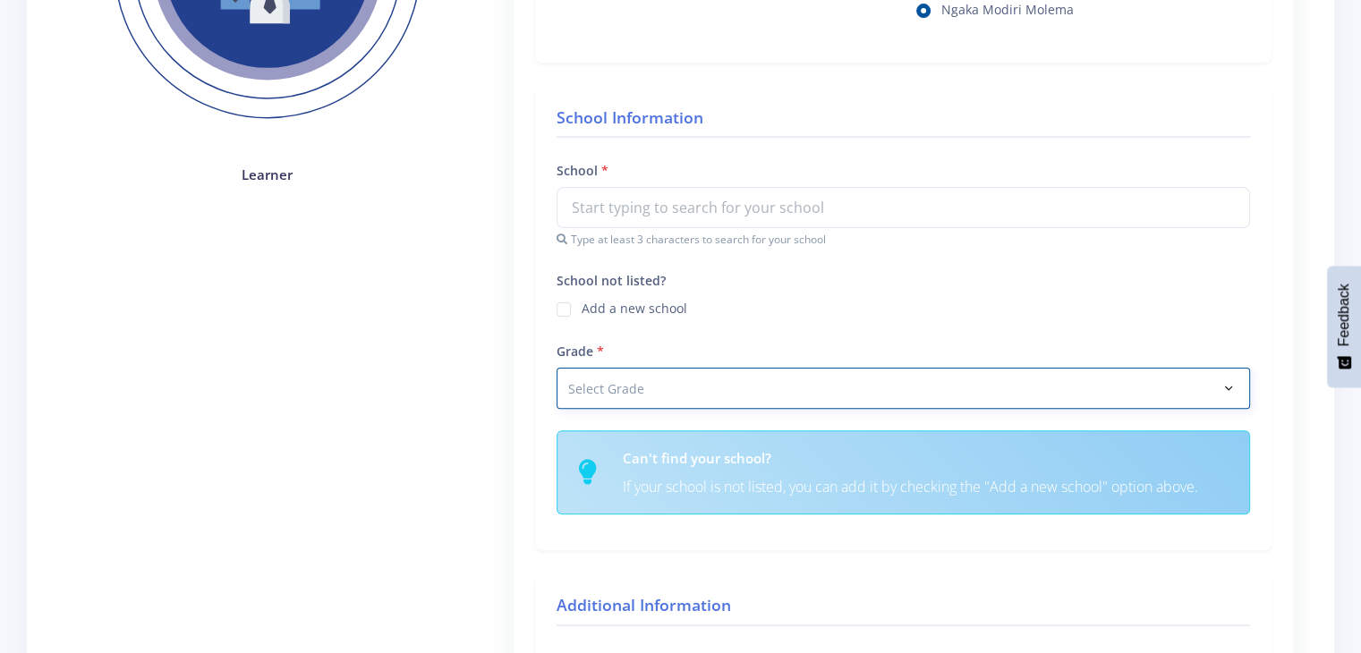
click at [558, 372] on select "Select Grade Grade 4 Grade 5 Grade 6 Grade 7" at bounding box center [904, 388] width 694 height 41
select select "Grade 6"
click at [557, 368] on select "Select Grade Grade 4 Grade 5 Grade 6 Grade 7" at bounding box center [904, 388] width 694 height 41
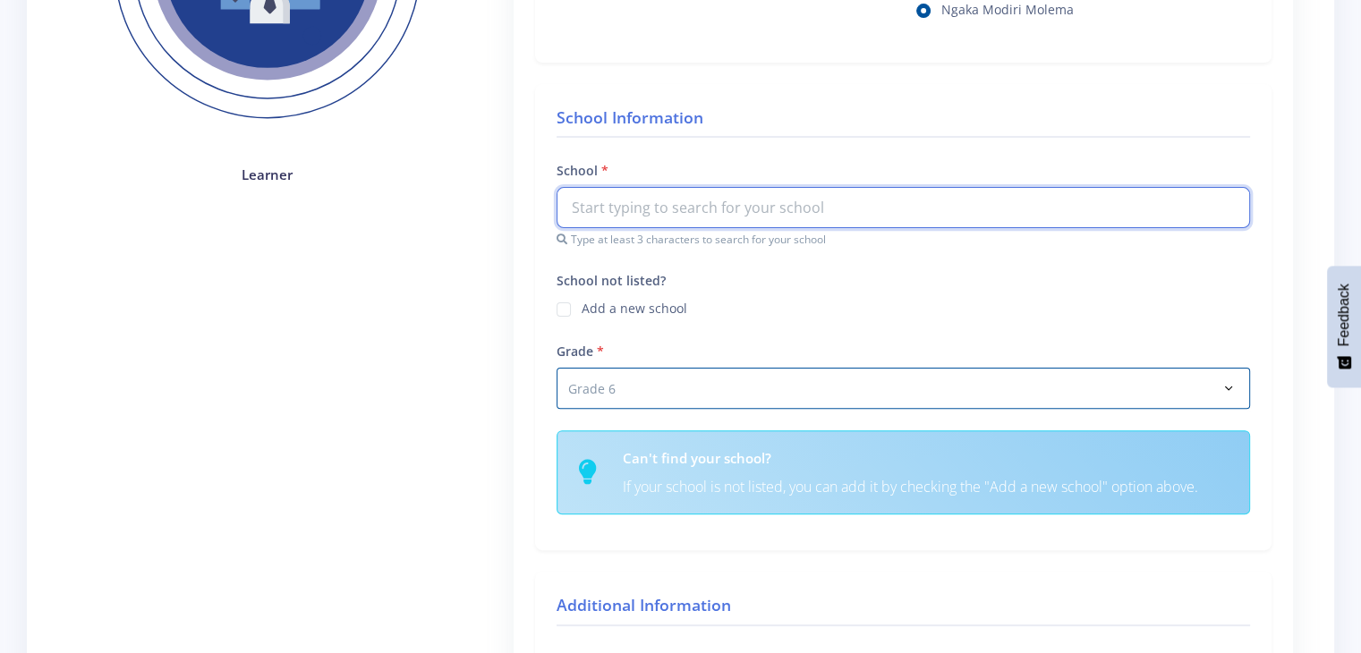
click at [735, 211] on input "text" at bounding box center [904, 207] width 694 height 41
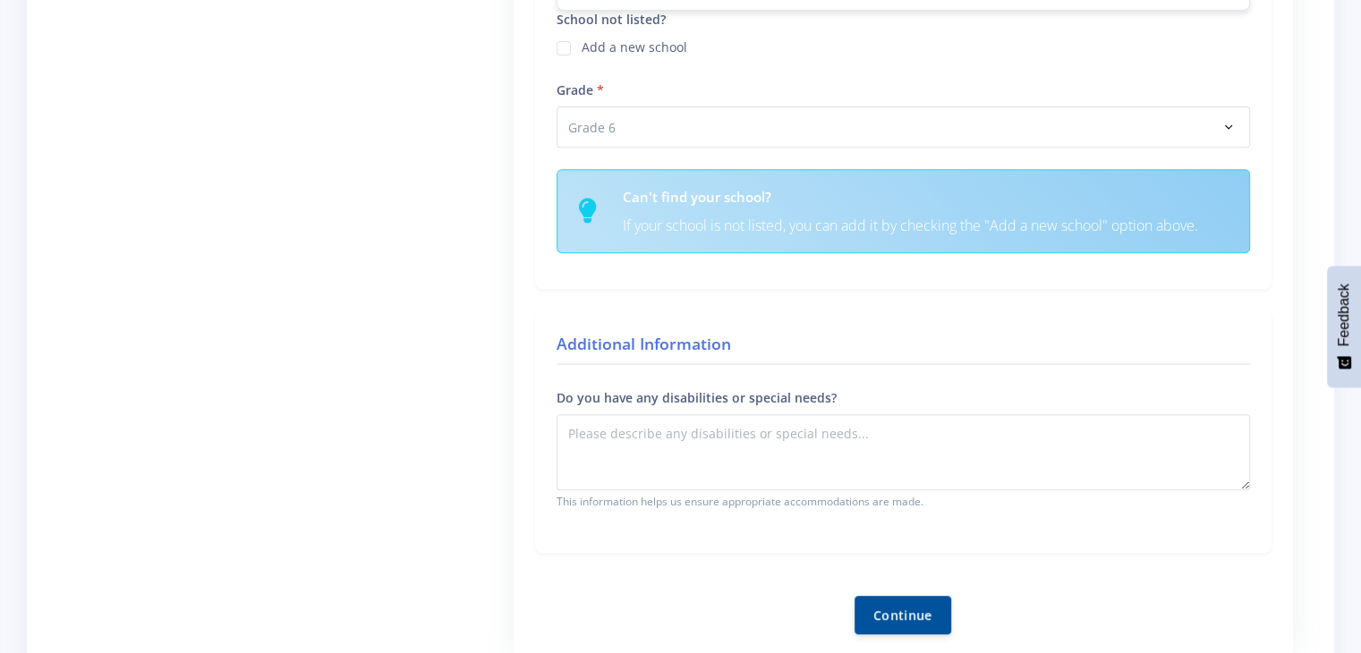
scroll to position [777, 0]
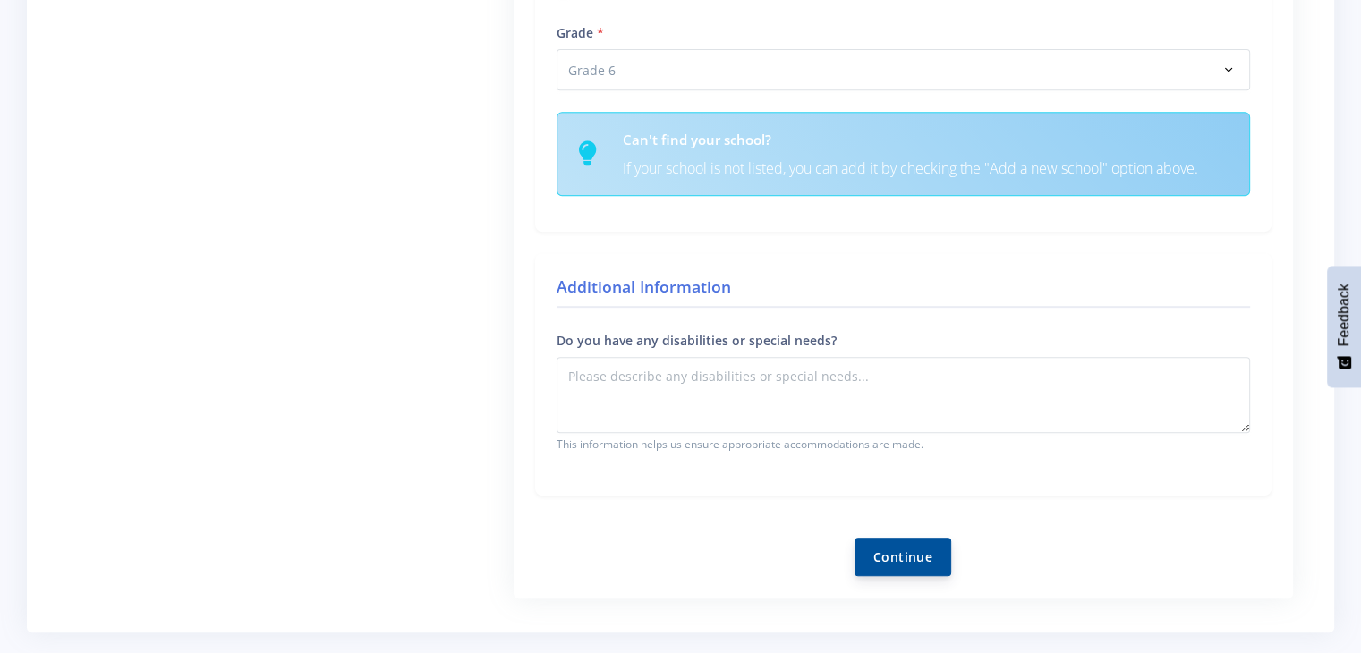
type input "Montessori Mafikeng"
click at [905, 556] on button "Continue" at bounding box center [903, 557] width 97 height 38
checkbox input "true"
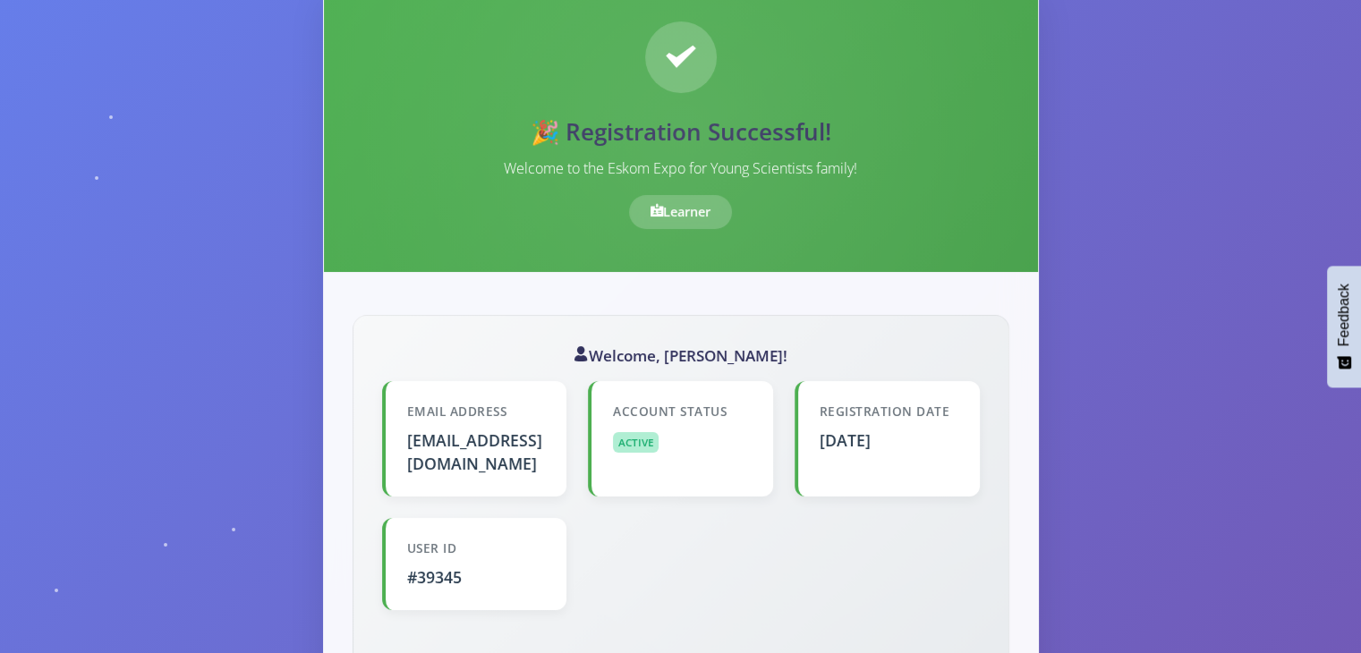
scroll to position [143, 0]
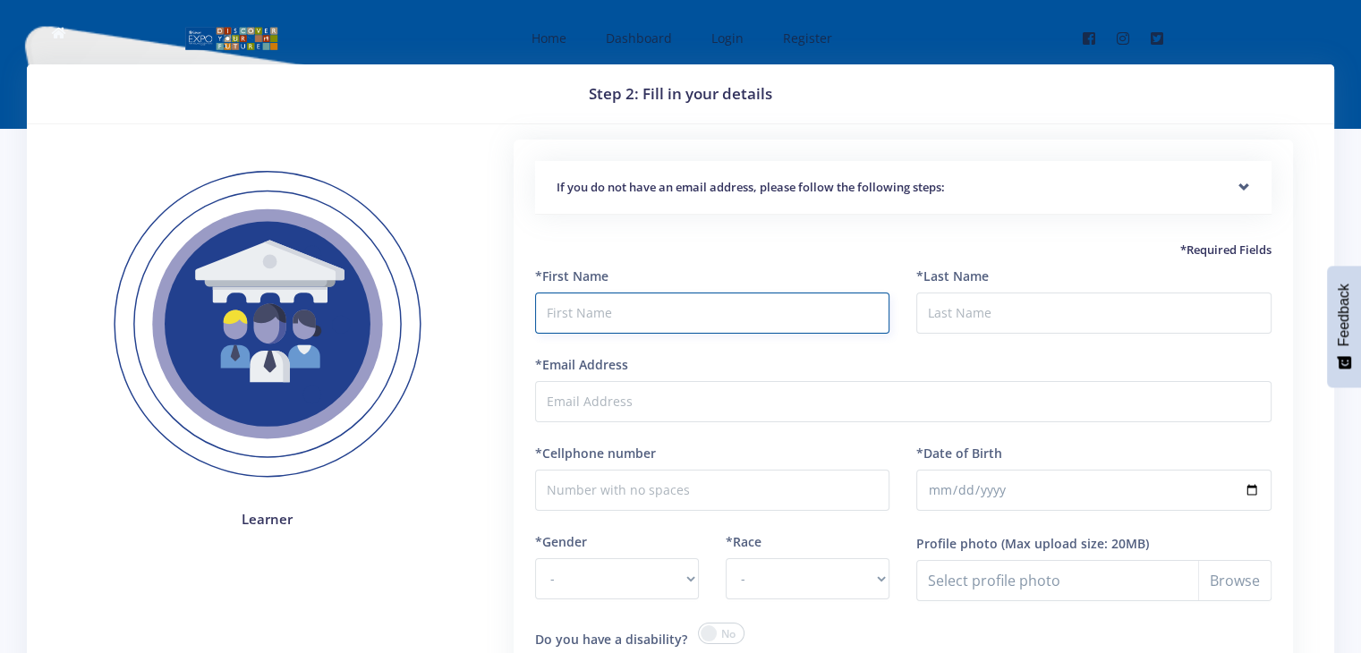
click at [623, 309] on input "text" at bounding box center [712, 313] width 355 height 41
type input "Alvina"
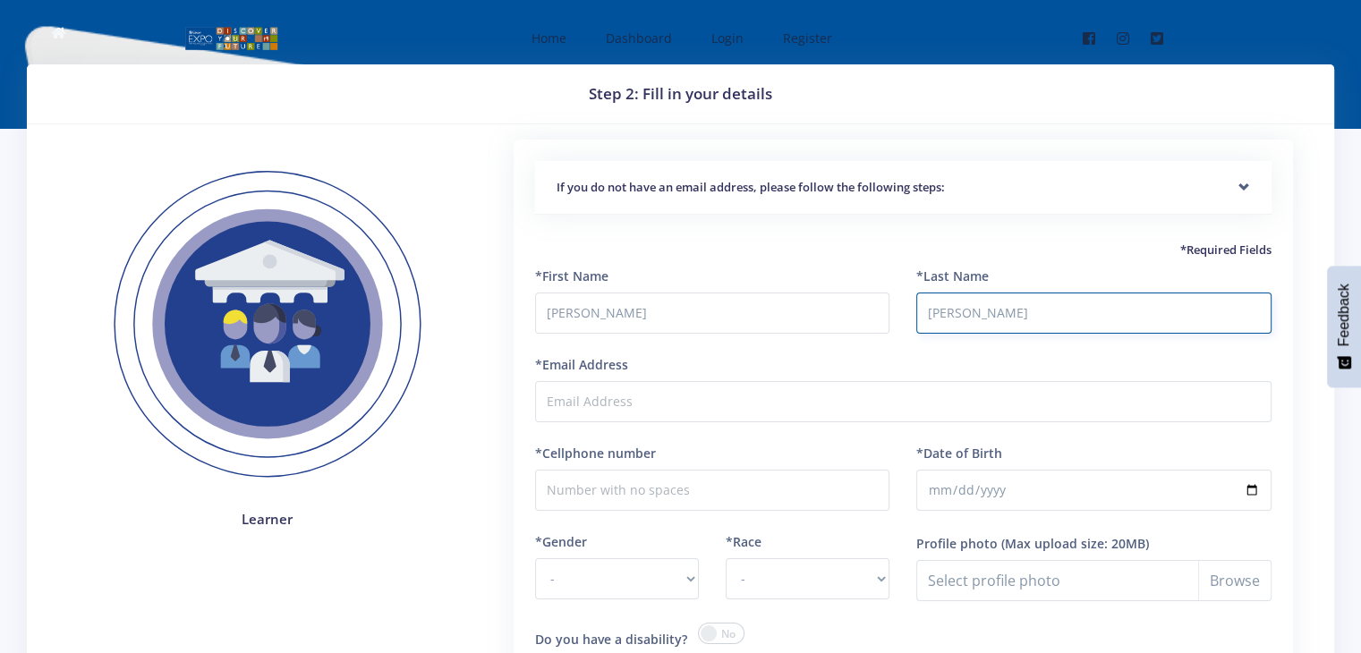
type input "Syed"
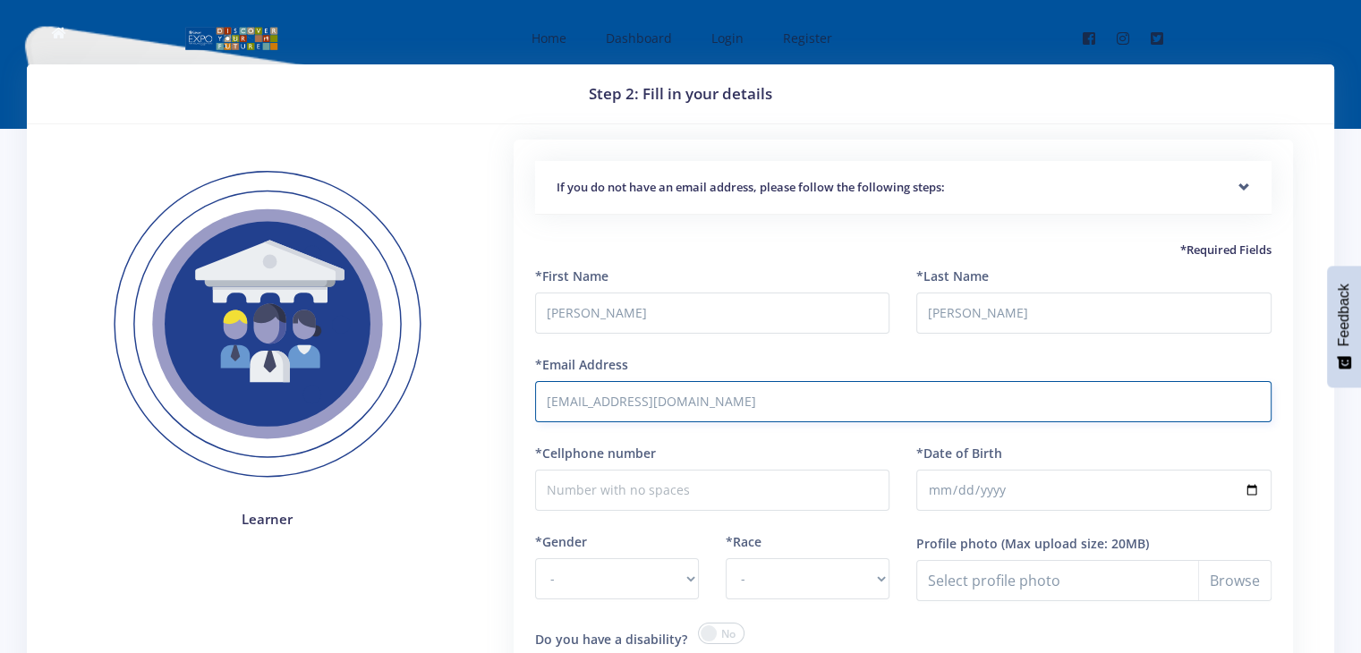
type input "saiyedtanni@gmail.com"
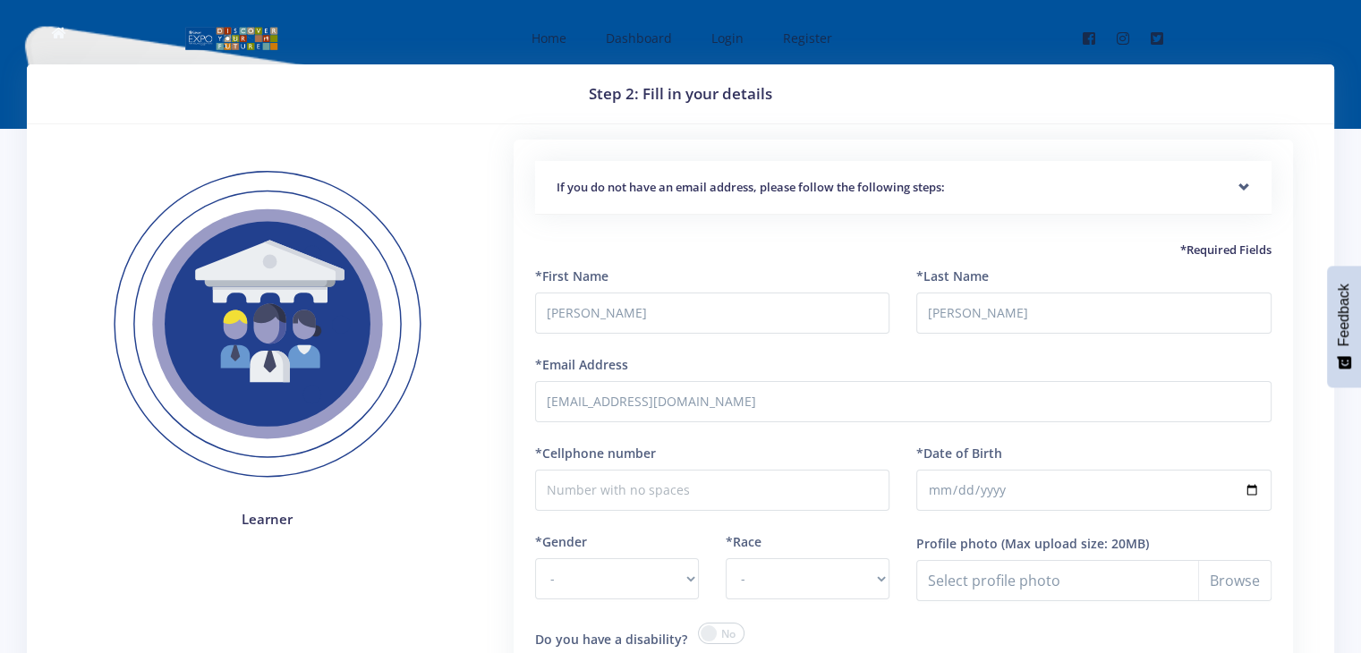
click at [606, 513] on div "*Cellphone number" at bounding box center [713, 488] width 382 height 89
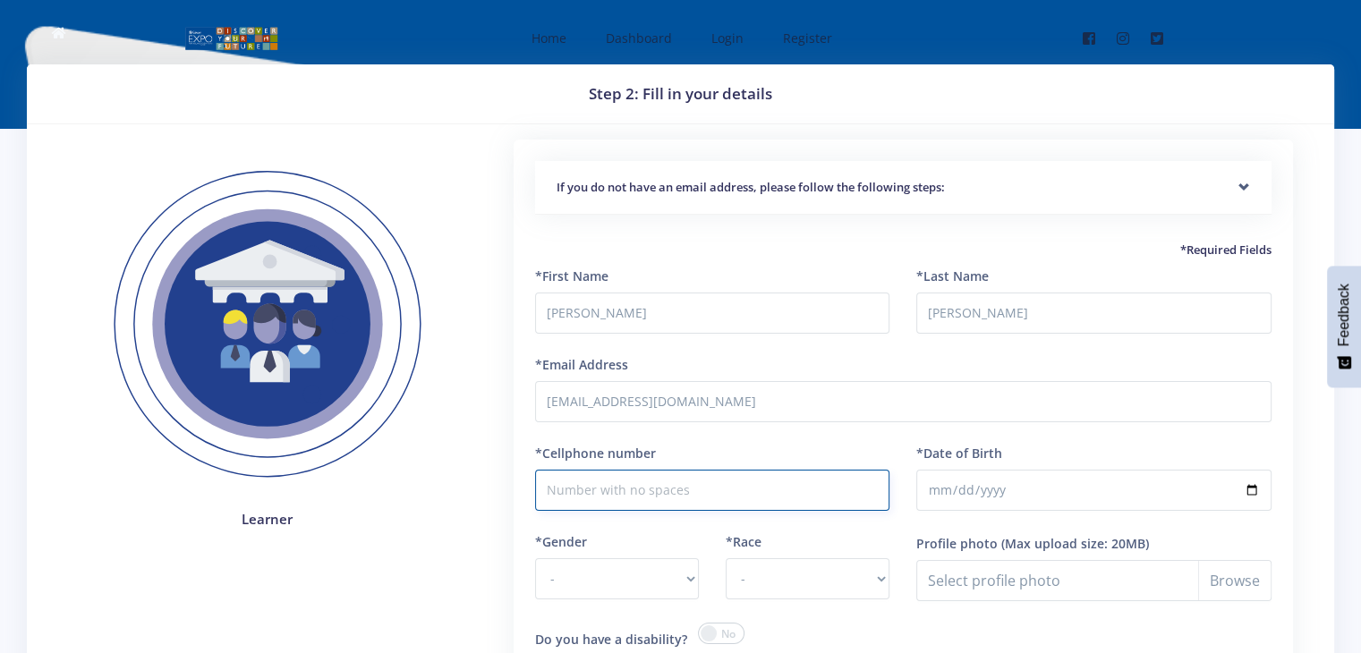
click at [618, 495] on input "*Cellphone number" at bounding box center [712, 490] width 355 height 41
type input "0832910499"
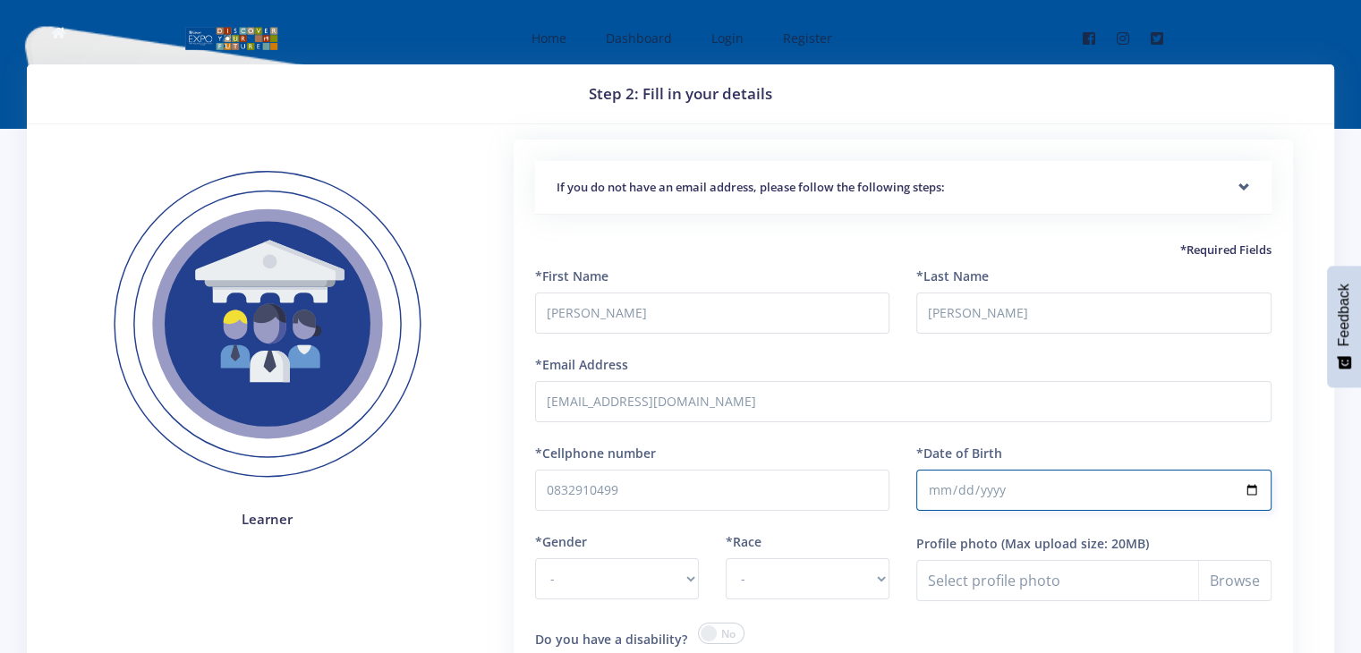
type input "2014-06-28"
type input "2014-06-07"
click at [686, 575] on select "- Male Female" at bounding box center [617, 578] width 164 height 41
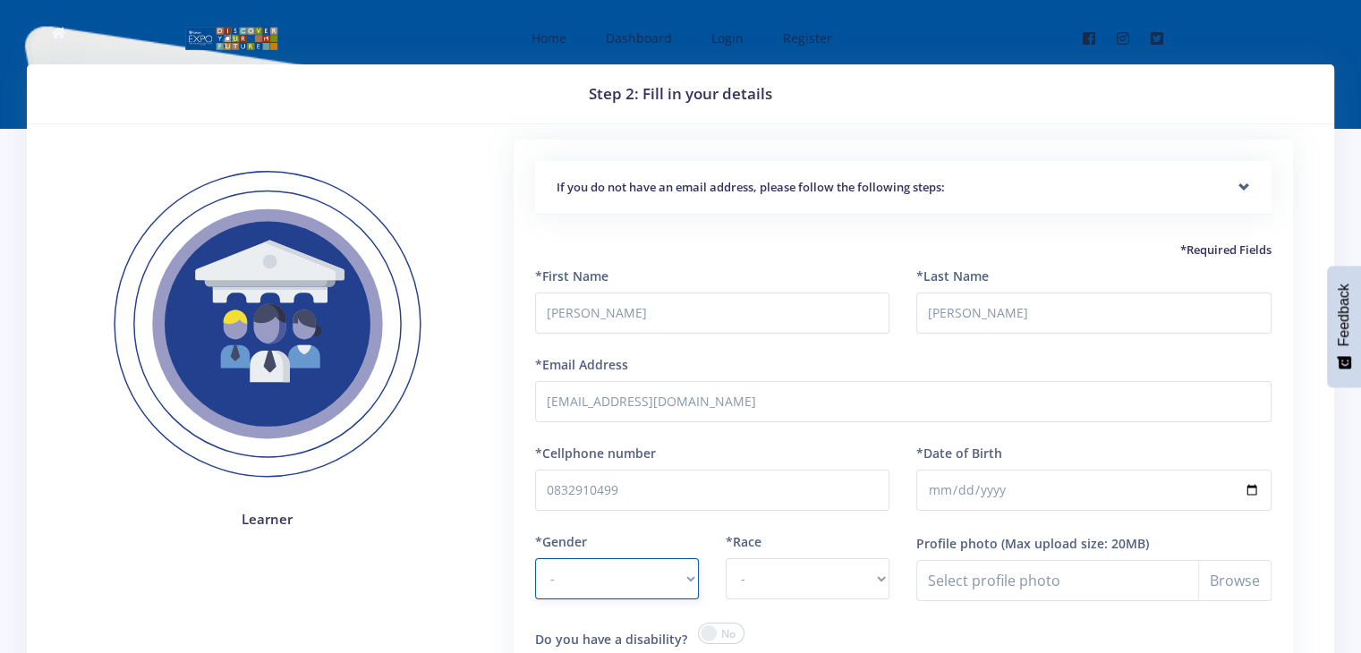
select select "F"
click at [535, 558] on select "- Male Female" at bounding box center [617, 578] width 164 height 41
click at [757, 586] on select "- African Asian Coloured Indian White Other" at bounding box center [808, 578] width 164 height 41
select select "African"
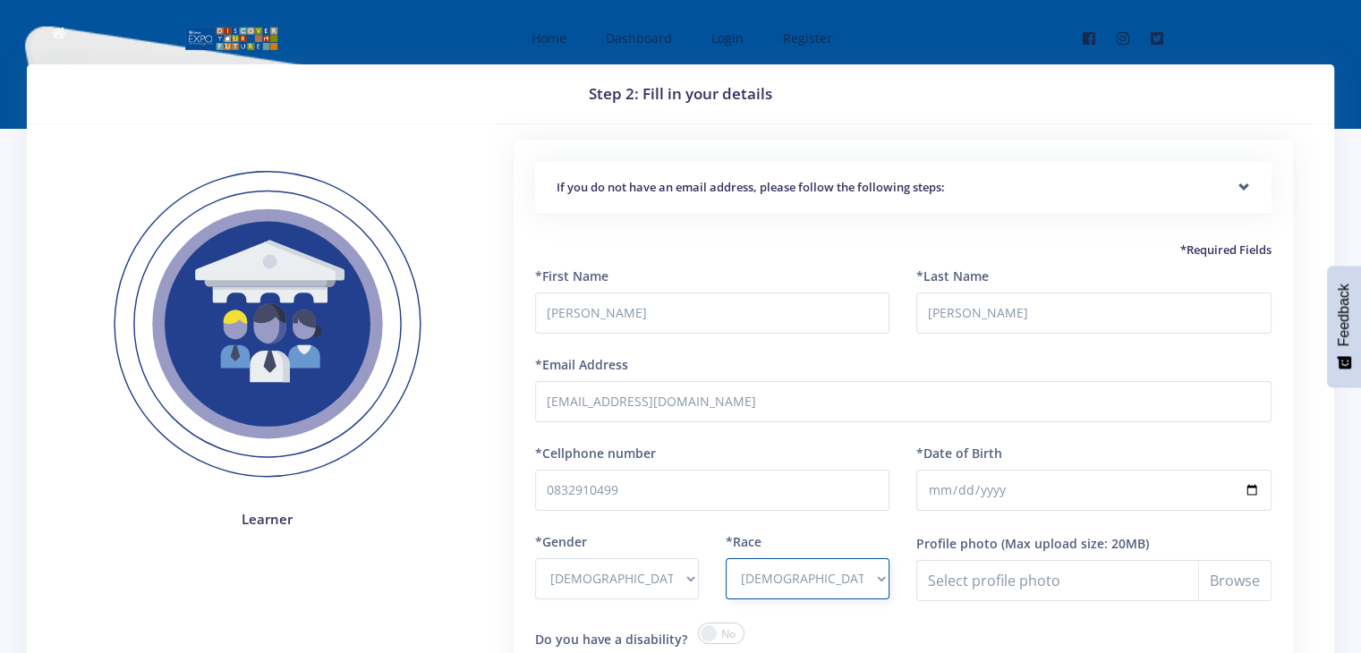
click at [726, 558] on select "- African Asian Coloured Indian White Other" at bounding box center [808, 578] width 164 height 41
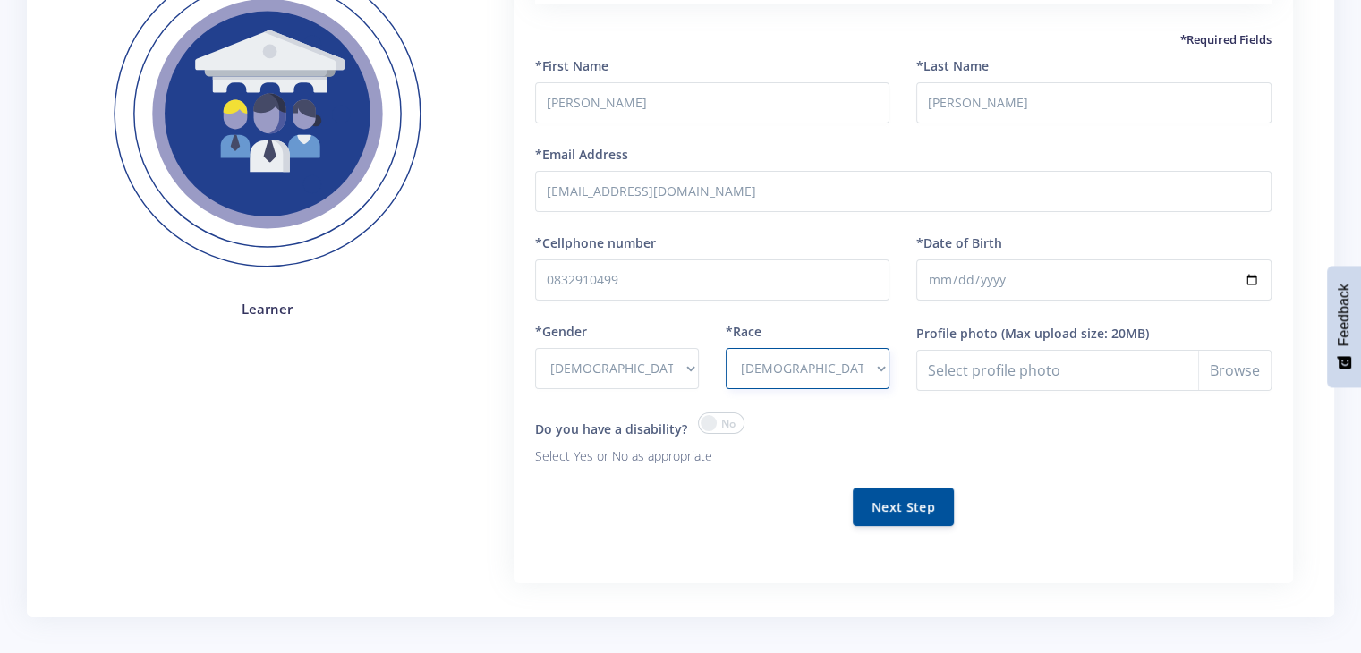
scroll to position [231, 0]
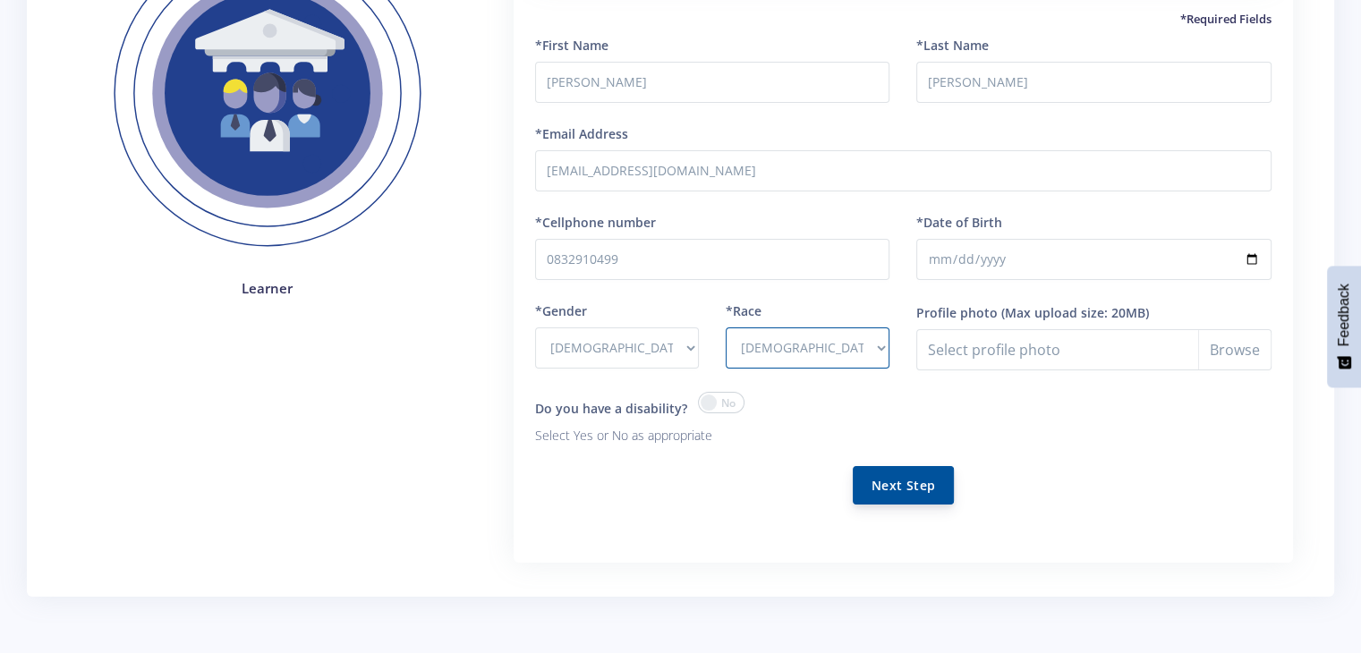
click at [911, 481] on button "Next Step" at bounding box center [903, 485] width 101 height 38
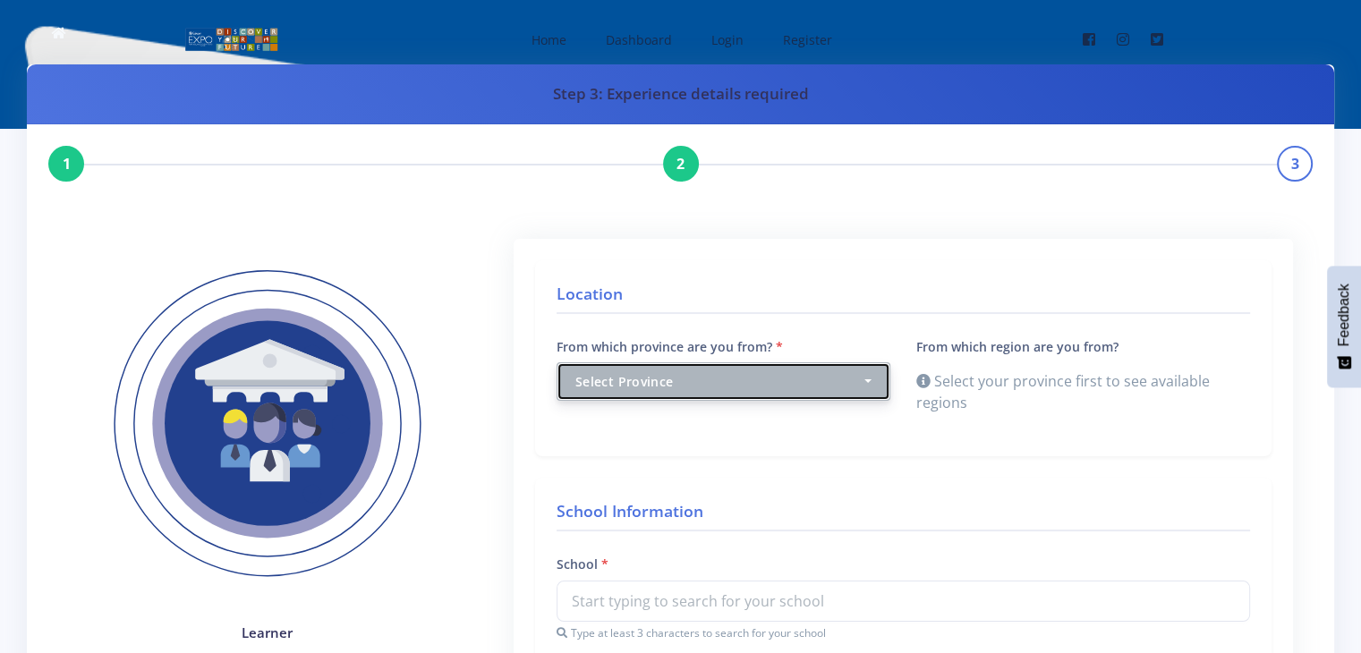
click at [720, 398] on button "Select Province" at bounding box center [724, 381] width 334 height 38
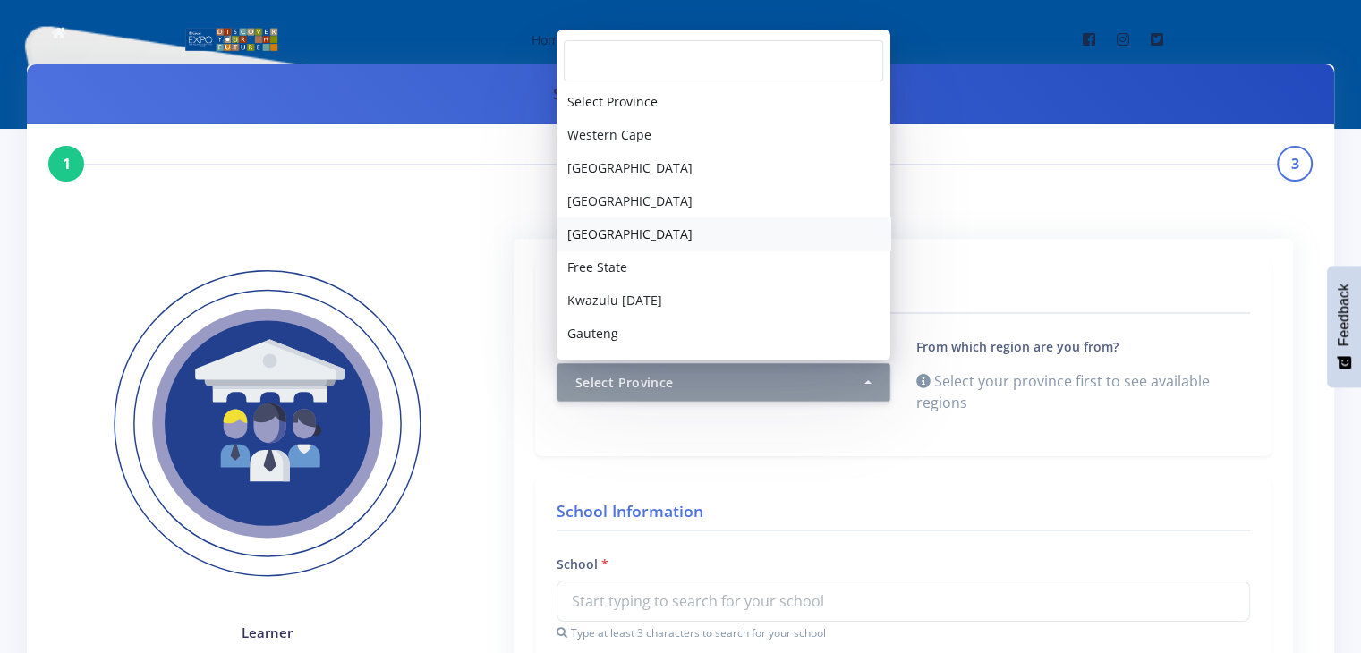
click at [629, 240] on span "[GEOGRAPHIC_DATA]" at bounding box center [629, 234] width 125 height 19
select select "4"
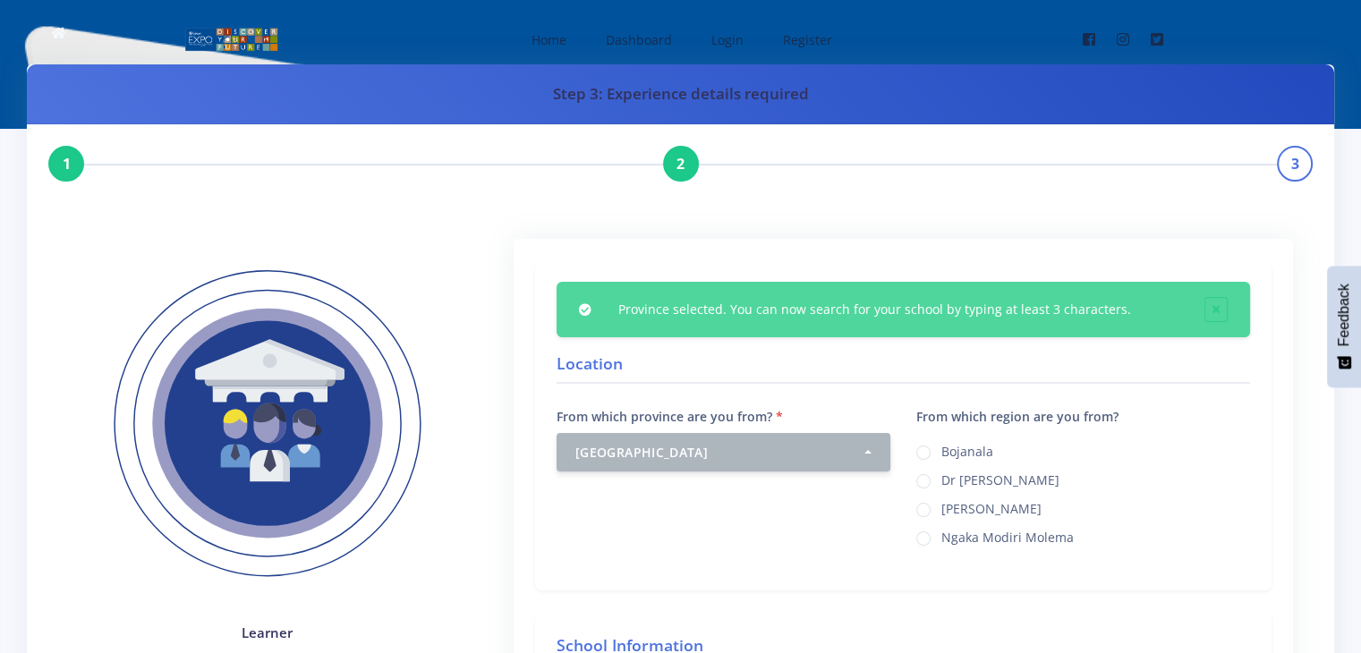
click at [942, 535] on label "Ngaka Modiri Molema" at bounding box center [1008, 535] width 132 height 14
click at [942, 535] on input "Ngaka Modiri Molema" at bounding box center [948, 532] width 12 height 12
radio input "true"
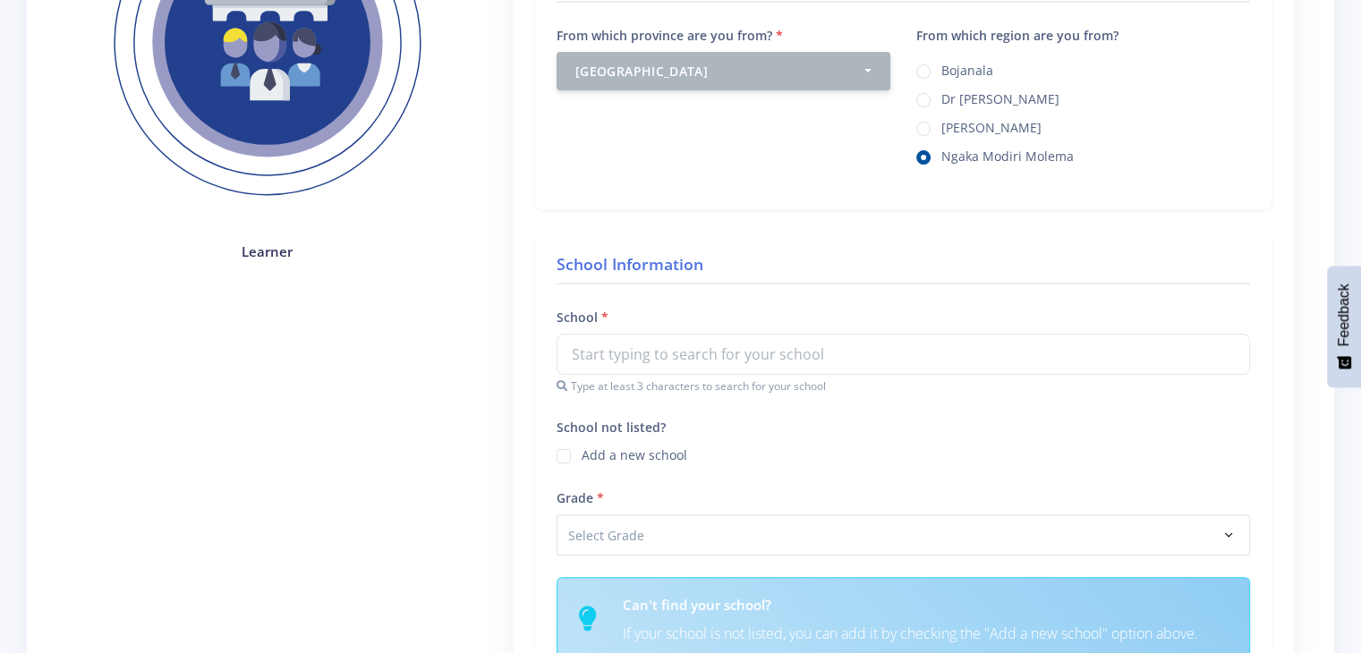
scroll to position [421, 0]
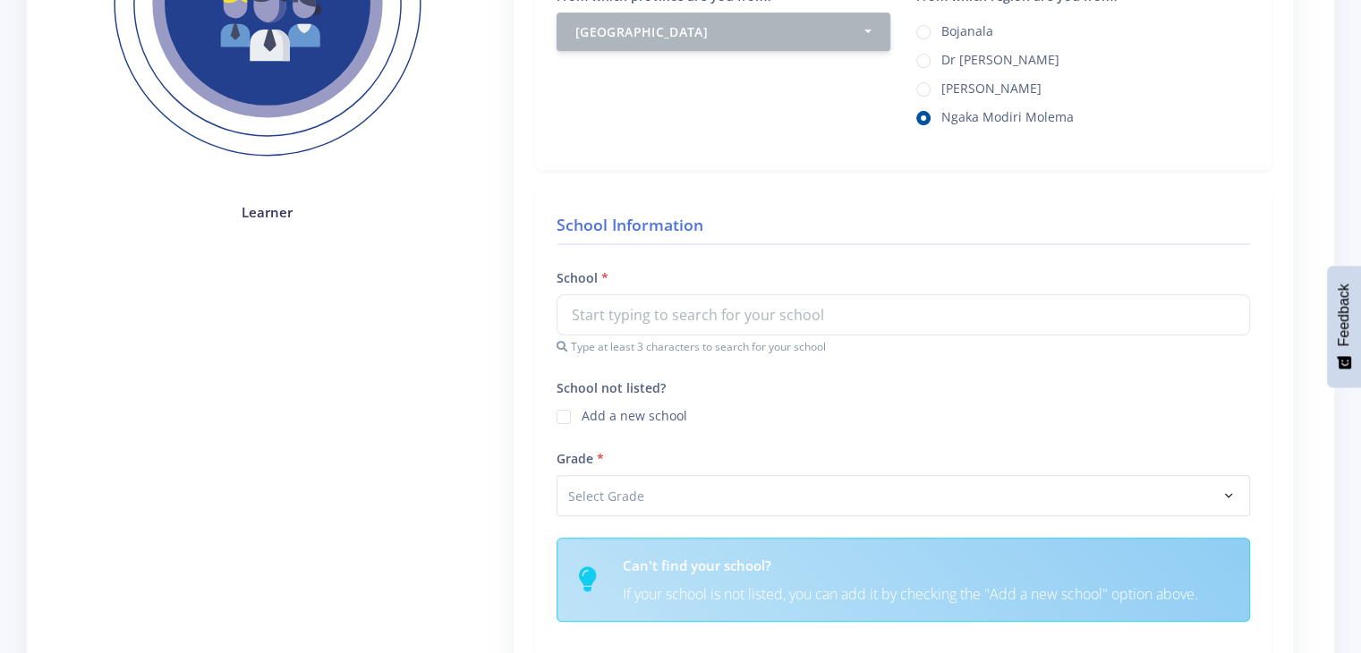
click at [582, 416] on label "Add a new school" at bounding box center [635, 413] width 106 height 14
click at [582, 416] on input "School not listed?" at bounding box center [588, 411] width 12 height 12
checkbox input "true"
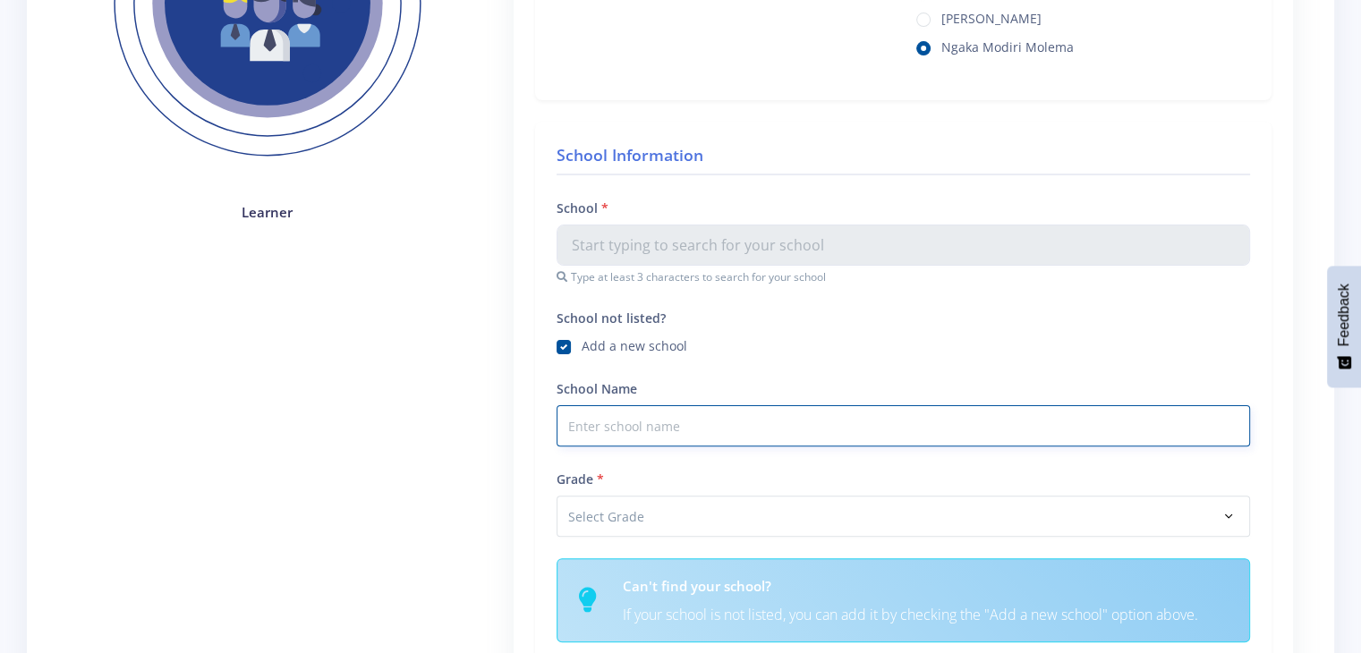
click at [644, 431] on input "School Name" at bounding box center [904, 425] width 694 height 41
type input "Montessori Mafikeng"
click at [623, 497] on select "Select Grade Grade 4 Grade 5 Grade 6 Grade 7" at bounding box center [904, 516] width 694 height 41
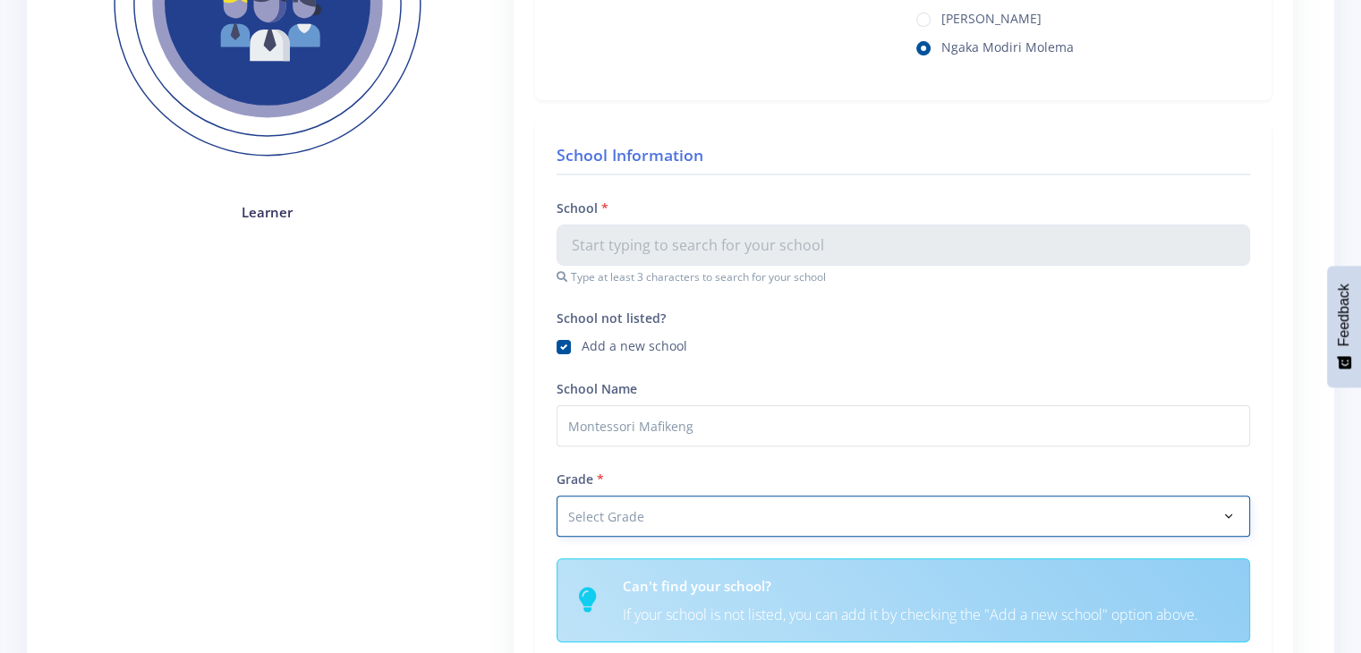
select select "Grade 6"
click at [557, 496] on select "Select Grade Grade 4 Grade 5 Grade 6 Grade 7" at bounding box center [904, 516] width 694 height 41
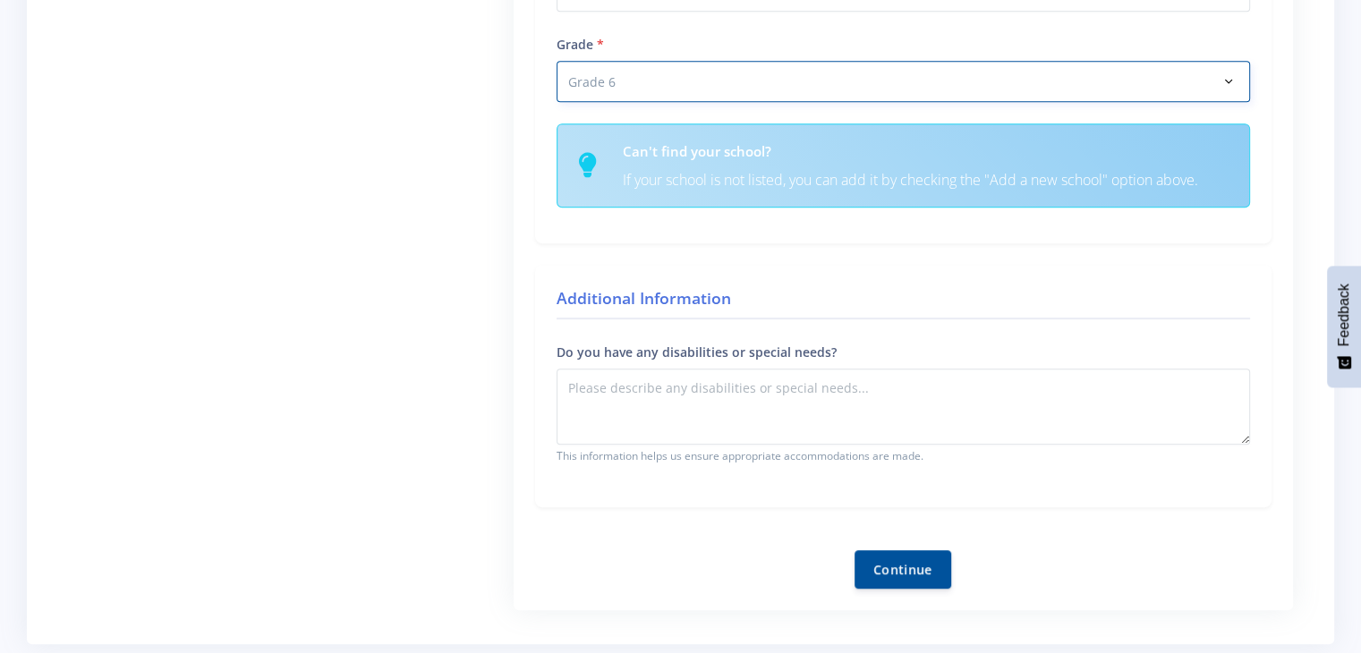
scroll to position [857, 0]
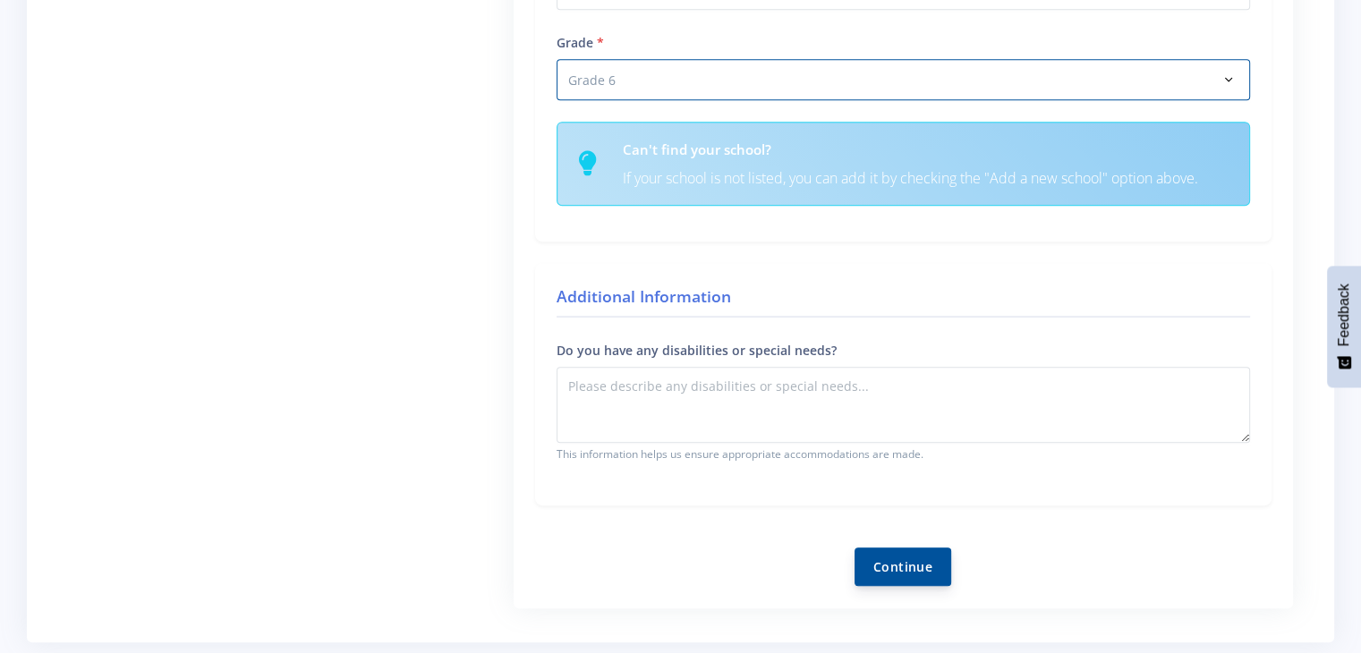
click at [932, 552] on button "Continue" at bounding box center [903, 567] width 97 height 38
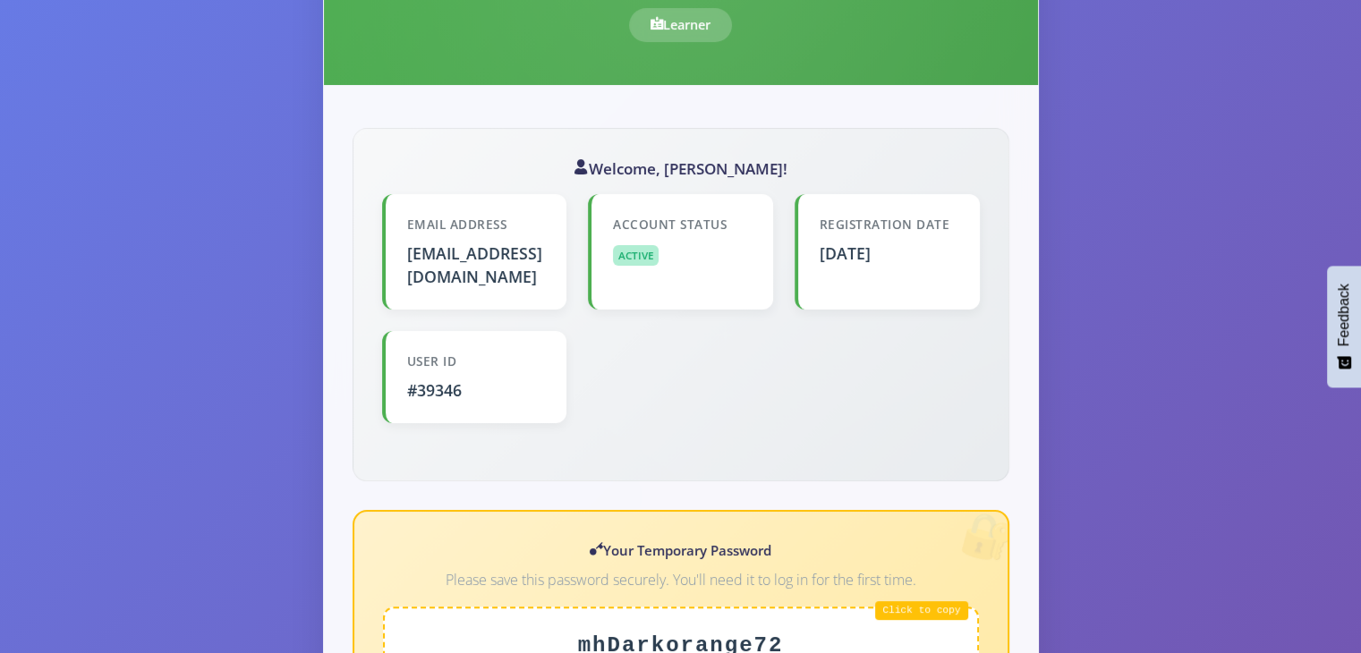
scroll to position [358, 0]
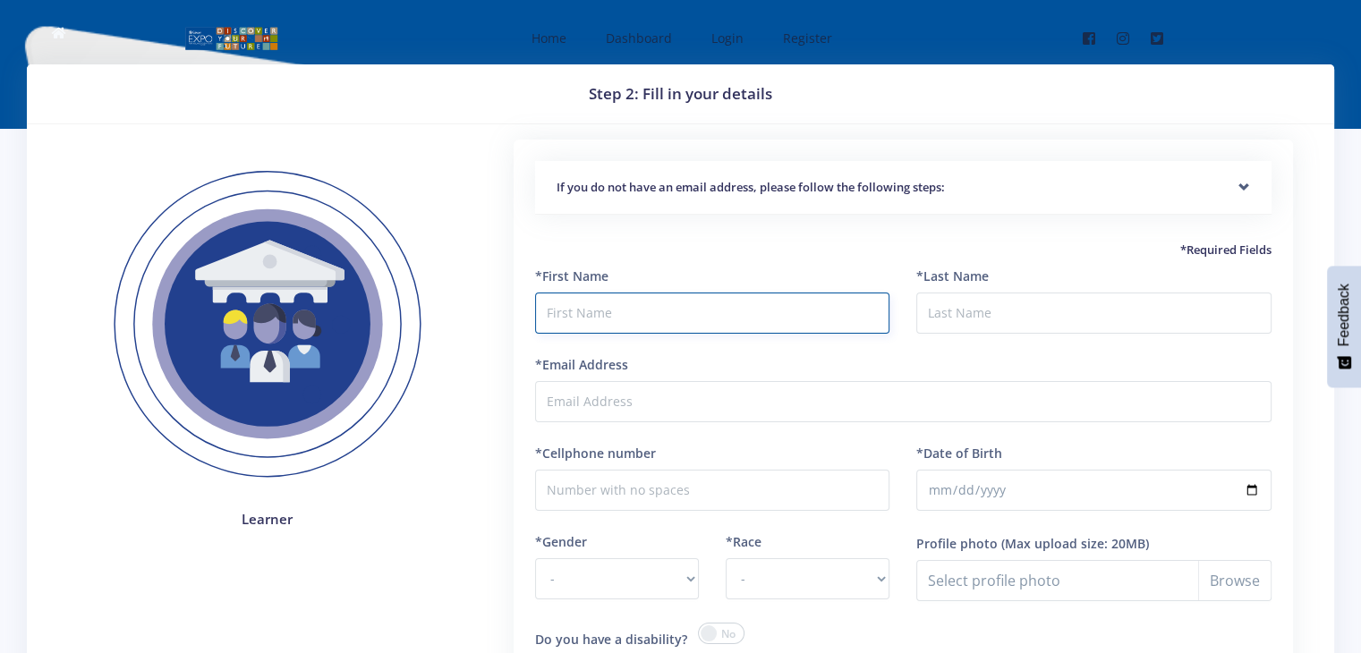
click at [620, 319] on input "text" at bounding box center [712, 313] width 355 height 41
type input "Marang"
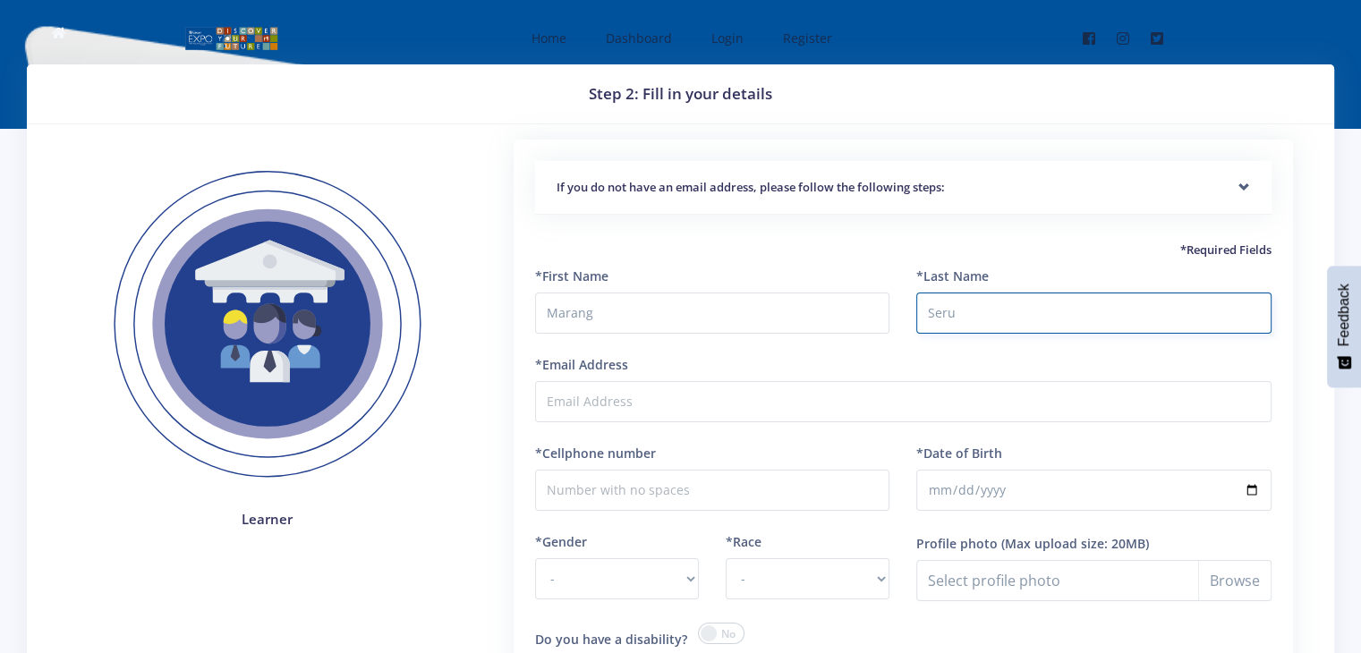
type input "Seru"
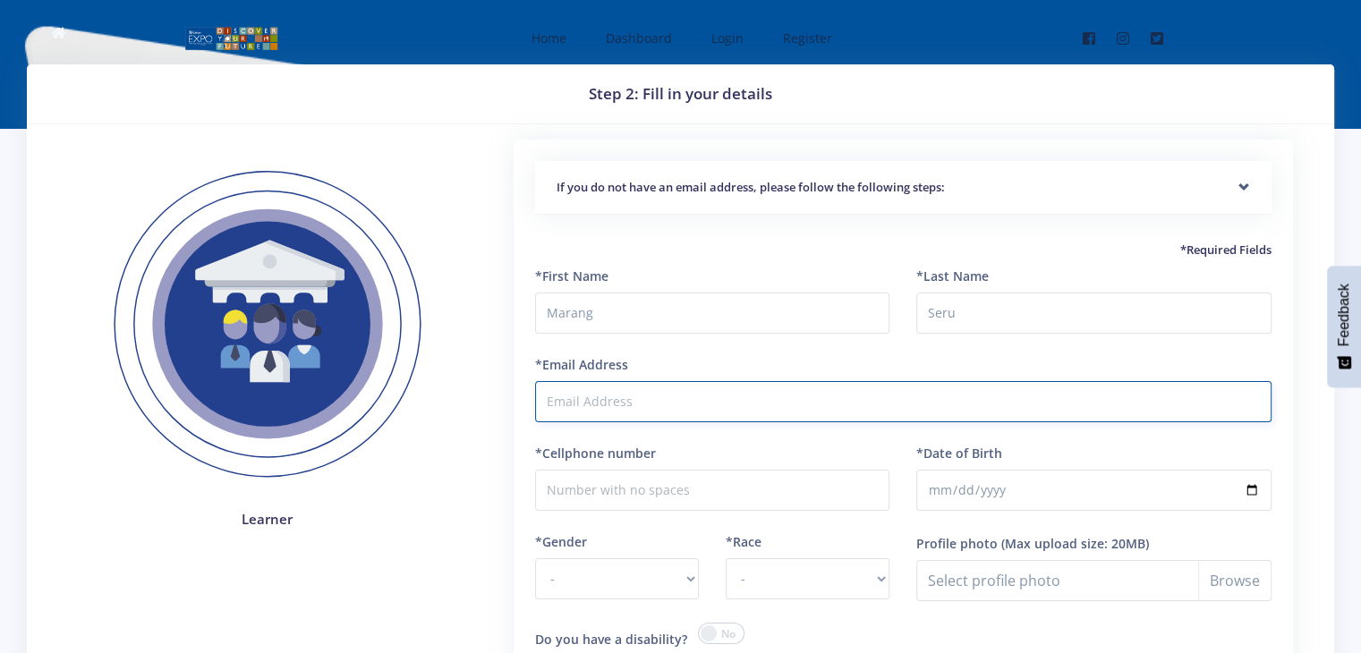
paste input "tlotloseru52@gmail.com"
type input "tlotloseru52@gmail.com"
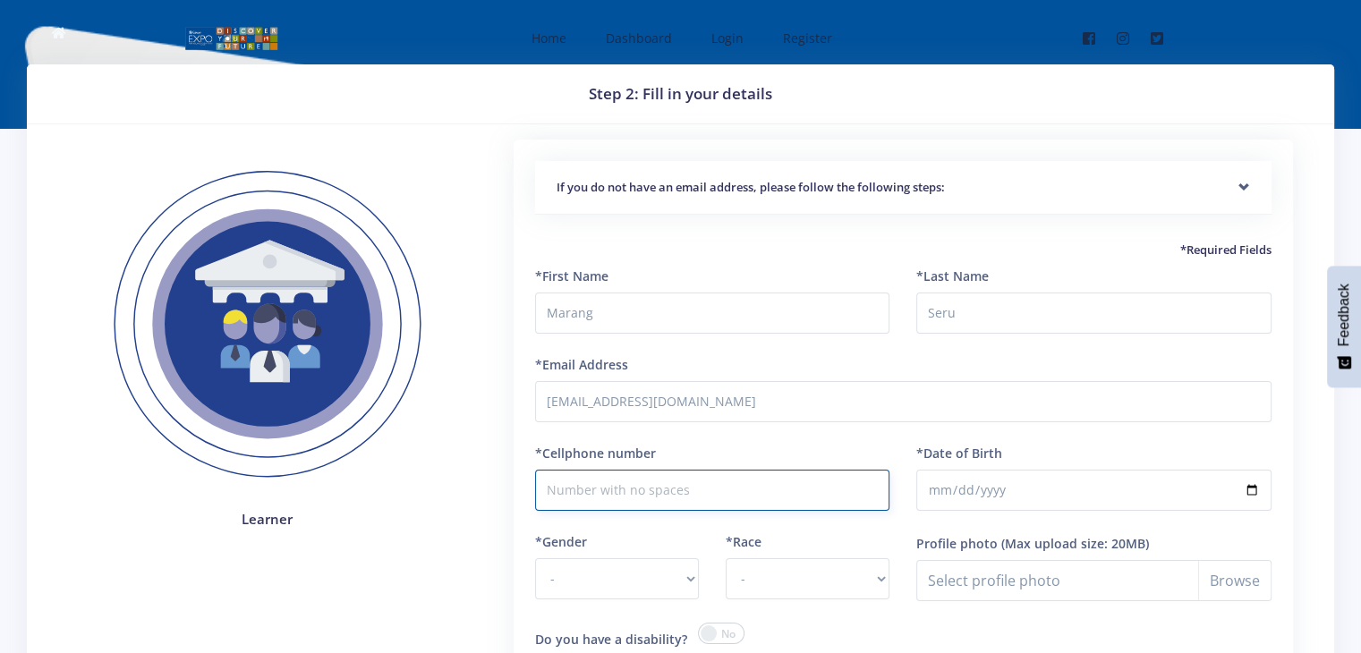
click at [597, 493] on input "*Cellphone number" at bounding box center [712, 490] width 355 height 41
type input "0718859257"
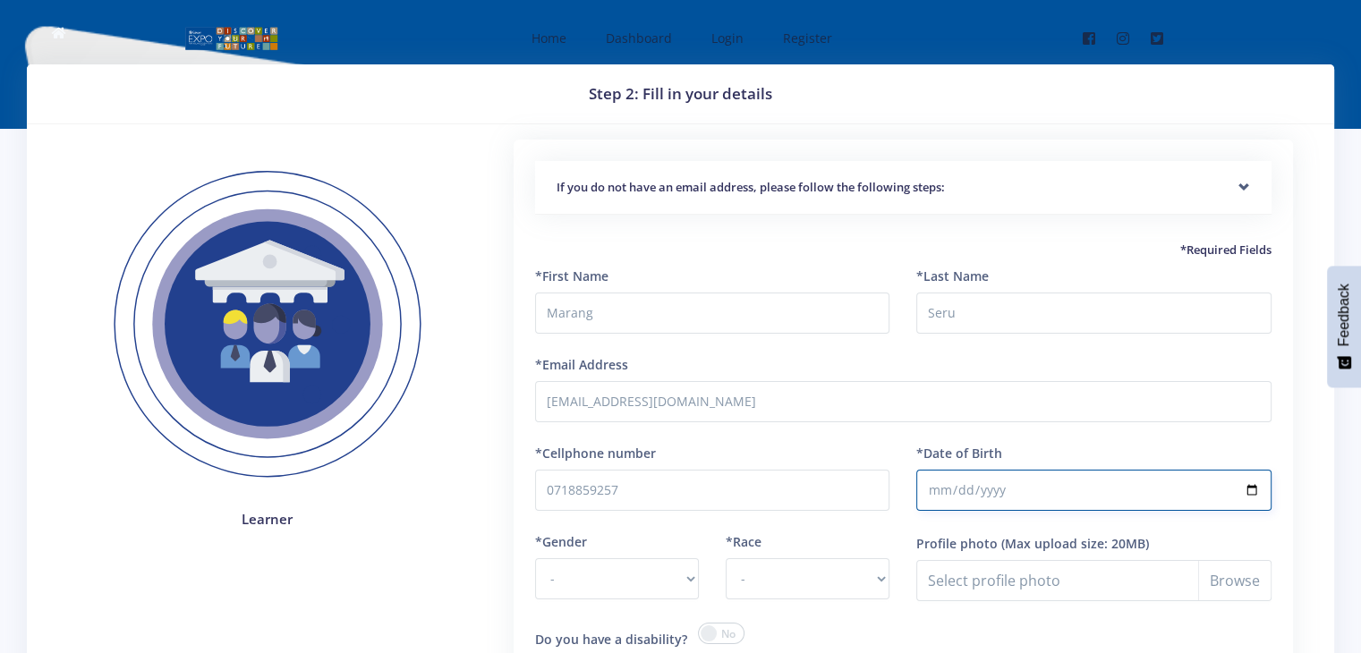
type input "2013-01-07"
click at [676, 584] on select "- Male Female" at bounding box center [617, 578] width 164 height 41
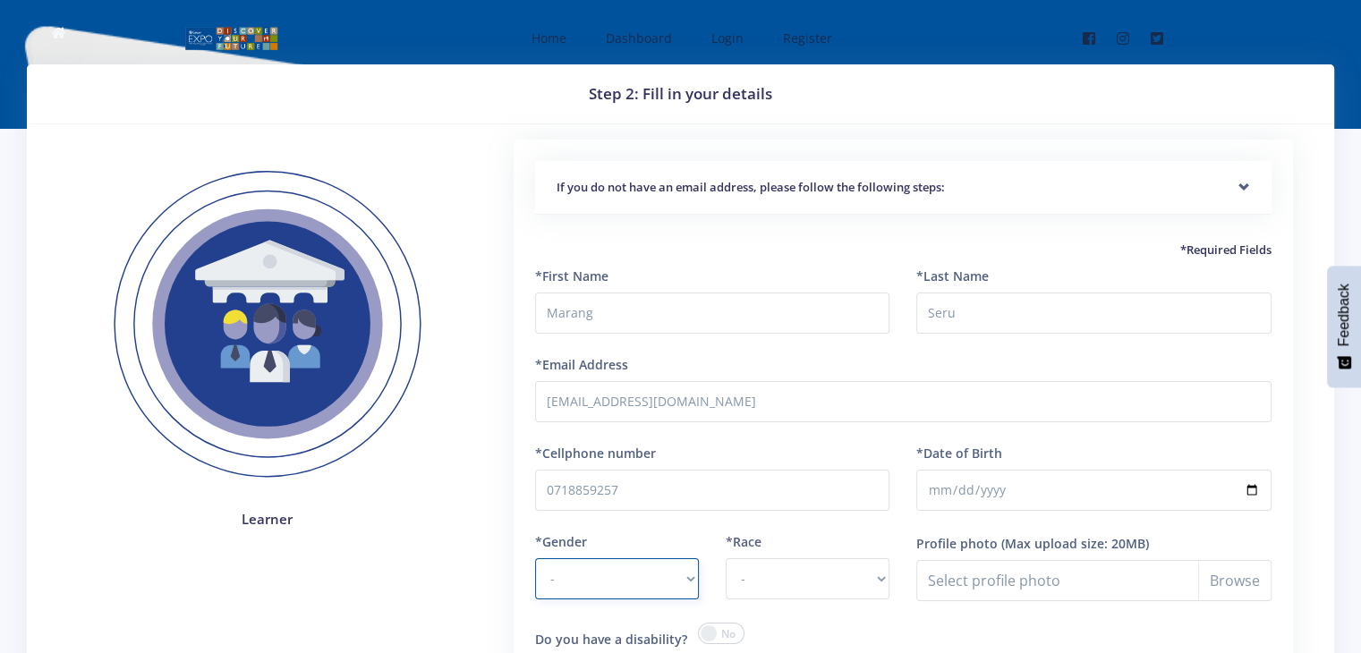
select select "F"
click at [535, 558] on select "- Male Female" at bounding box center [617, 578] width 164 height 41
click at [797, 581] on select "- African Asian Coloured Indian White Other" at bounding box center [808, 578] width 164 height 41
select select "African"
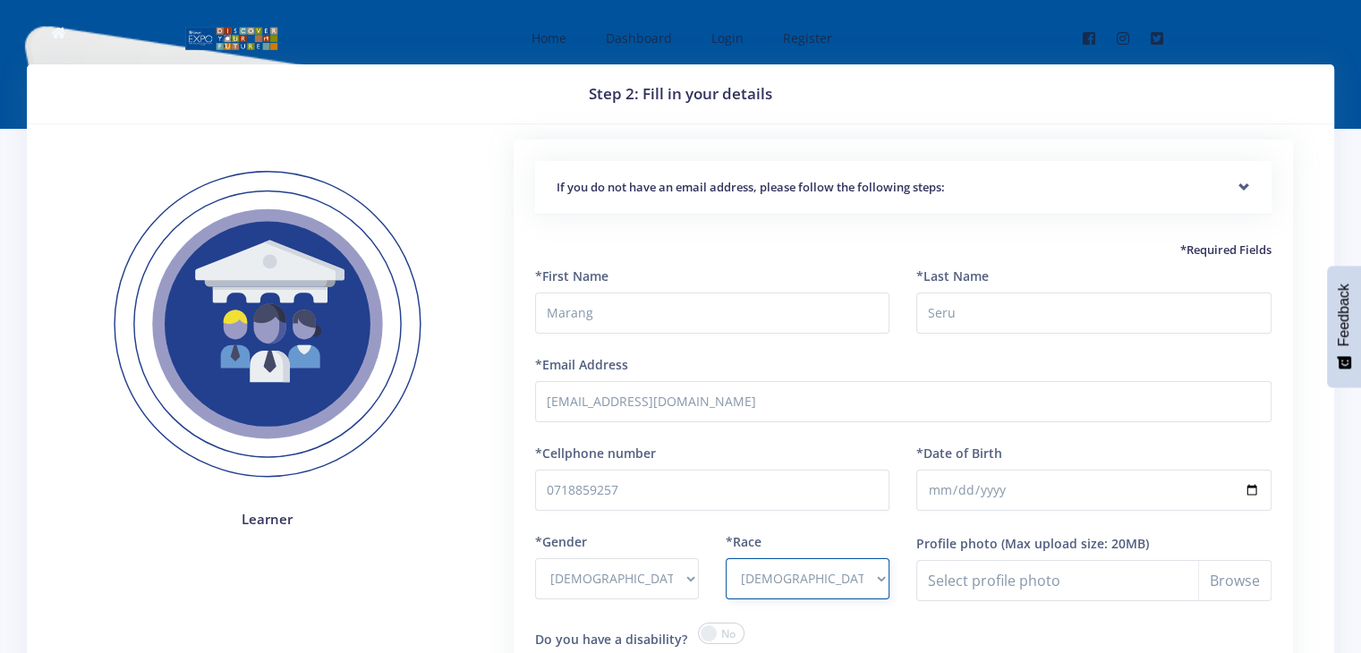
click at [726, 558] on select "- African Asian Coloured Indian White Other" at bounding box center [808, 578] width 164 height 41
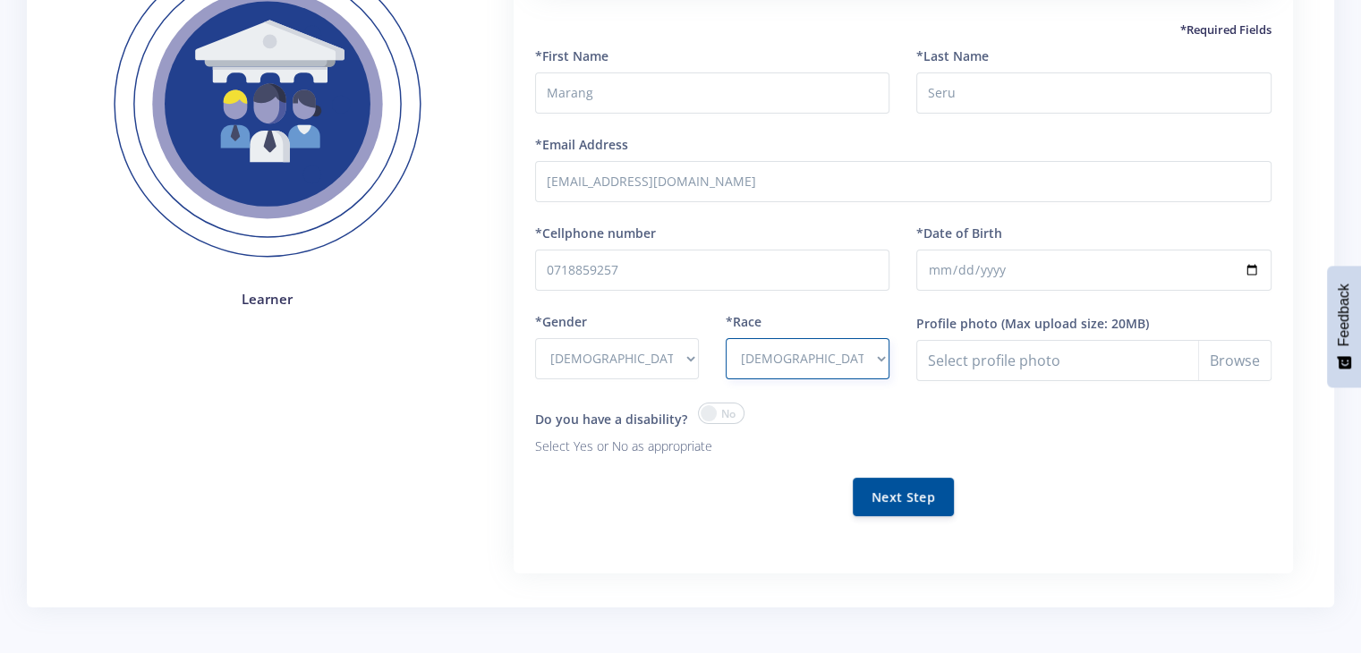
scroll to position [251, 0]
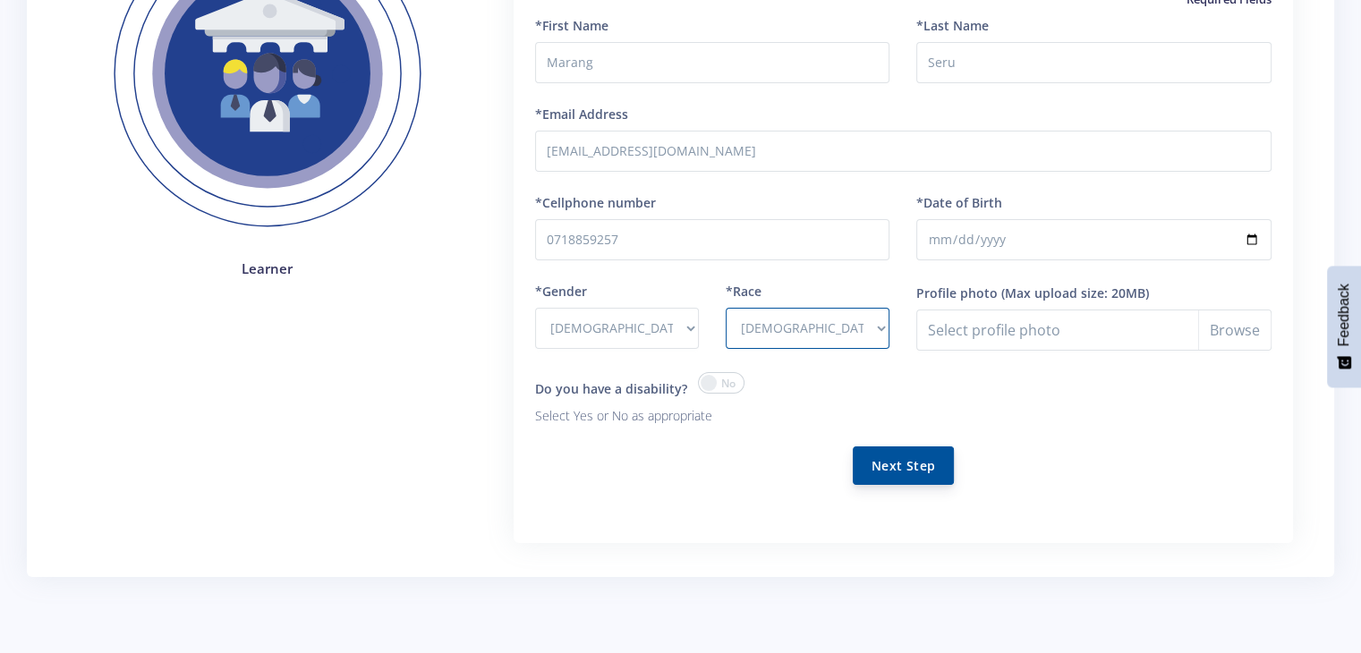
click at [913, 458] on button "Next Step" at bounding box center [903, 466] width 101 height 38
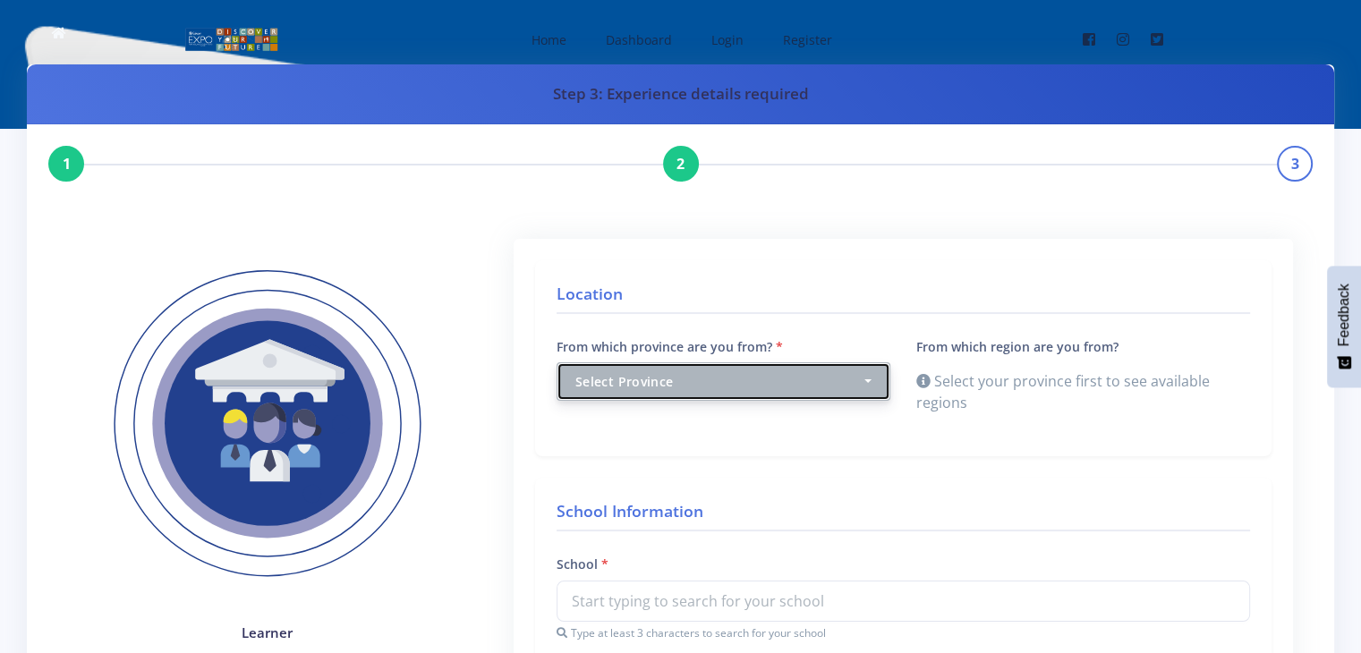
click at [813, 373] on div "Select Province" at bounding box center [718, 381] width 286 height 19
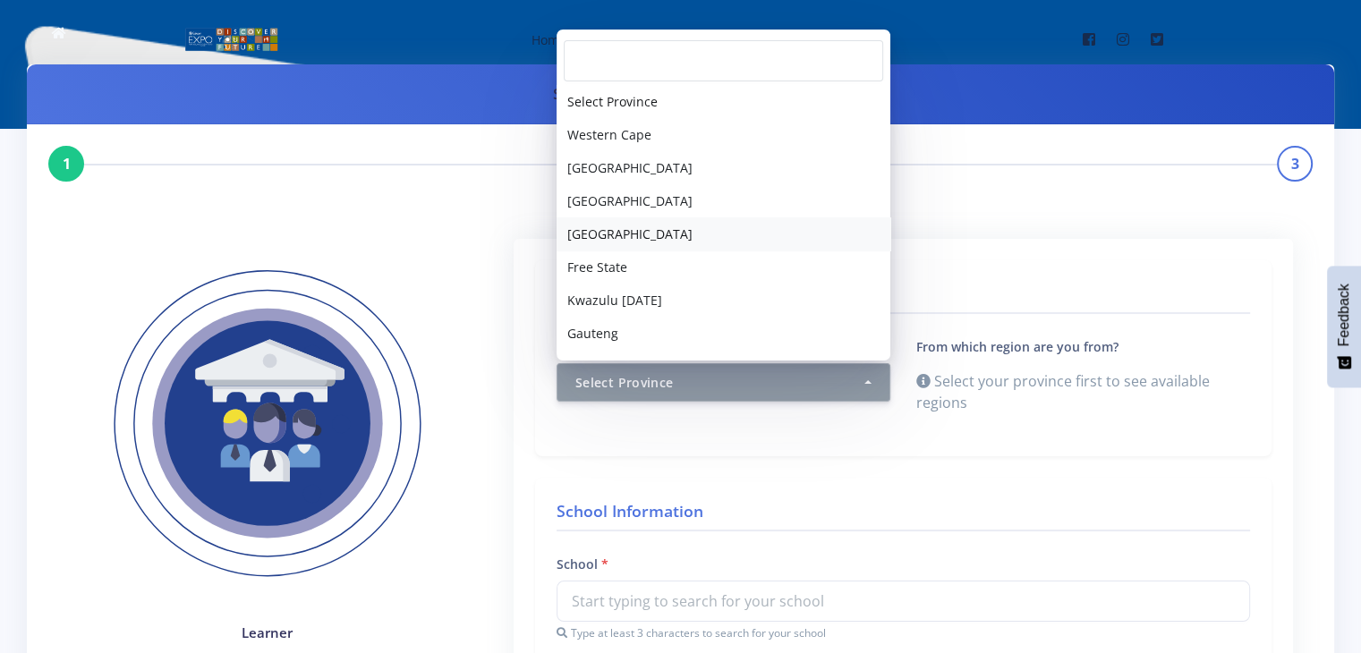
click at [624, 241] on span "[GEOGRAPHIC_DATA]" at bounding box center [629, 234] width 125 height 19
select select "4"
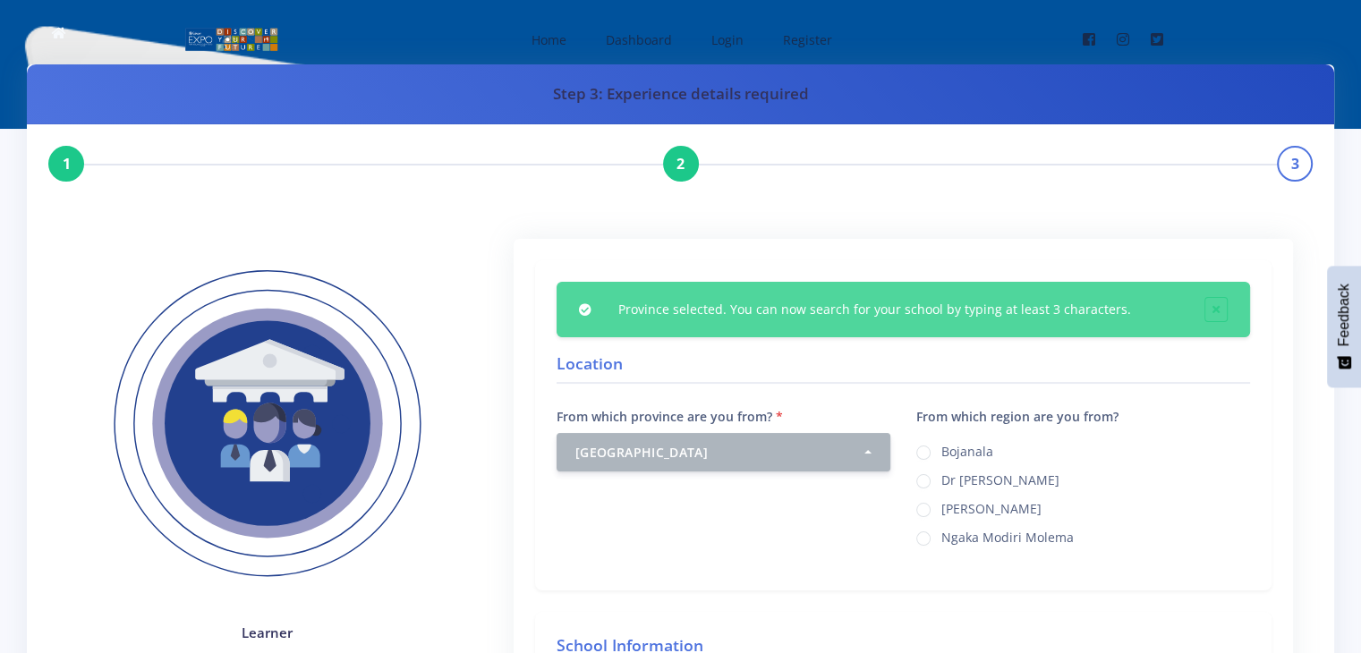
click at [942, 538] on label "Ngaka Modiri Molema" at bounding box center [1008, 535] width 132 height 14
click at [942, 538] on input "Ngaka Modiri Molema" at bounding box center [948, 532] width 12 height 12
radio input "true"
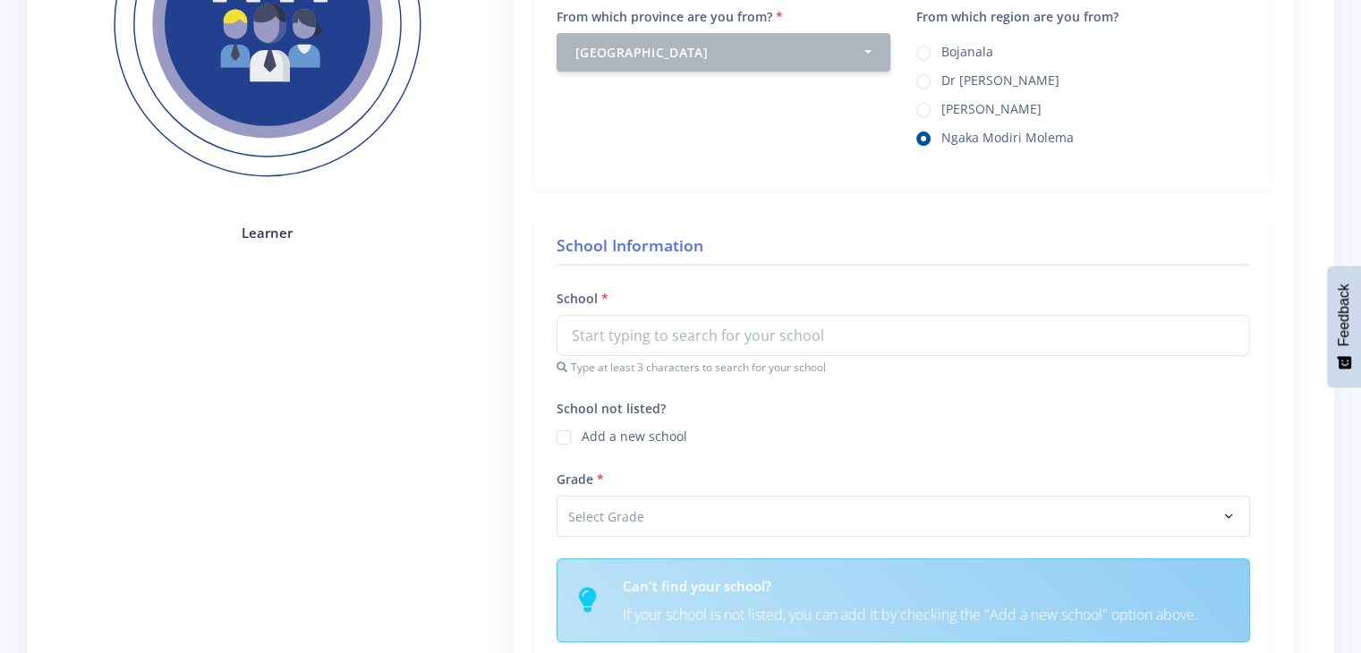
scroll to position [431, 0]
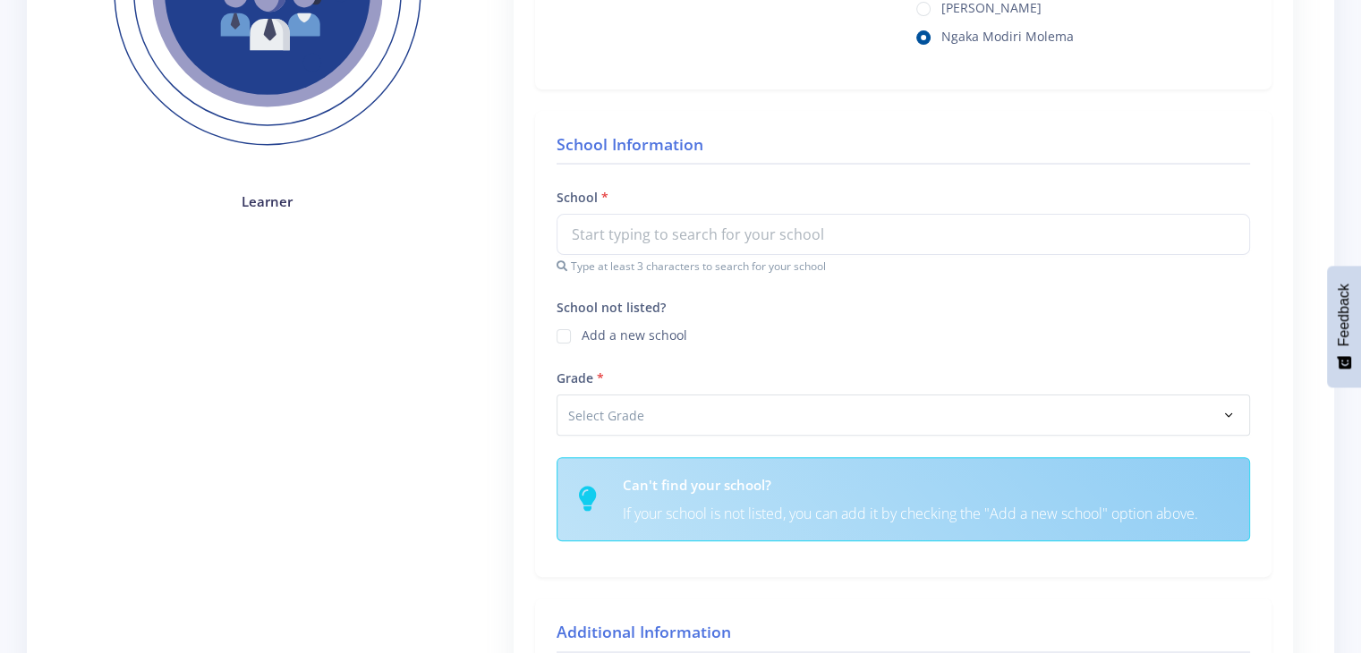
click at [563, 398] on div "School Information School Type at least 3 characters to search for your school …" at bounding box center [903, 344] width 737 height 466
click at [582, 328] on label "Add a new school" at bounding box center [635, 333] width 106 height 14
click at [582, 328] on input "School not listed?" at bounding box center [588, 330] width 12 height 12
checkbox input "true"
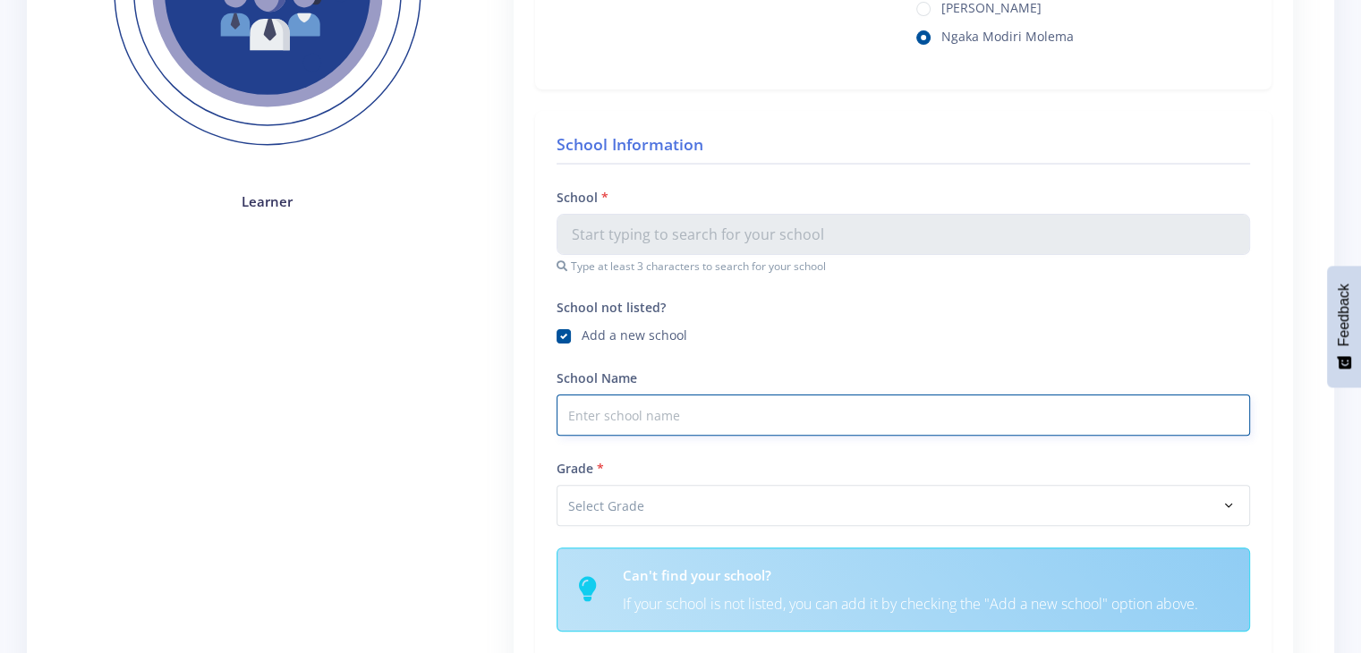
click at [630, 410] on input "School Name" at bounding box center [904, 415] width 694 height 41
type input "M"
type input "Montessori Mafikeng"
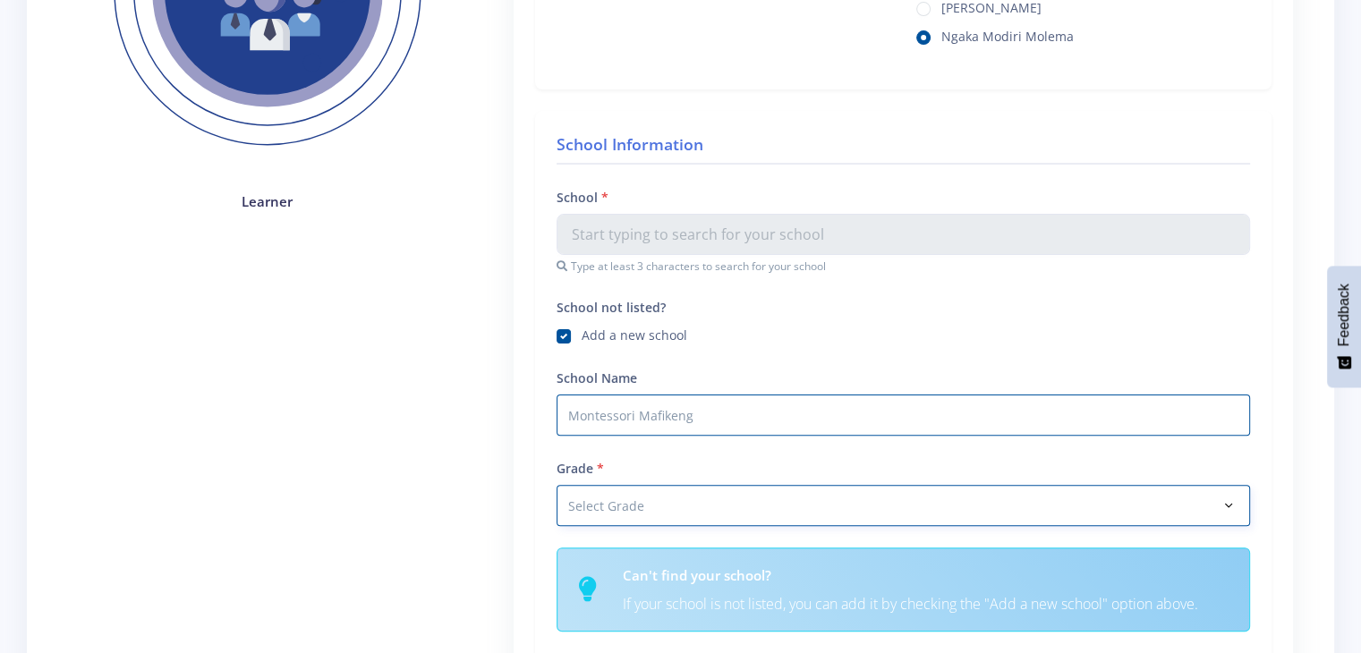
click at [623, 514] on select "Select Grade Grade 4 Grade 5 Grade 6 Grade 7" at bounding box center [904, 505] width 694 height 41
select select "Grade 6"
click at [557, 485] on select "Select Grade Grade 4 Grade 5 Grade 6 Grade 7" at bounding box center [904, 505] width 694 height 41
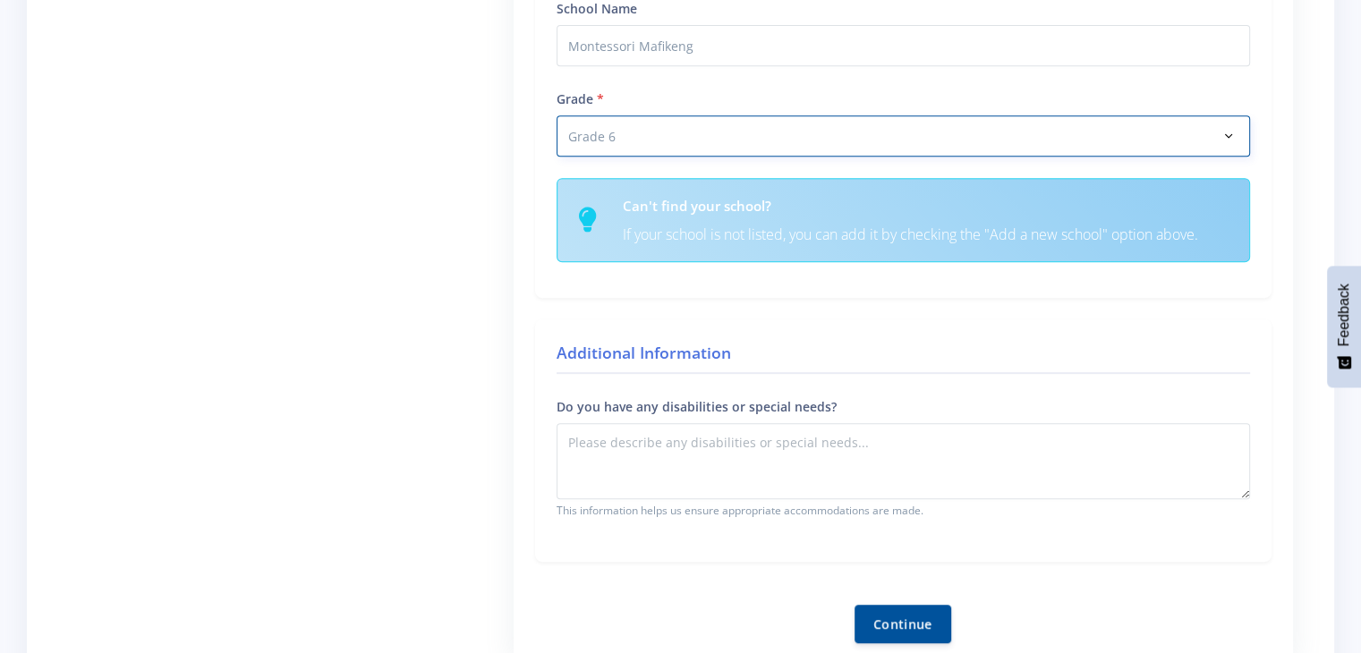
scroll to position [831, 0]
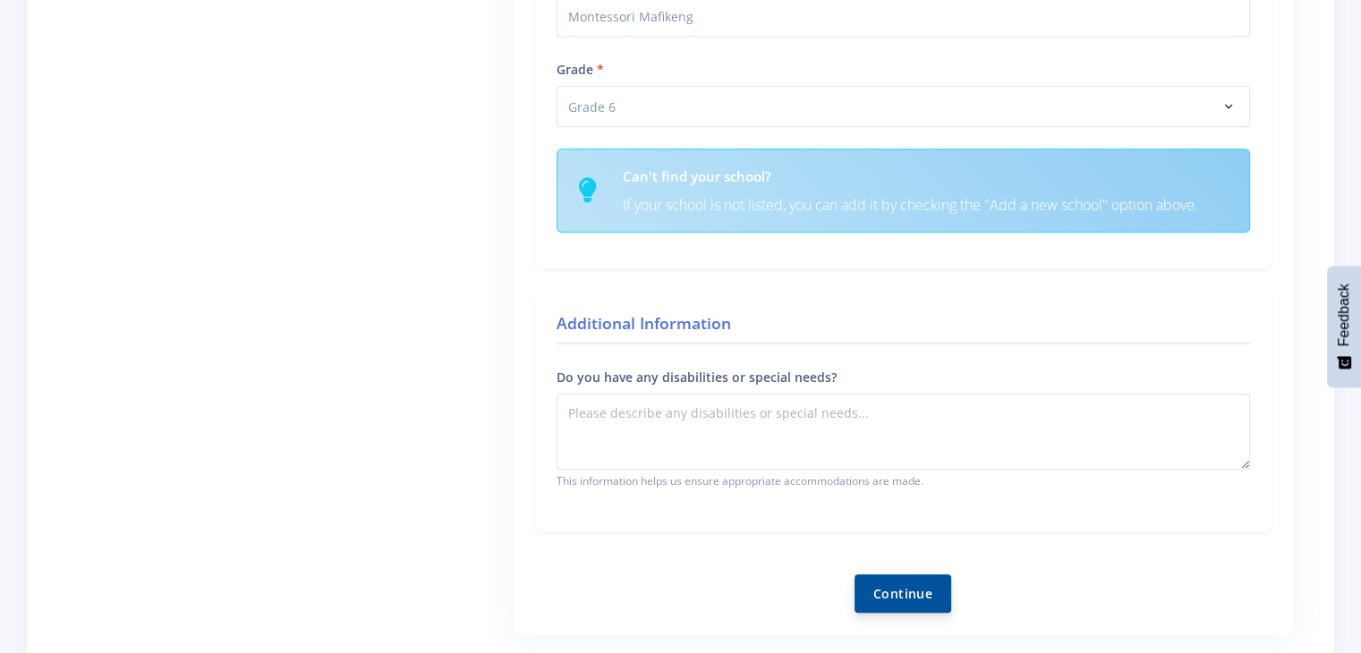
click at [927, 580] on button "Continue" at bounding box center [903, 594] width 97 height 38
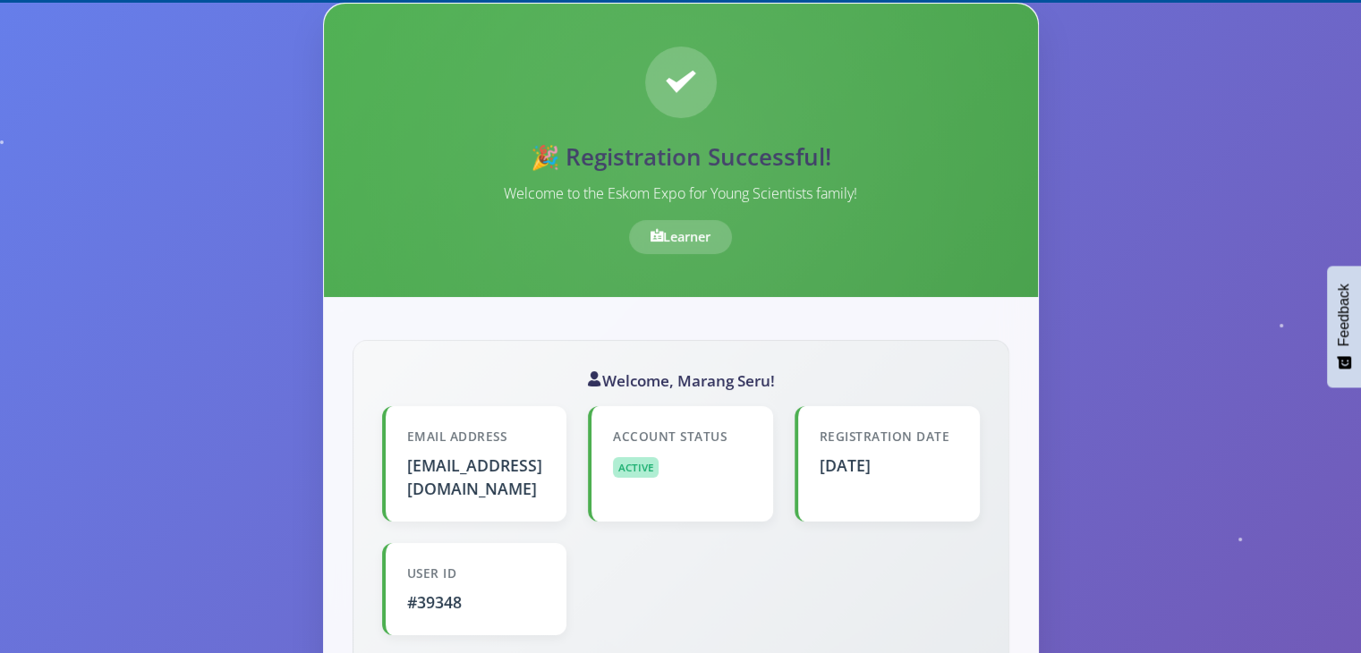
scroll to position [143, 0]
